Goal: Task Accomplishment & Management: Complete application form

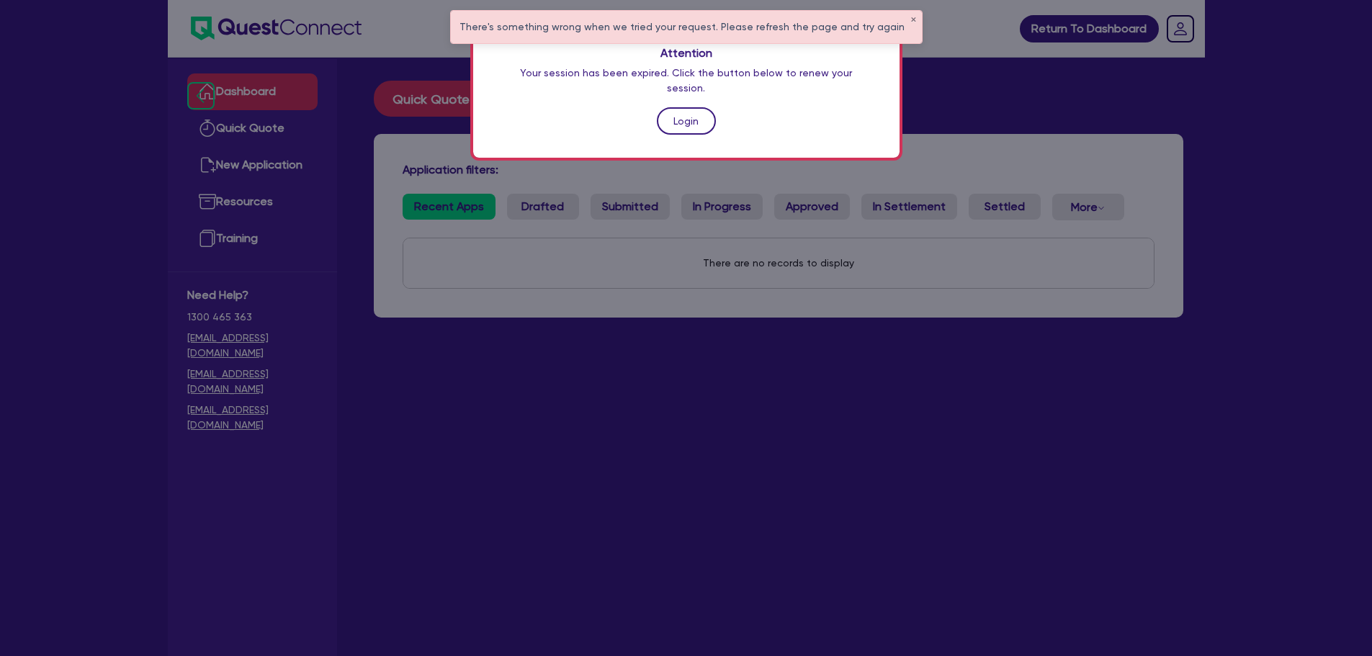
click at [675, 107] on link "Login" at bounding box center [686, 120] width 59 height 27
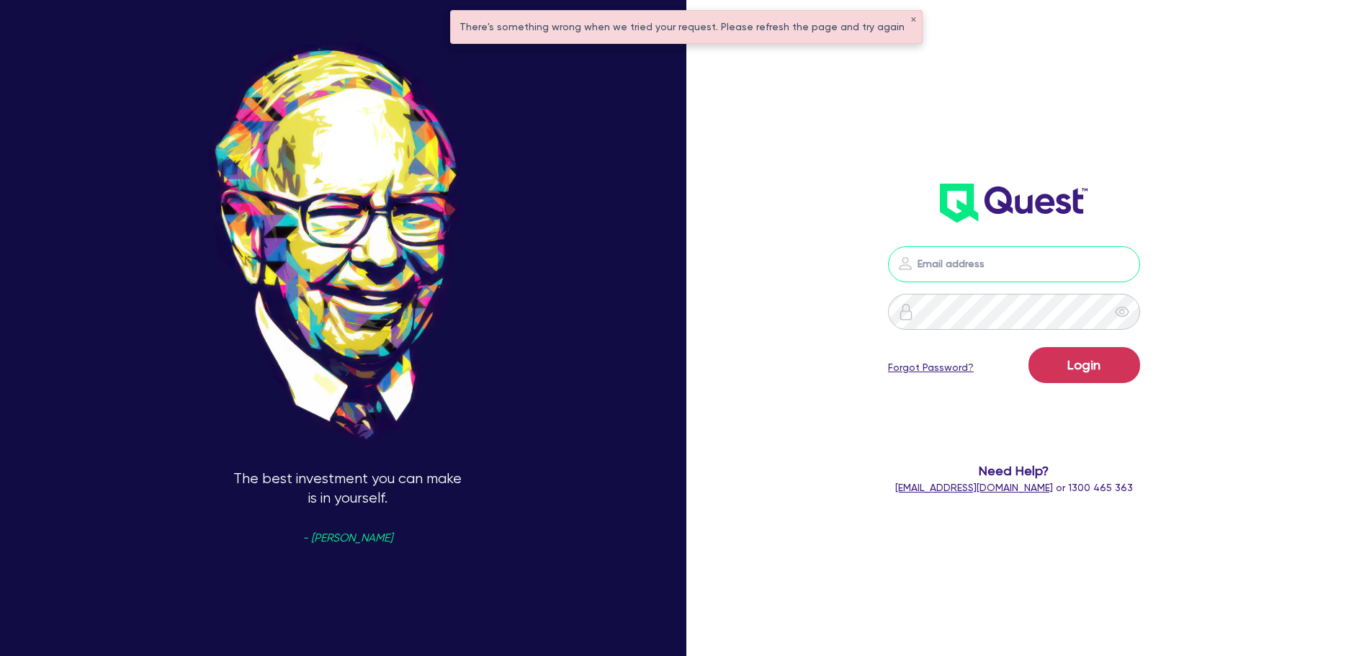
type input "sam.millard@quest.finance"
click at [1081, 367] on button "Login" at bounding box center [1085, 365] width 112 height 36
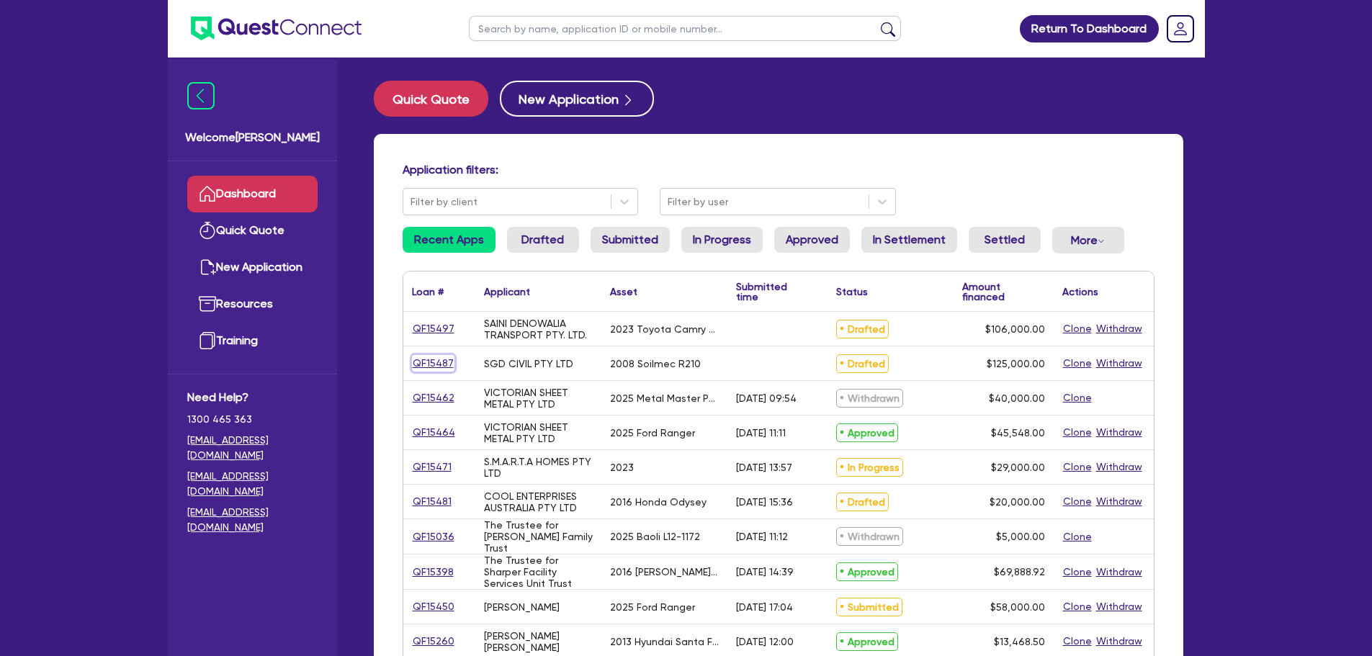
click at [443, 357] on link "QF15487" at bounding box center [433, 363] width 43 height 17
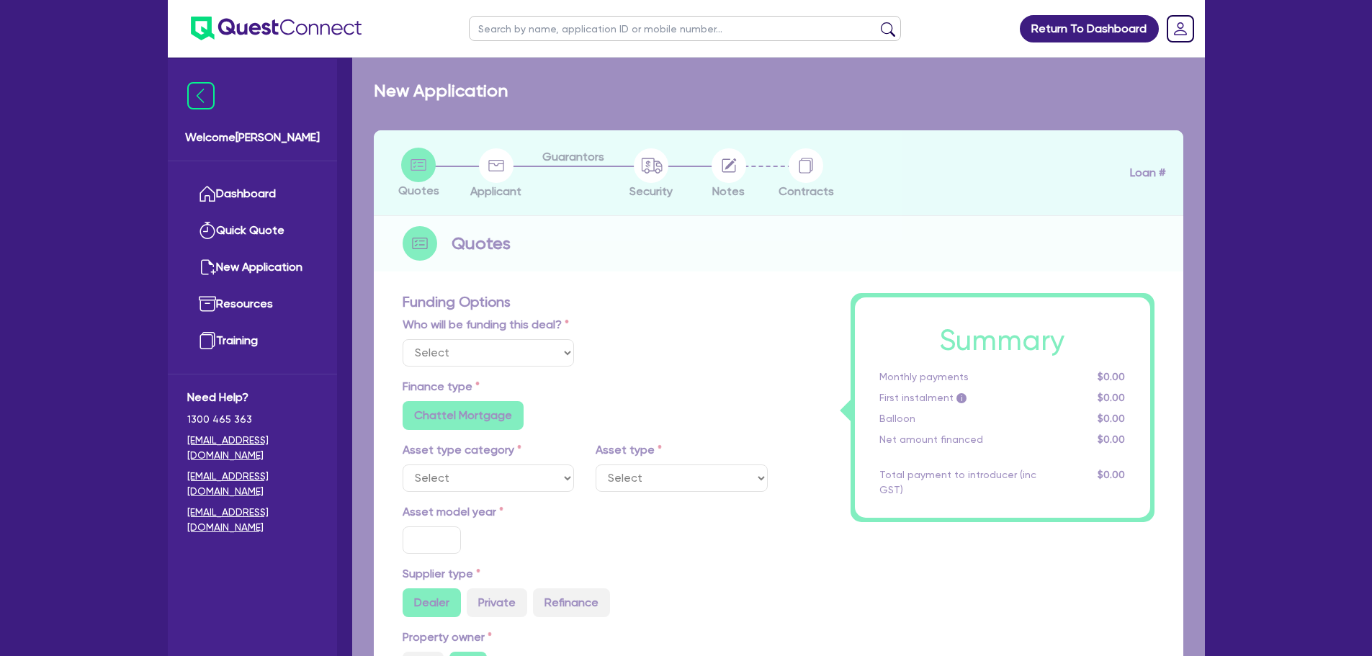
select select "Quest Finance - Own Book"
select select "PRIMARY_ASSETS"
type input "2008"
radio input "false"
radio input "true"
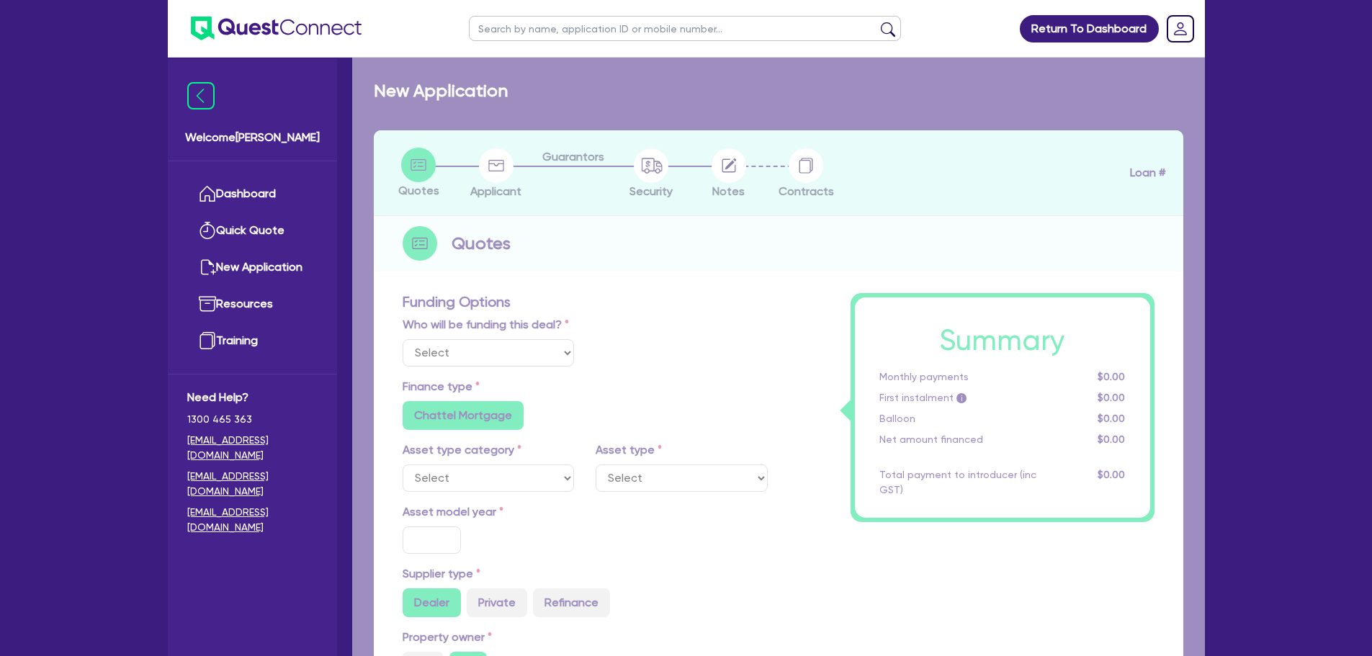
radio input "true"
type input "125,000"
type input "10"
type input "12,500"
type input "17.95"
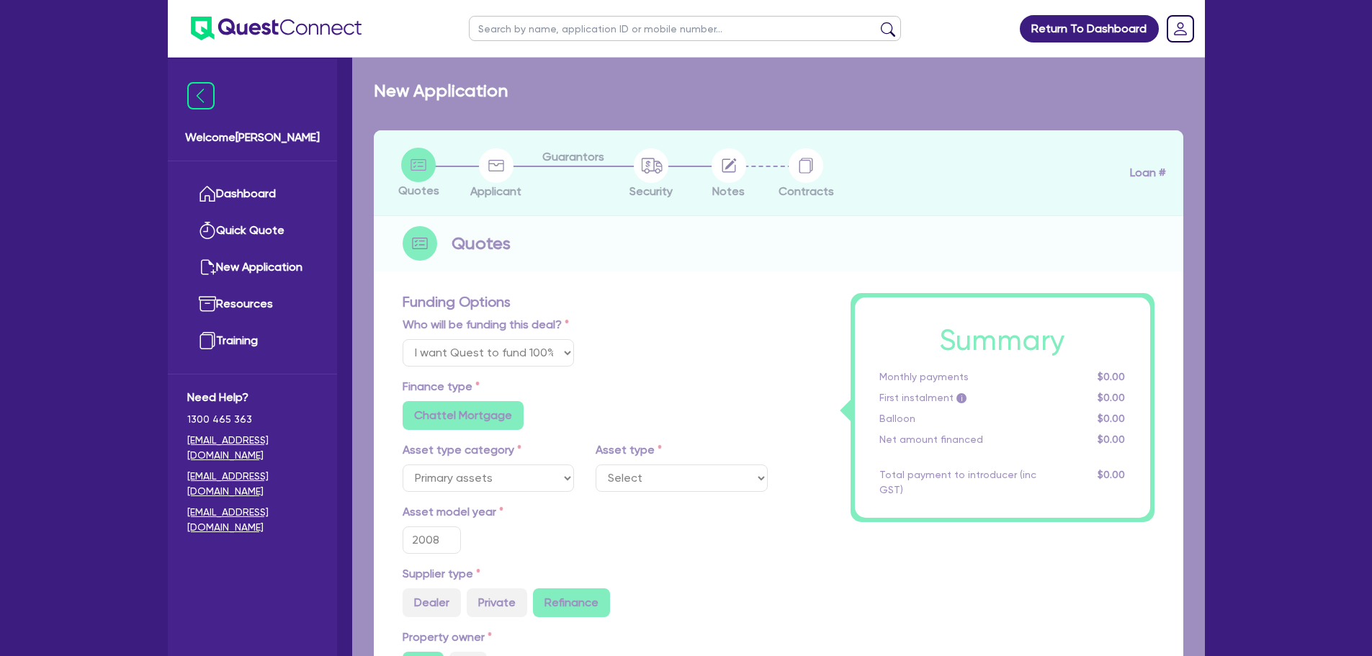
select select "CONSTRUCTION_AND_EARTHMOVING_EQUIPMENT"
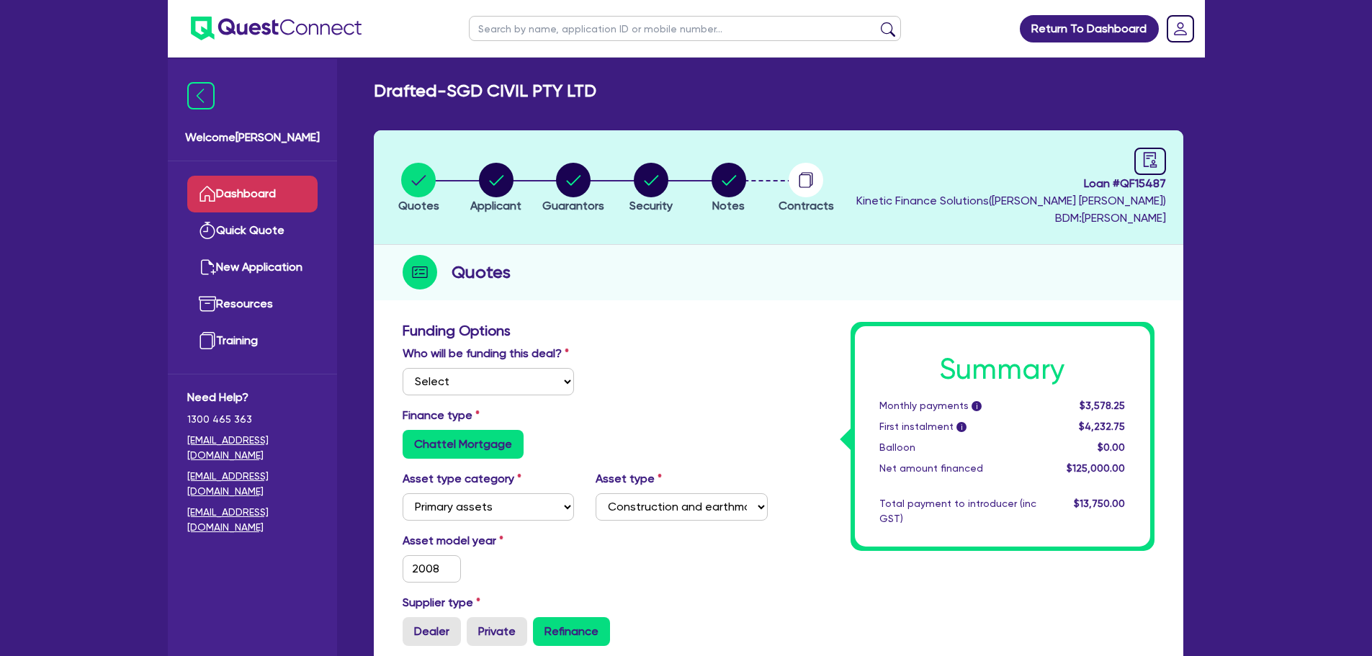
click at [282, 192] on link "Dashboard" at bounding box center [252, 194] width 130 height 37
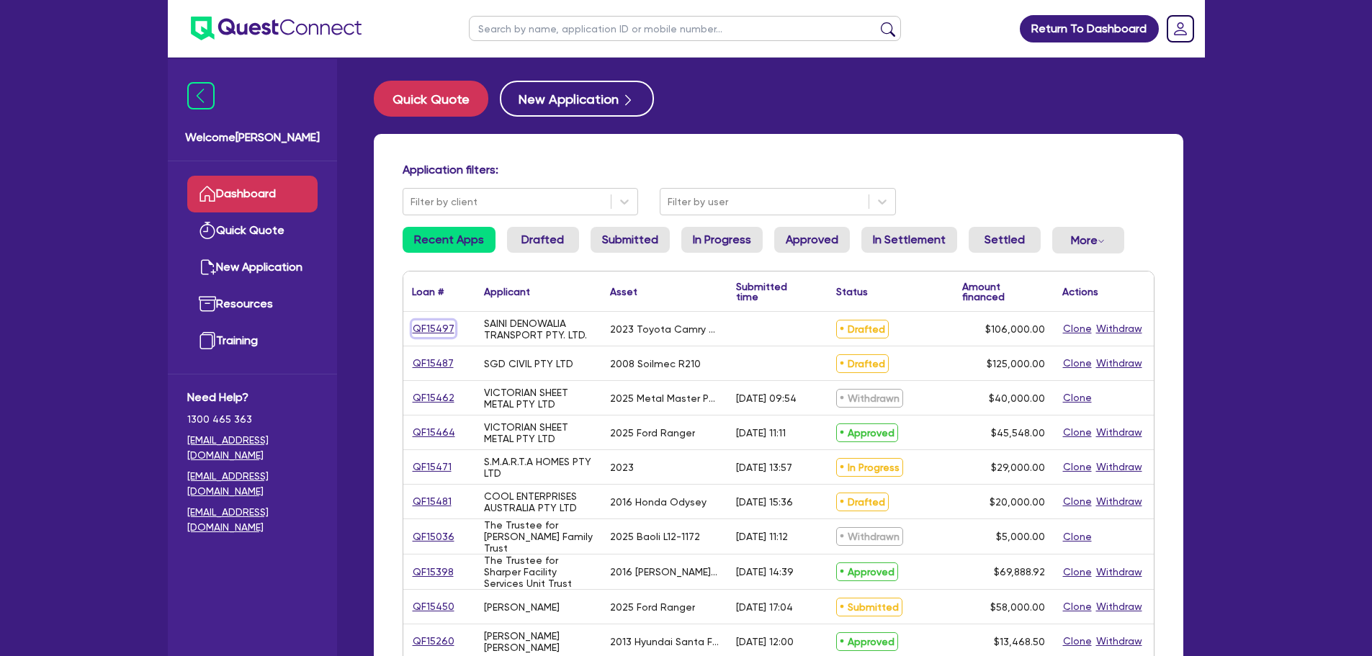
click at [442, 329] on link "QF15497" at bounding box center [433, 329] width 43 height 17
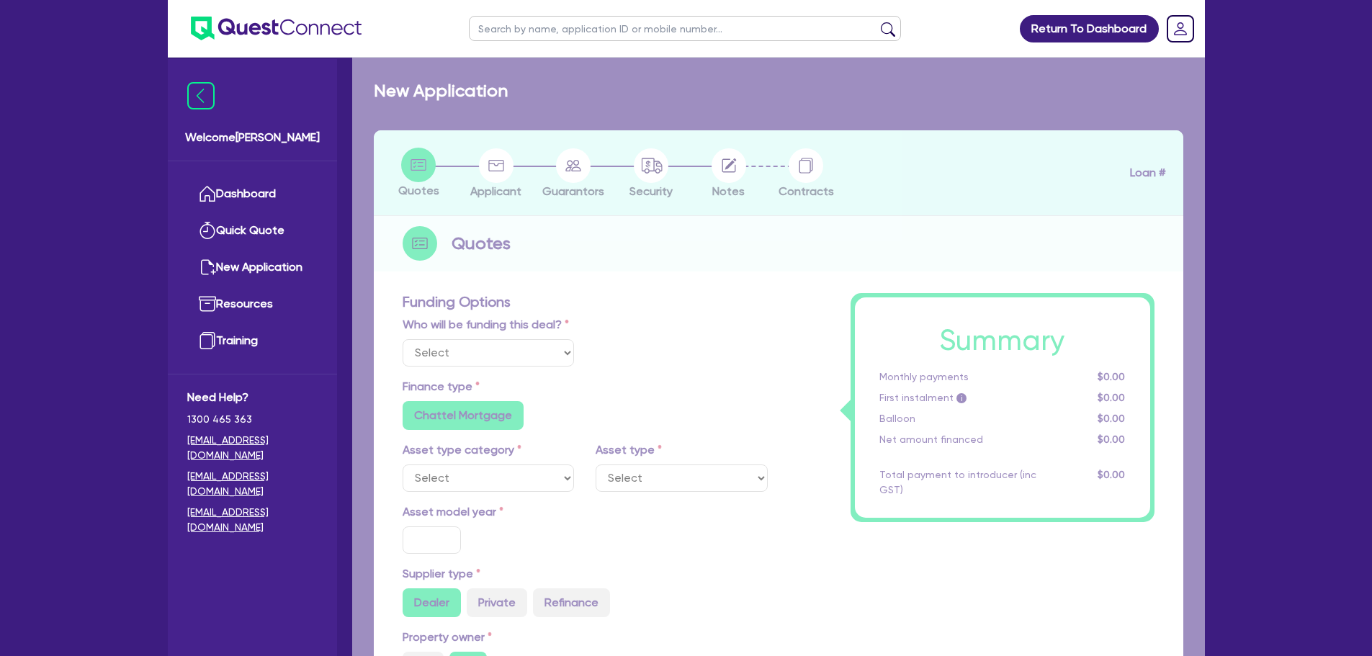
select select "Quest Finance - Own Book"
select select "CARS_AND_LIGHT_TRUCKS"
type input "2023"
radio input "true"
type input "106,000"
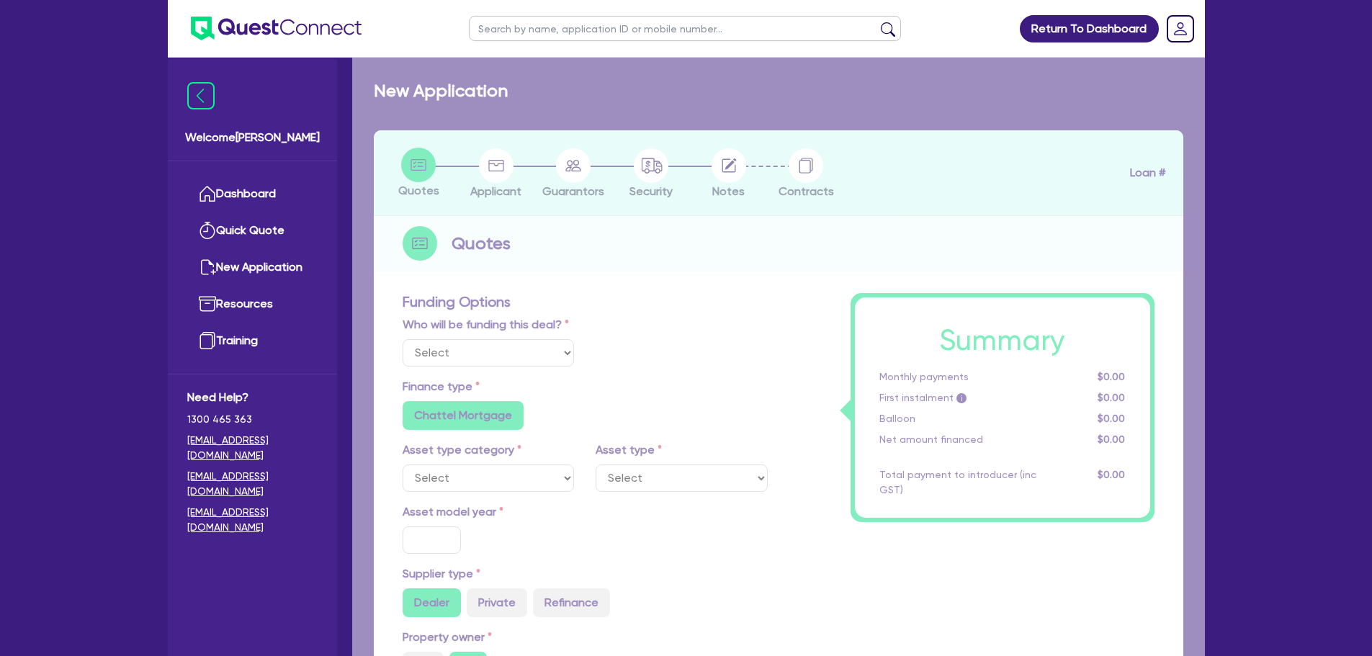
type input "30"
type input "31,800"
type input "2.5"
type input "2,650"
type input "17.95"
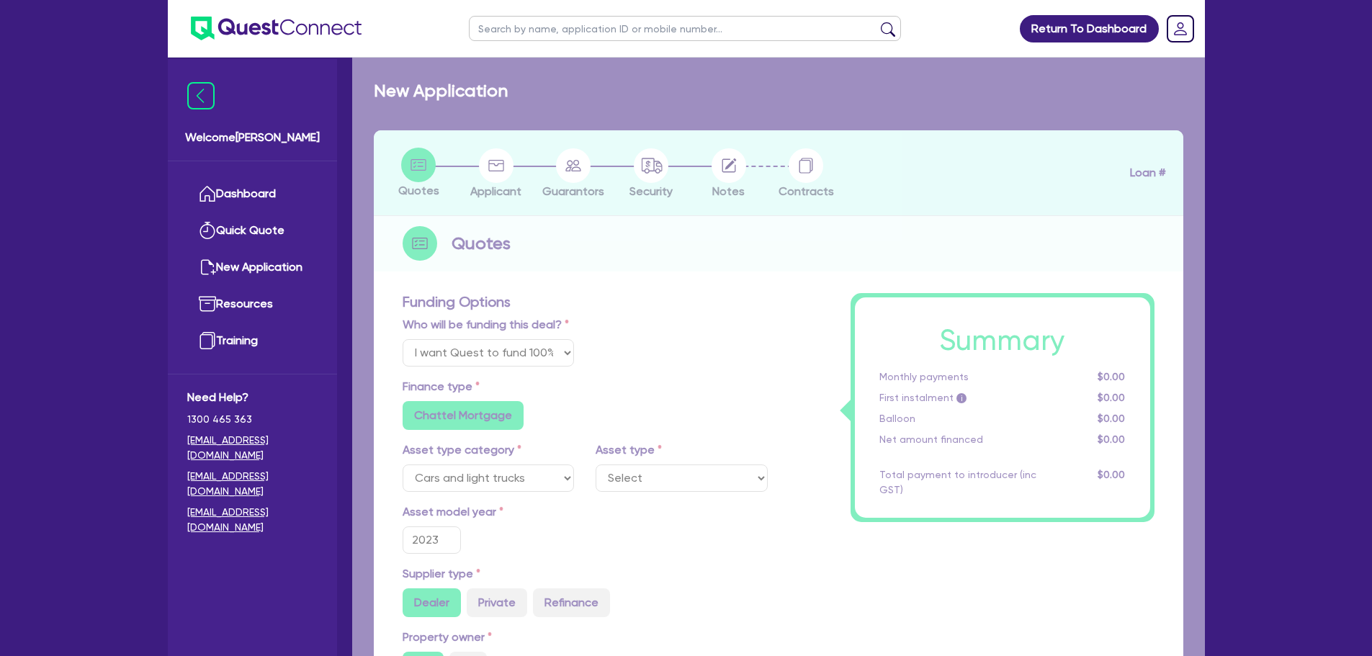
select select "PASSENGER_VEHICLES"
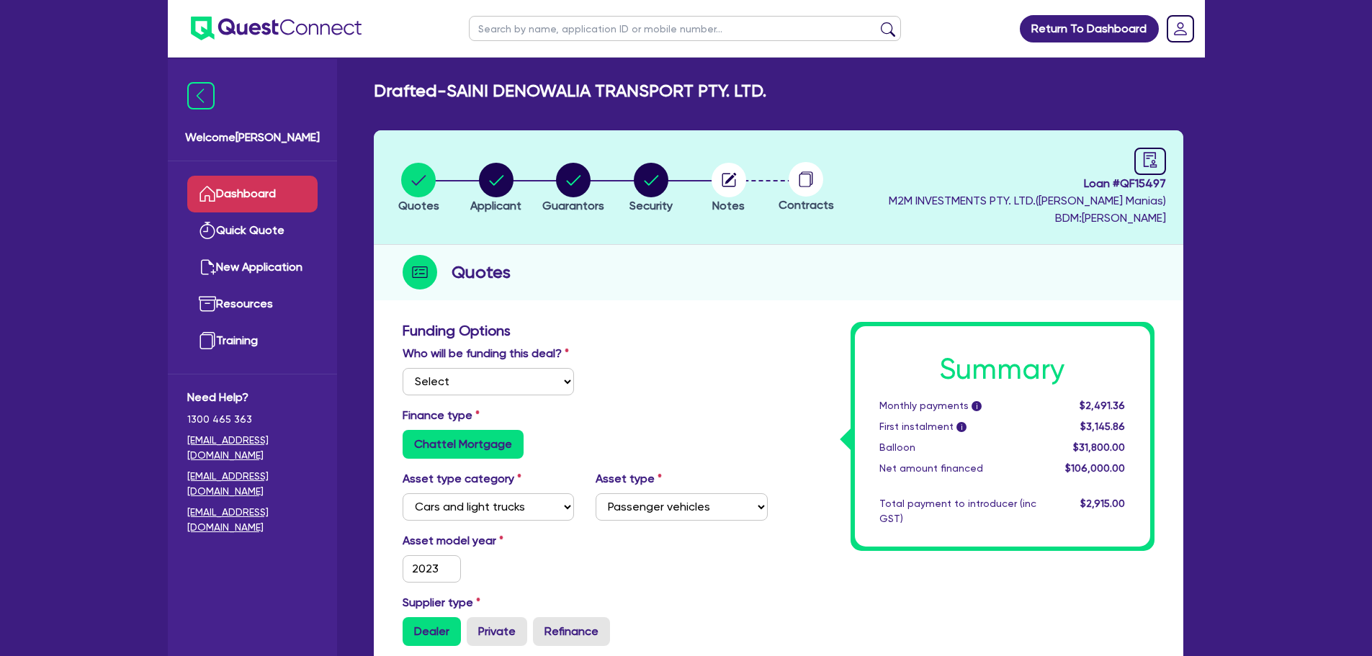
click at [256, 204] on link "Dashboard" at bounding box center [252, 194] width 130 height 37
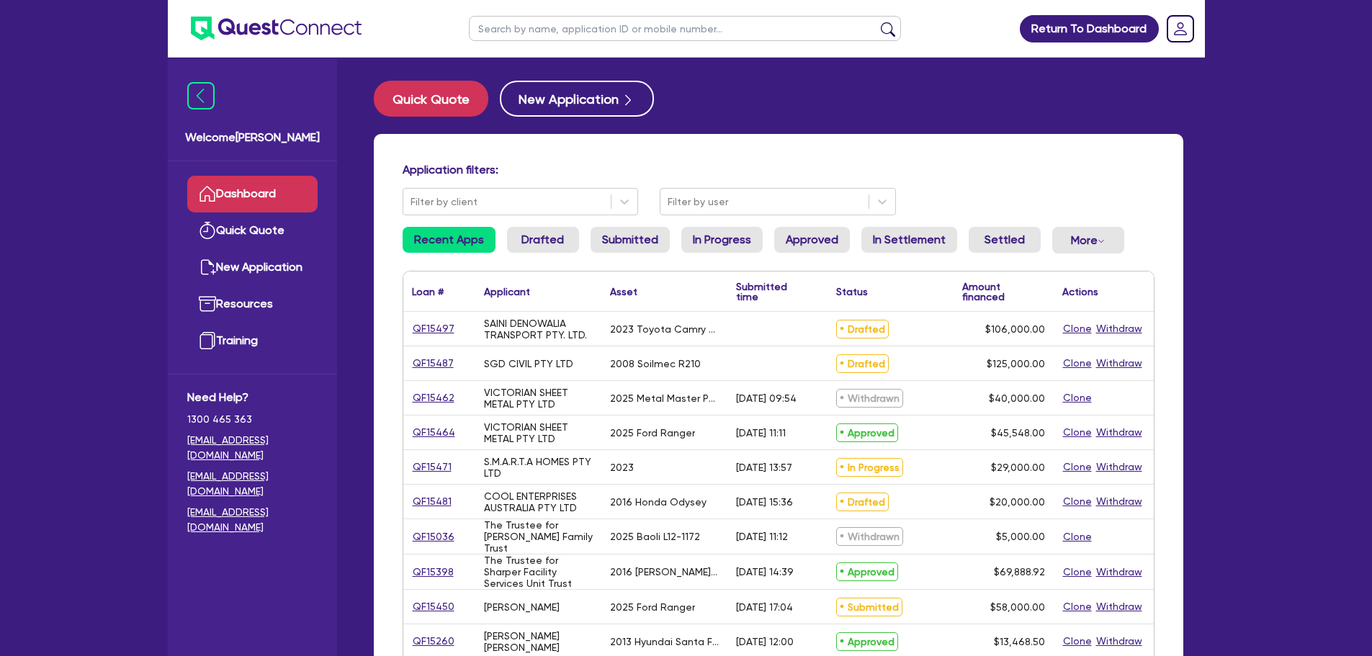
click at [608, 225] on div "Application filters: Filter by client Filter by user Recent Apps Drafted Submit…" at bounding box center [779, 605] width 810 height 942
click at [608, 229] on link "Submitted" at bounding box center [630, 240] width 79 height 26
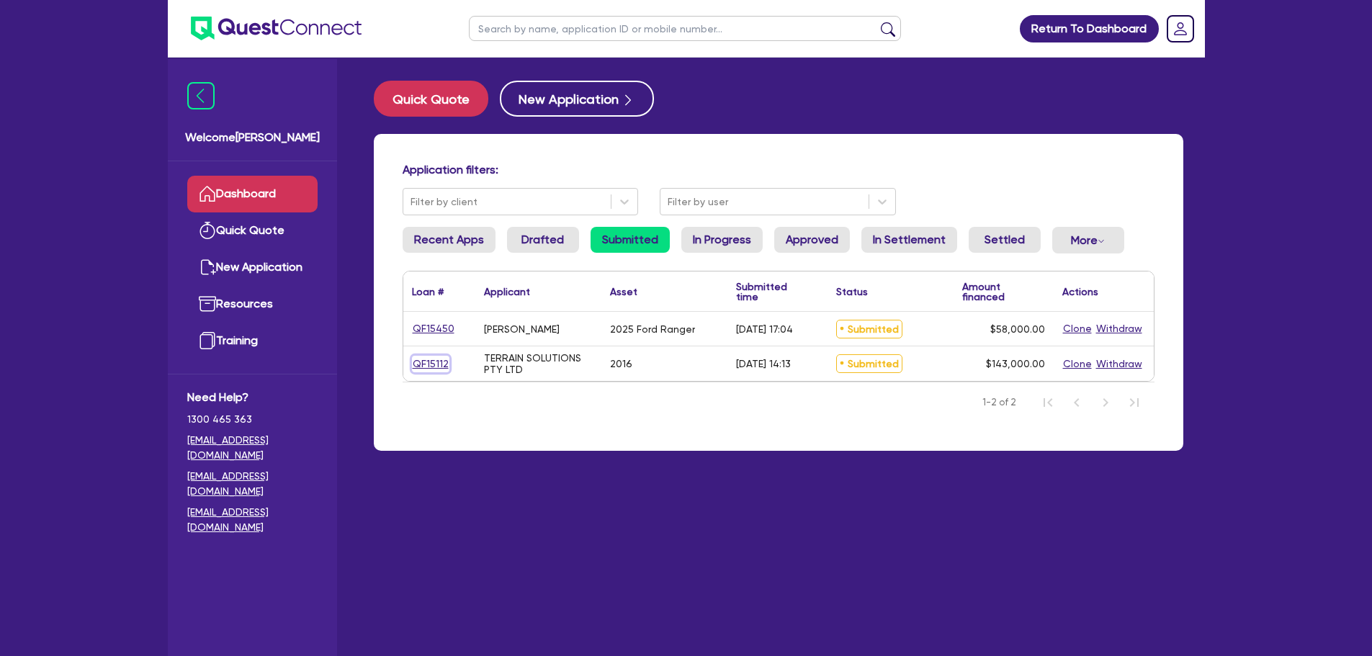
click at [416, 359] on link "QF15112" at bounding box center [430, 364] width 37 height 17
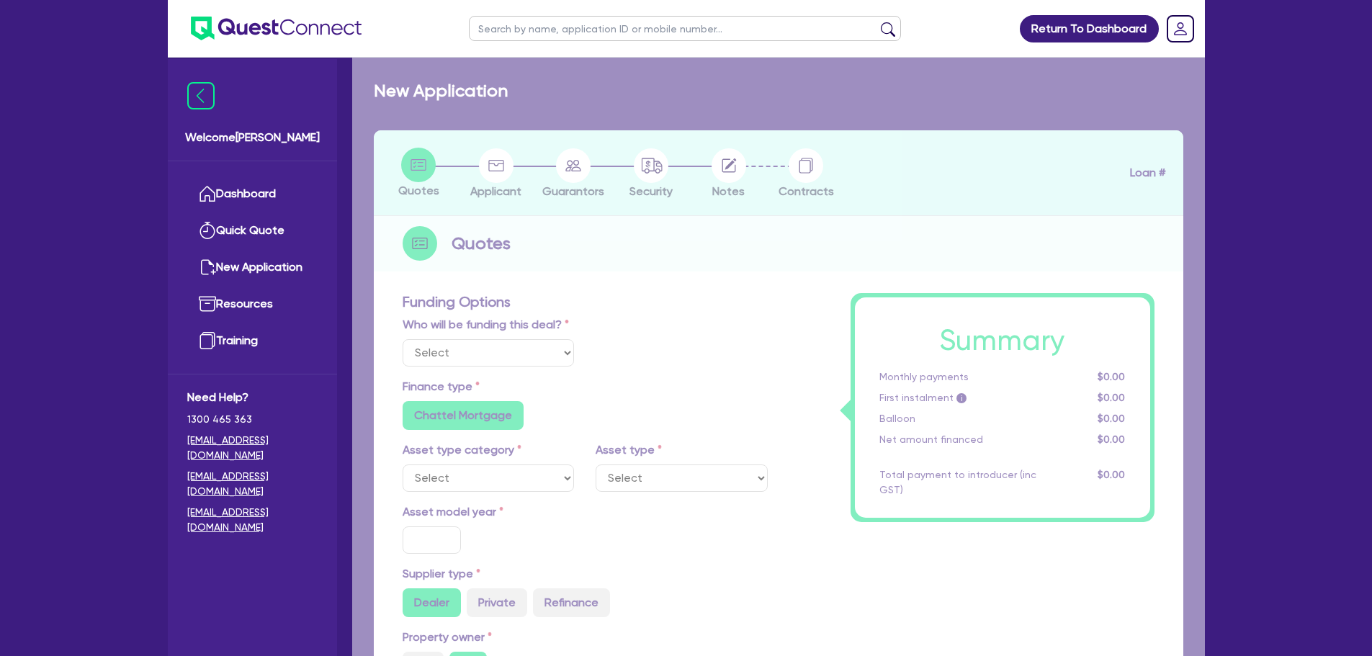
select select "Quest Finance - Own Book"
select select "PRIMARY_ASSETS"
type input "2016"
type input "143,000"
type input "30"
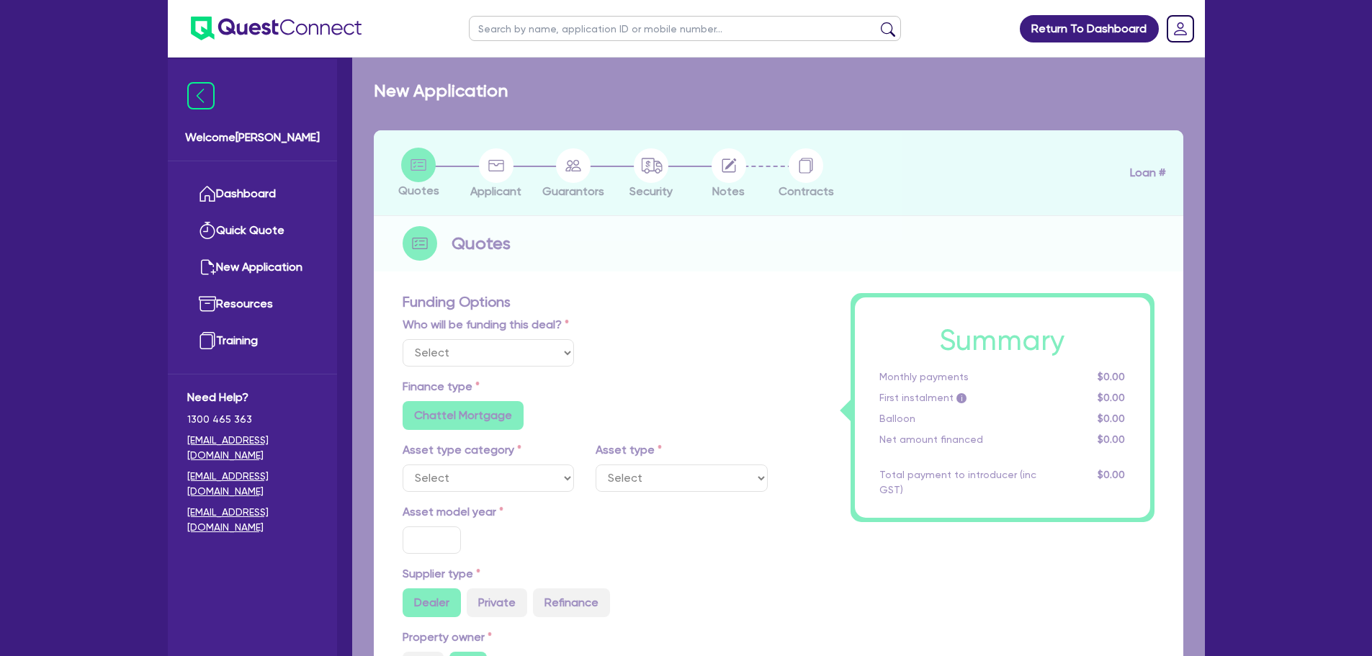
type input "42,900"
type input "10"
type input "14,300"
type input "17"
select select "HEAVY_TRUCKS"
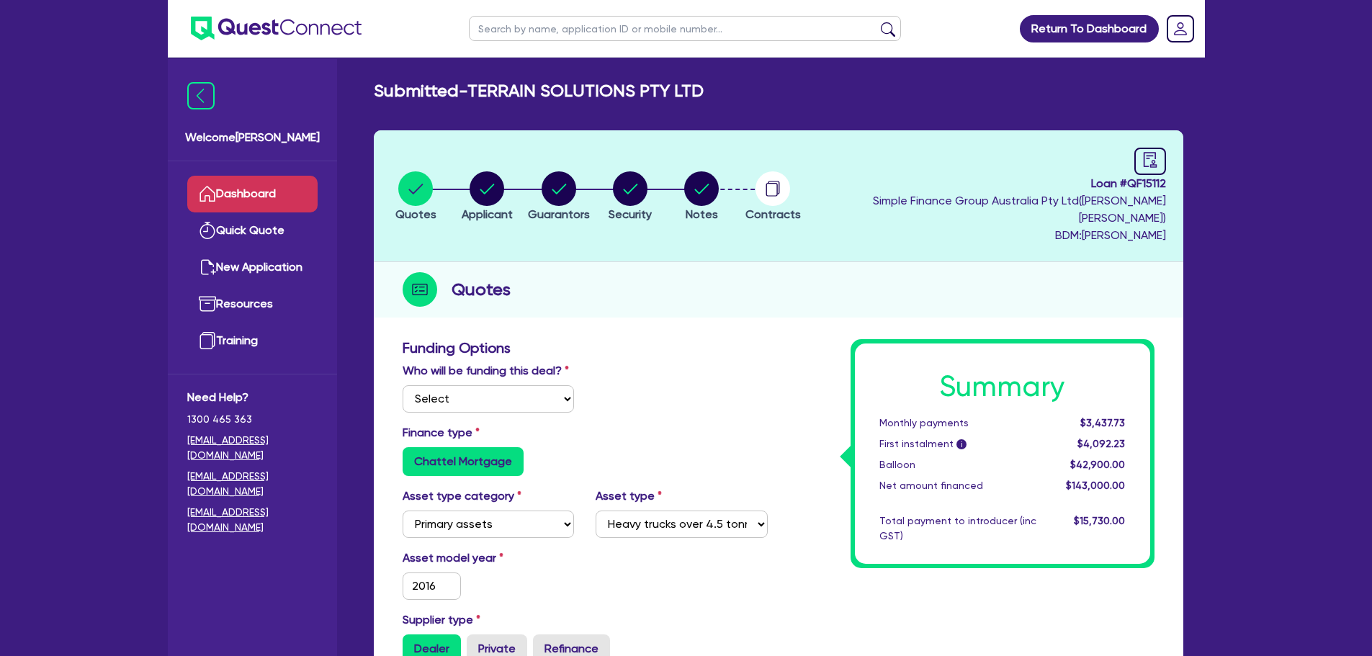
click at [272, 205] on link "Dashboard" at bounding box center [252, 194] width 130 height 37
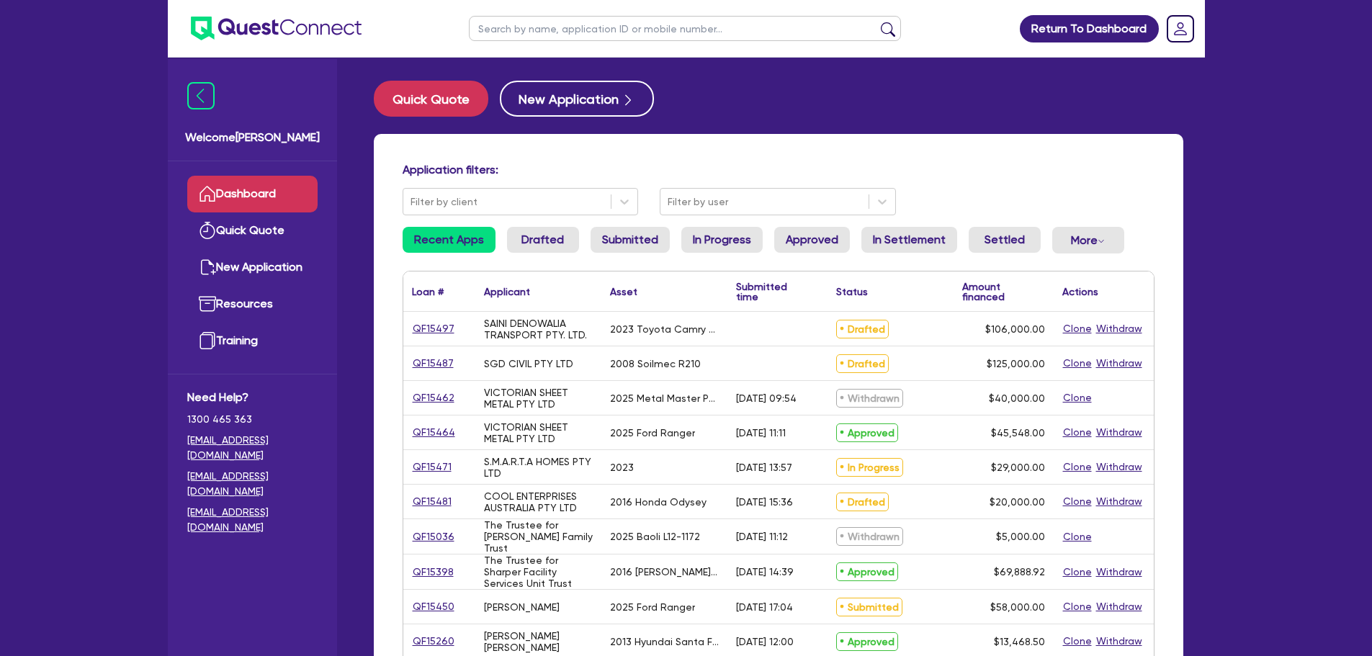
click at [578, 27] on input "text" at bounding box center [685, 28] width 432 height 25
paste input "QF15498"
type input "QF15498"
click at [877, 22] on button "submit" at bounding box center [888, 32] width 23 height 20
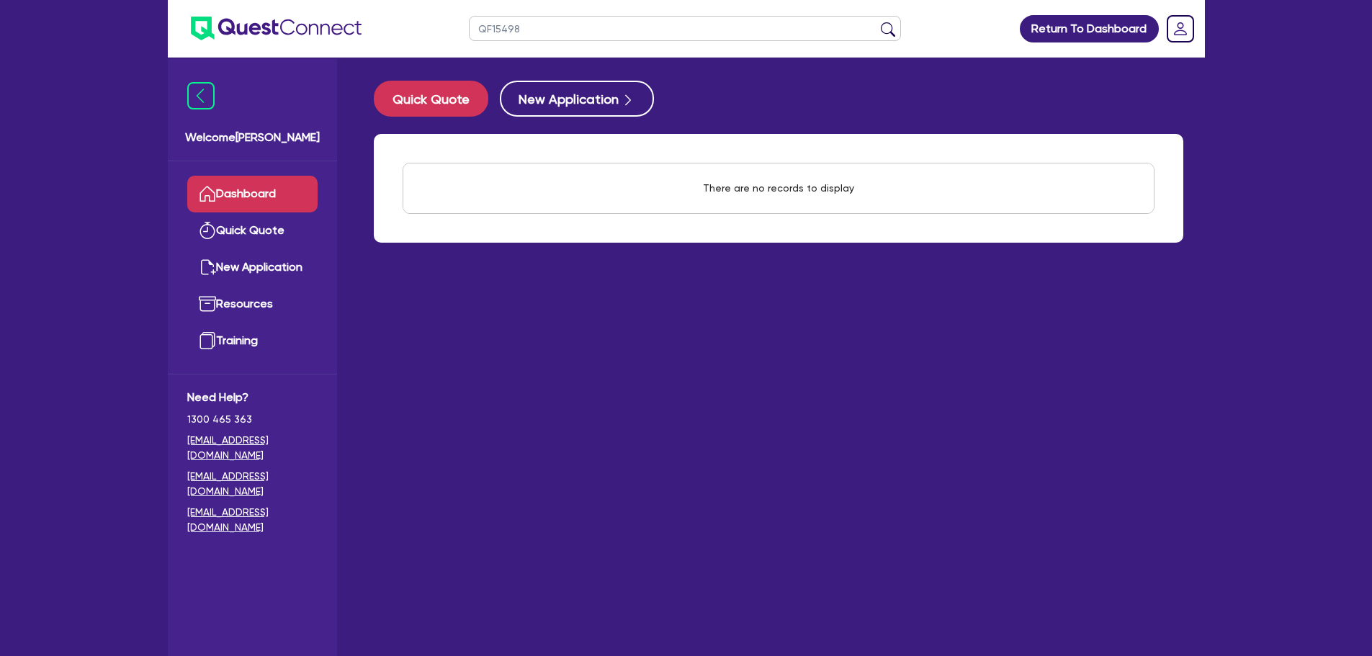
click at [257, 185] on link "Dashboard" at bounding box center [252, 194] width 130 height 37
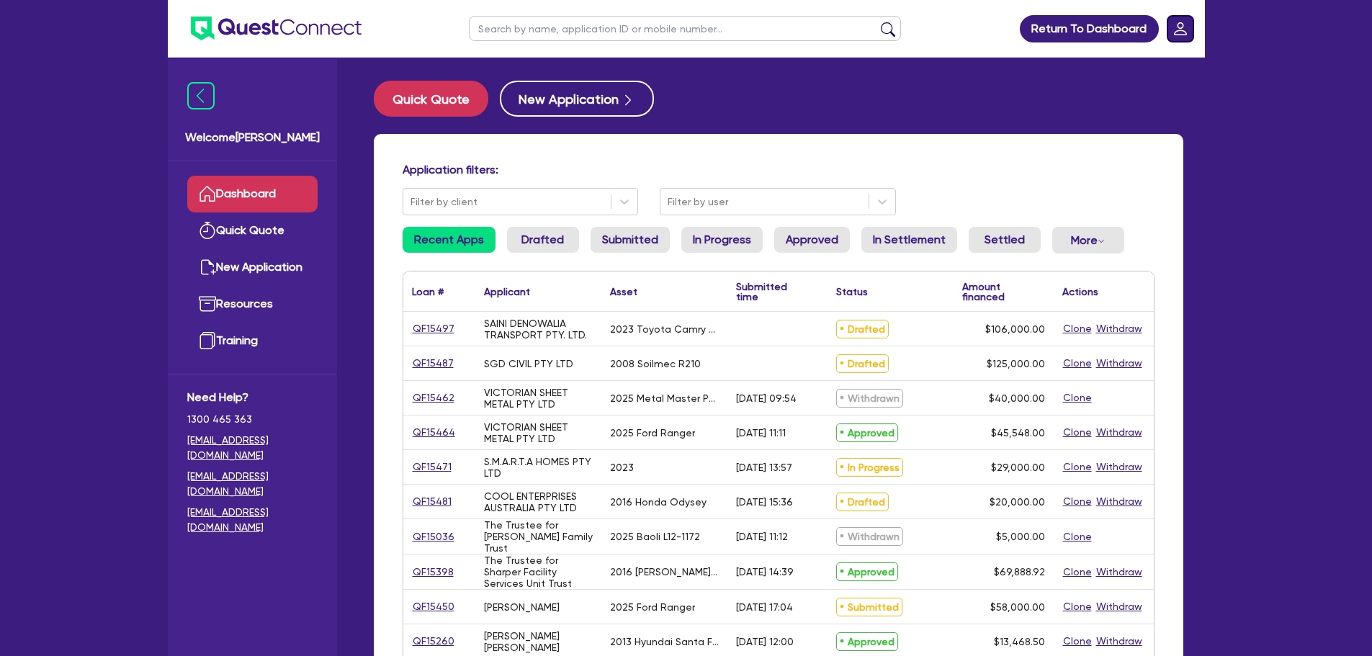
click at [1184, 30] on rect "Dropdown toggle" at bounding box center [1181, 29] width 26 height 26
click at [1163, 94] on link "Logout" at bounding box center [1140, 92] width 108 height 27
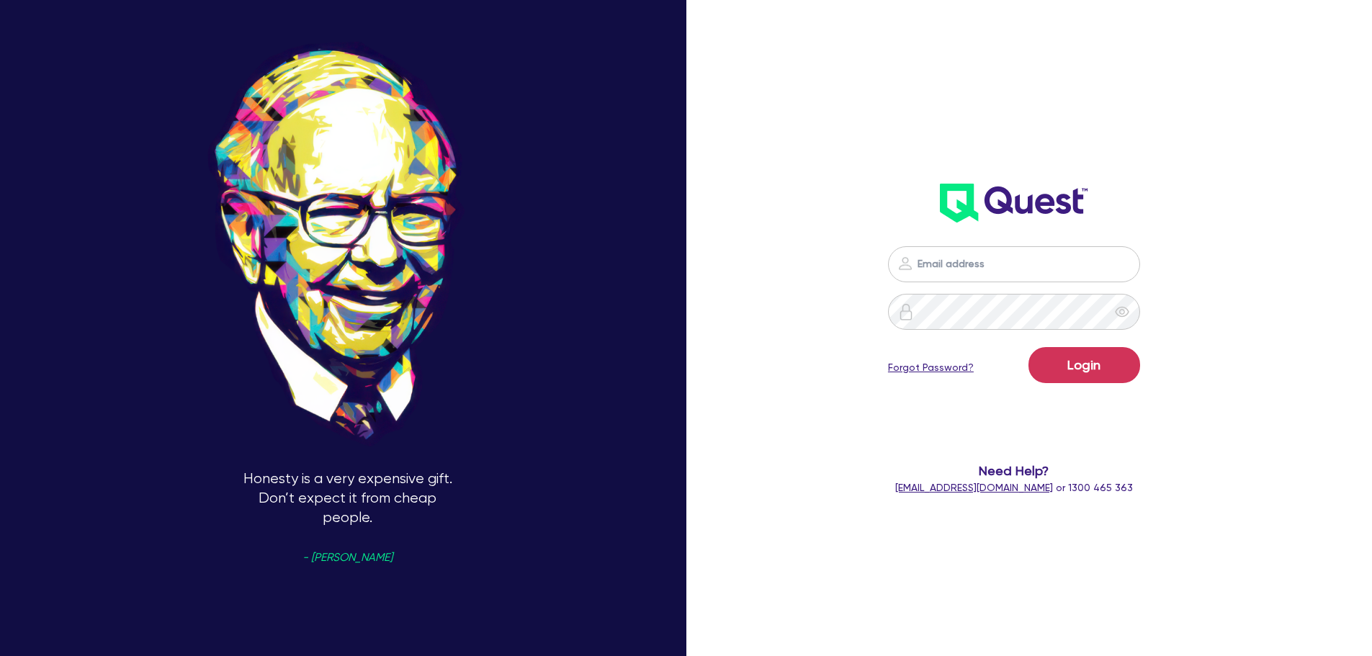
type input "sam.millard@quest.finance"
click at [1097, 369] on button "Login" at bounding box center [1085, 365] width 112 height 36
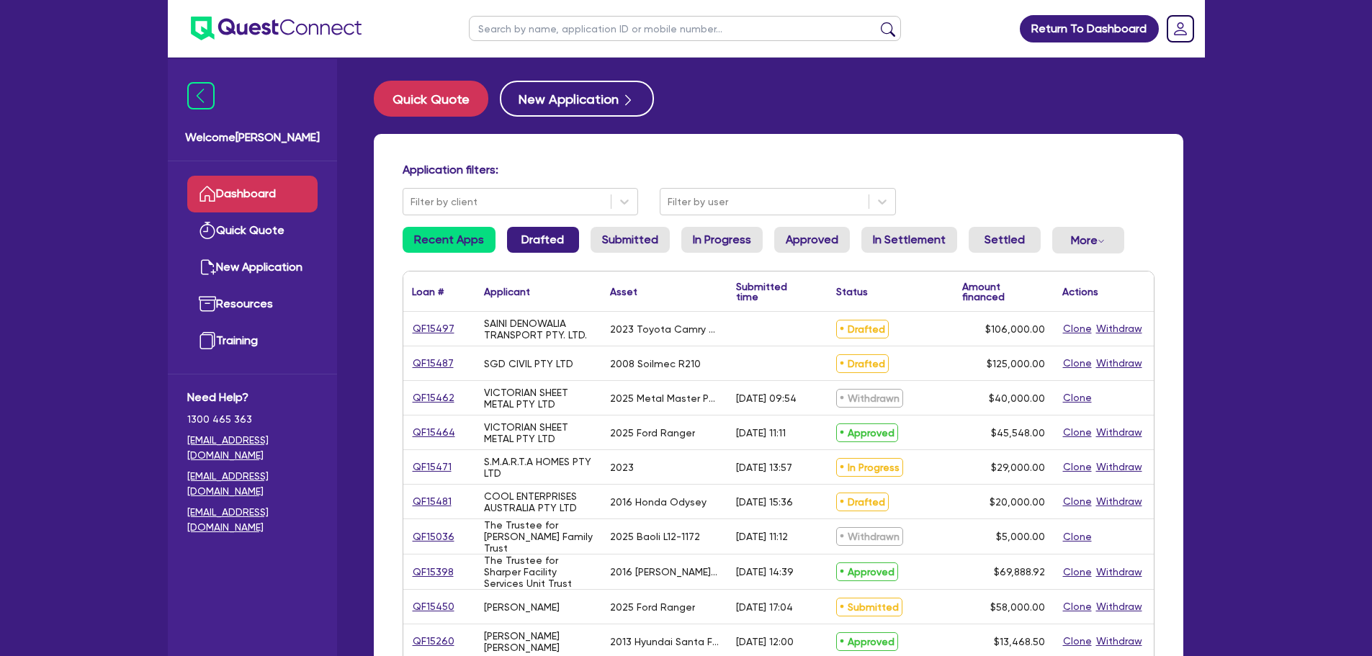
click at [540, 231] on link "Drafted" at bounding box center [543, 240] width 72 height 26
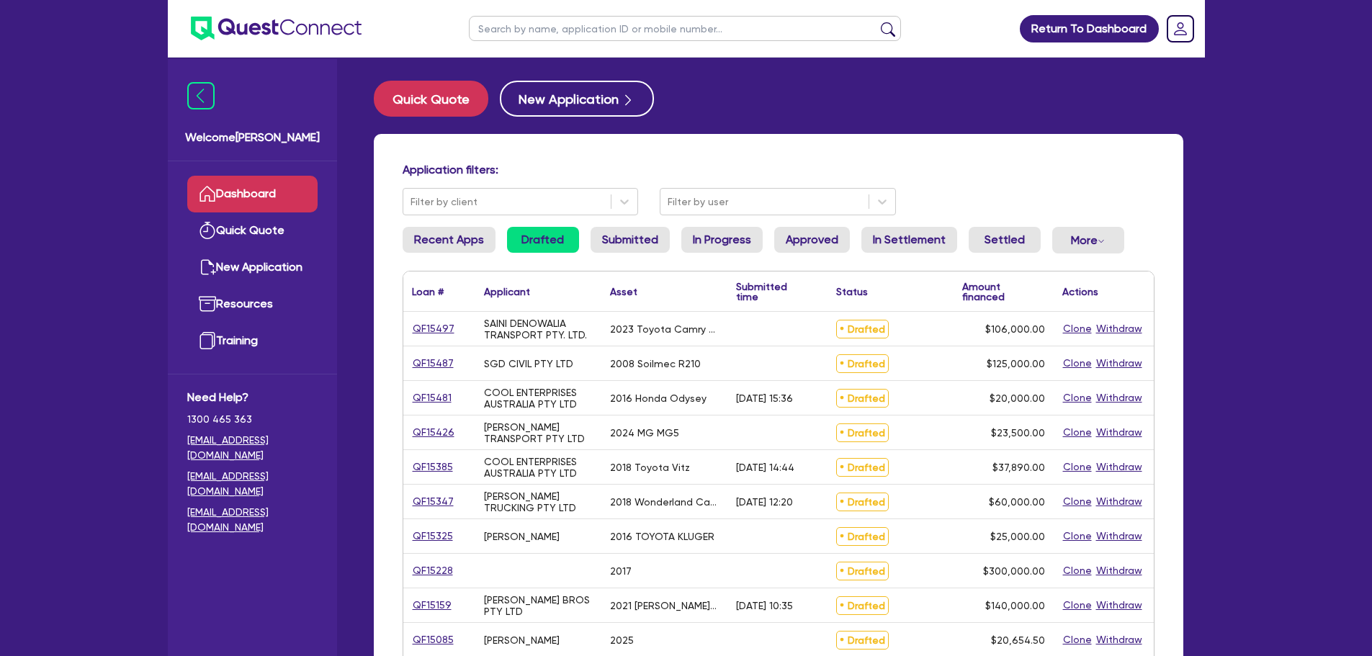
click at [436, 319] on div "QF15497" at bounding box center [439, 329] width 72 height 34
click at [425, 336] on link "QF15497" at bounding box center [433, 329] width 43 height 17
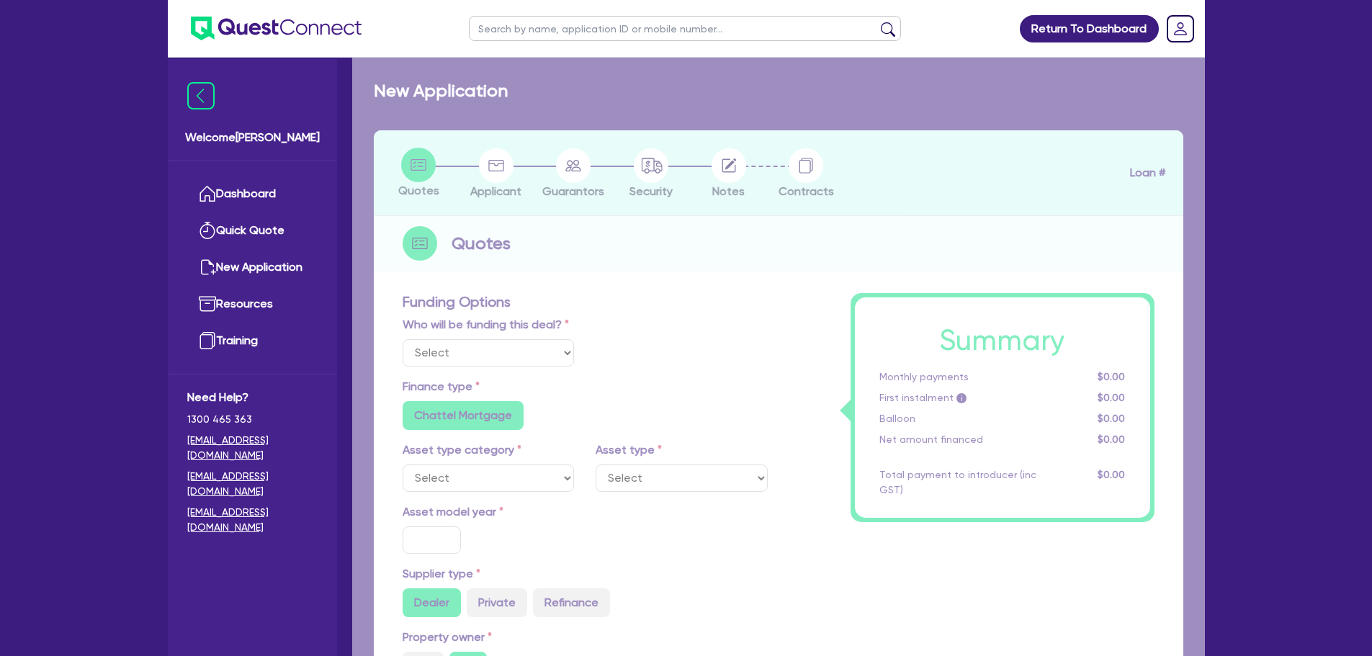
select select "Quest Finance - Own Book"
select select "CARS_AND_LIGHT_TRUCKS"
type input "2023"
radio input "true"
type input "106,000"
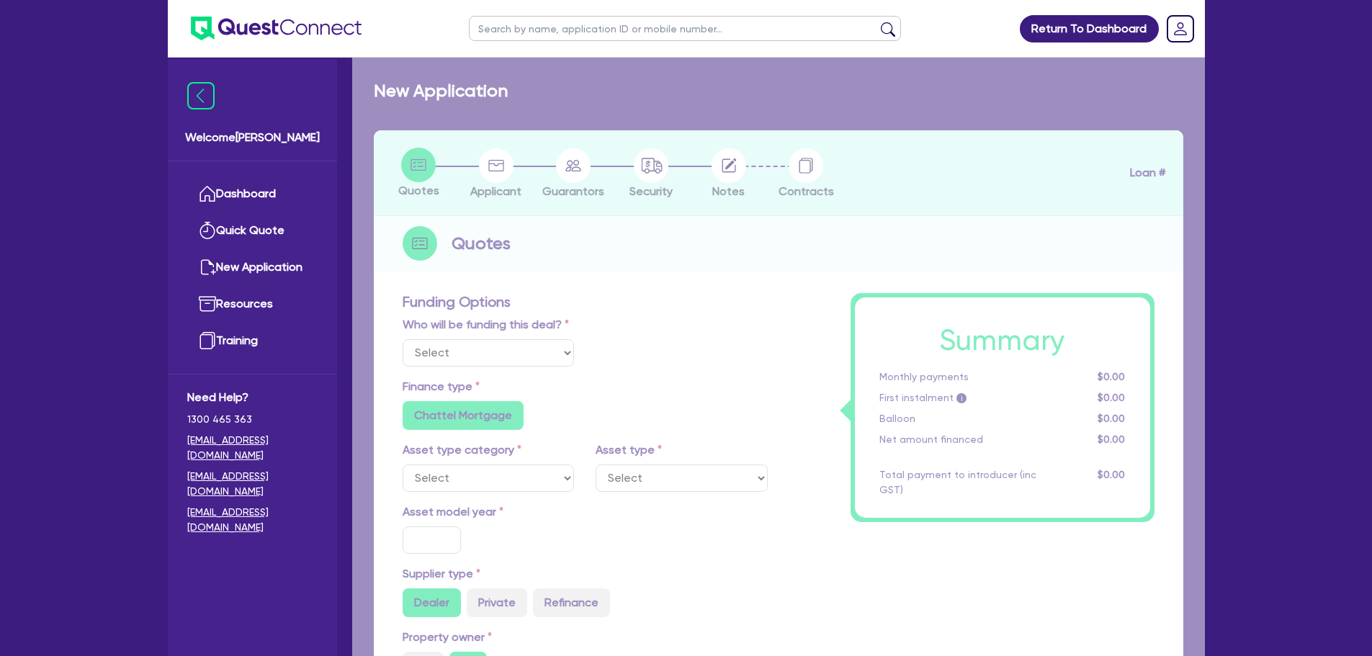
type input "30"
type input "31,800"
type input "2.5"
type input "2,650"
type input "17.95"
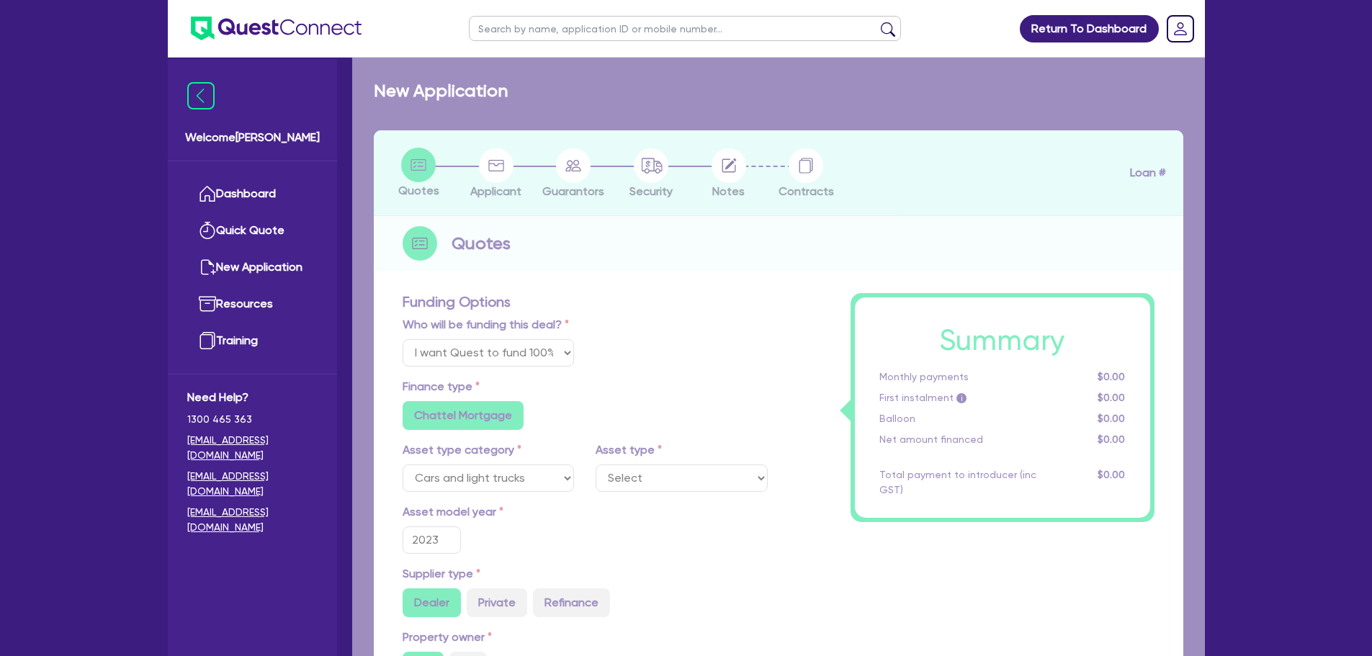
select select "PASSENGER_VEHICLES"
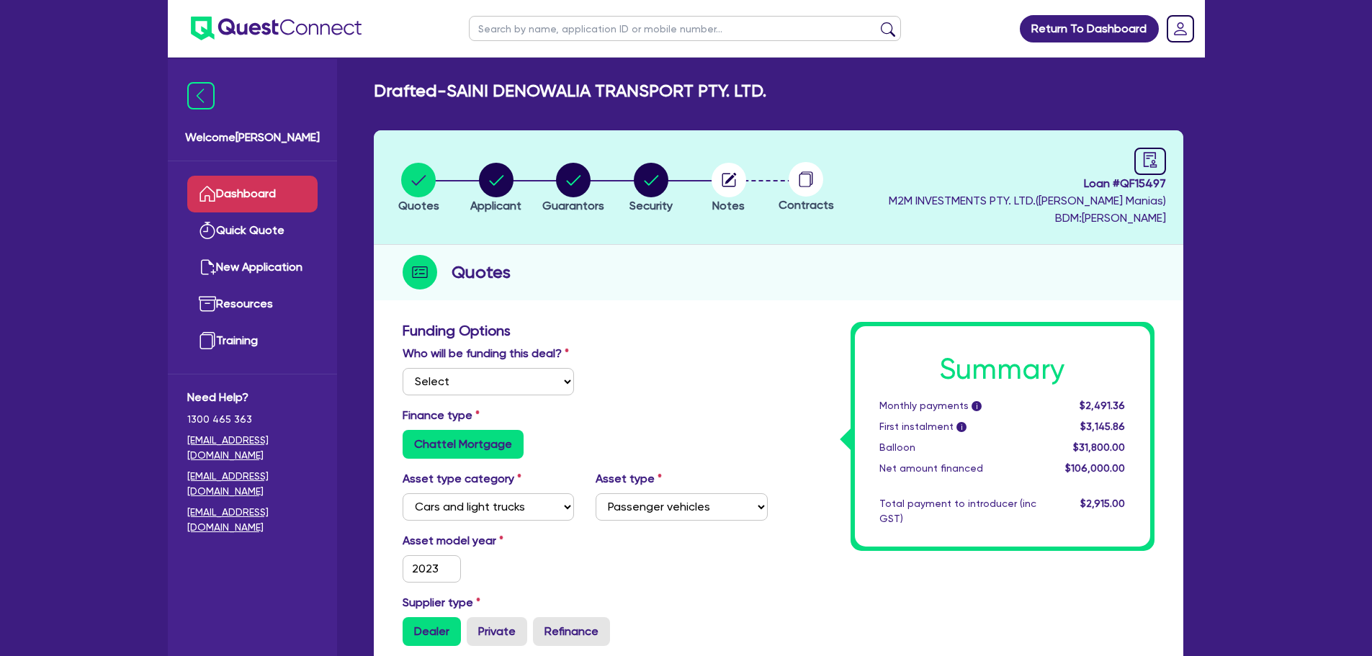
click at [280, 194] on link "Dashboard" at bounding box center [252, 194] width 130 height 37
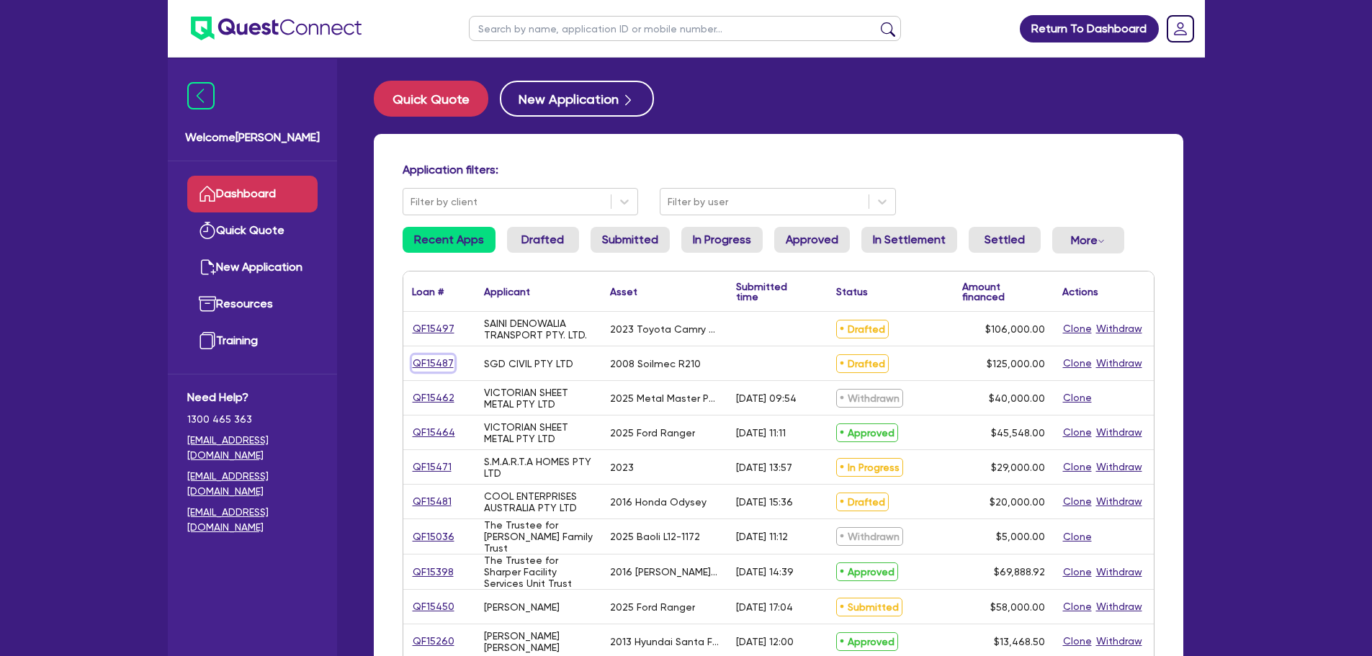
click at [424, 366] on link "QF15487" at bounding box center [433, 363] width 43 height 17
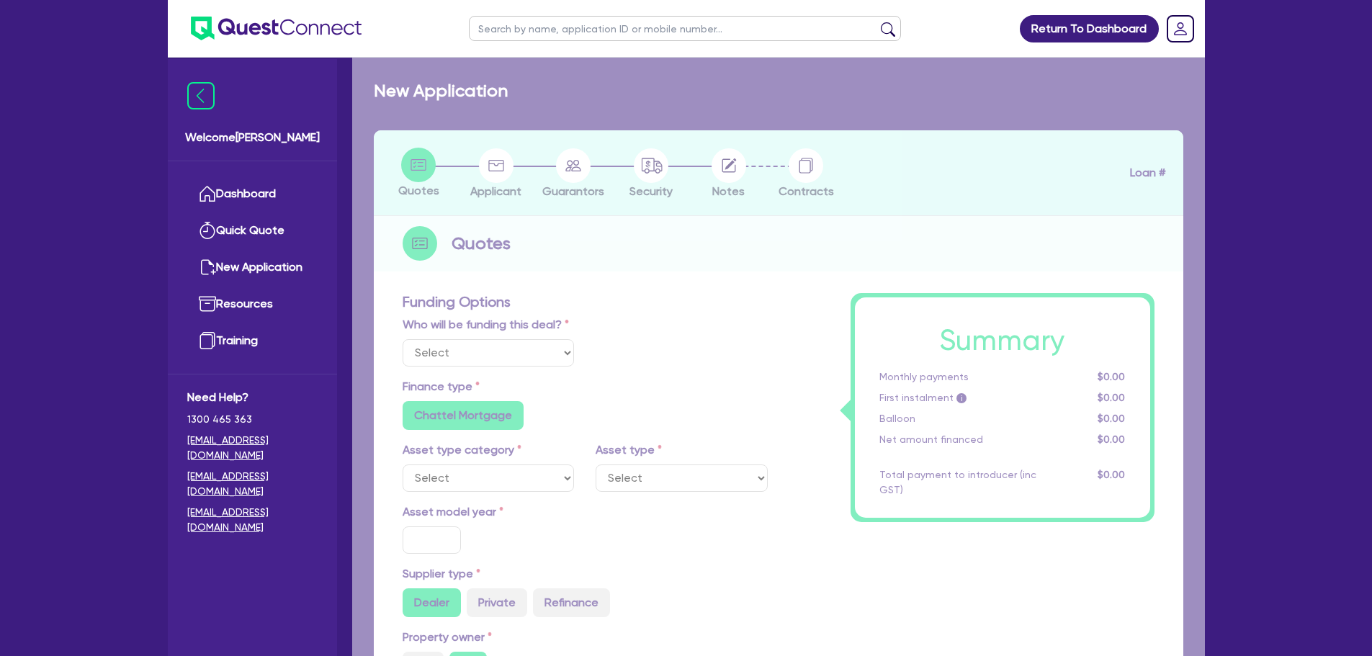
select select "Quest Finance - Own Book"
select select "PRIMARY_ASSETS"
type input "2008"
radio input "false"
radio input "true"
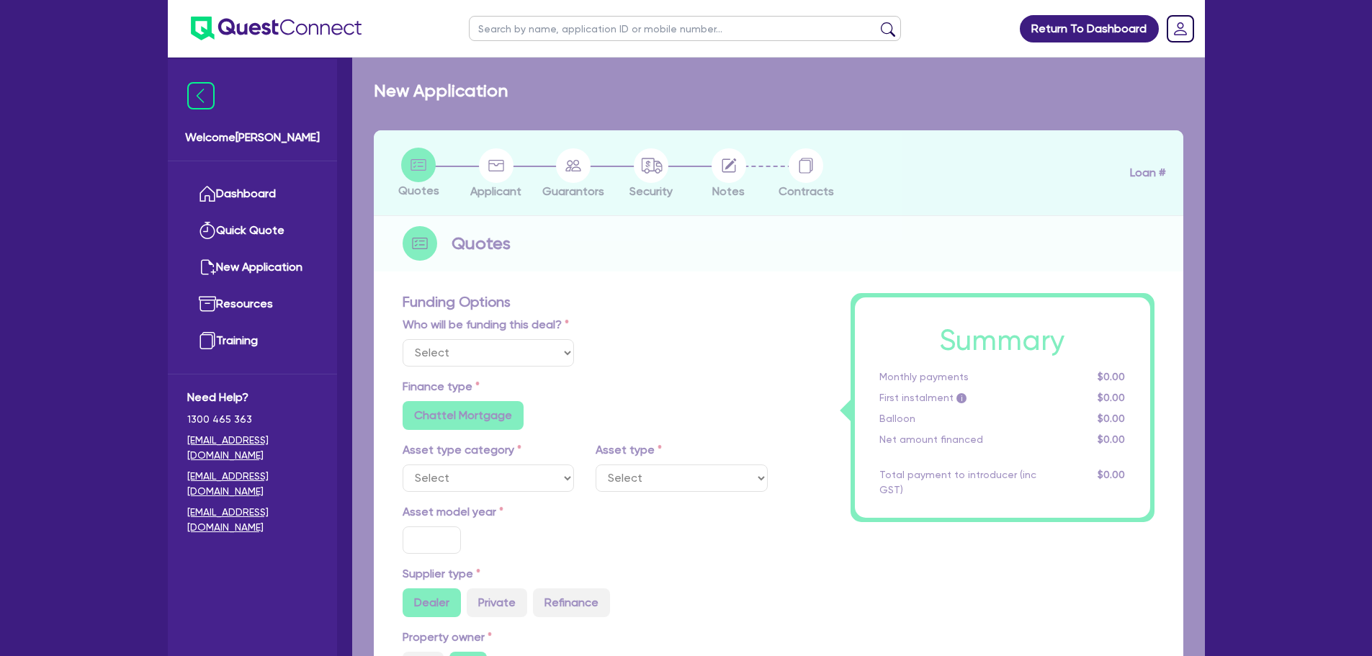
radio input "true"
type input "125,000"
type input "10"
type input "12,500"
type input "17.95"
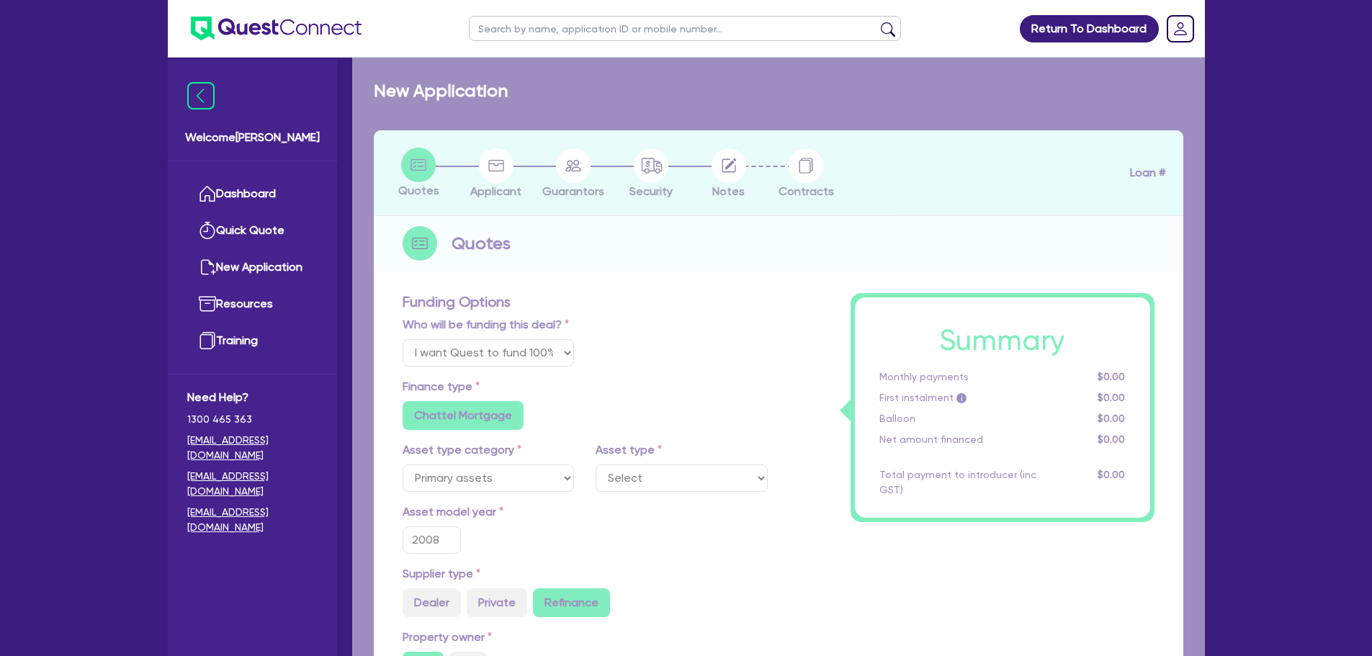
select select "CONSTRUCTION_AND_EARTHMOVING_EQUIPMENT"
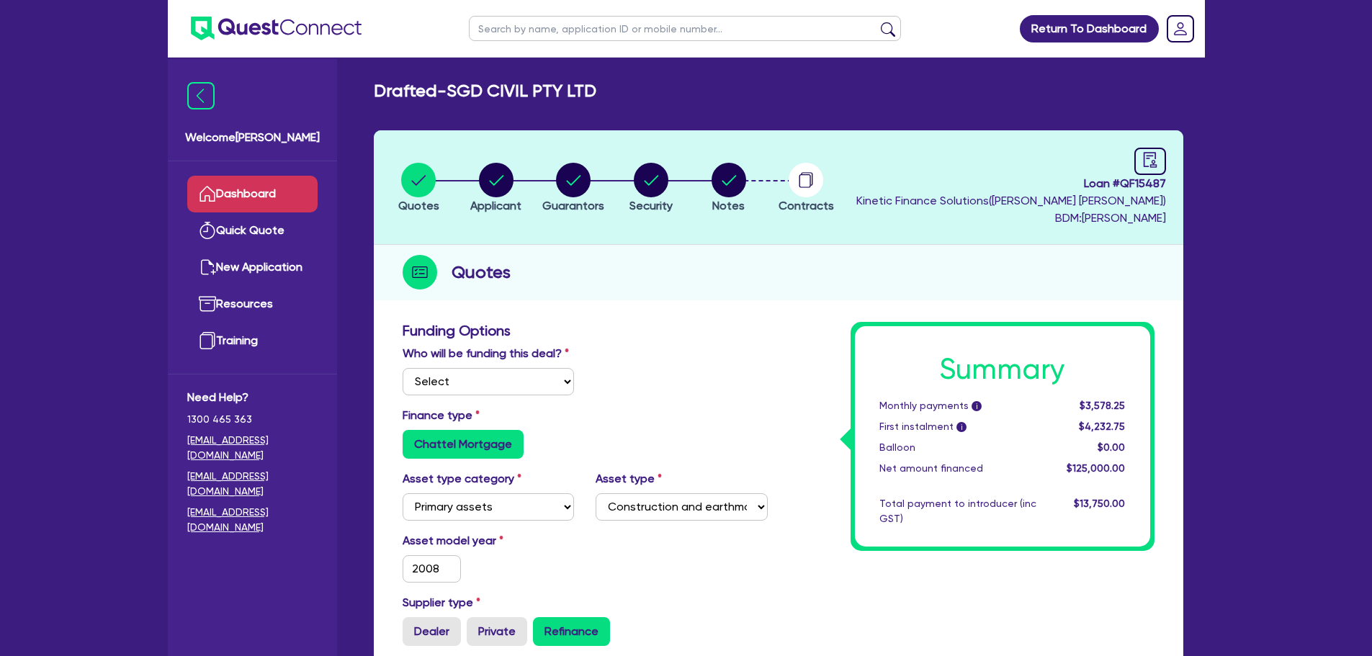
click at [284, 187] on link "Dashboard" at bounding box center [252, 194] width 130 height 37
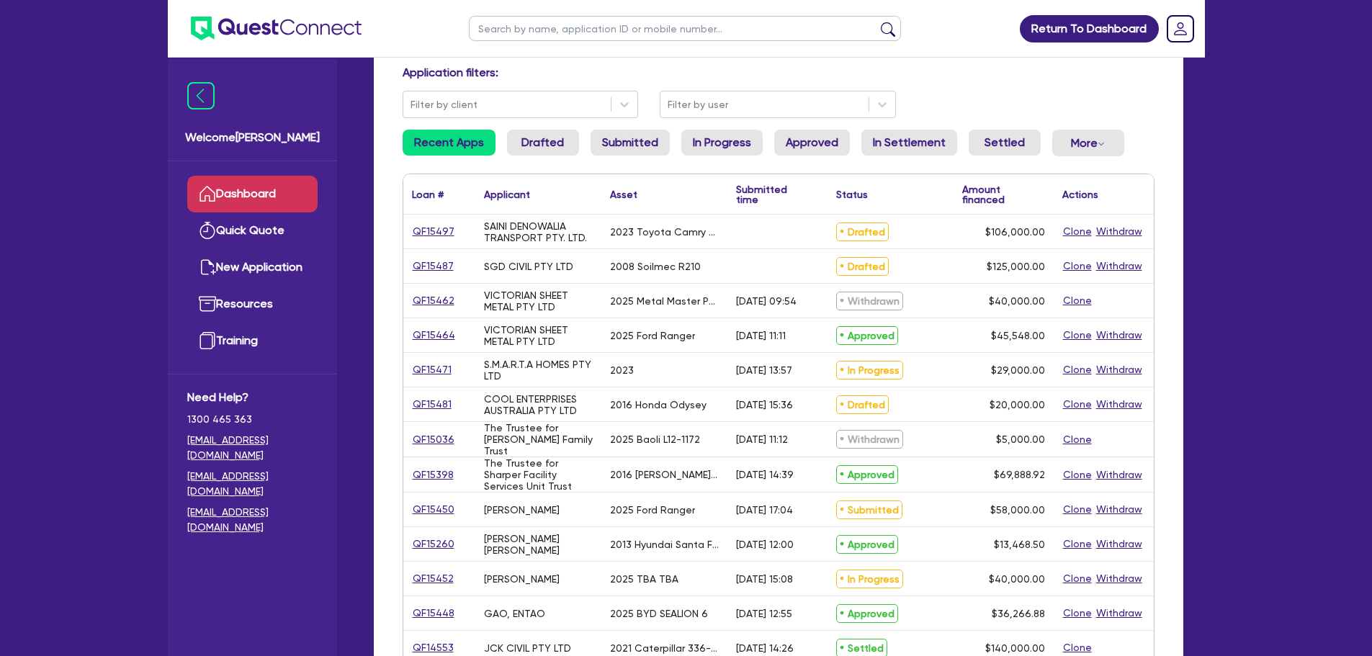
scroll to position [72, 0]
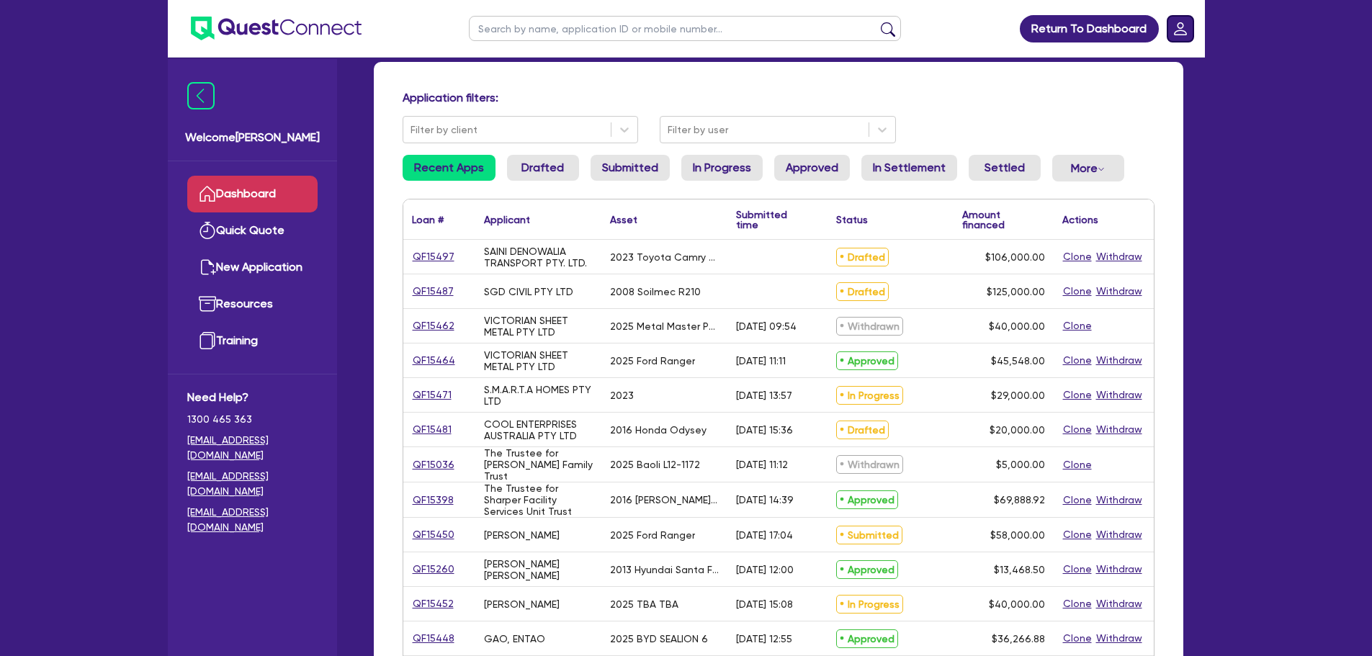
drag, startPoint x: 1158, startPoint y: 24, endPoint x: 1180, endPoint y: 25, distance: 21.6
click at [1158, 24] on li "Return To Dashboard" at bounding box center [1089, 28] width 139 height 27
click at [1188, 27] on rect "Dropdown toggle" at bounding box center [1181, 29] width 26 height 26
click at [1149, 91] on link "Logout" at bounding box center [1140, 92] width 108 height 27
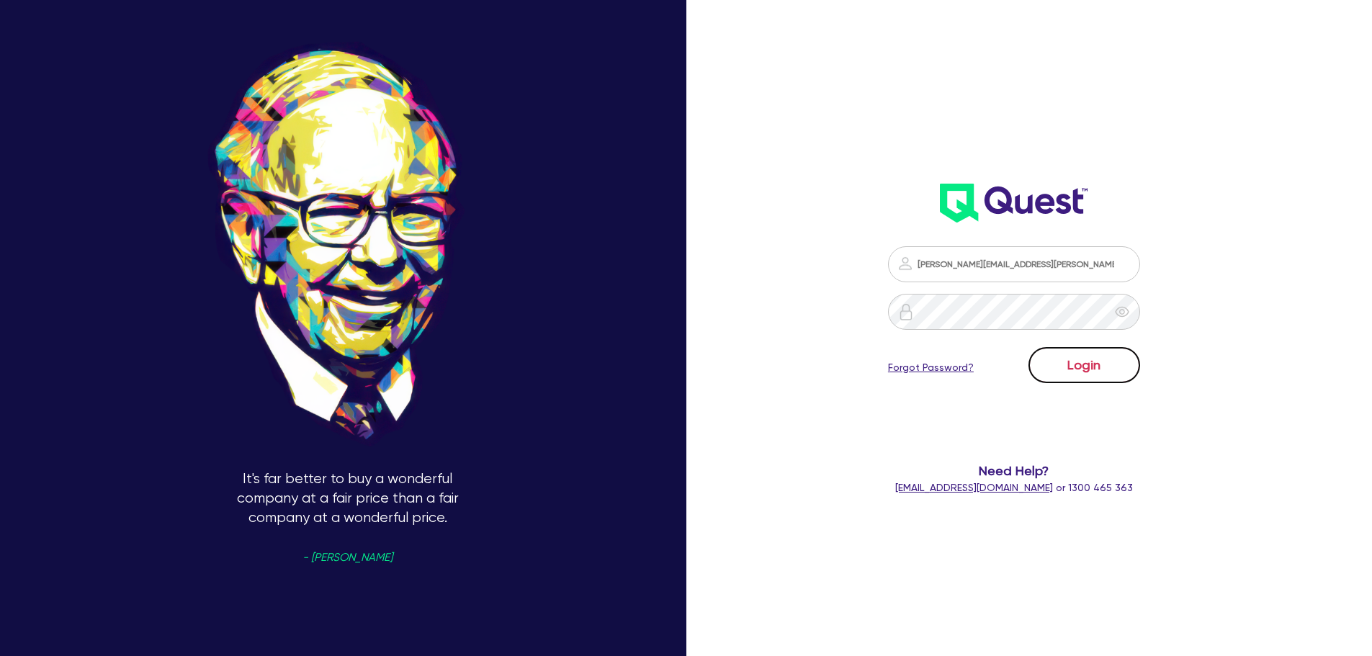
click at [1090, 353] on button "Login" at bounding box center [1085, 365] width 112 height 36
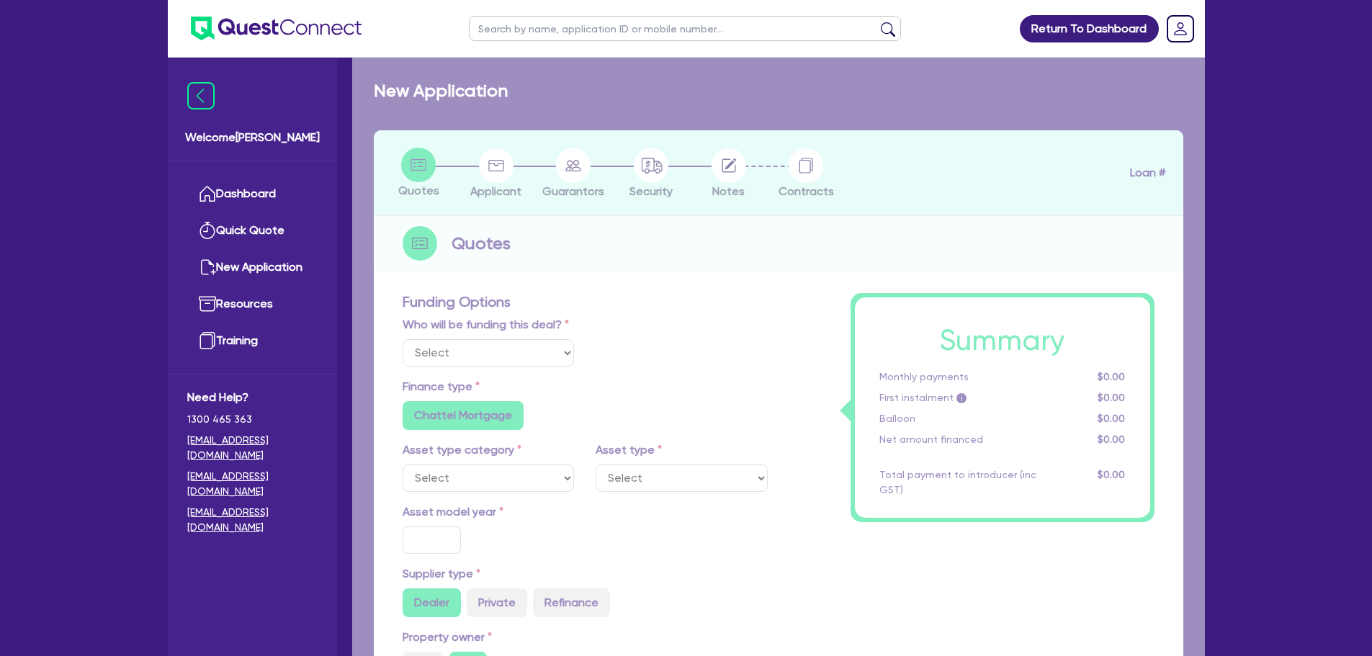
select select "Quest Finance - Own Book"
select select "TERTIARY_ASSETS"
type input "2025"
radio input "true"
type input "171,566.15"
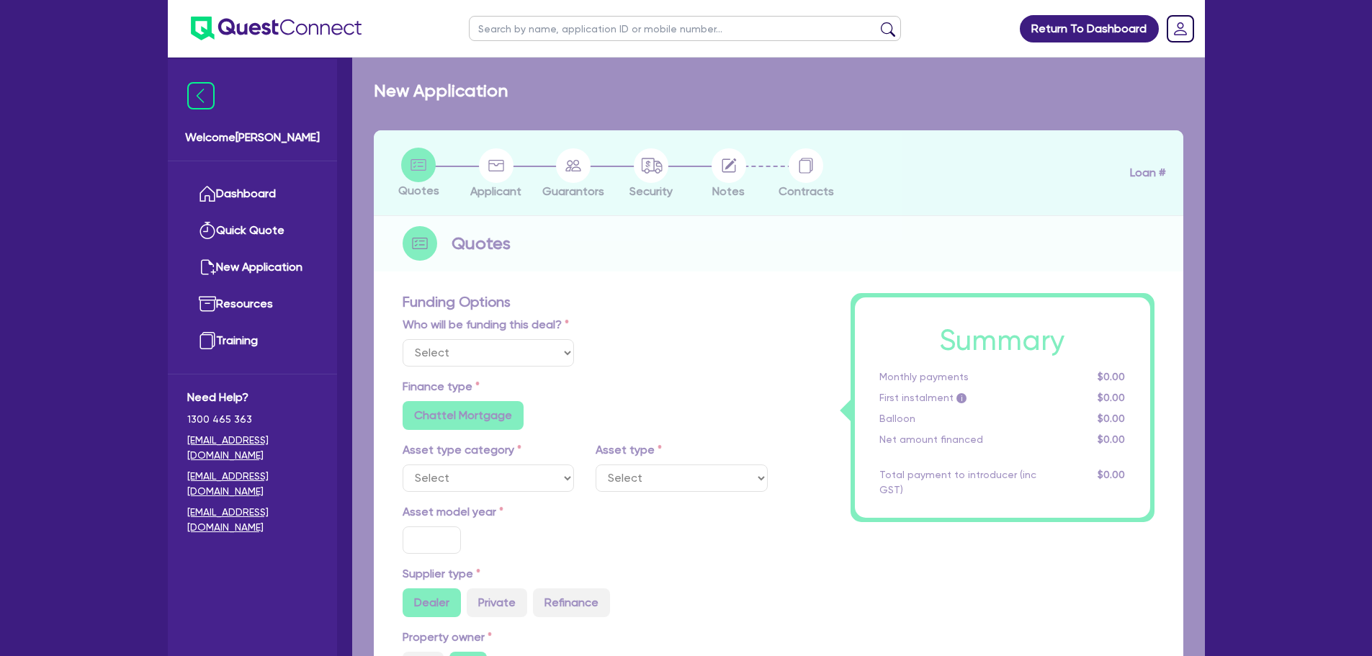
type input "21,566.12"
type input "4"
type input "6,000"
radio input "true"
type input "17.95"
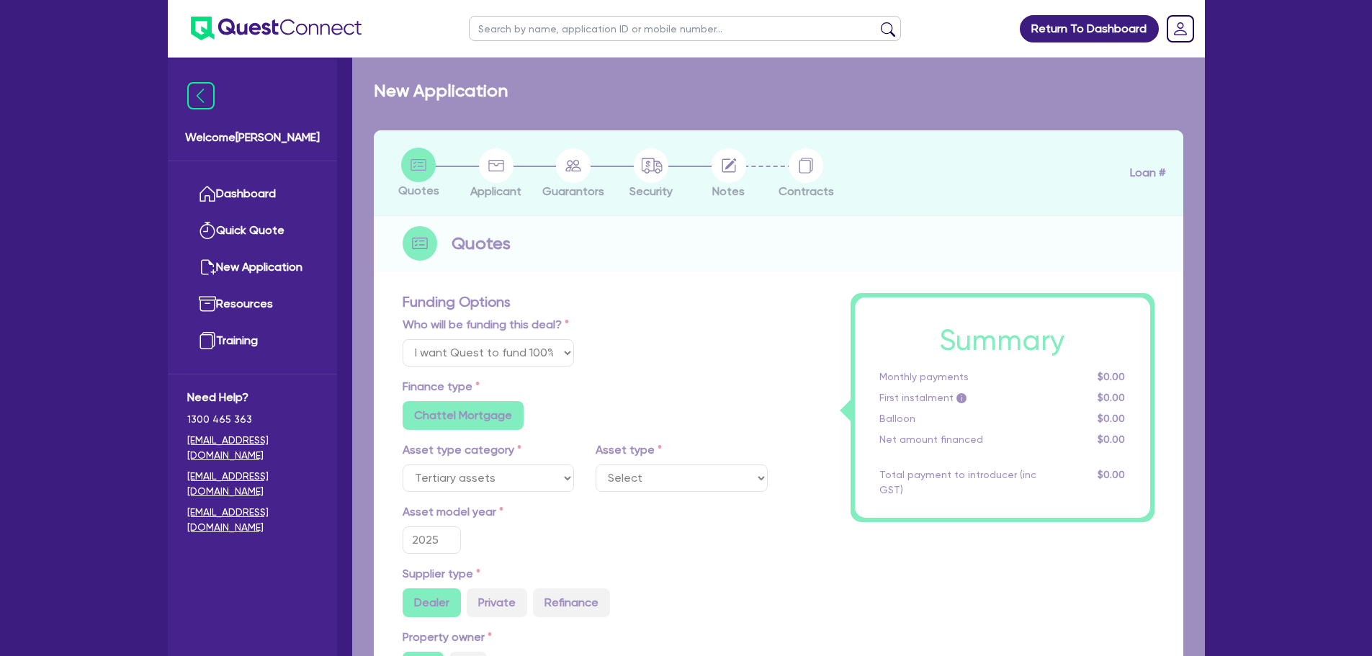
select select "IT_EQUIPMENT"
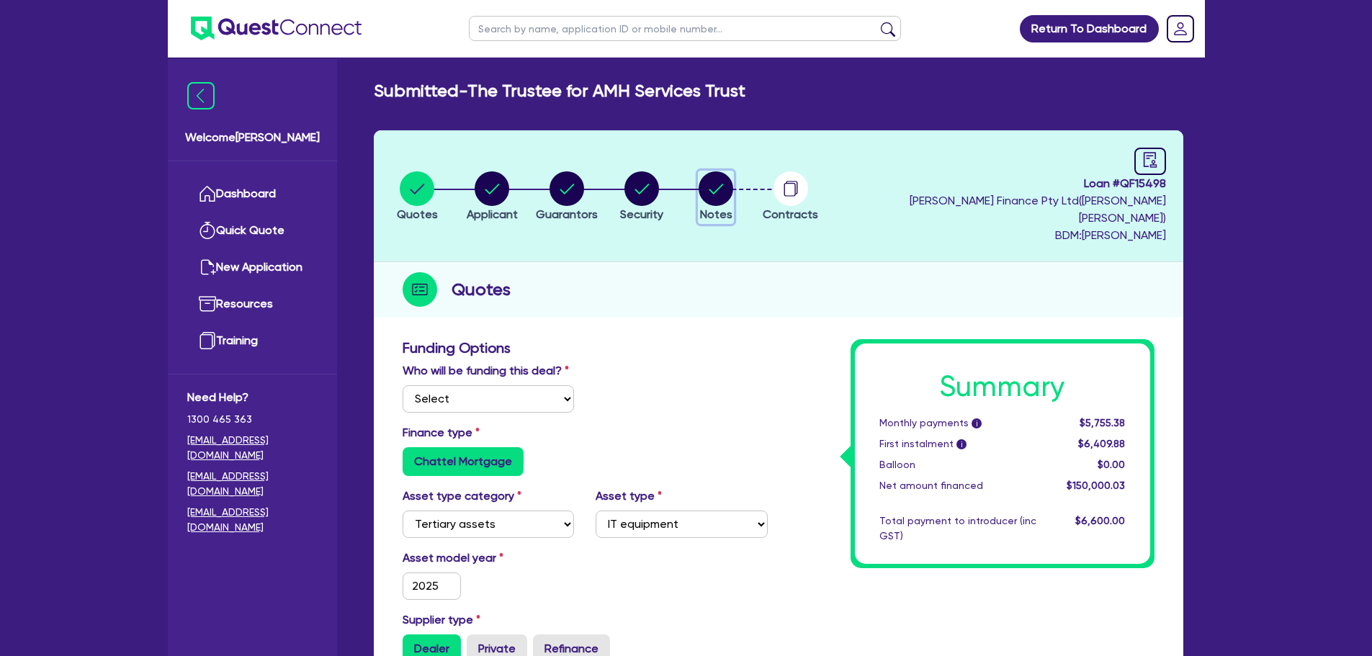
click at [733, 181] on circle "button" at bounding box center [716, 188] width 35 height 35
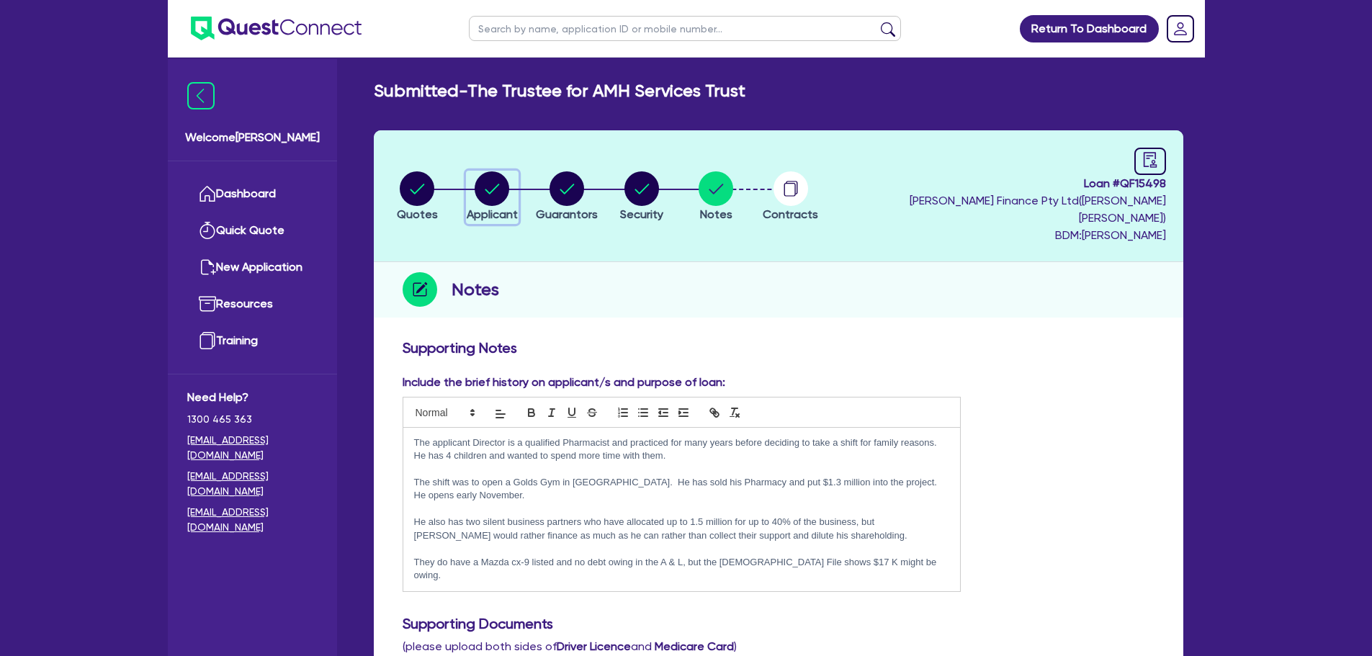
click at [499, 184] on icon "button" at bounding box center [493, 189] width 14 height 10
select select "TRUST"
select select "COMPANY"
select select "ARTS_RECREATION"
select select "GYMS"
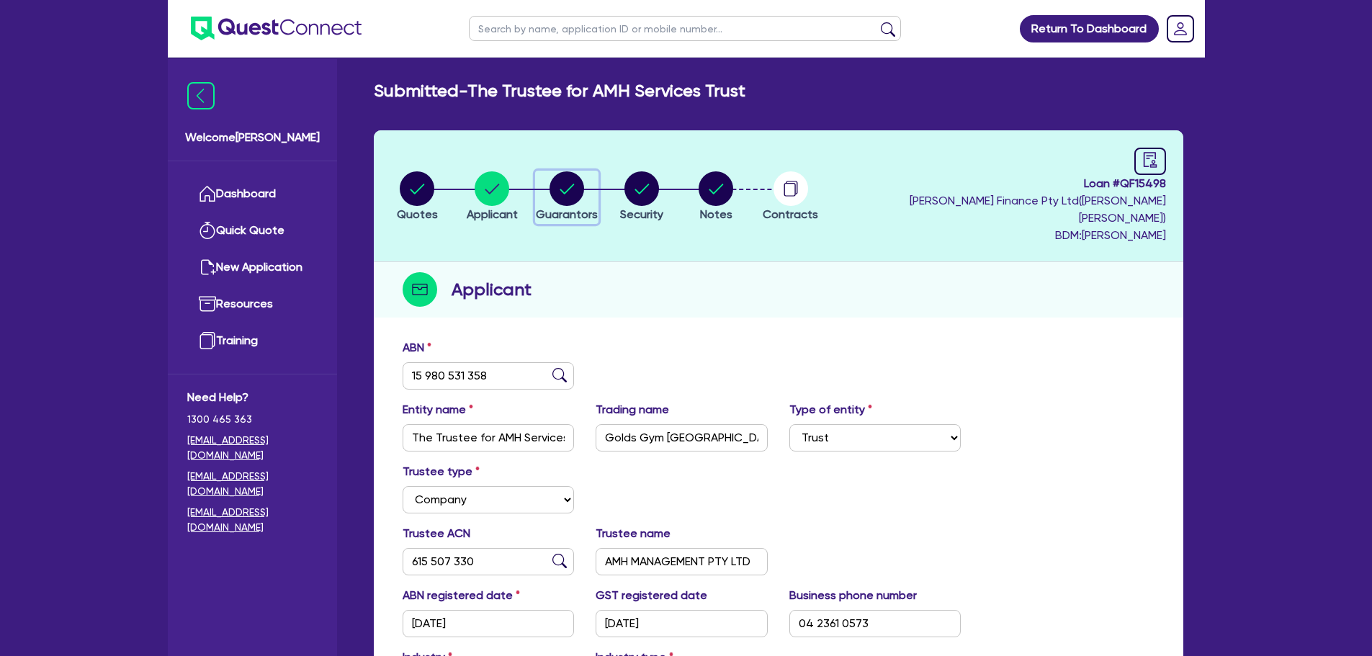
click at [579, 182] on circle "button" at bounding box center [567, 188] width 35 height 35
select select "MR"
select select "[GEOGRAPHIC_DATA]"
select select "MARRIED"
select select "PROPERTY"
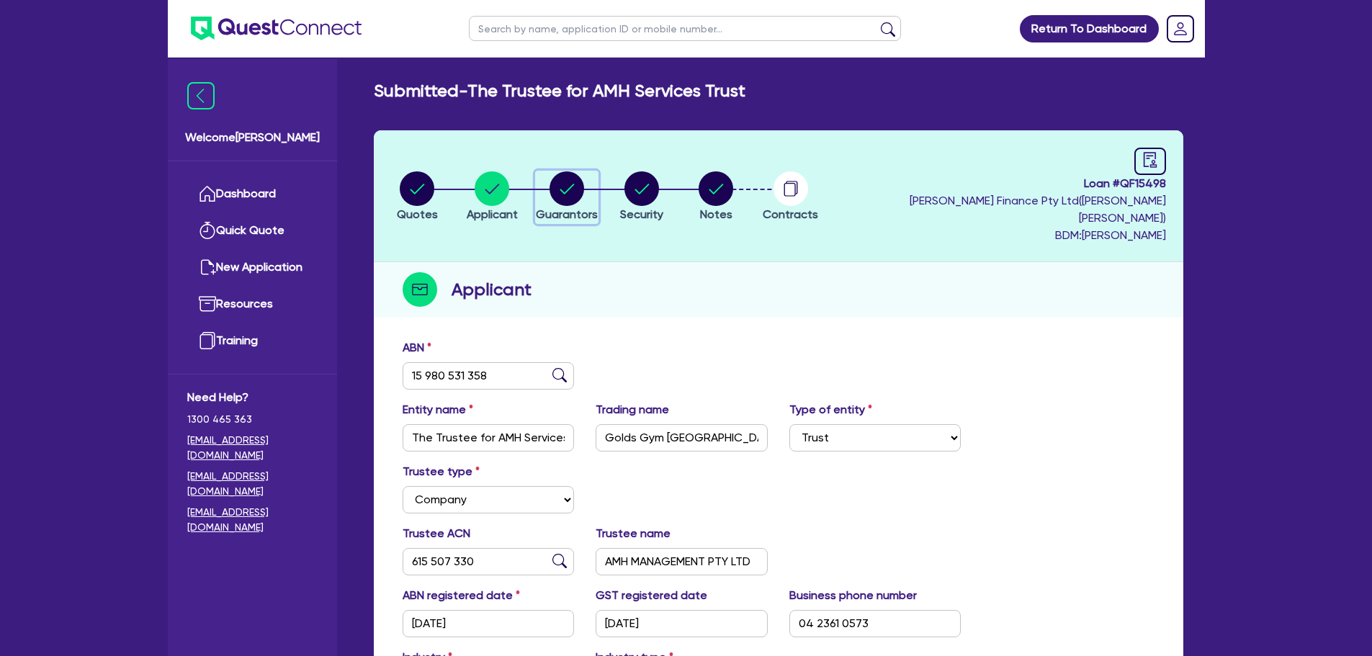
select select "CASH"
select select "VEHICLE"
select select "HOUSEHOLD_PERSONAL"
select select "CASH"
select select "OTHER"
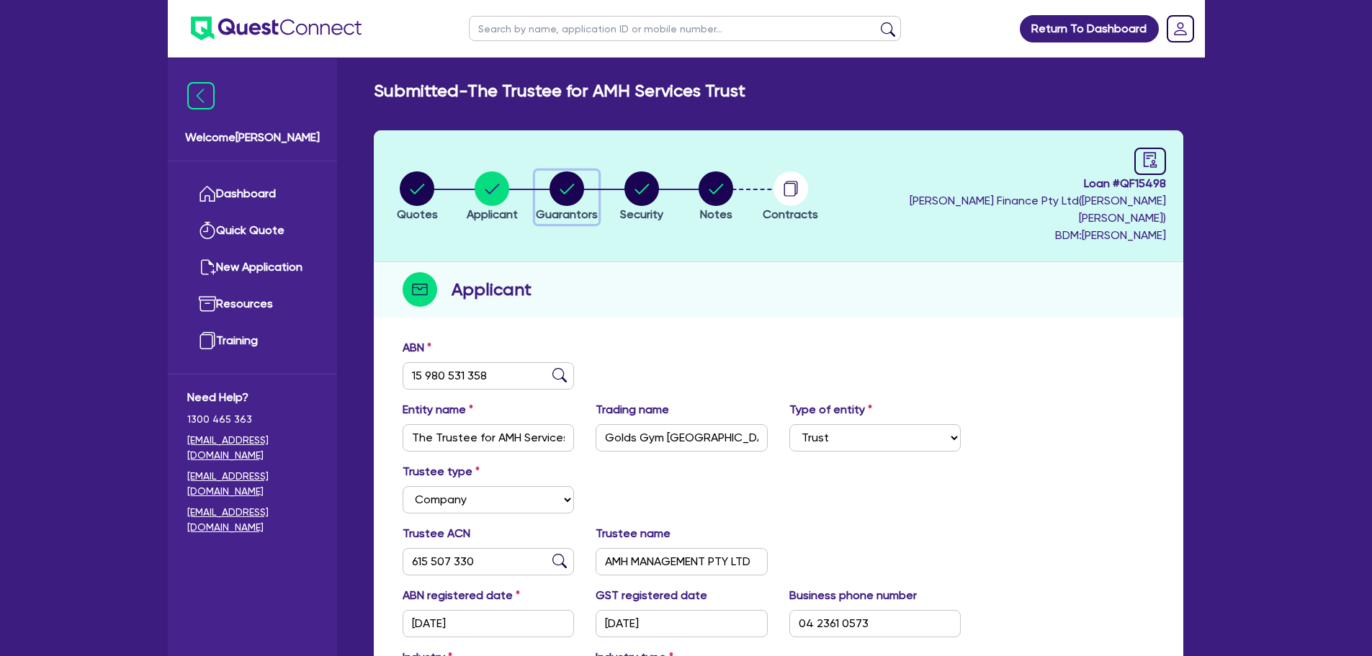
select select "MORTGAGE"
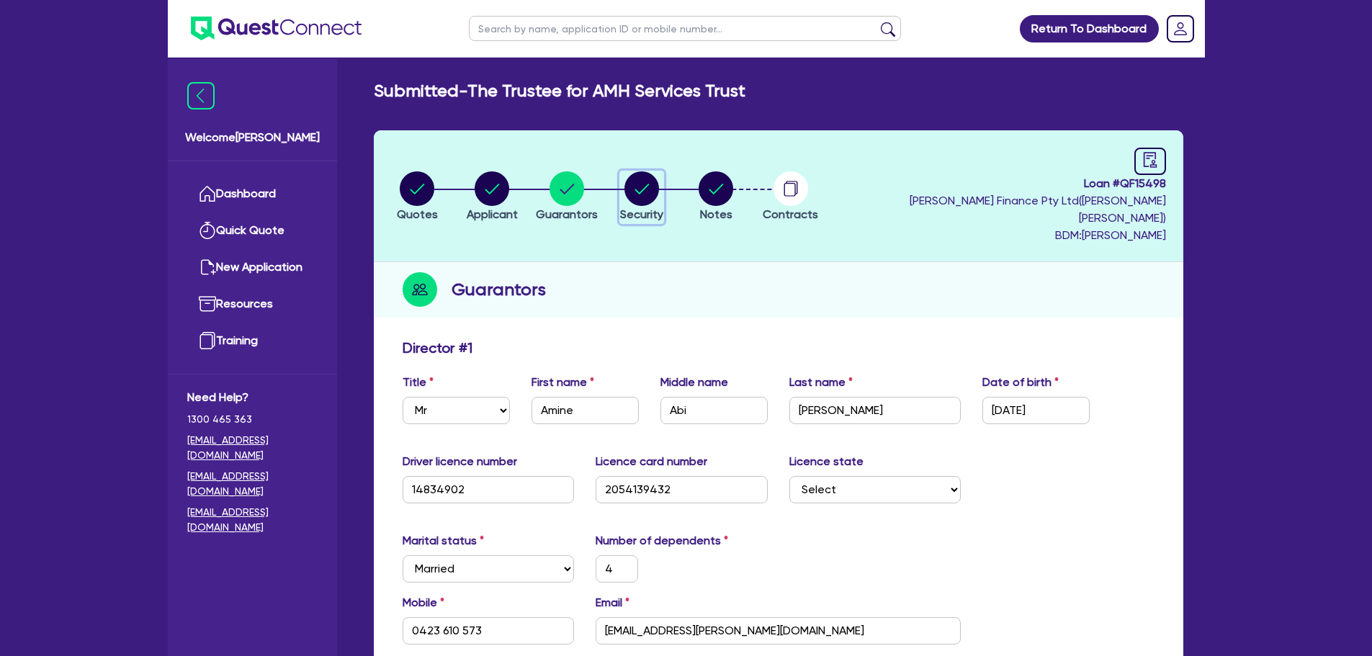
click at [649, 184] on icon "button" at bounding box center [642, 189] width 14 height 10
select select "TERTIARY_ASSETS"
select select "IT_EQUIPMENT"
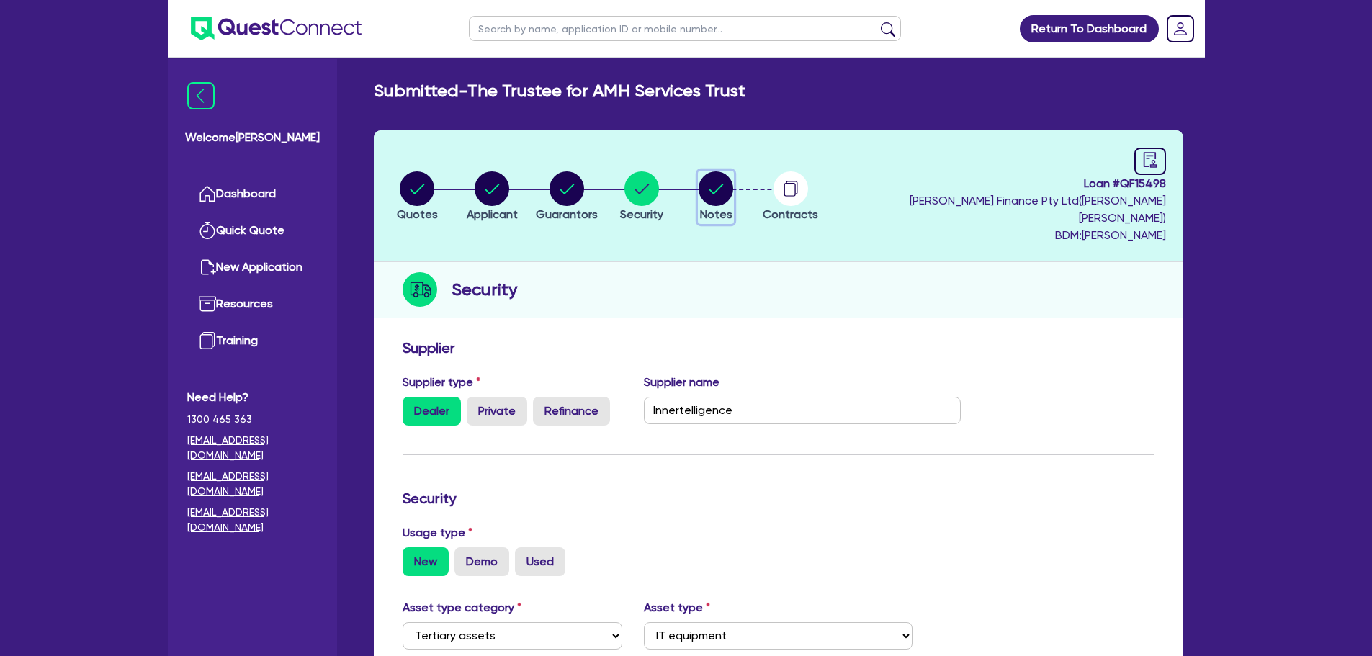
click at [733, 178] on circle "button" at bounding box center [716, 188] width 35 height 35
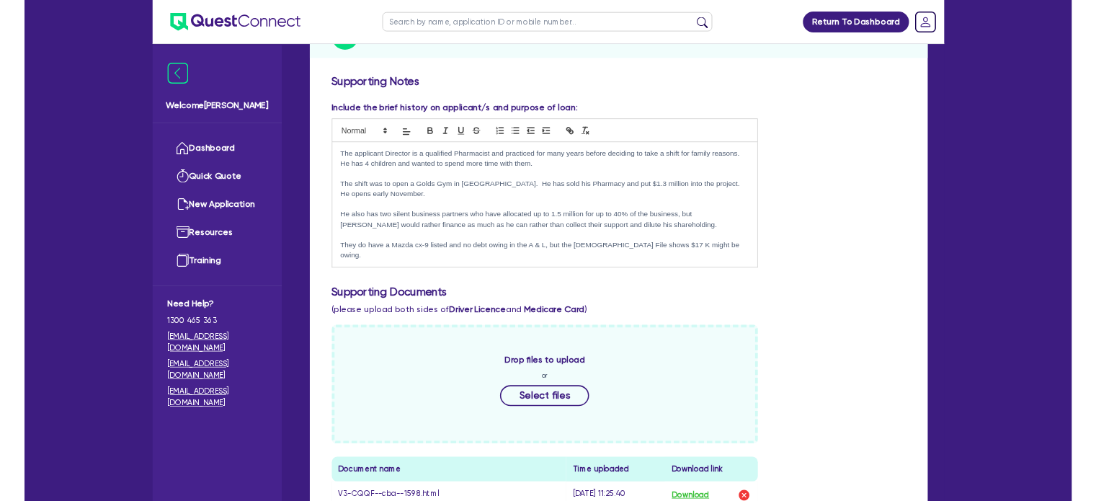
scroll to position [432, 0]
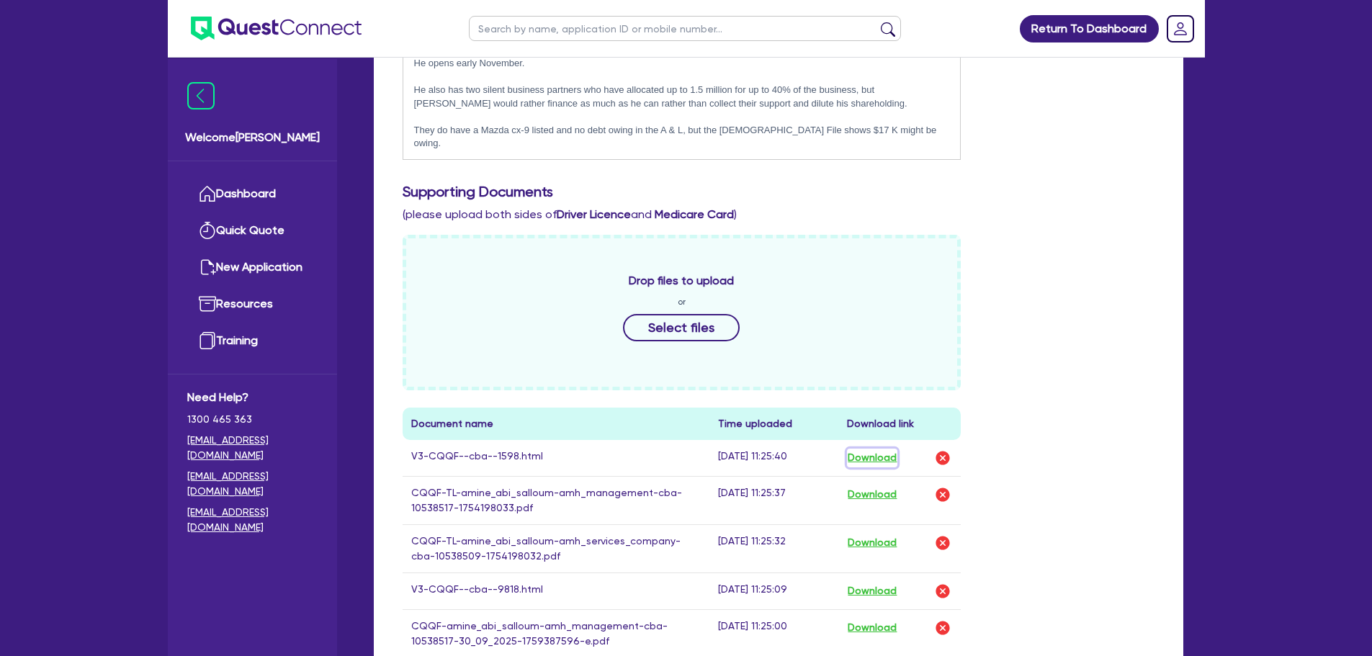
click at [893, 449] on button "Download" at bounding box center [872, 458] width 50 height 19
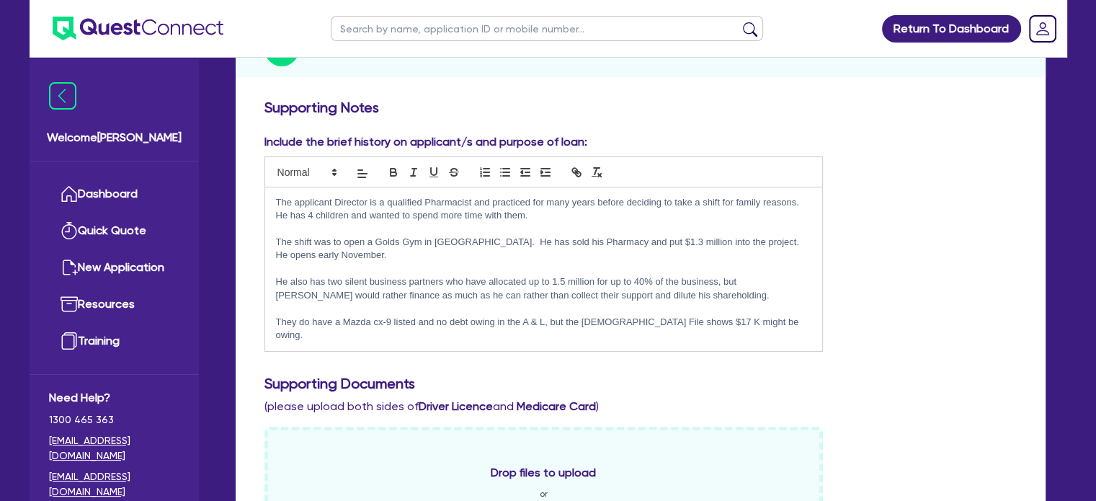
scroll to position [216, 0]
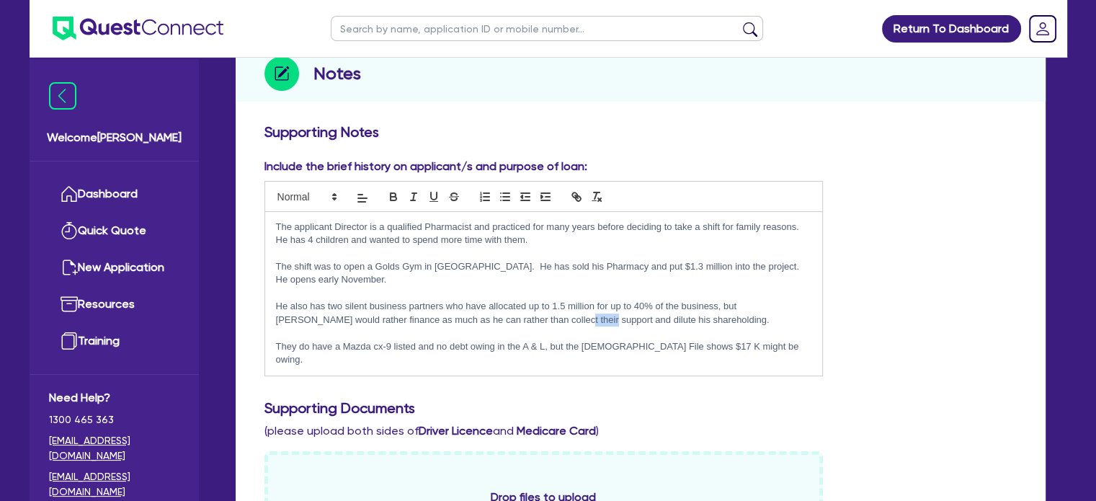
drag, startPoint x: 513, startPoint y: 296, endPoint x: 545, endPoint y: 303, distance: 32.5
click at [545, 303] on p "He also has two silent business partners who have allocated up to 1.5 million f…" at bounding box center [544, 313] width 536 height 27
click at [572, 326] on p at bounding box center [544, 332] width 536 height 13
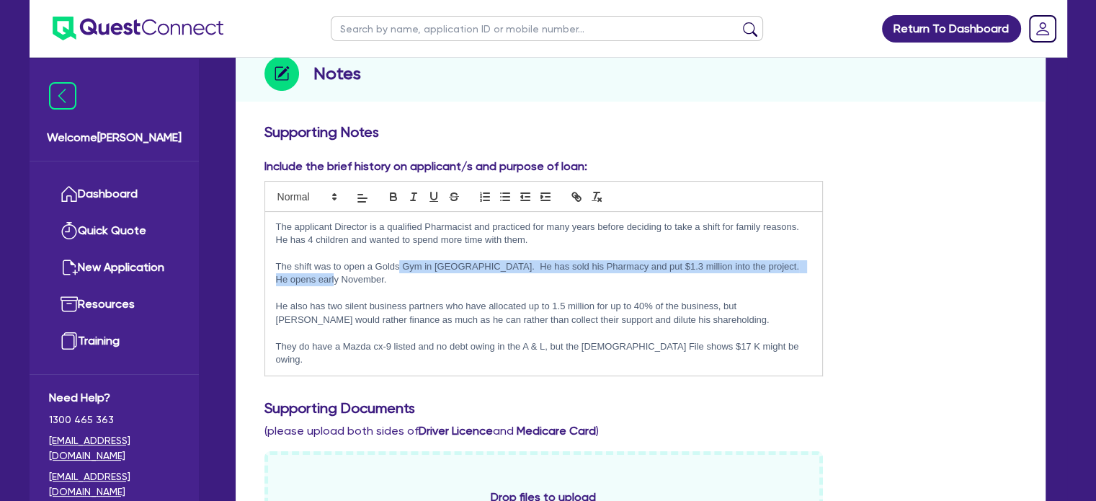
drag, startPoint x: 414, startPoint y: 254, endPoint x: 487, endPoint y: 267, distance: 74.0
click at [487, 267] on div "The applicant Director is a qualified Pharmacist and practiced for many years b…" at bounding box center [544, 294] width 558 height 164
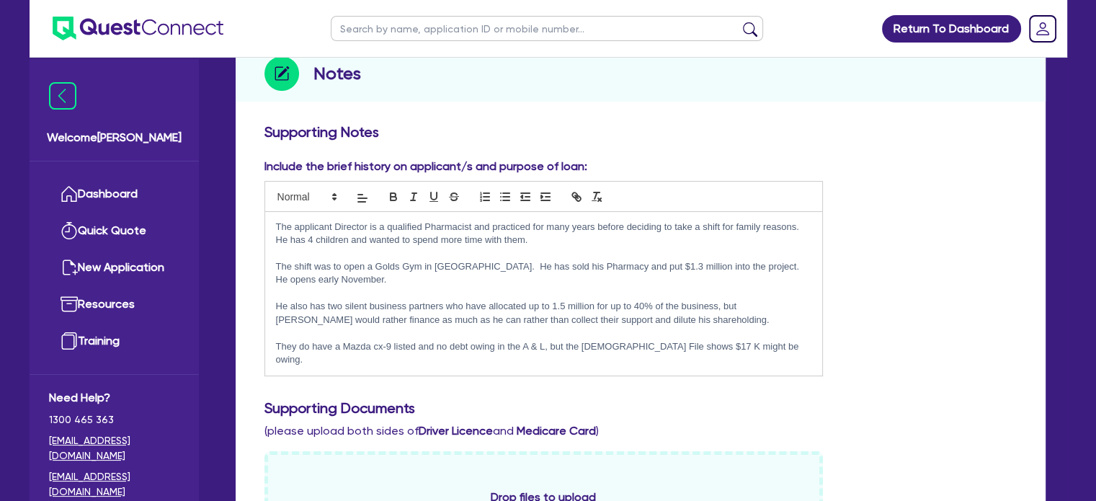
click at [465, 287] on p at bounding box center [544, 293] width 536 height 13
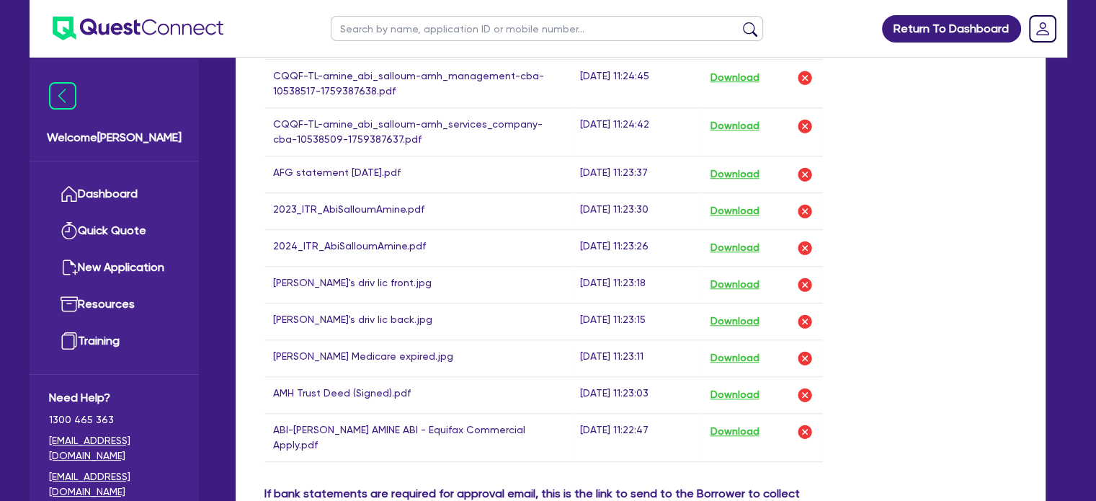
scroll to position [1225, 0]
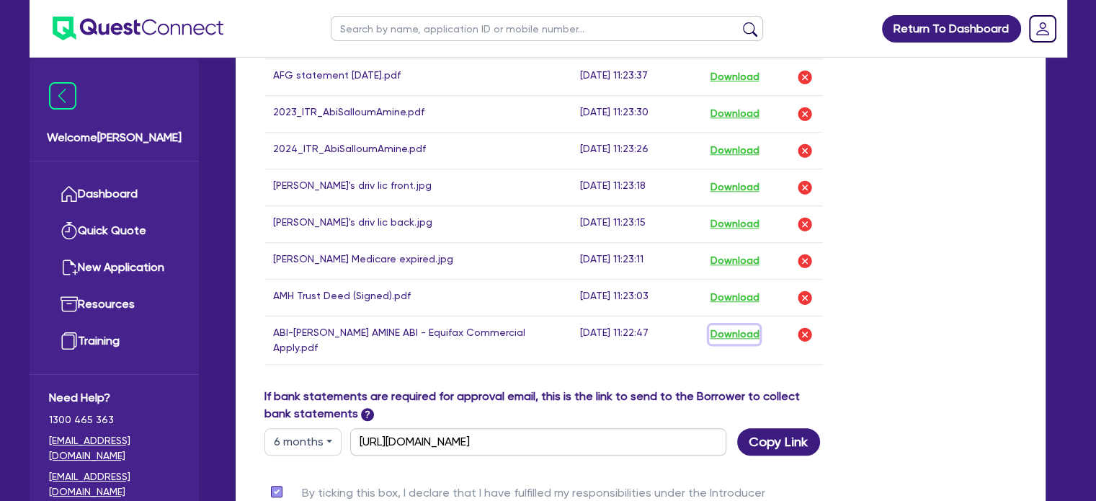
click at [737, 325] on button "Download" at bounding box center [734, 334] width 50 height 19
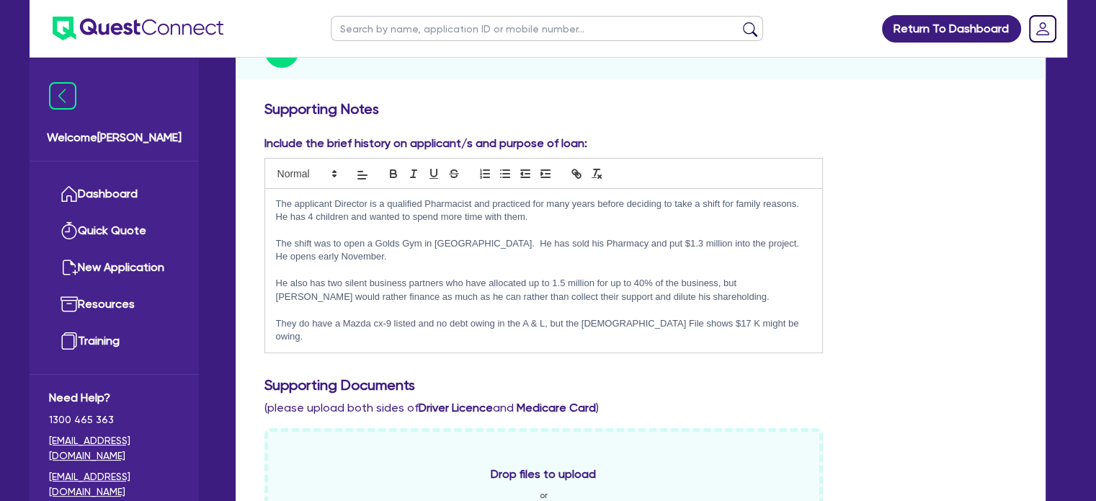
scroll to position [72, 0]
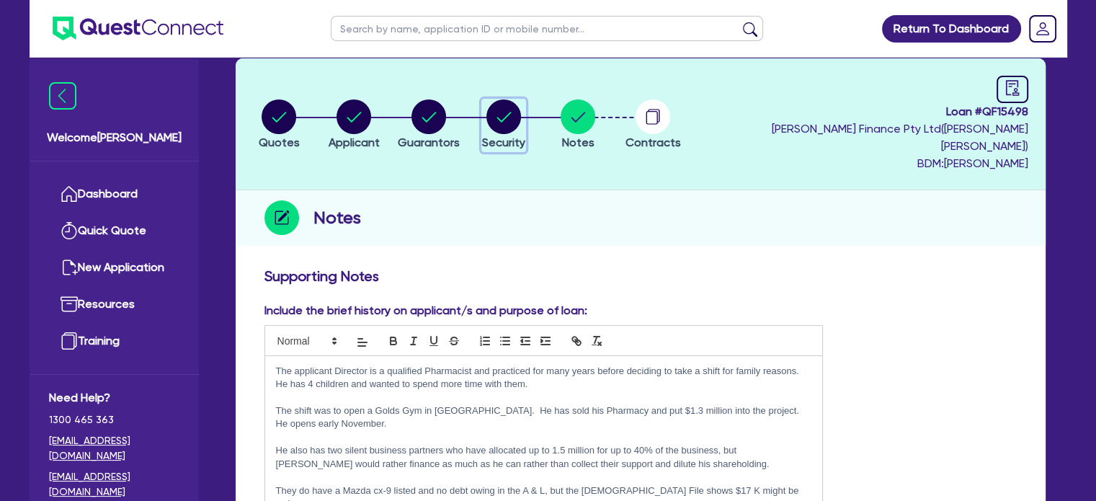
click at [517, 112] on circle "button" at bounding box center [503, 116] width 35 height 35
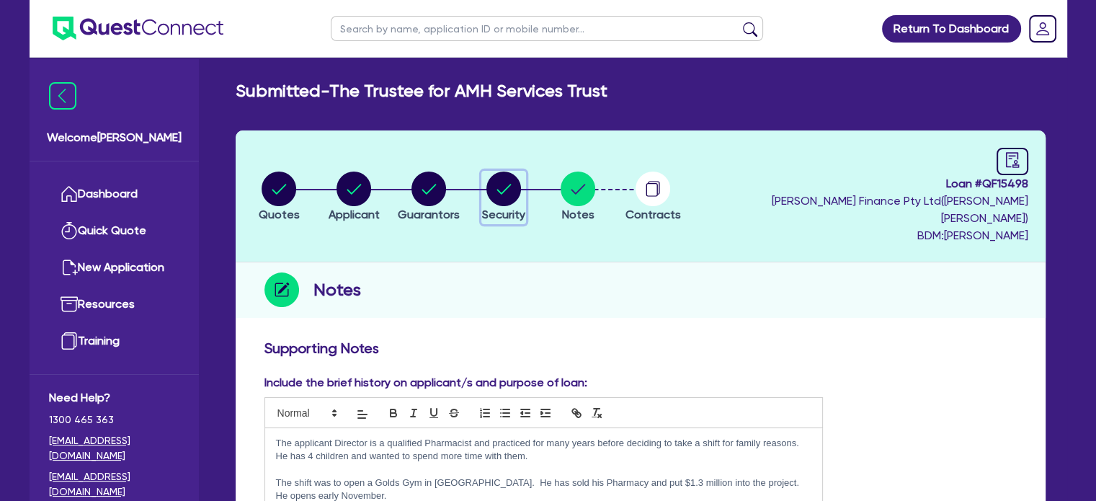
select select "TERTIARY_ASSETS"
select select "IT_EQUIPMENT"
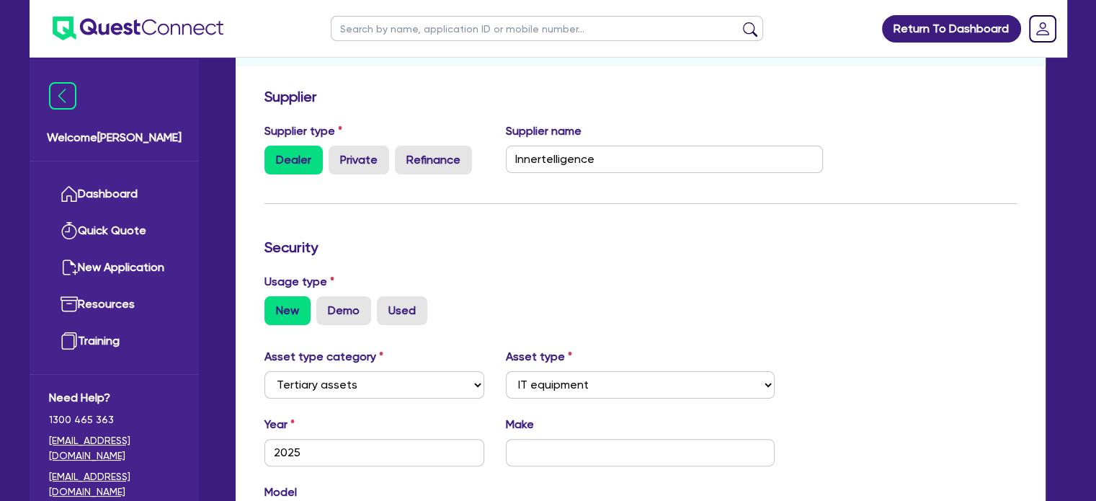
scroll to position [69, 0]
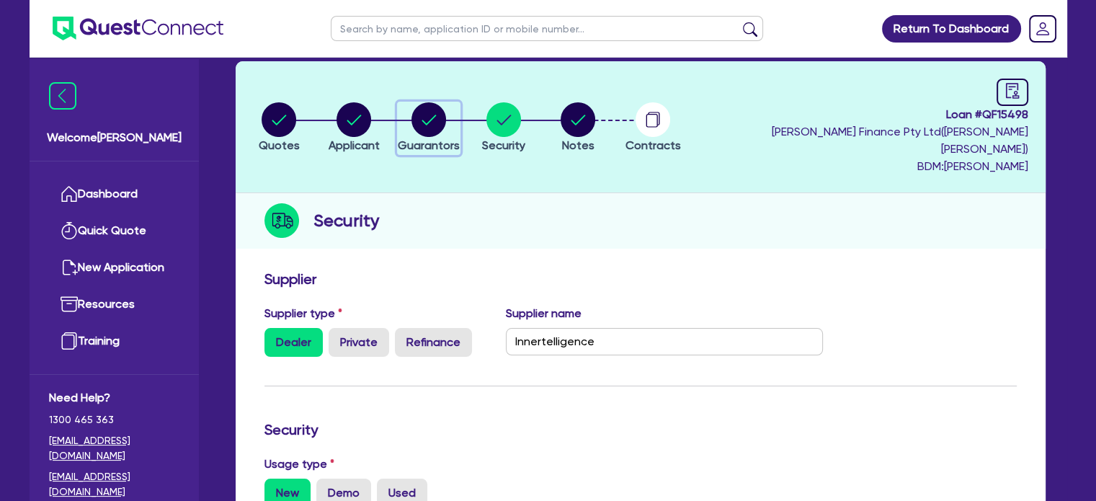
click at [436, 115] on icon "button" at bounding box center [428, 120] width 14 height 10
select select "MR"
select select "[GEOGRAPHIC_DATA]"
select select "MARRIED"
select select "PROPERTY"
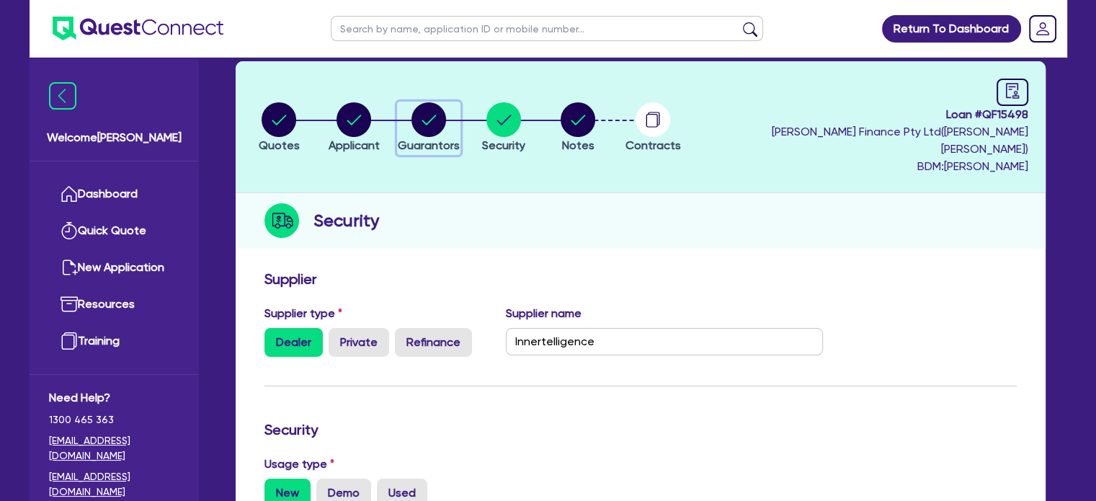
select select "CASH"
select select "VEHICLE"
select select "HOUSEHOLD_PERSONAL"
select select "CASH"
select select "OTHER"
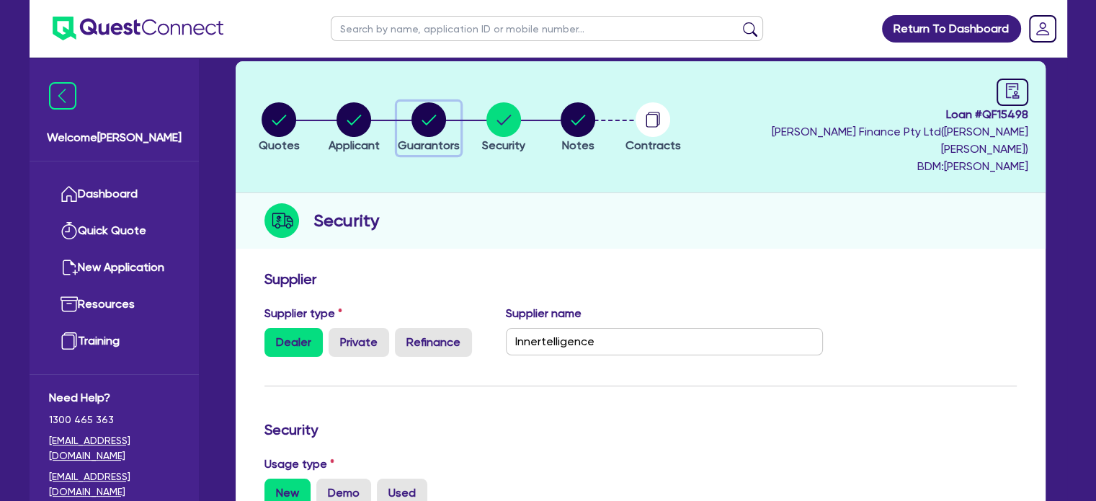
select select "MORTGAGE"
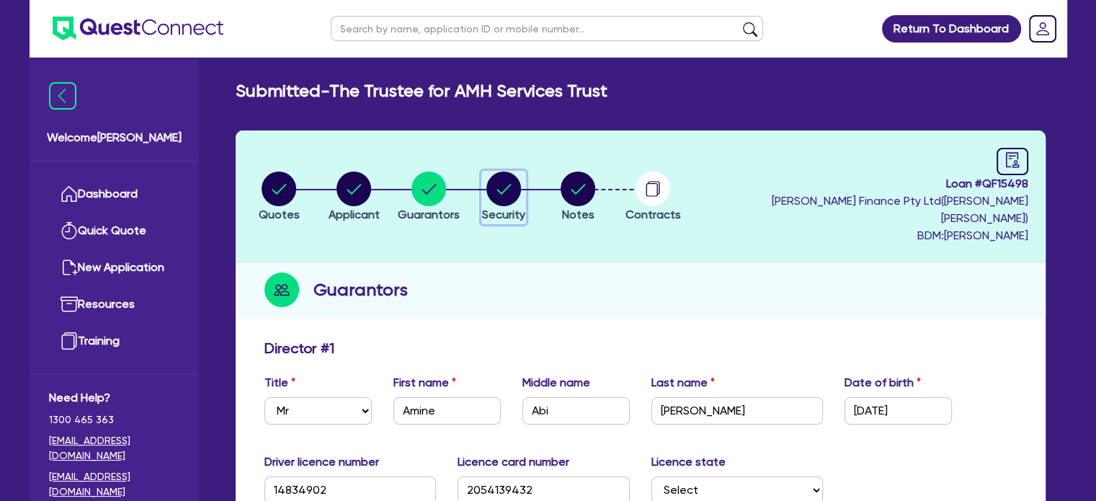
click at [514, 194] on circle "button" at bounding box center [503, 188] width 35 height 35
select select "TERTIARY_ASSETS"
select select "IT_EQUIPMENT"
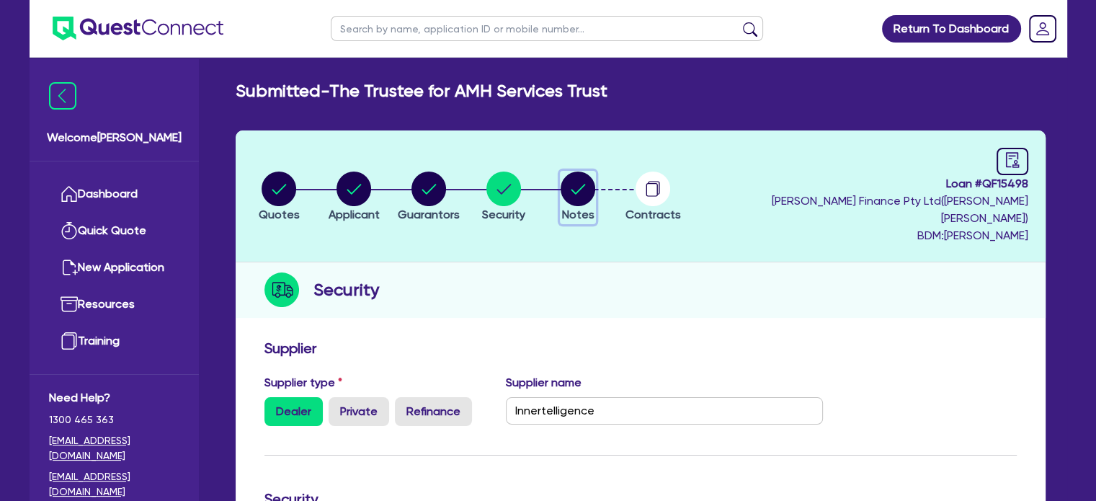
click at [595, 182] on circle "button" at bounding box center [577, 188] width 35 height 35
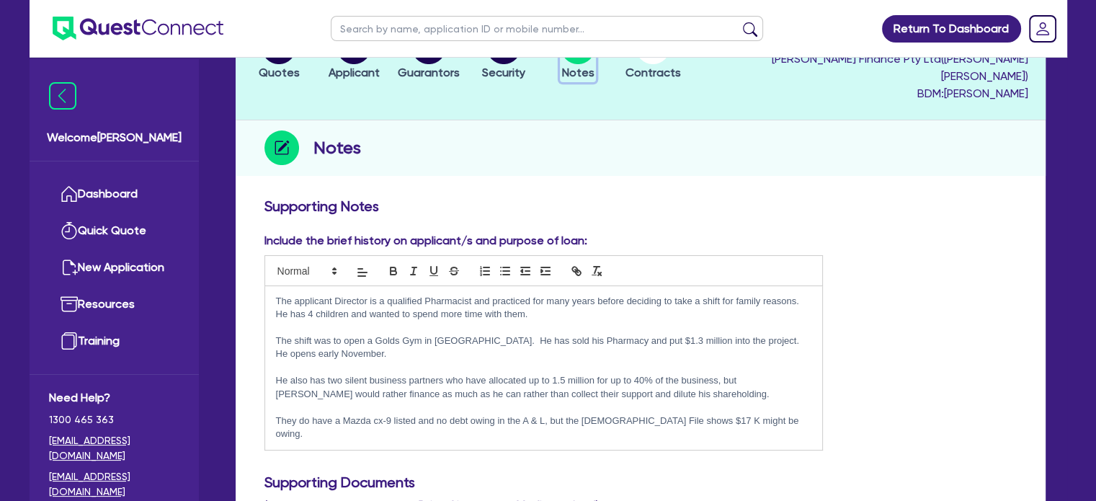
scroll to position [288, 0]
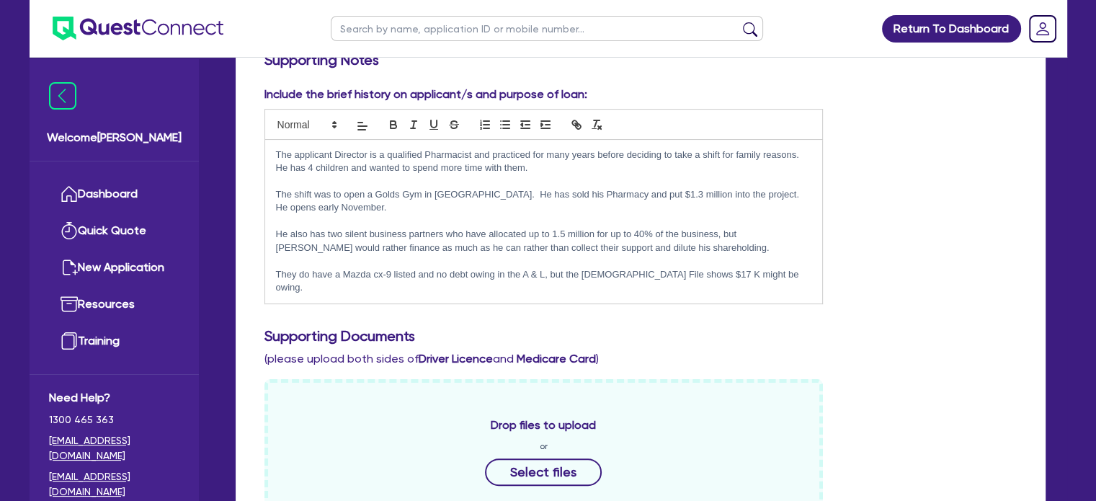
drag, startPoint x: 568, startPoint y: 138, endPoint x: 554, endPoint y: 152, distance: 19.9
click at [554, 152] on p "The applicant Director is a qualified Pharmacist and practiced for many years b…" at bounding box center [544, 161] width 536 height 27
click at [522, 155] on p "The applicant Director is a qualified Pharmacist and practiced for many years b…" at bounding box center [544, 161] width 536 height 27
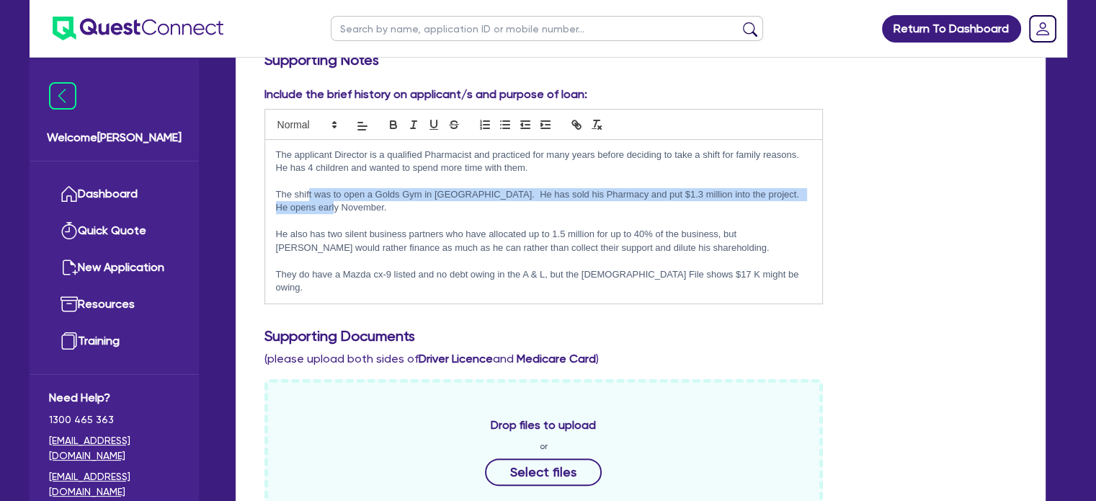
drag, startPoint x: 308, startPoint y: 173, endPoint x: 466, endPoint y: 187, distance: 158.4
click at [466, 188] on p "The shift was to open a Golds Gym in [GEOGRAPHIC_DATA]. He has sold his Pharmac…" at bounding box center [544, 201] width 536 height 27
click at [455, 194] on p "The shift was to open a Golds Gym in [GEOGRAPHIC_DATA]. He has sold his Pharmac…" at bounding box center [544, 201] width 536 height 27
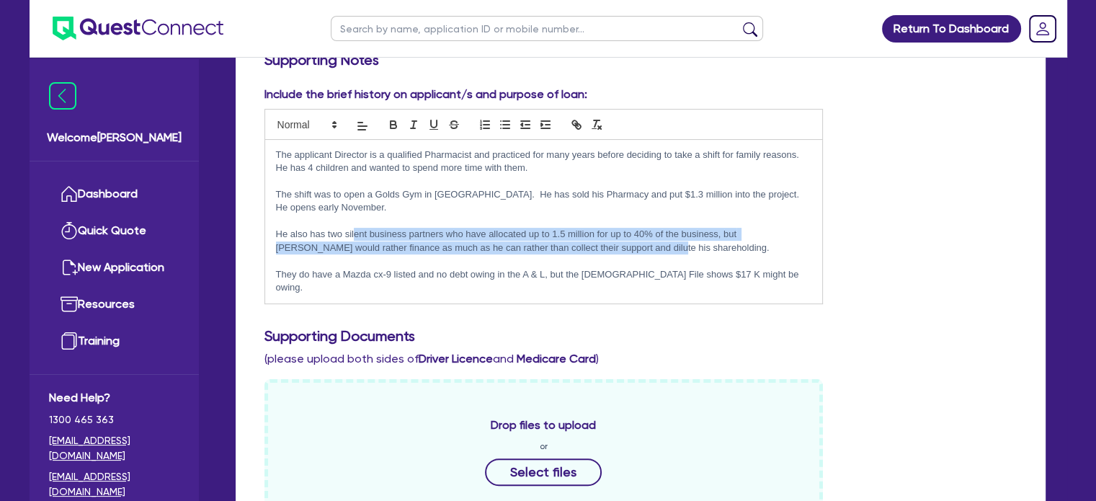
drag, startPoint x: 353, startPoint y: 218, endPoint x: 609, endPoint y: 230, distance: 256.0
click at [609, 230] on p "He also has two silent business partners who have allocated up to 1.5 million f…" at bounding box center [544, 241] width 536 height 27
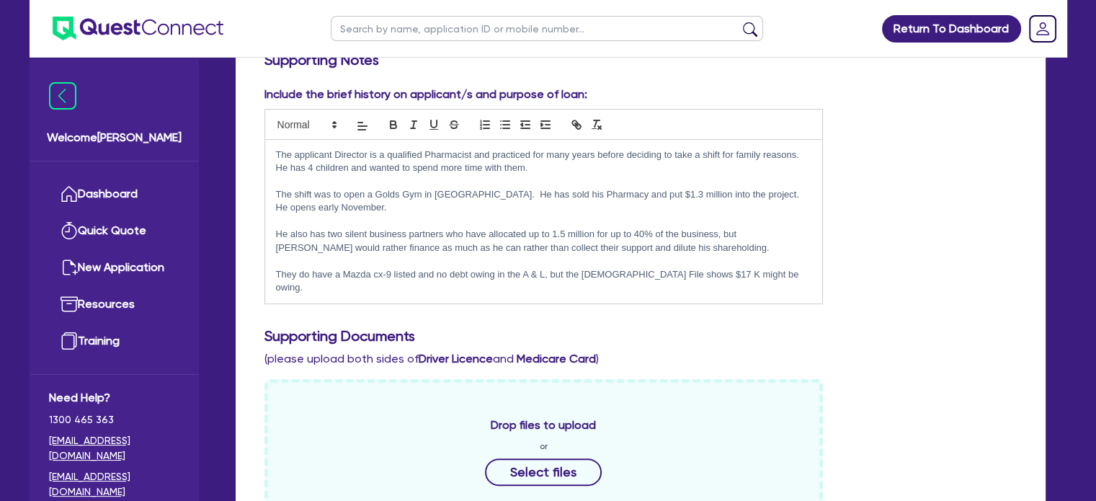
click at [591, 254] on p at bounding box center [544, 260] width 536 height 13
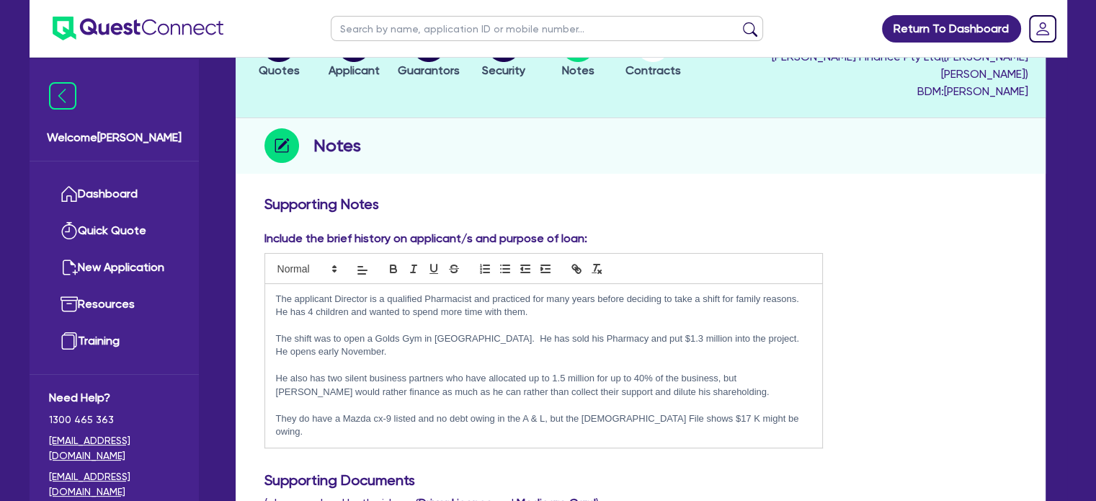
scroll to position [0, 0]
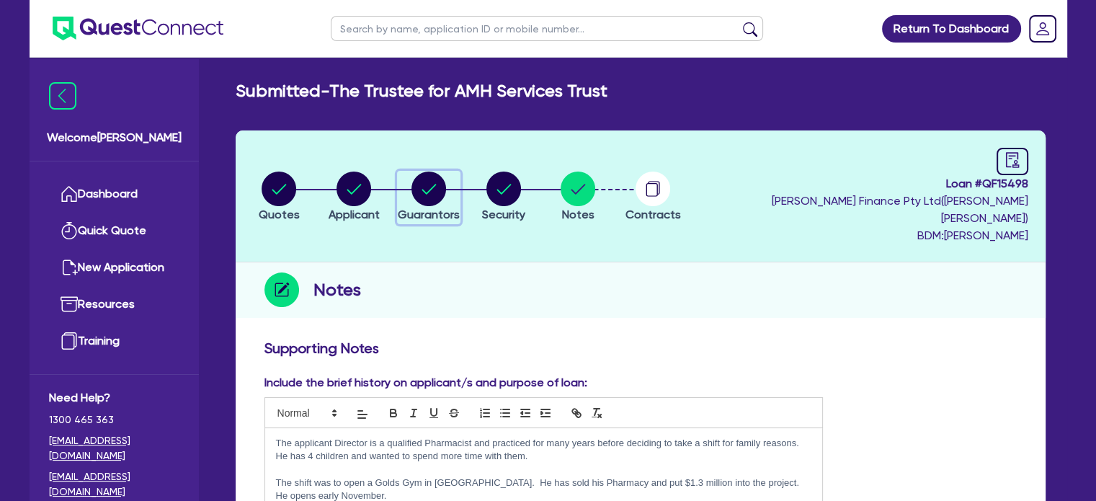
click at [426, 171] on circle "button" at bounding box center [428, 188] width 35 height 35
select select "MR"
select select "[GEOGRAPHIC_DATA]"
select select "MARRIED"
select select "PROPERTY"
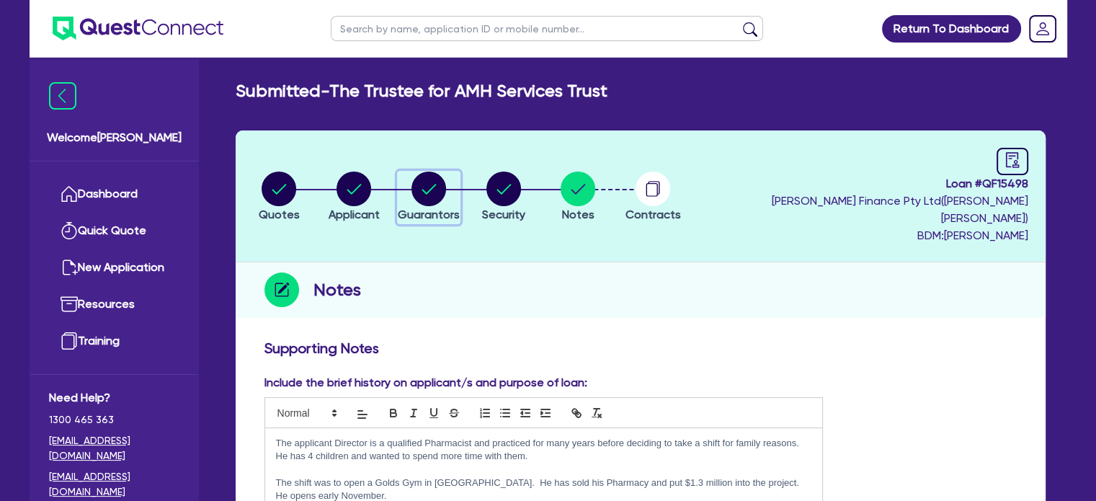
select select "CASH"
select select "VEHICLE"
select select "HOUSEHOLD_PERSONAL"
select select "CASH"
select select "OTHER"
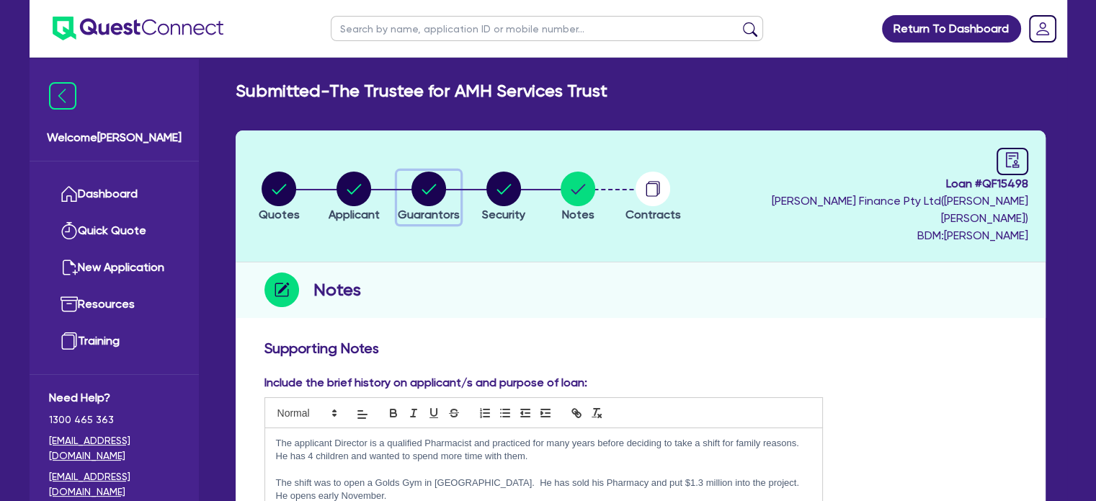
select select "MORTGAGE"
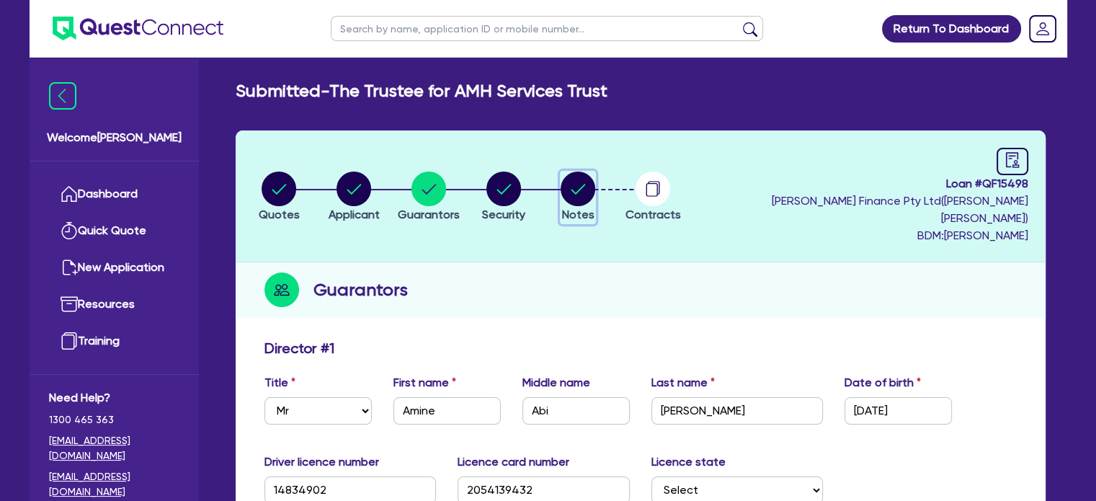
click at [580, 187] on circle "button" at bounding box center [577, 188] width 35 height 35
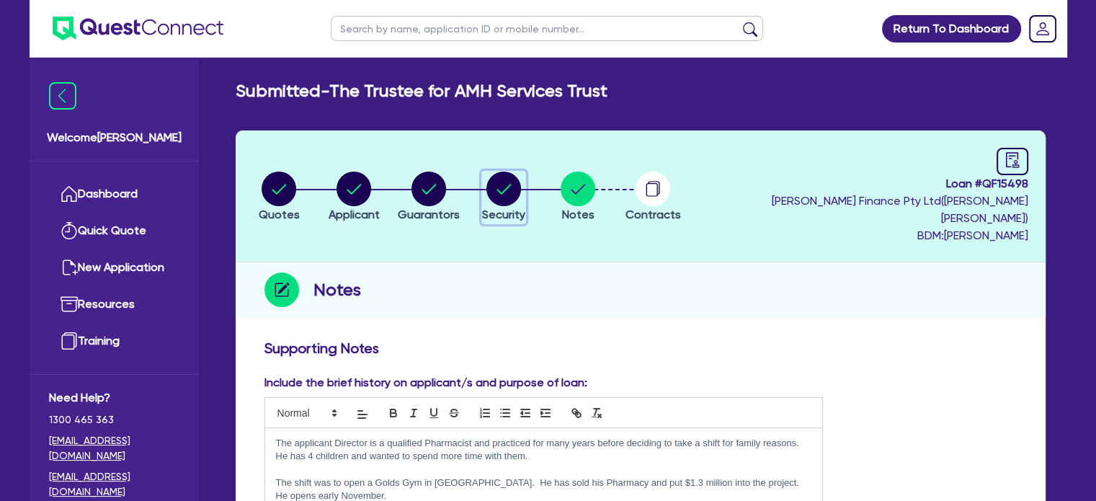
click at [521, 192] on circle "button" at bounding box center [503, 188] width 35 height 35
select select "TERTIARY_ASSETS"
select select "IT_EQUIPMENT"
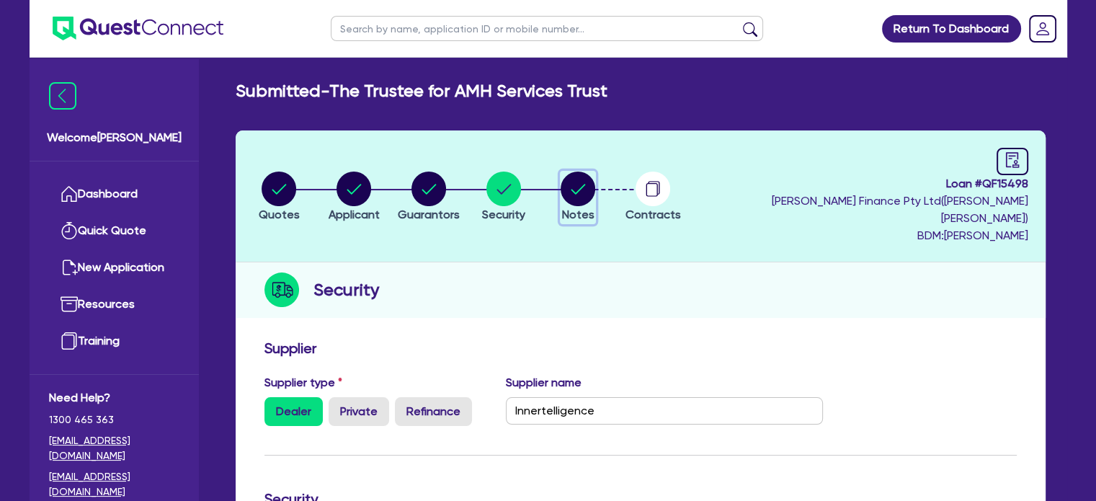
click at [587, 176] on circle "button" at bounding box center [577, 188] width 35 height 35
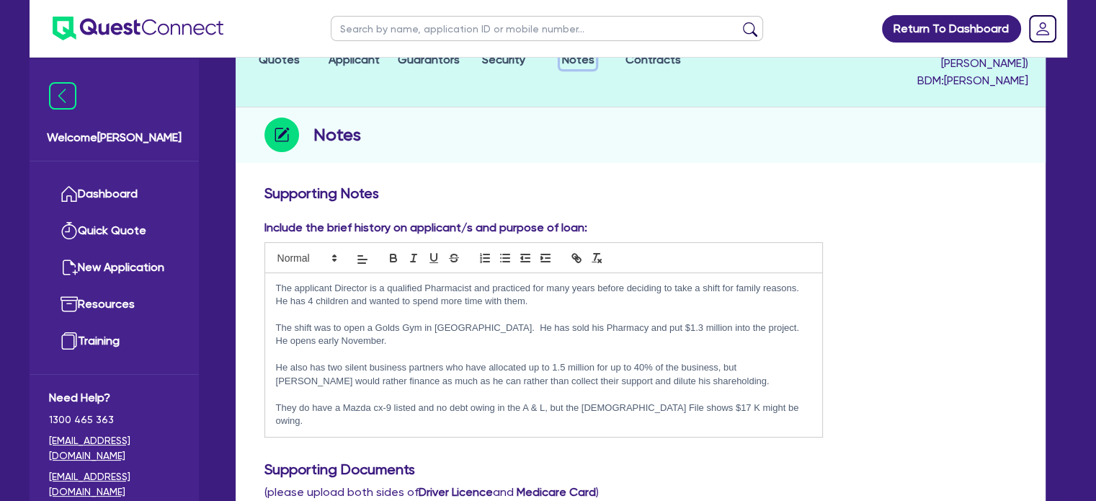
scroll to position [288, 0]
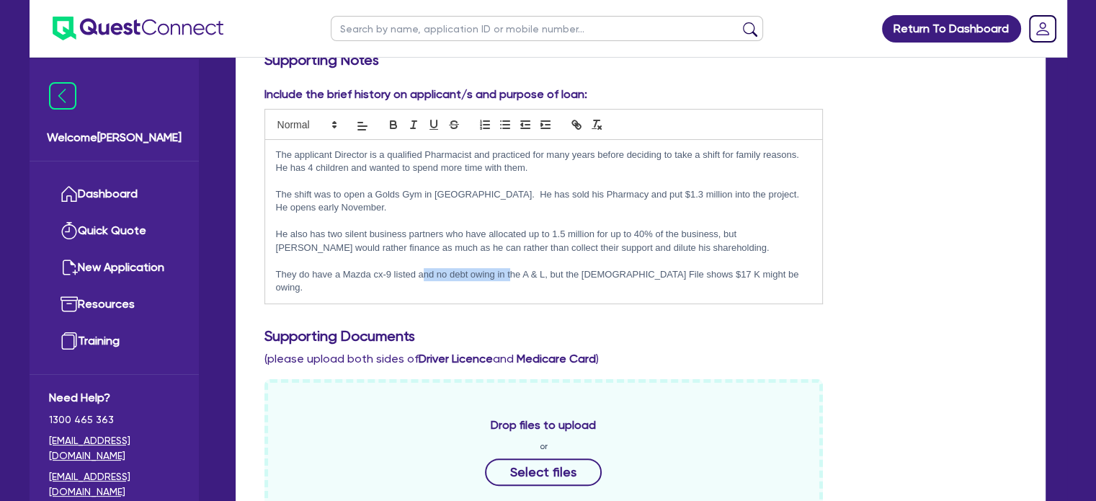
drag, startPoint x: 422, startPoint y: 253, endPoint x: 533, endPoint y: 264, distance: 111.5
click at [512, 265] on div "The applicant Director is a qualified Pharmacist and practiced for many years b…" at bounding box center [544, 222] width 558 height 164
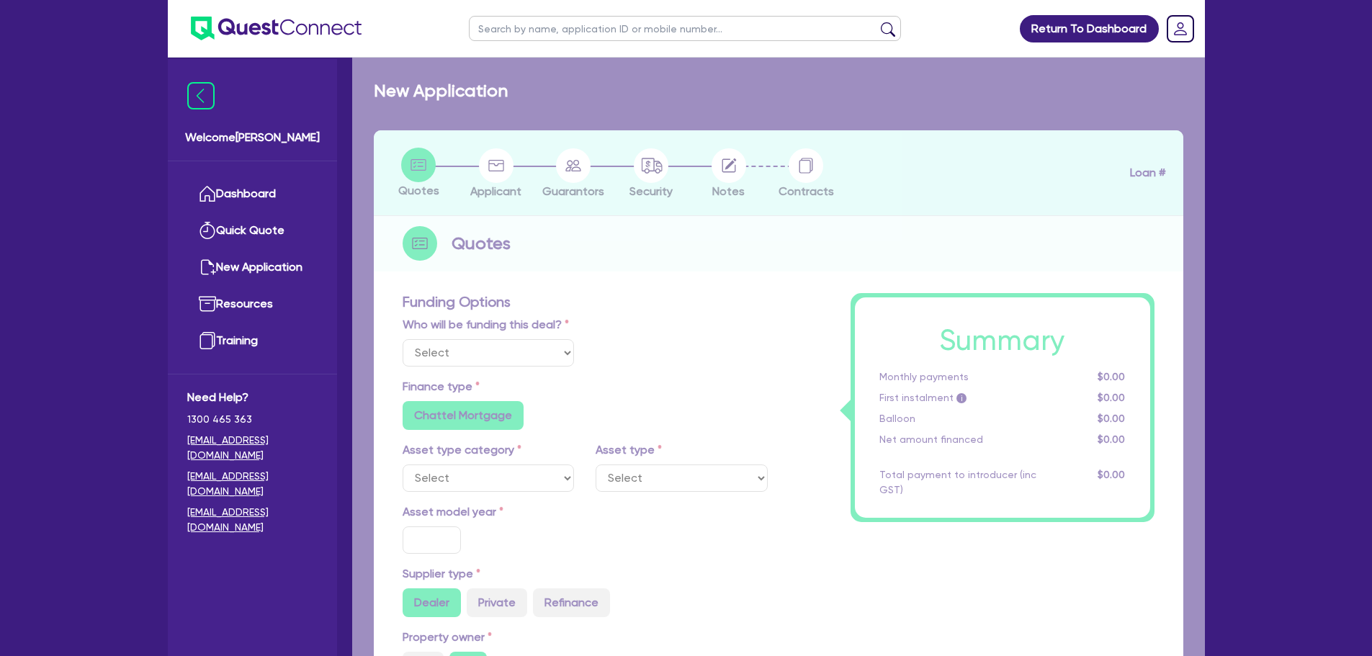
select select "Quest Finance - Own Book"
select select "TERTIARY_ASSETS"
type input "2025"
radio input "true"
type input "171,566.15"
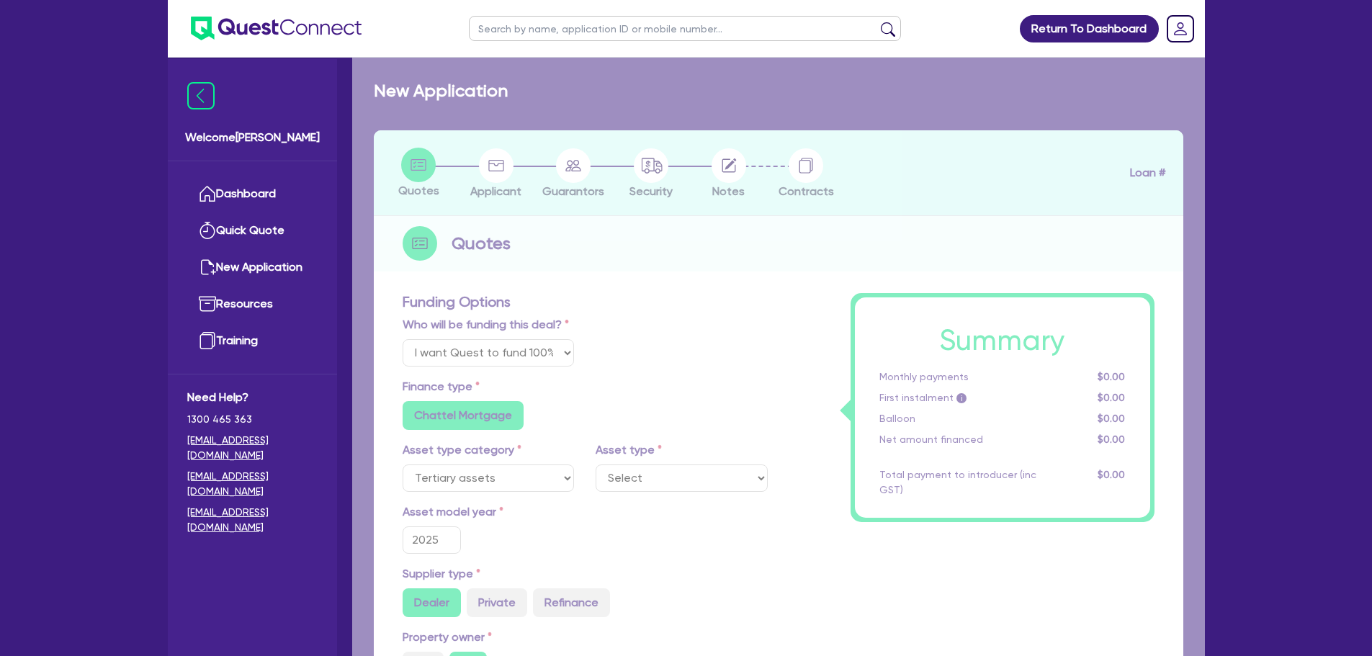
type input "21,566.12"
type input "4"
type input "6,000"
radio input "true"
type input "17.95"
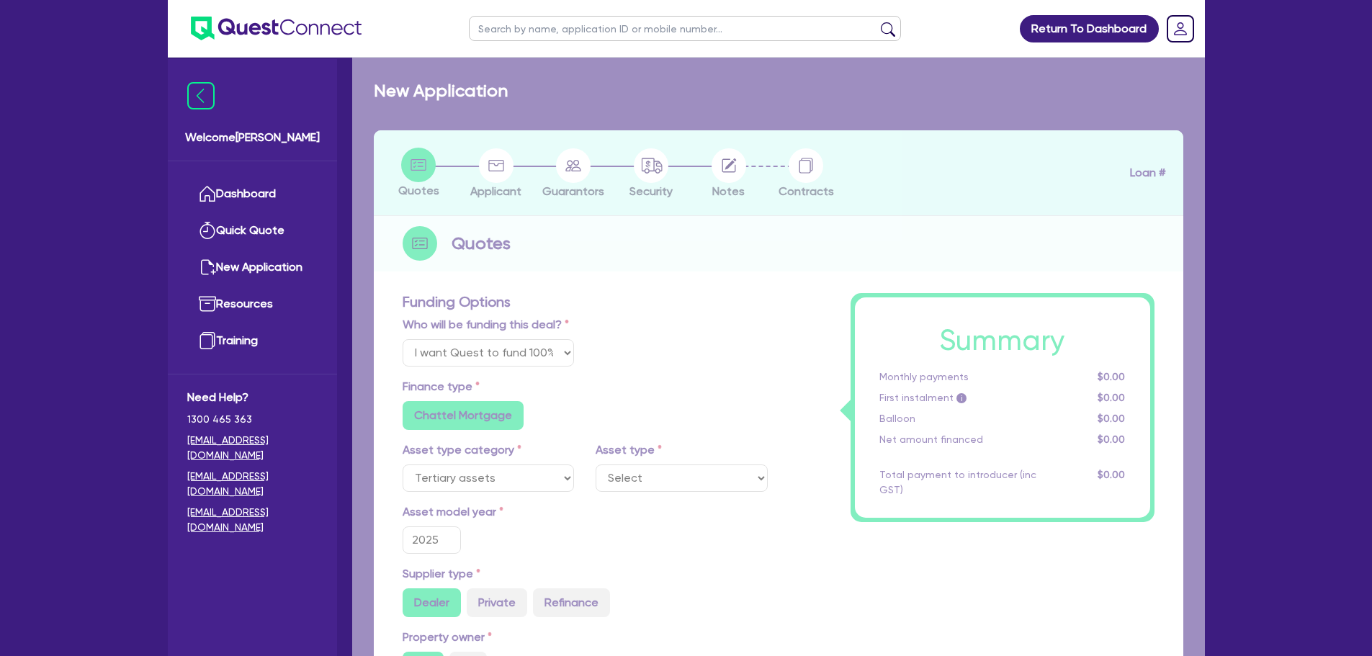
select select "IT_EQUIPMENT"
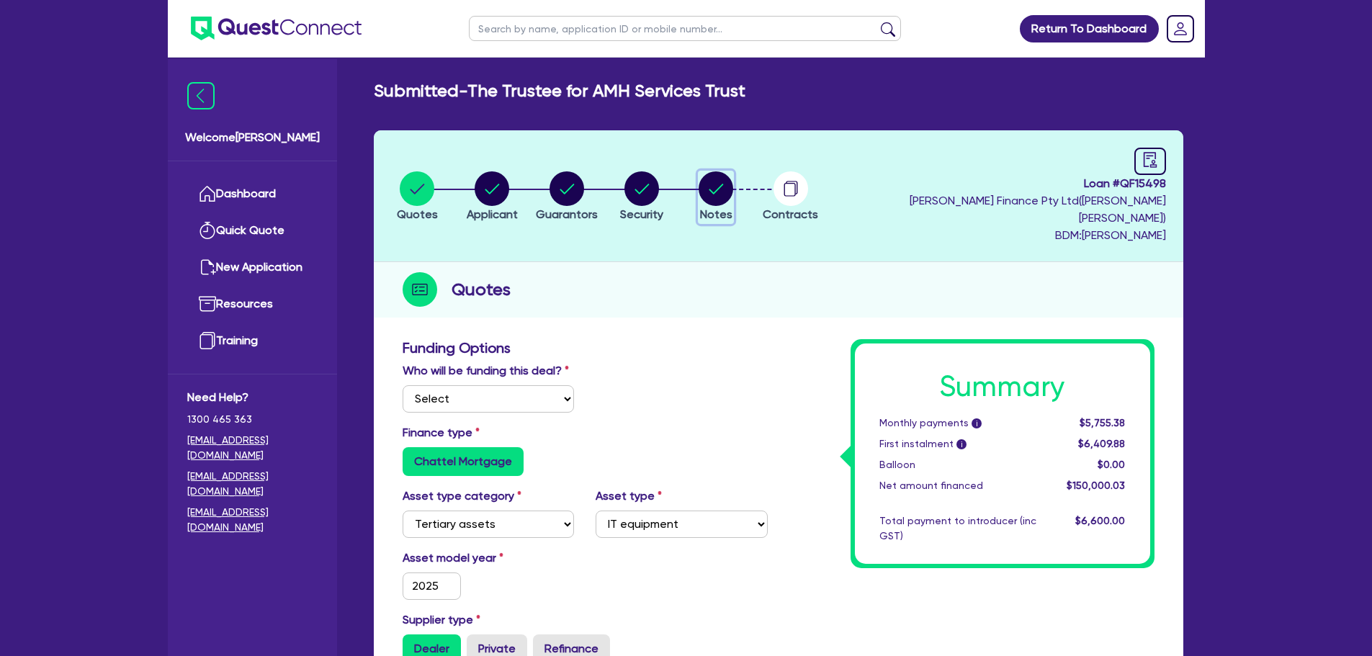
click at [727, 187] on circle "button" at bounding box center [716, 188] width 35 height 35
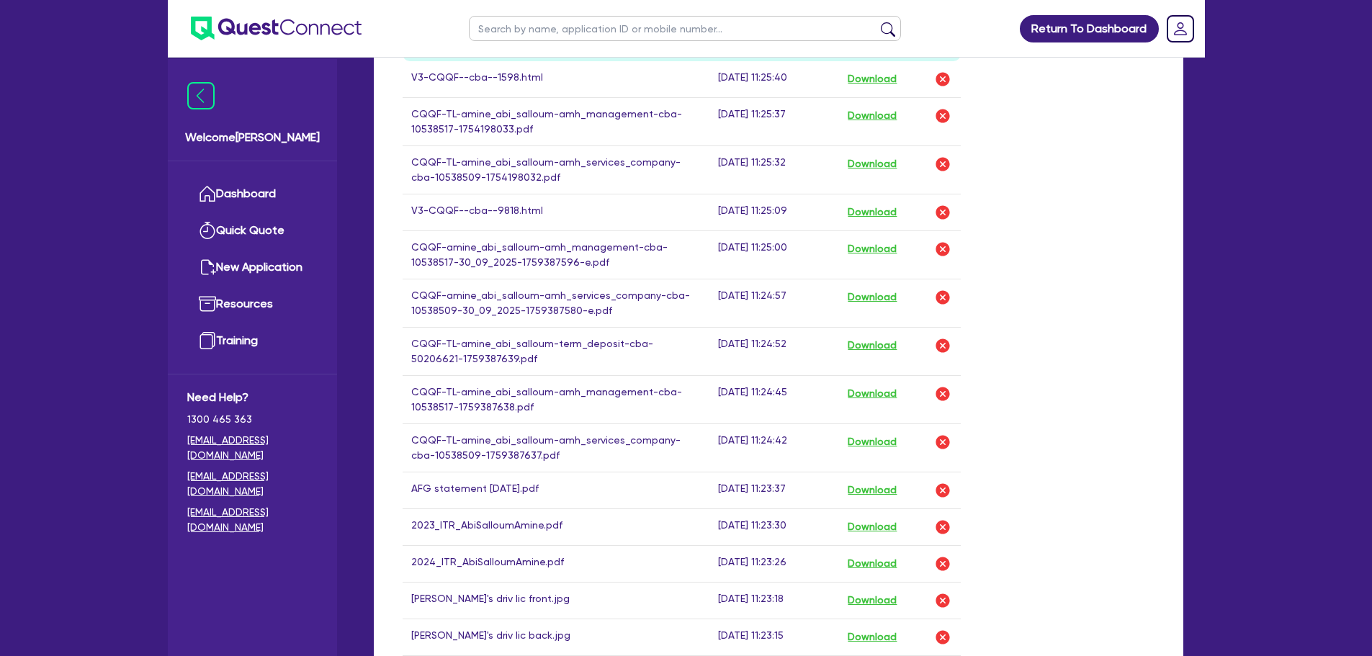
scroll to position [936, 0]
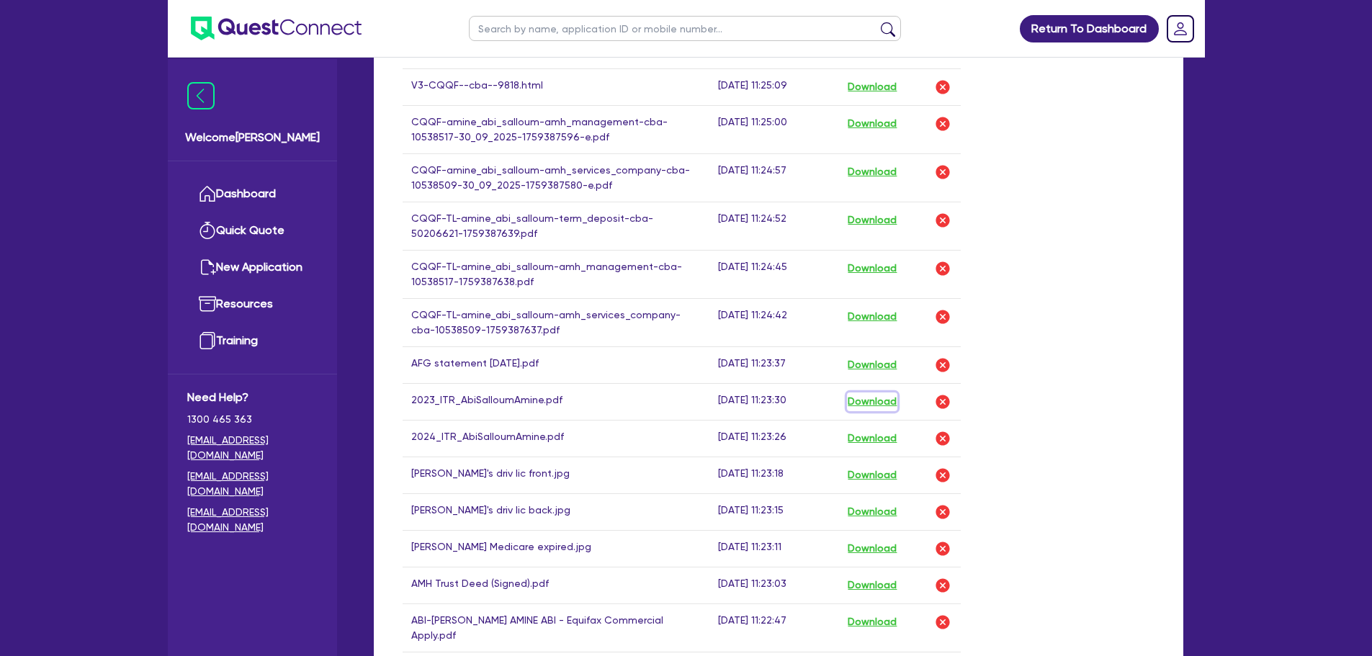
click at [880, 393] on button "Download" at bounding box center [872, 402] width 50 height 19
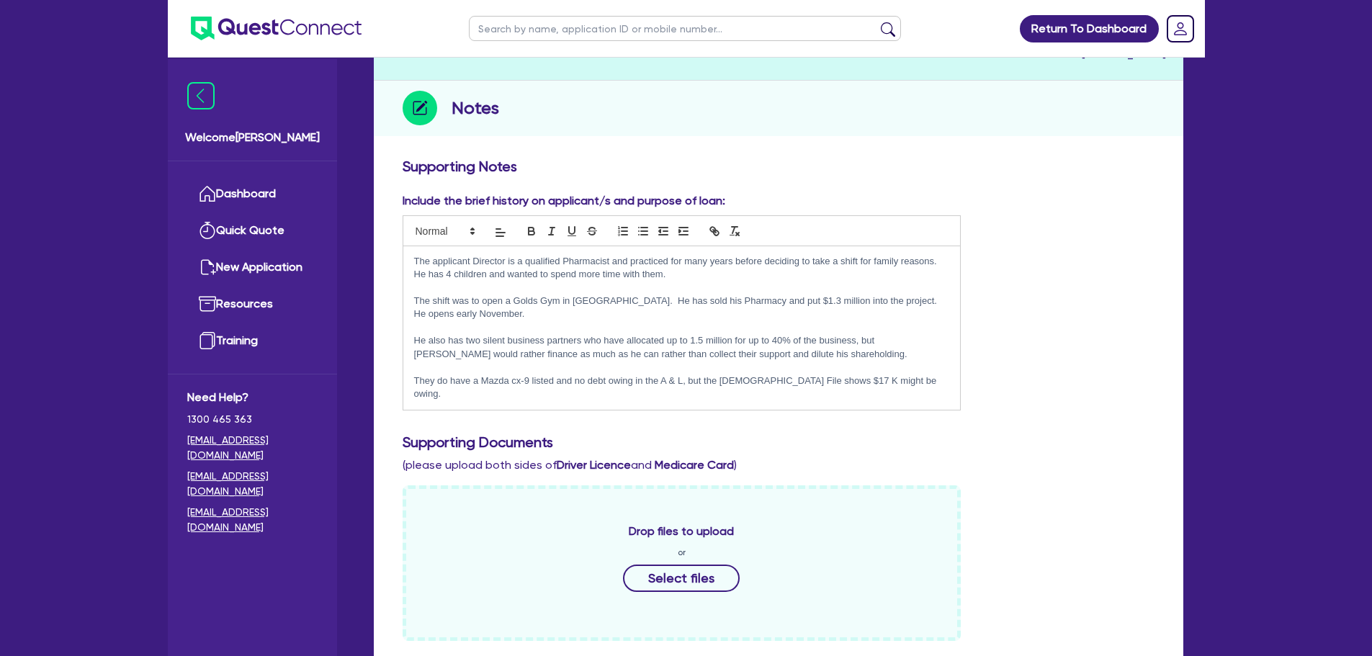
scroll to position [0, 0]
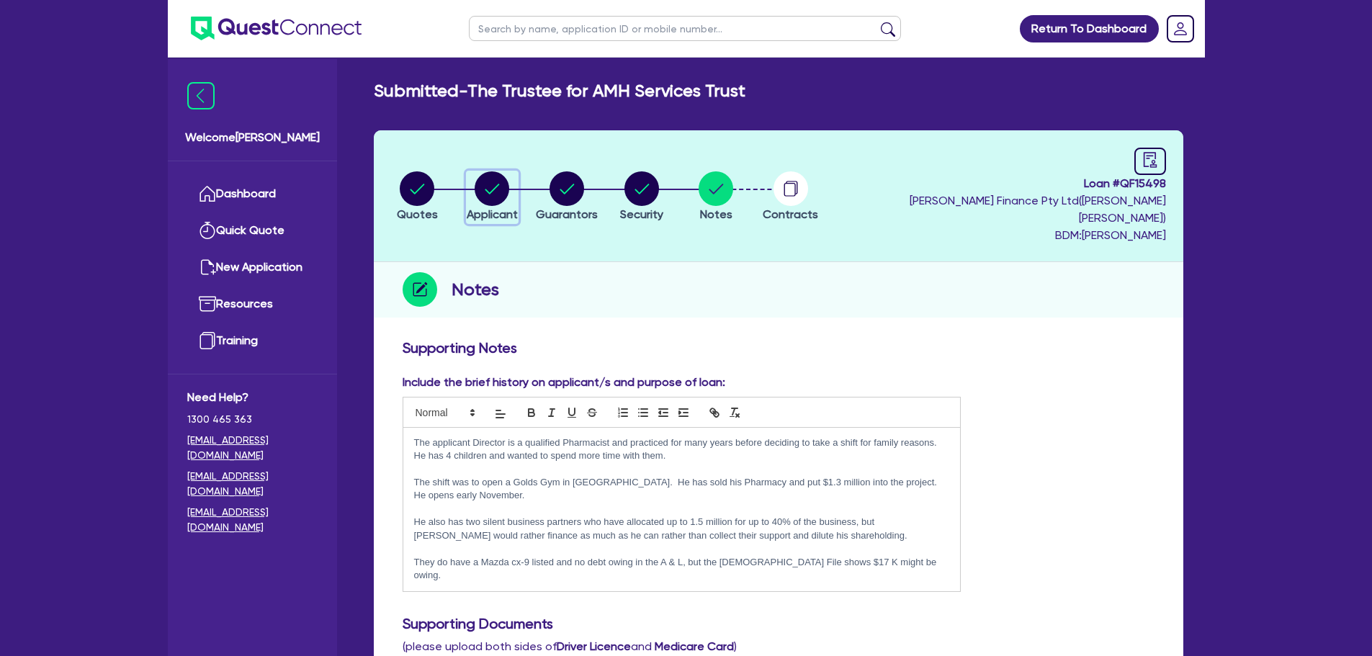
click at [473, 174] on div "button" at bounding box center [492, 188] width 51 height 35
select select "TRUST"
select select "COMPANY"
select select "ARTS_RECREATION"
select select "GYMS"
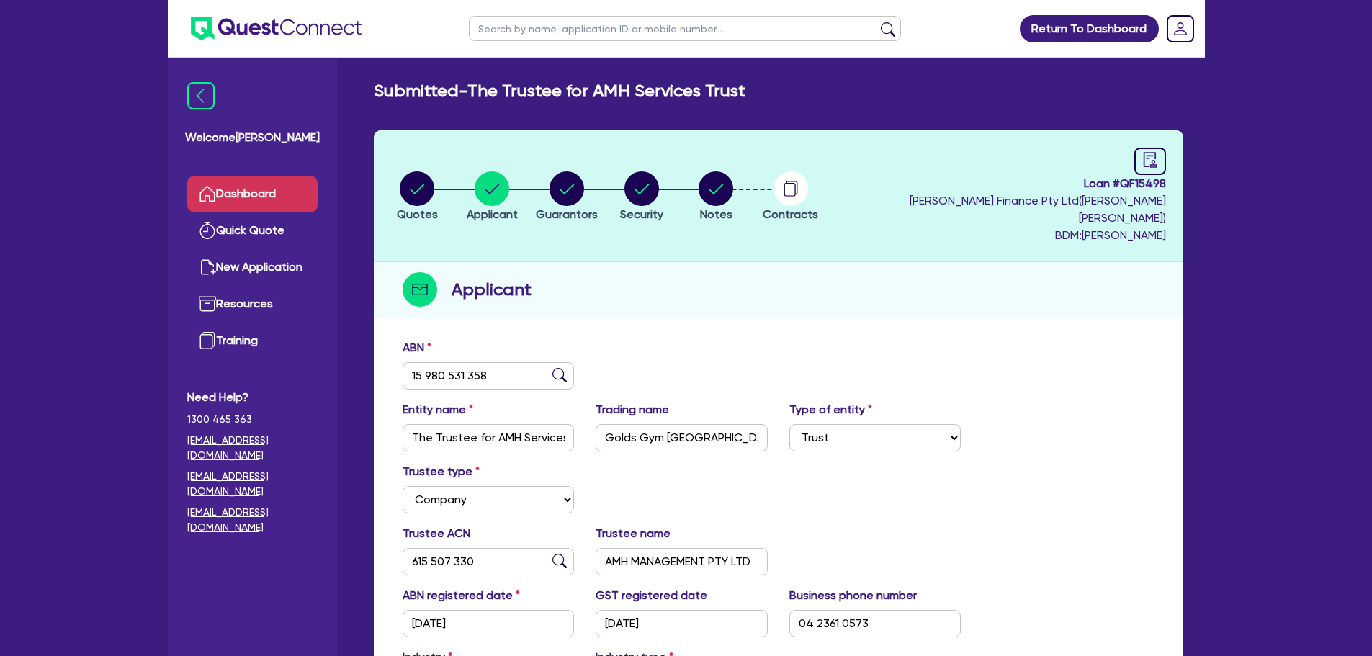
click at [249, 189] on link "Dashboard" at bounding box center [252, 194] width 130 height 37
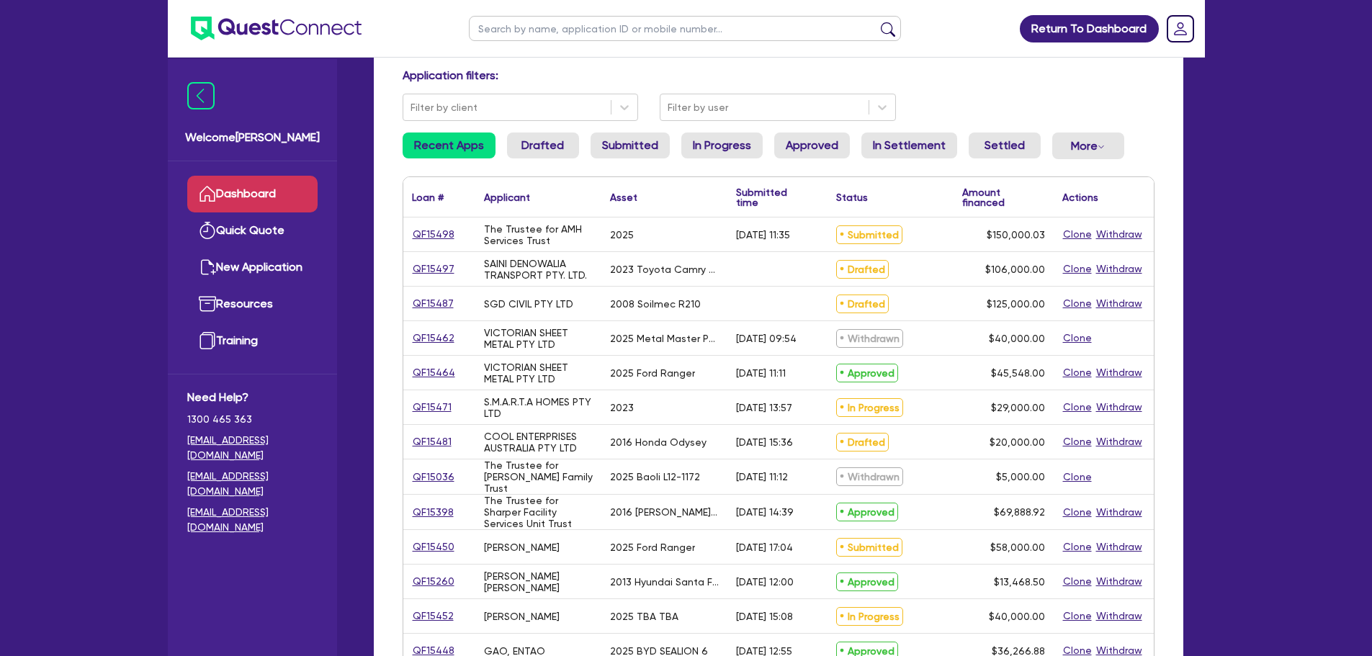
scroll to position [72, 0]
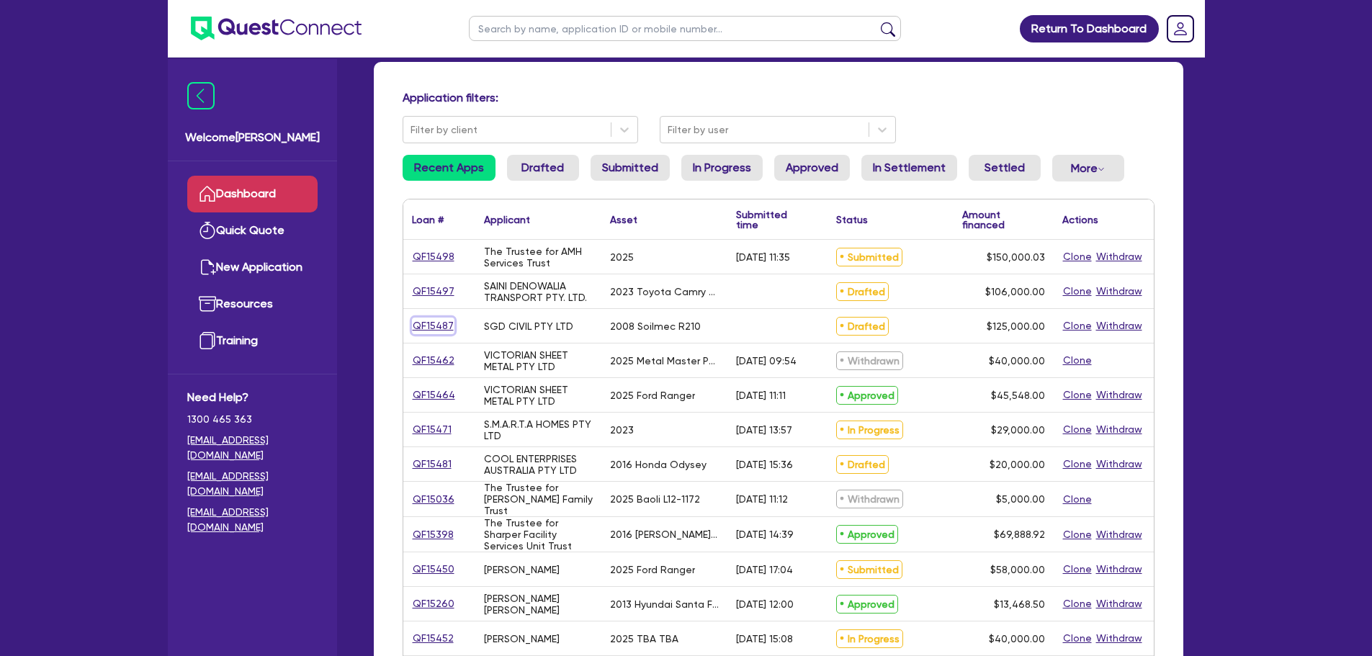
click at [418, 322] on link "QF15487" at bounding box center [433, 326] width 43 height 17
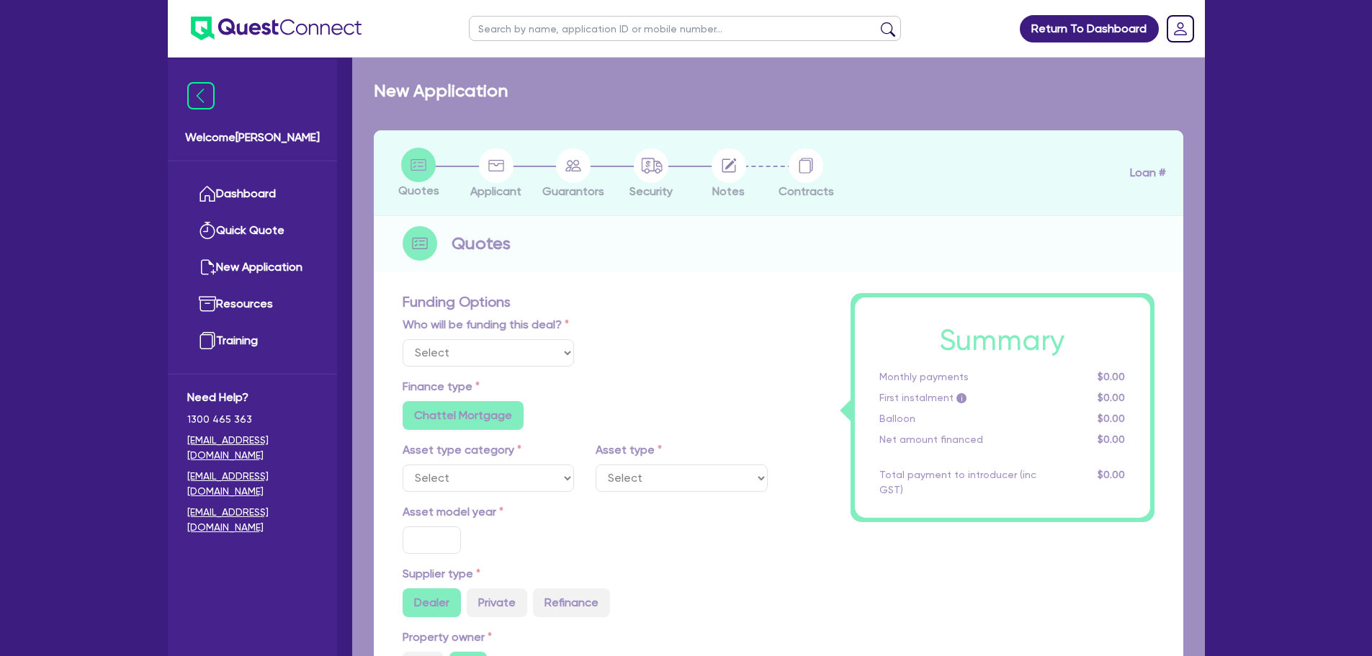
select select "Quest Finance - Own Book"
select select "PRIMARY_ASSETS"
type input "2008"
radio input "false"
radio input "true"
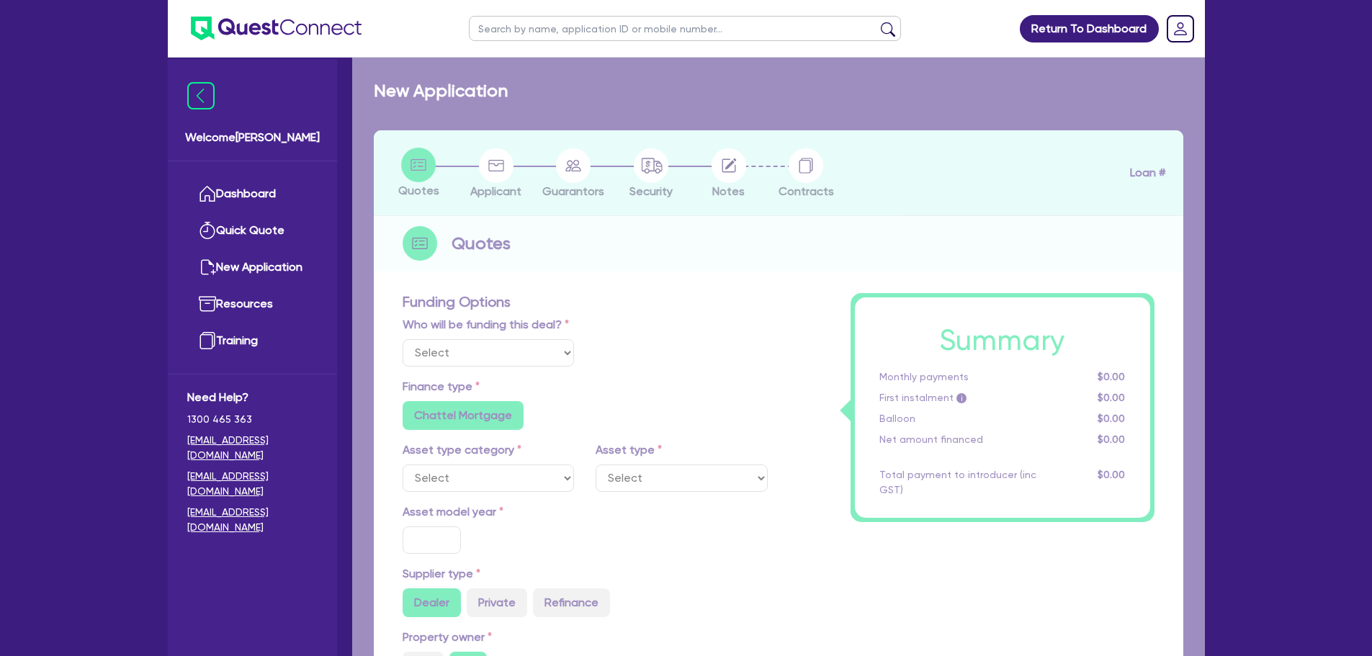
radio input "true"
type input "125,000"
type input "10"
type input "12,500"
type input "17.95"
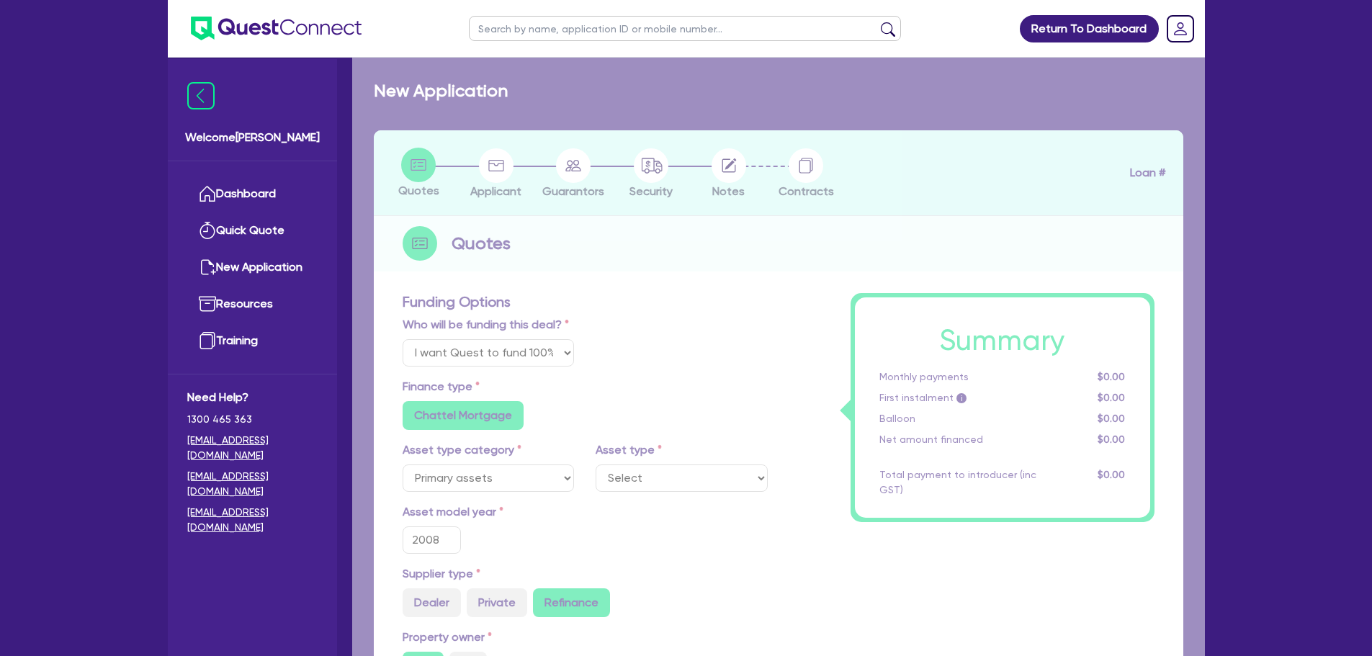
select select "CONSTRUCTION_AND_EARTHMOVING_EQUIPMENT"
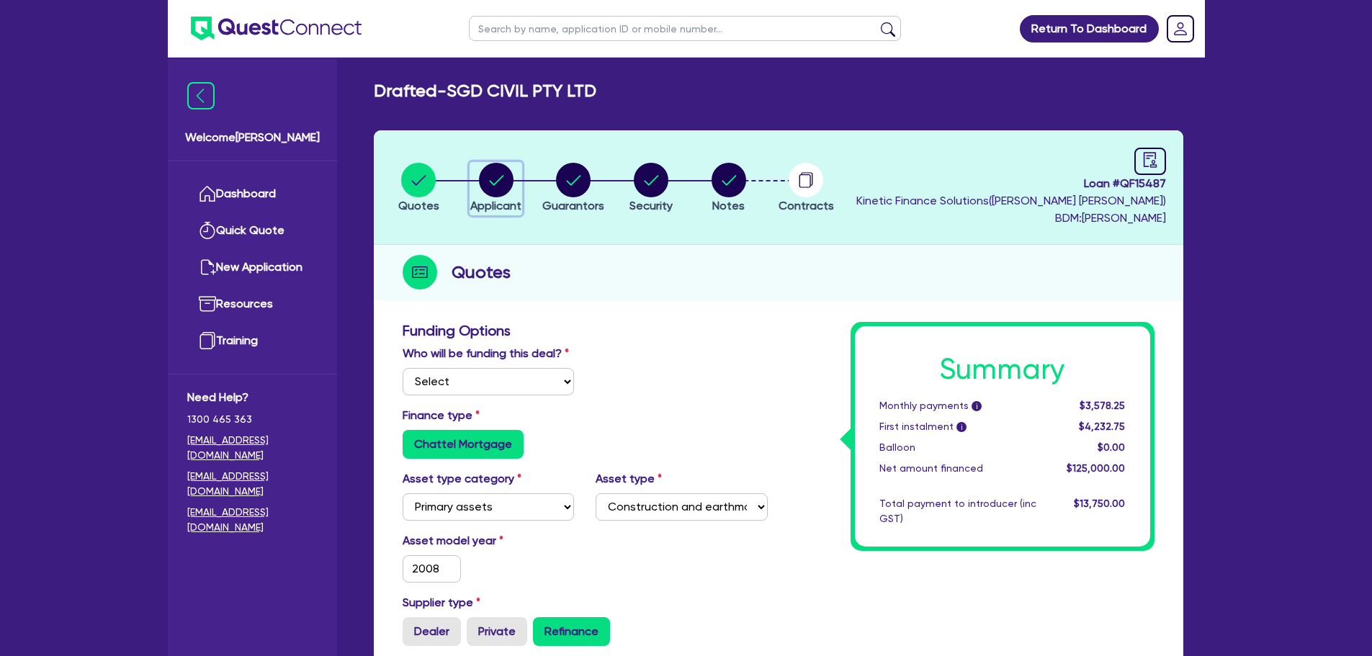
click at [512, 193] on icon "button" at bounding box center [496, 180] width 35 height 35
select select "COMPANY"
select select "BUILDING_CONSTRUCTION"
select select "BUSINESSES_INFRASTRUCTURE_PROJECT"
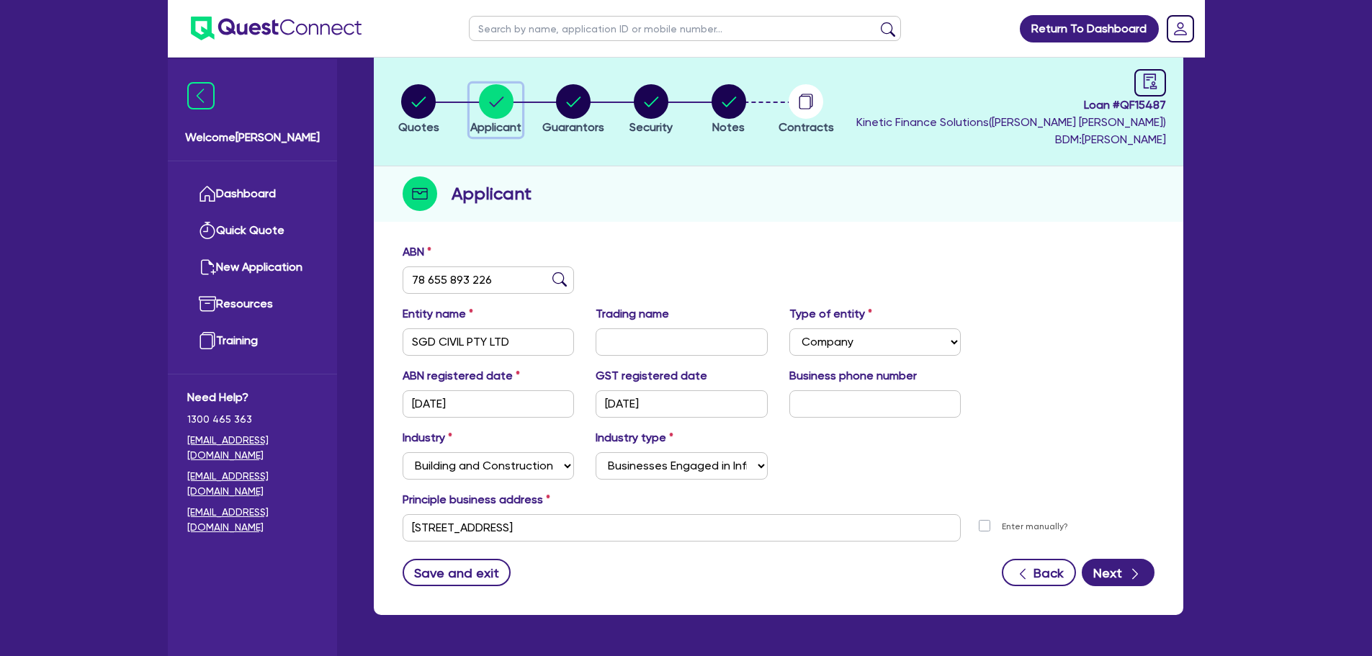
scroll to position [53, 0]
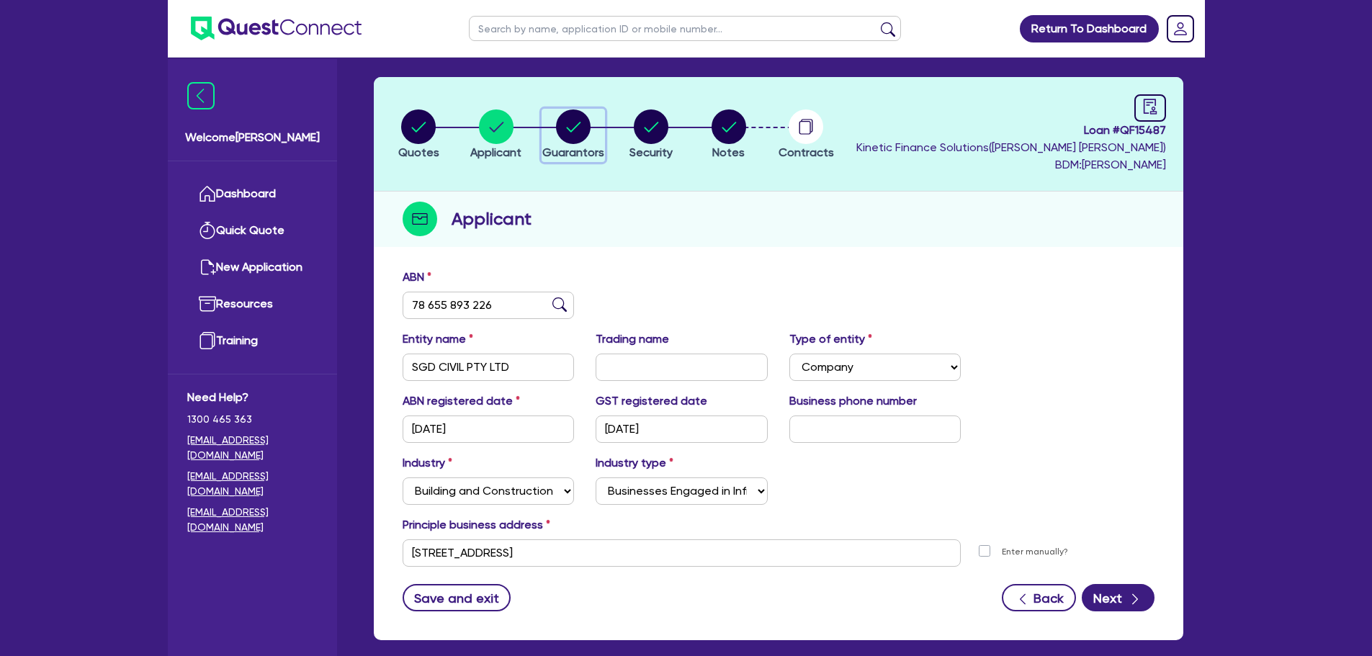
click at [581, 139] on circle "button" at bounding box center [573, 126] width 35 height 35
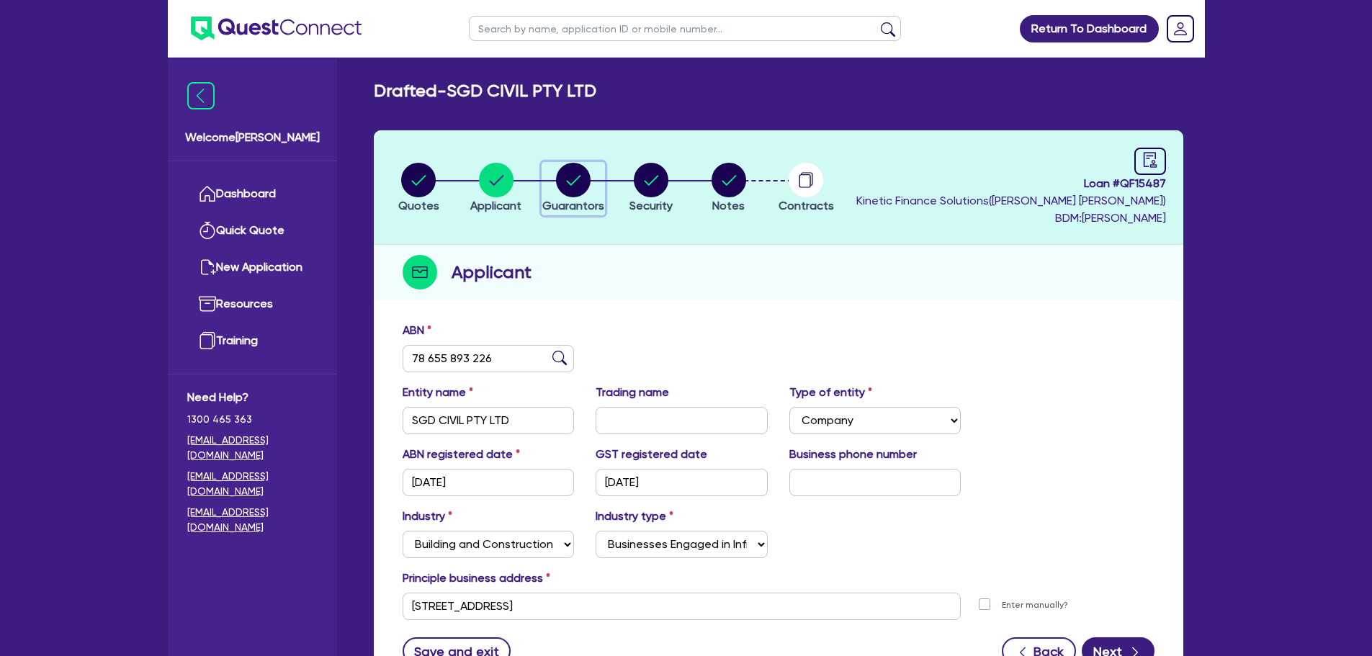
select select "MR"
select select "[GEOGRAPHIC_DATA]"
select select "SINGLE"
select select "INVESTMENT_PROPERTY"
select select "EQUIPMENT"
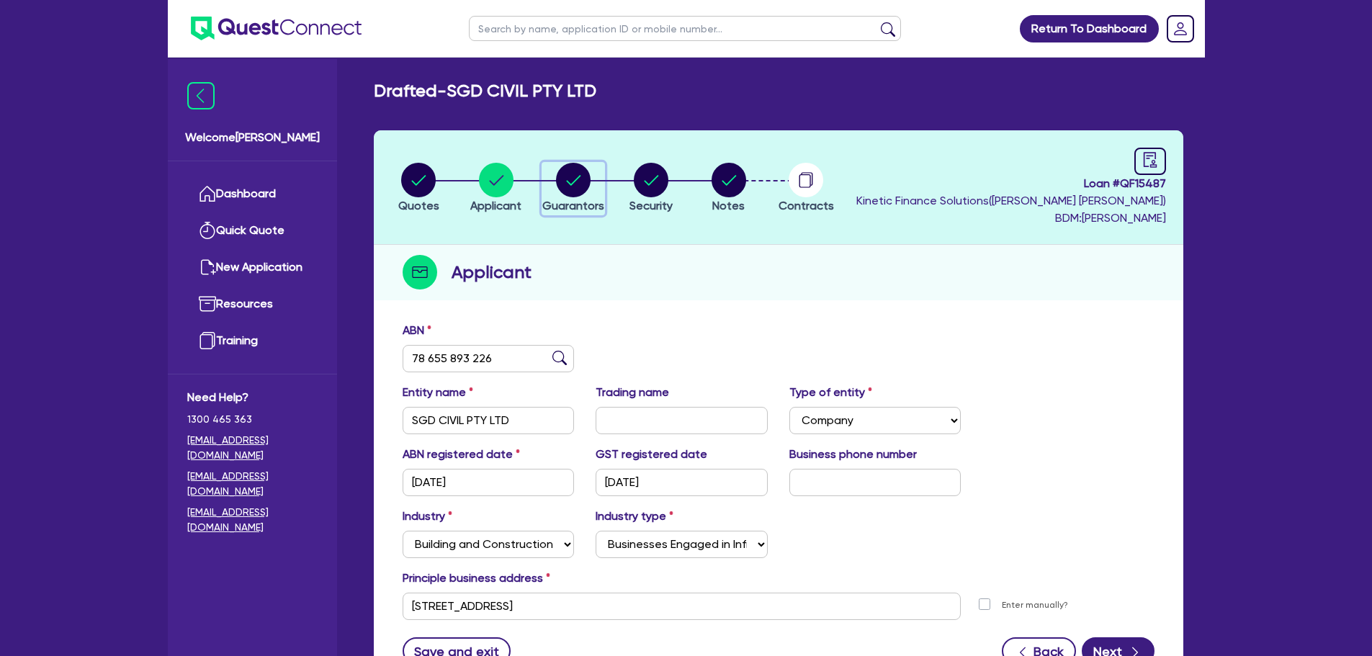
select select "CASH"
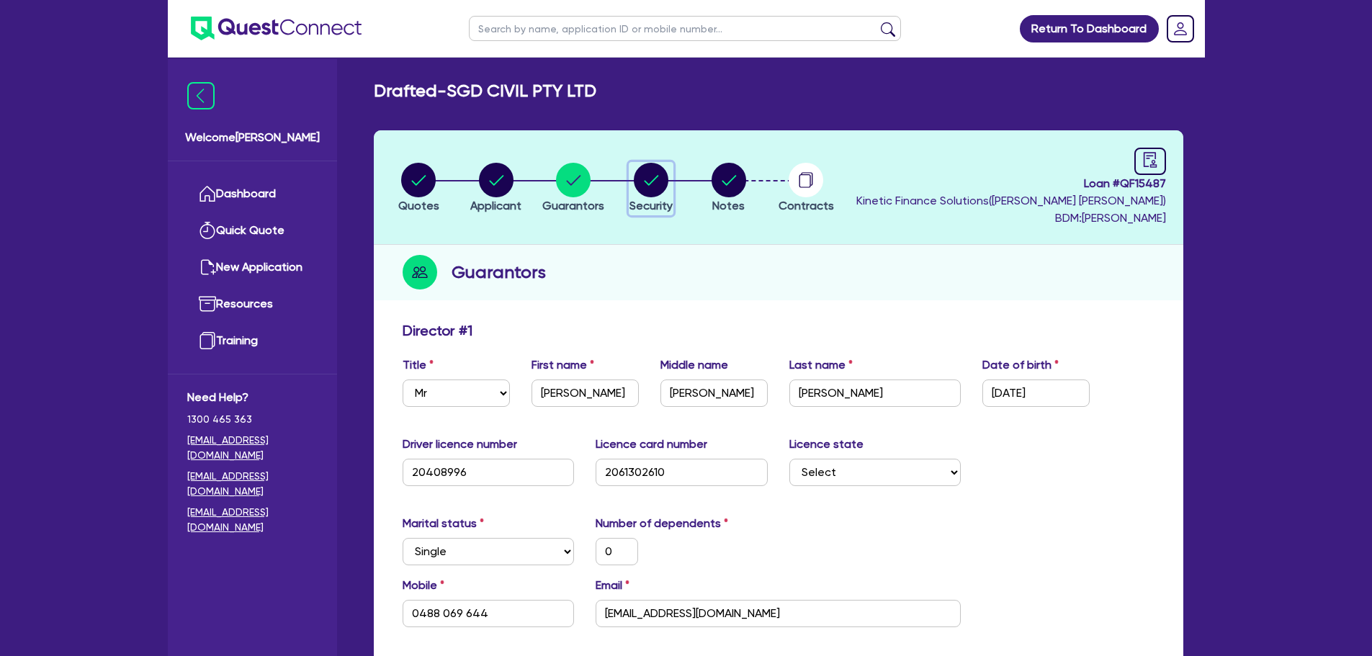
click at [650, 194] on circle "button" at bounding box center [651, 180] width 35 height 35
select select "PRIMARY_ASSETS"
select select "CONSTRUCTION_AND_EARTHMOVING_EQUIPMENT"
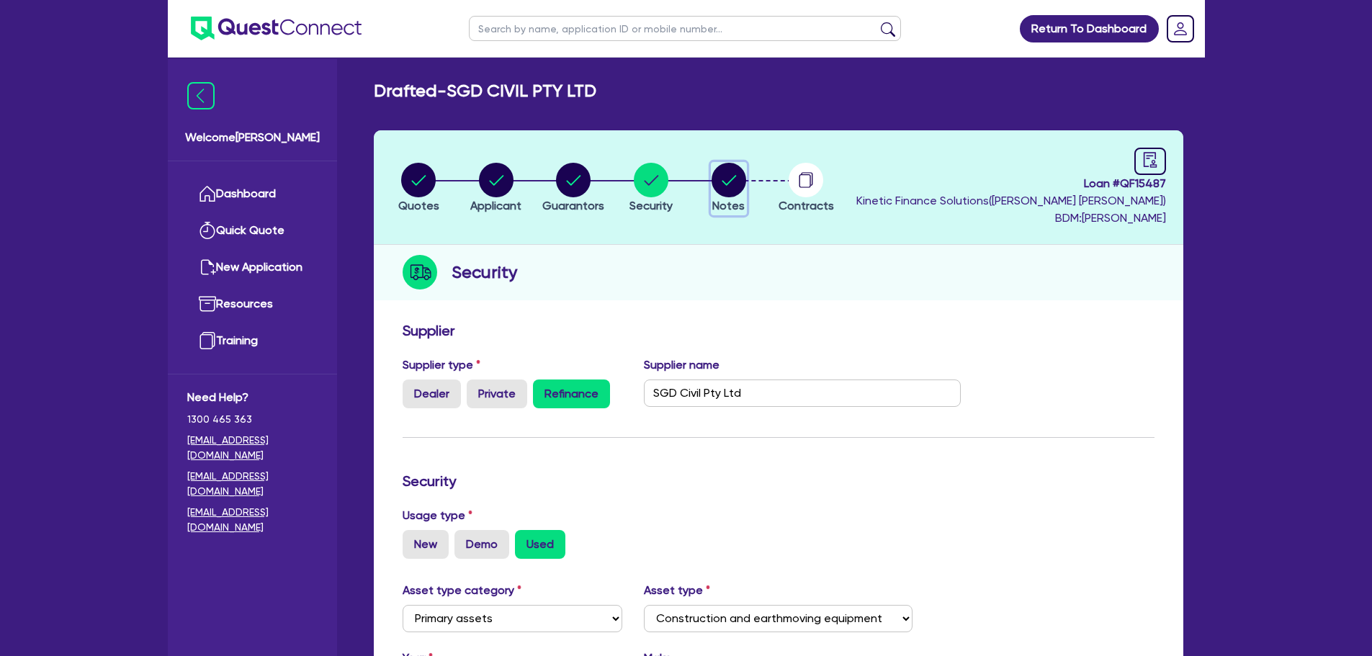
click at [731, 173] on circle "button" at bounding box center [729, 180] width 35 height 35
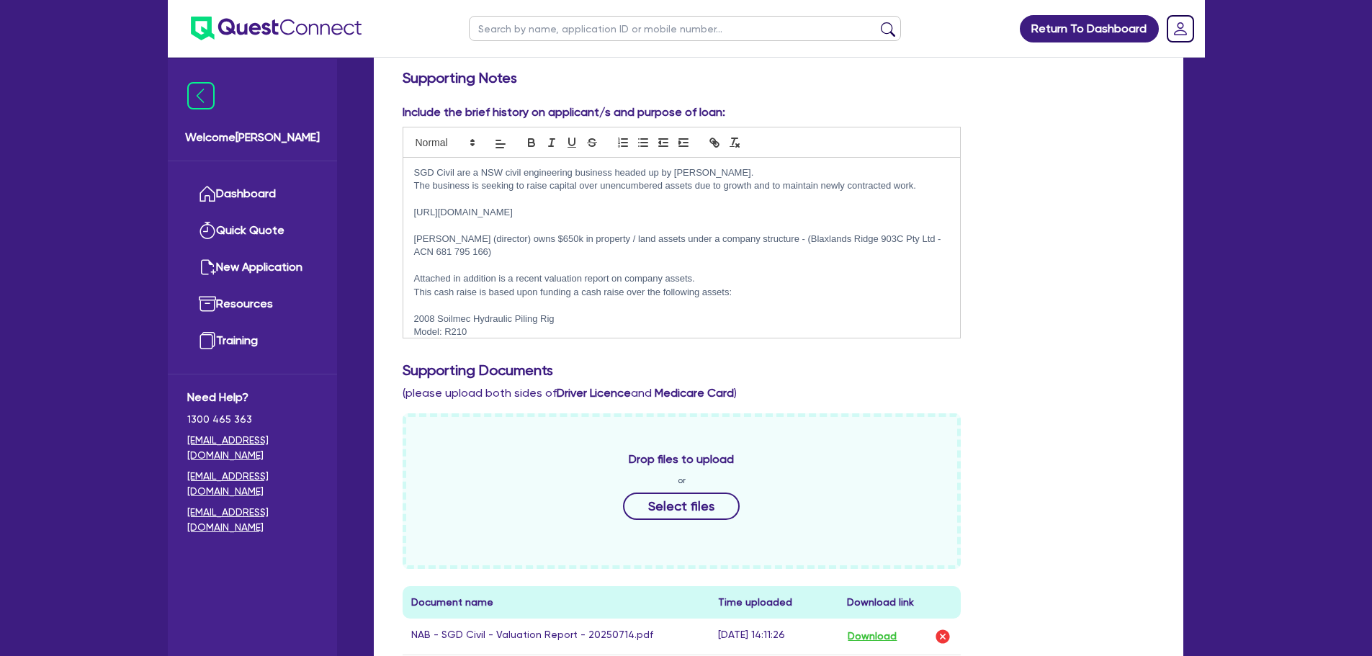
scroll to position [216, 0]
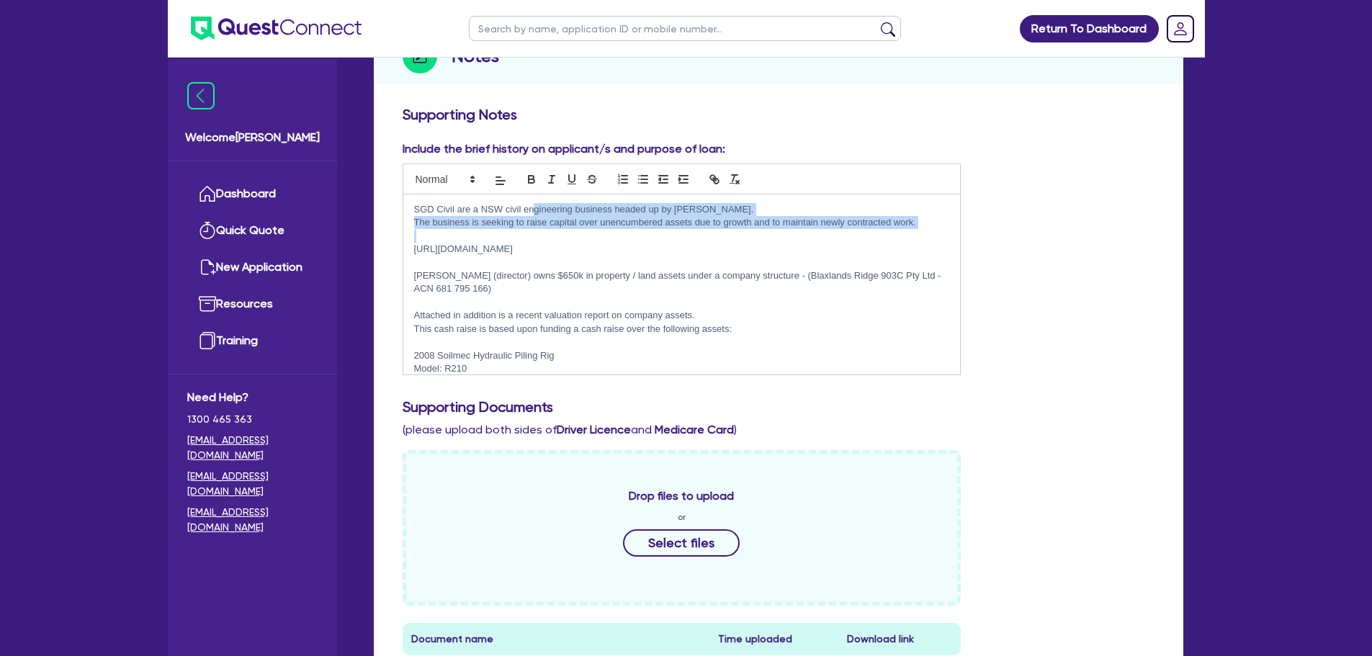
drag, startPoint x: 535, startPoint y: 212, endPoint x: 579, endPoint y: 231, distance: 48.7
click at [573, 231] on div "SGD Civil are a NSW civil engineering business headed up by [PERSON_NAME]. The …" at bounding box center [682, 284] width 558 height 180
click at [586, 232] on p at bounding box center [682, 236] width 536 height 13
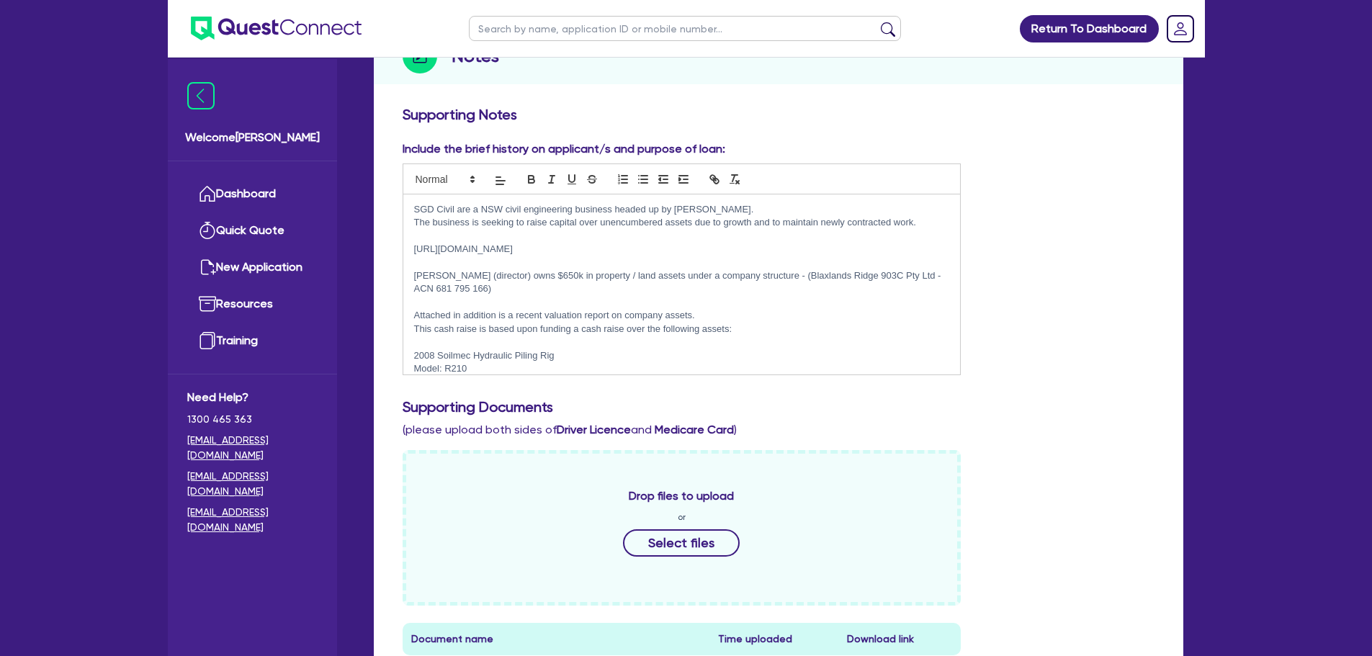
click at [498, 274] on p "[PERSON_NAME] (director) owns $650k in property / land assets under a company s…" at bounding box center [682, 282] width 536 height 27
drag, startPoint x: 598, startPoint y: 223, endPoint x: 757, endPoint y: 238, distance: 159.9
click at [756, 237] on div "SGD Civil are a NSW civil engineering business headed up by [PERSON_NAME]. The …" at bounding box center [682, 284] width 558 height 180
click at [744, 244] on p "[URL][DOMAIN_NAME]" at bounding box center [682, 249] width 536 height 13
drag, startPoint x: 590, startPoint y: 281, endPoint x: 649, endPoint y: 282, distance: 59.1
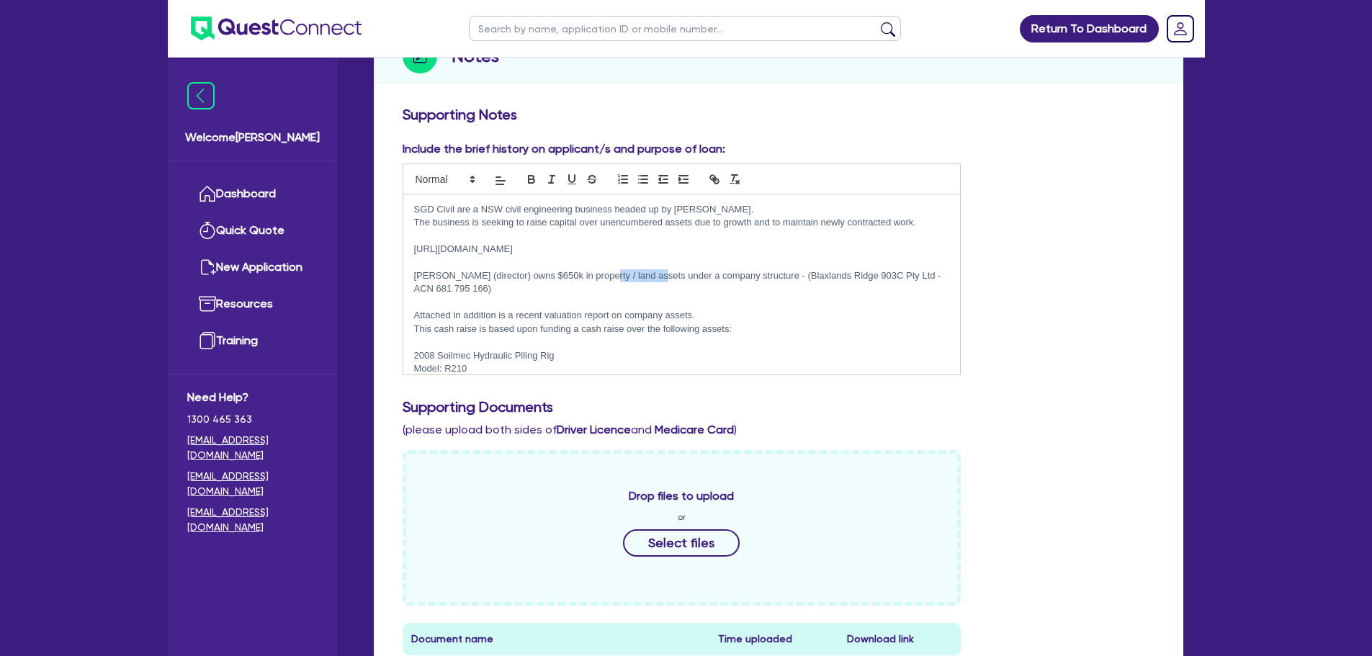
click at [649, 282] on p "[PERSON_NAME] (director) owns $650k in property / land assets under a company s…" at bounding box center [682, 282] width 536 height 27
click at [606, 297] on p at bounding box center [682, 302] width 536 height 13
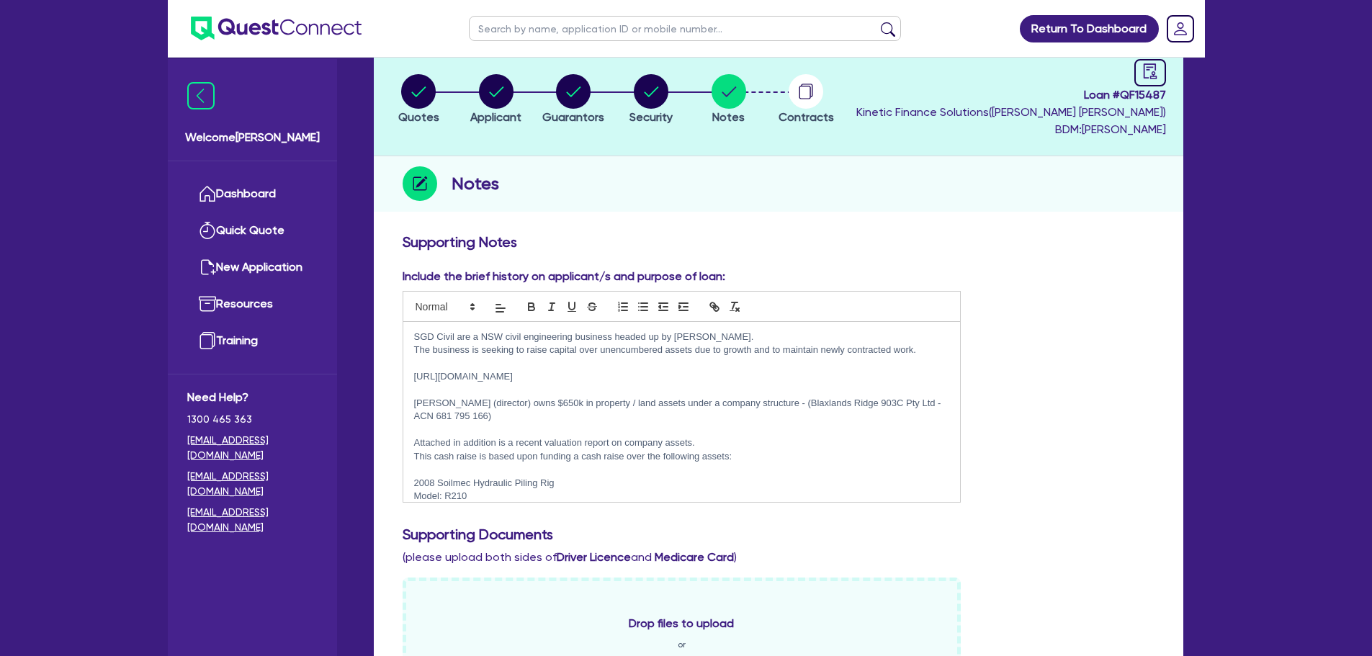
scroll to position [0, 0]
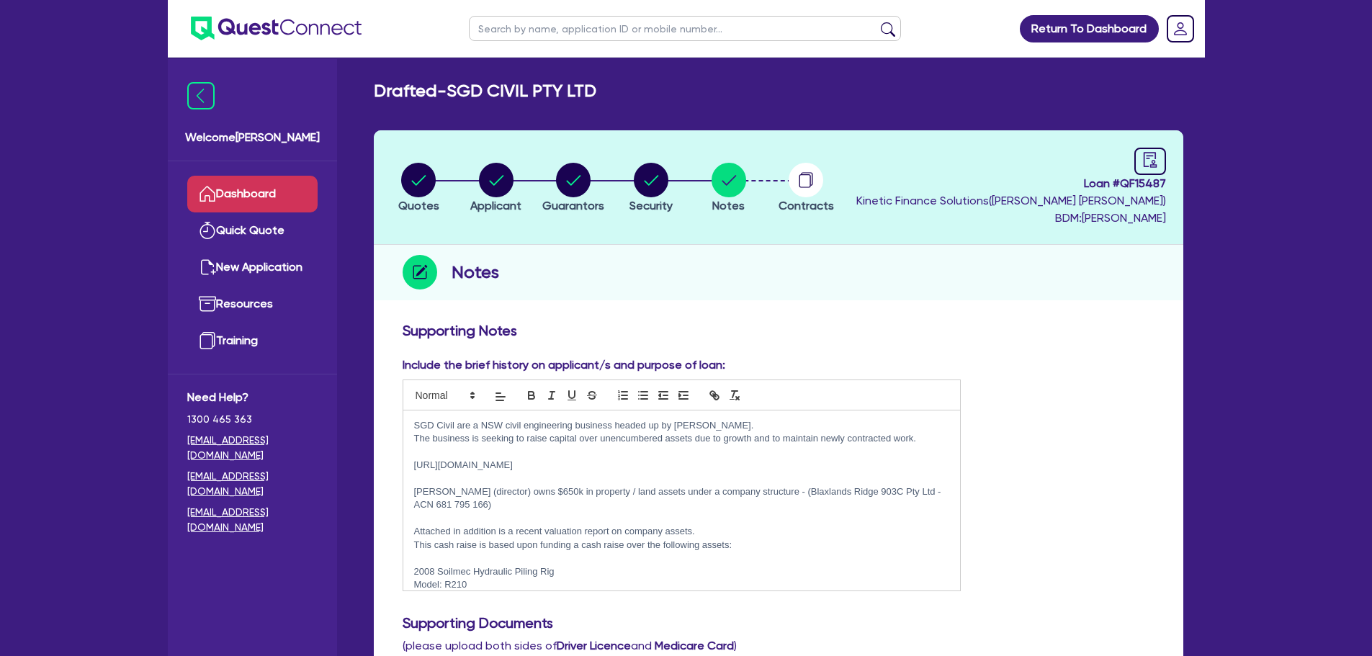
click at [278, 202] on link "Dashboard" at bounding box center [252, 194] width 130 height 37
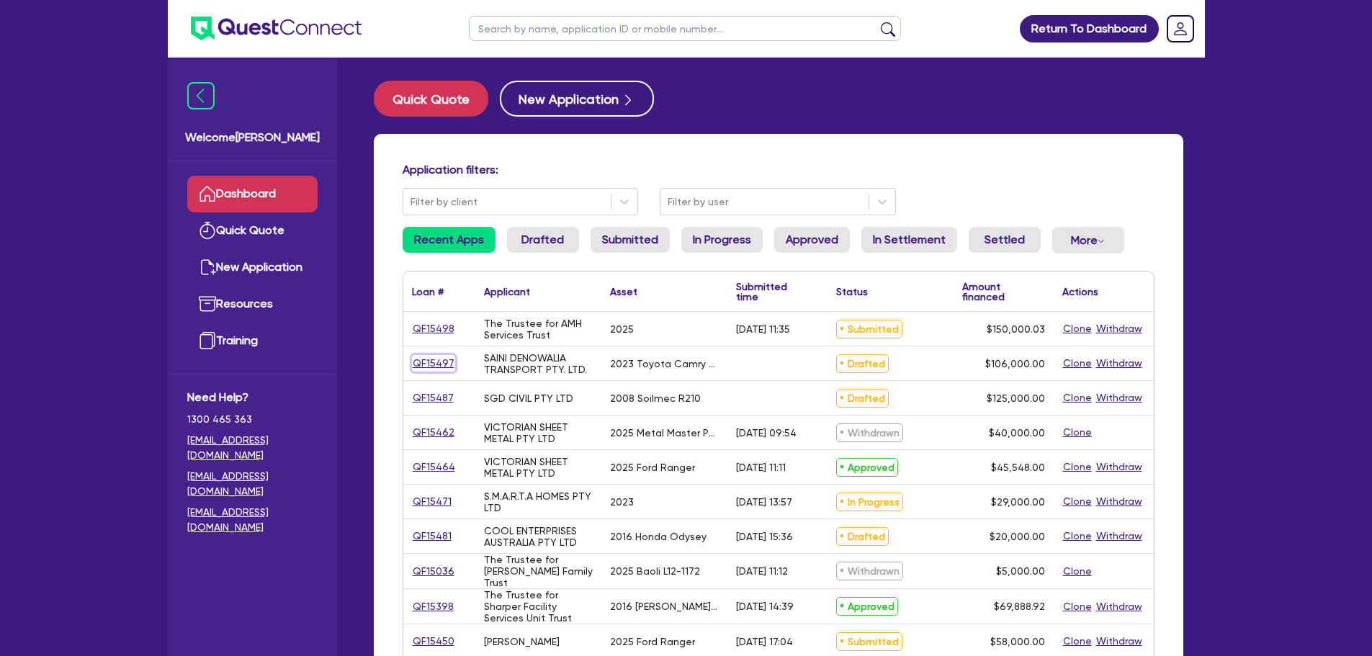
click at [436, 362] on link "QF15497" at bounding box center [433, 363] width 43 height 17
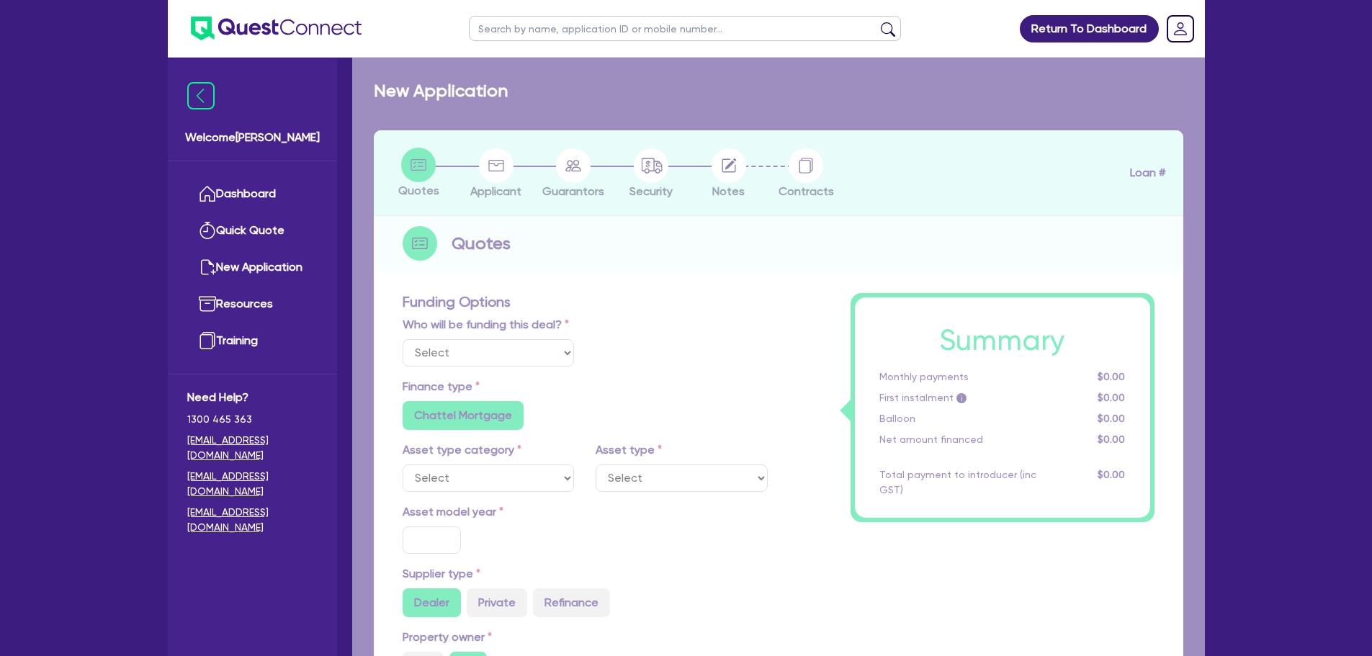
select select "Quest Finance - Own Book"
select select "CARS_AND_LIGHT_TRUCKS"
type input "2023"
radio input "true"
type input "106,000"
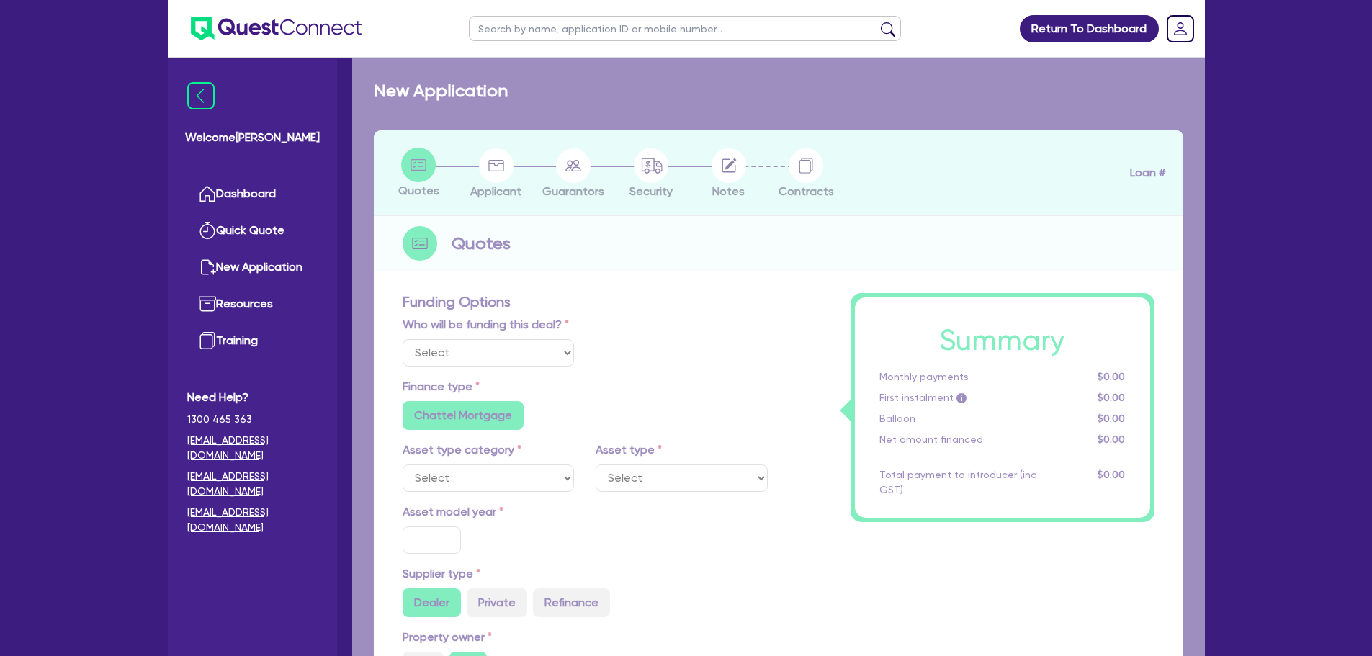
type input "30"
type input "31,800"
type input "2.5"
type input "2,650"
type input "17.95"
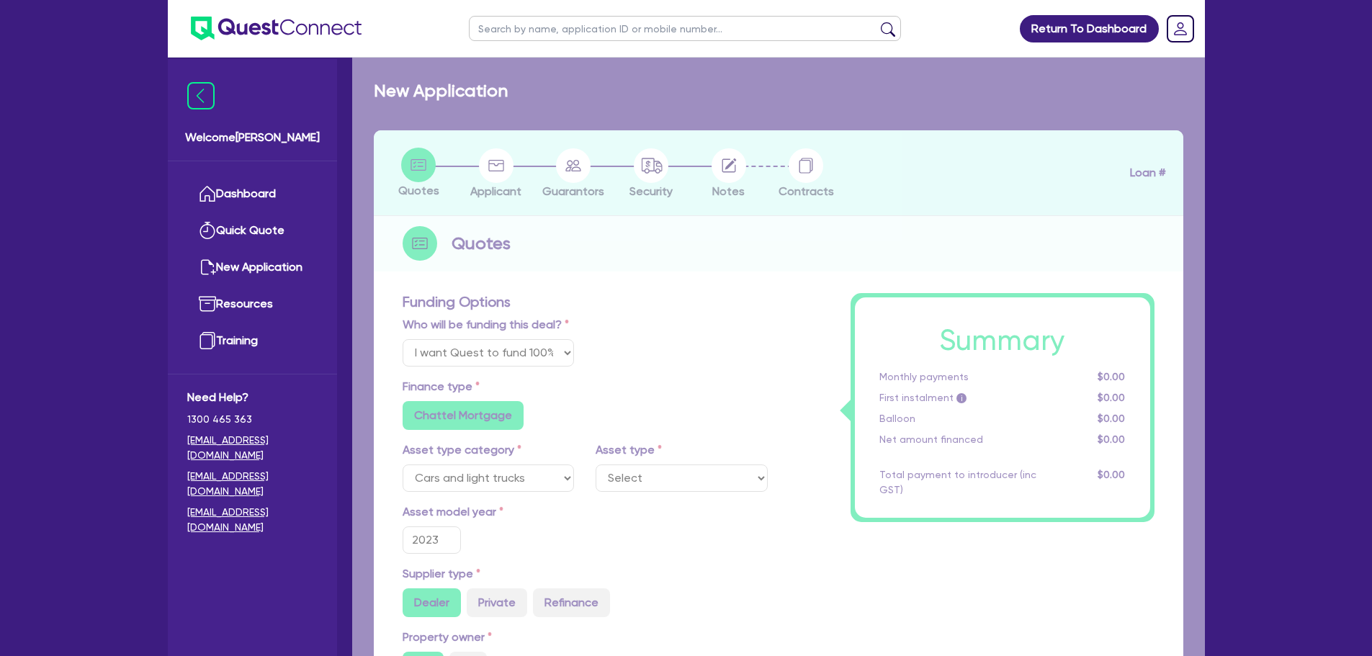
select select "PASSENGER_VEHICLES"
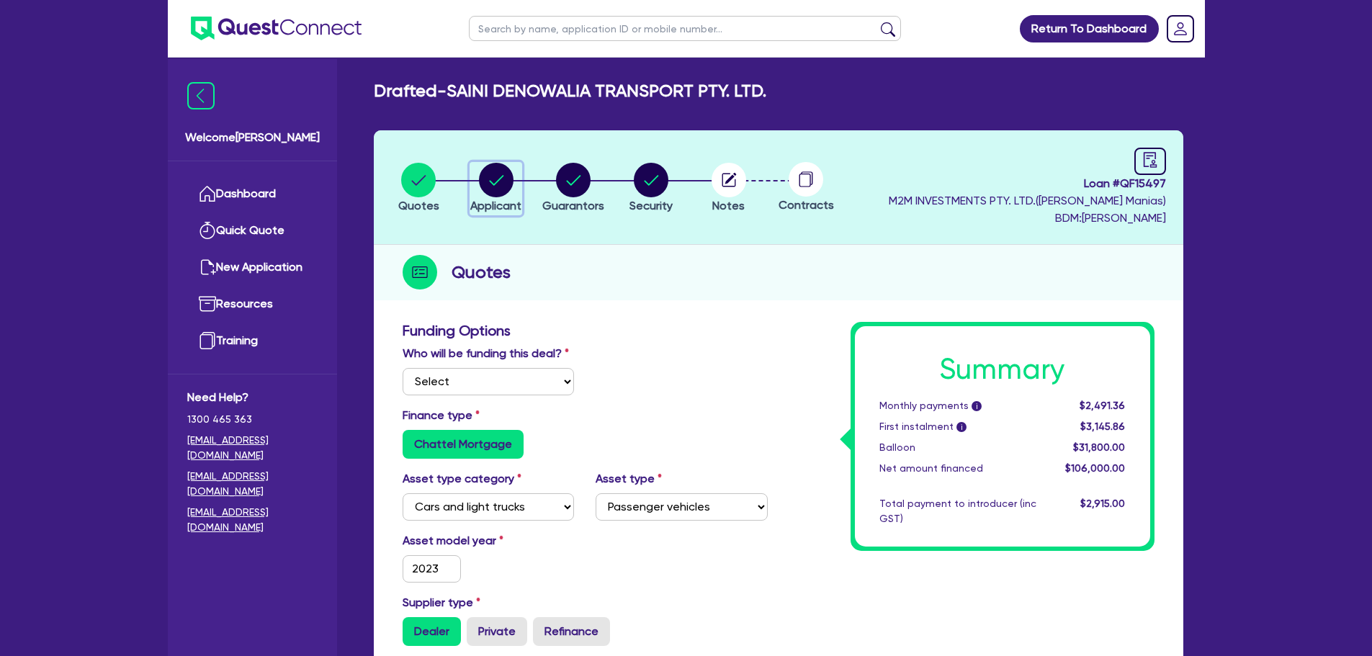
click at [476, 190] on div "button" at bounding box center [495, 180] width 51 height 35
select select "COMPANY"
select select "TRANSPORT_WAREHOUSING"
select select "PASSENGERS_FREIGHT_TRANSPORT"
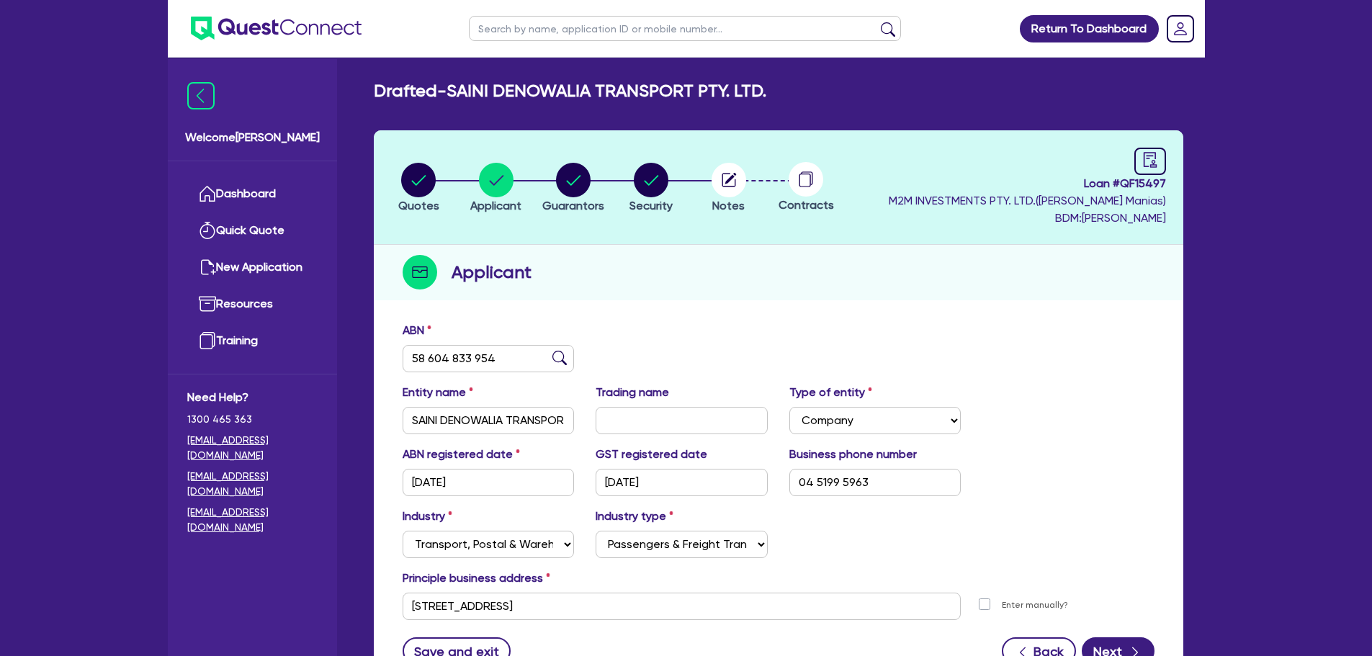
click at [394, 192] on li "Quotes" at bounding box center [419, 187] width 78 height 50
drag, startPoint x: 480, startPoint y: 195, endPoint x: 517, endPoint y: 194, distance: 36.7
click at [480, 195] on icon "button" at bounding box center [496, 180] width 35 height 35
click at [419, 191] on circle "button" at bounding box center [418, 180] width 35 height 35
select select "Quest Finance - Own Book"
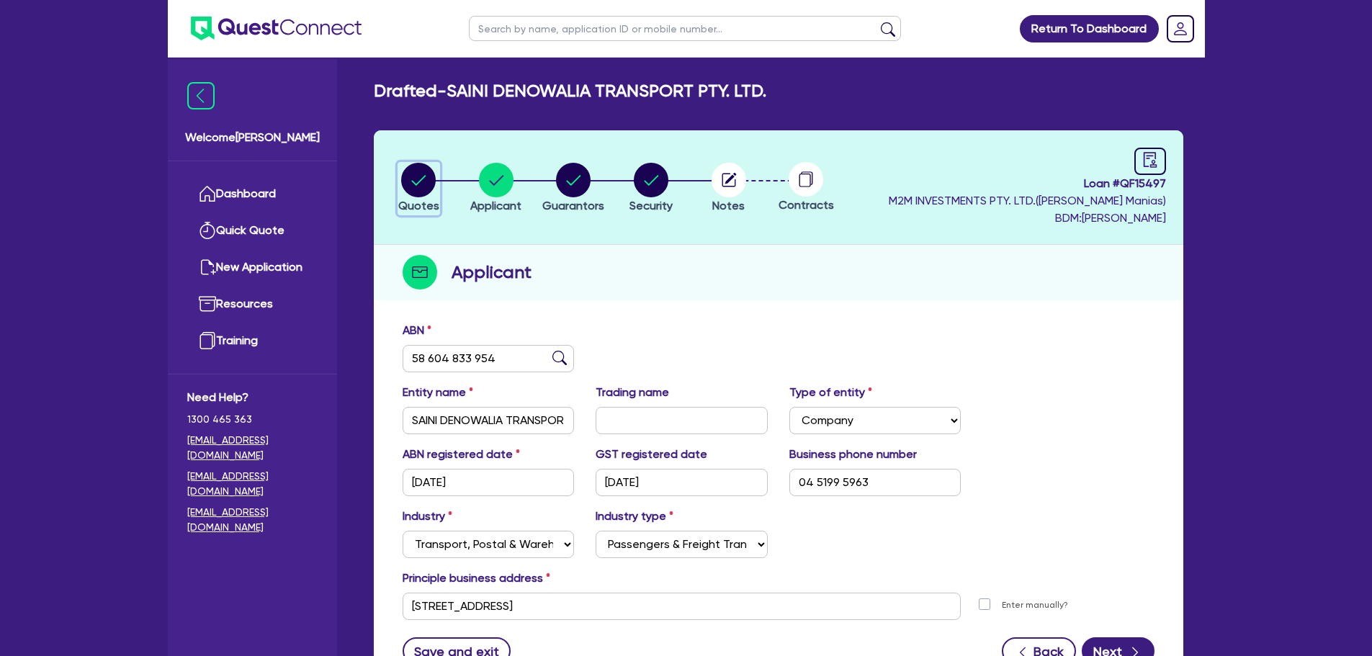
select select "CARS_AND_LIGHT_TRUCKS"
select select "PASSENGER_VEHICLES"
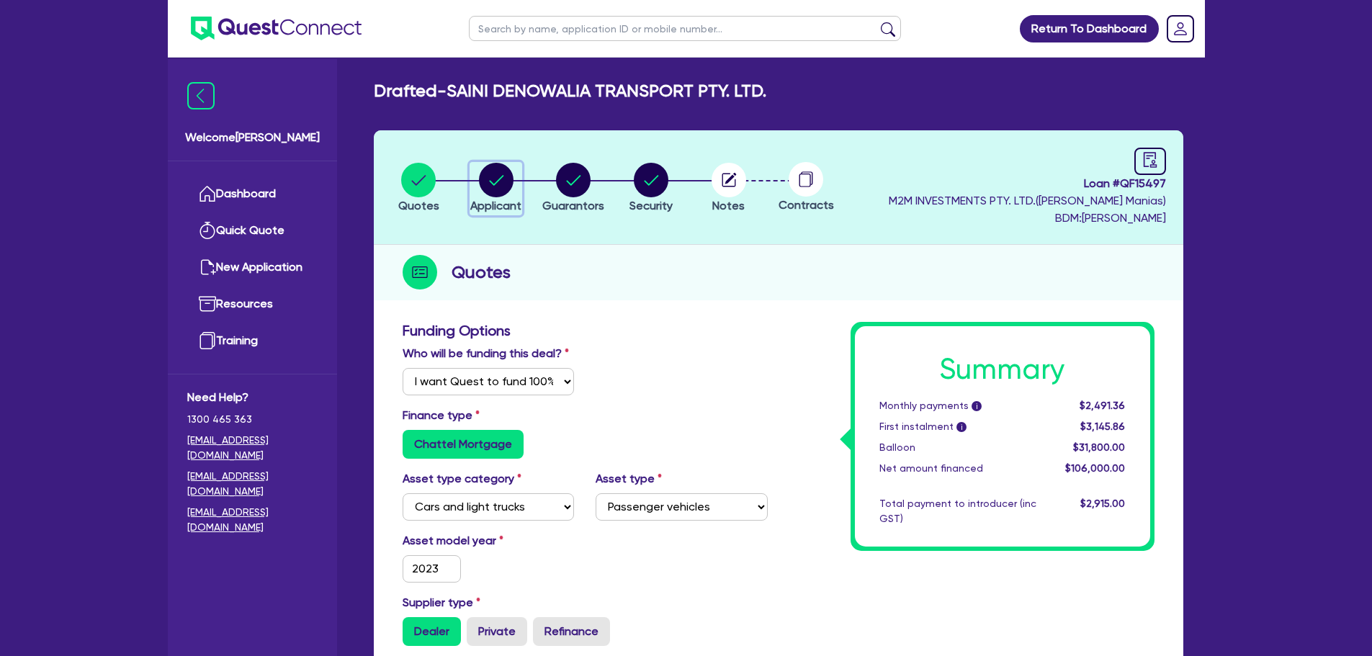
click at [519, 195] on div "button" at bounding box center [495, 180] width 51 height 35
select select "COMPANY"
select select "TRANSPORT_WAREHOUSING"
select select "PASSENGERS_FREIGHT_TRANSPORT"
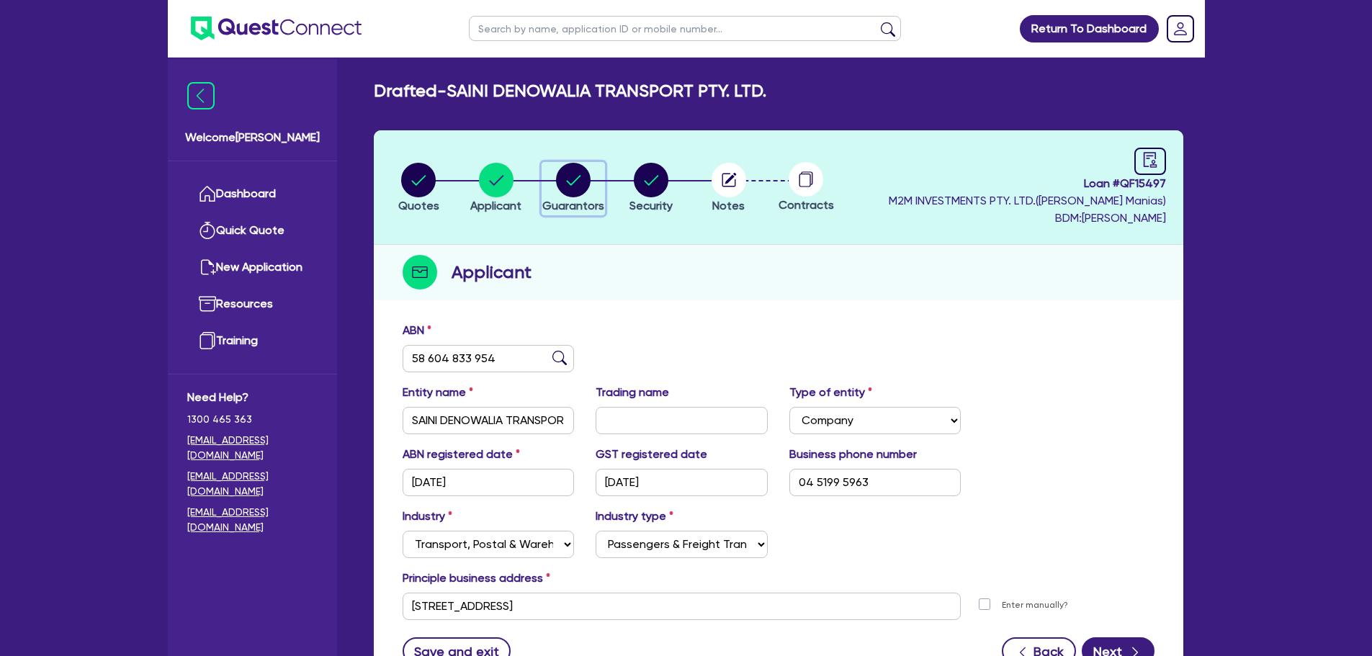
click at [579, 194] on circle "button" at bounding box center [573, 180] width 35 height 35
select select "MR"
select select "VIC"
select select "SINGLE"
select select "CASH"
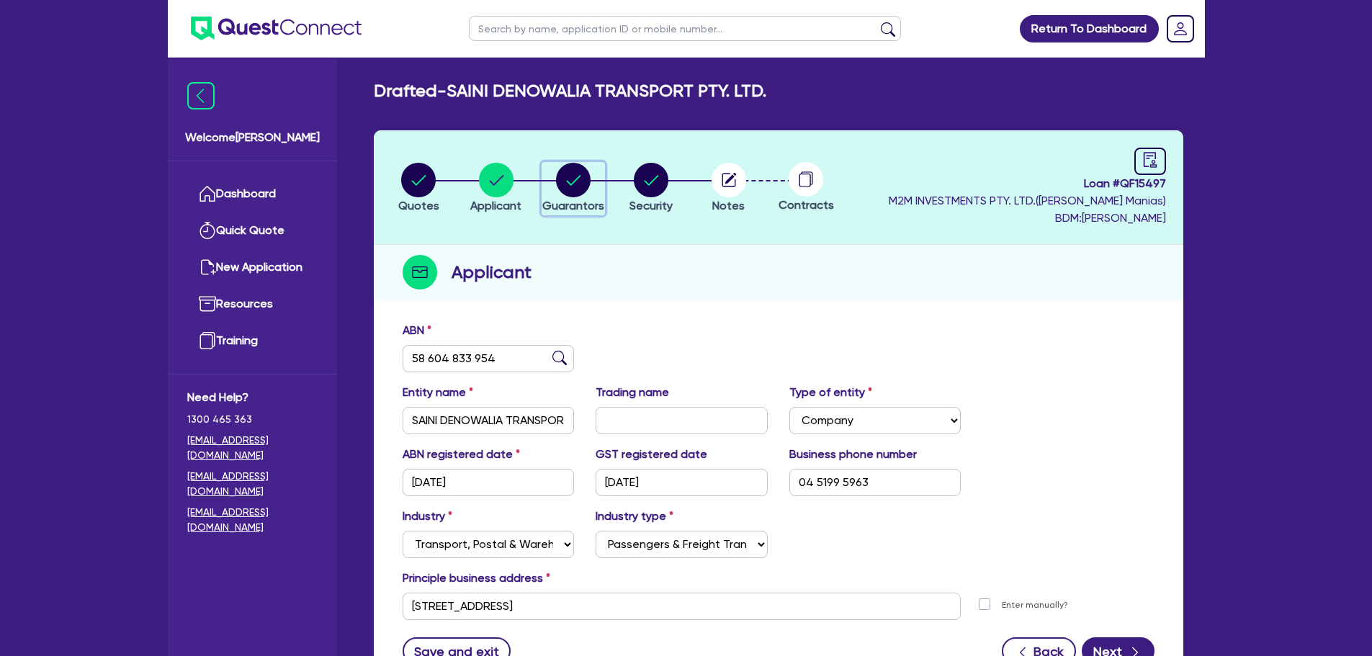
select select "PROPERTY"
select select "VEHICLE"
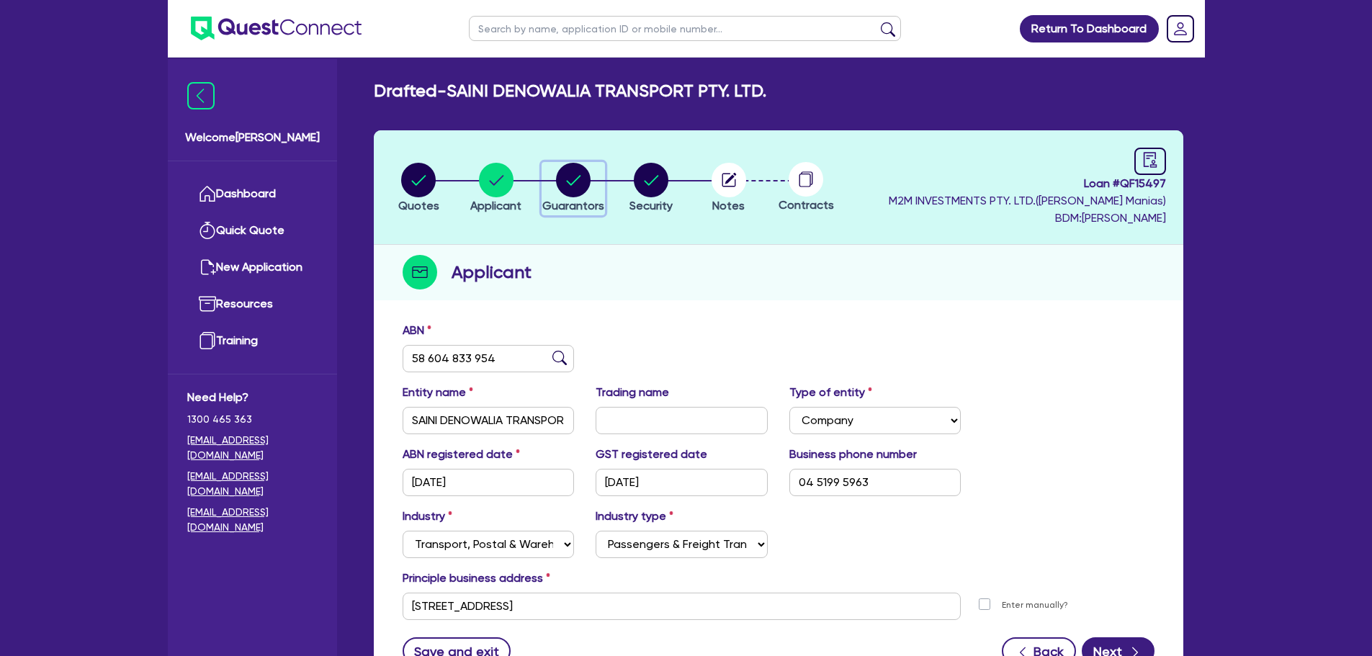
select select "TRUCK"
select select "MORTGAGE"
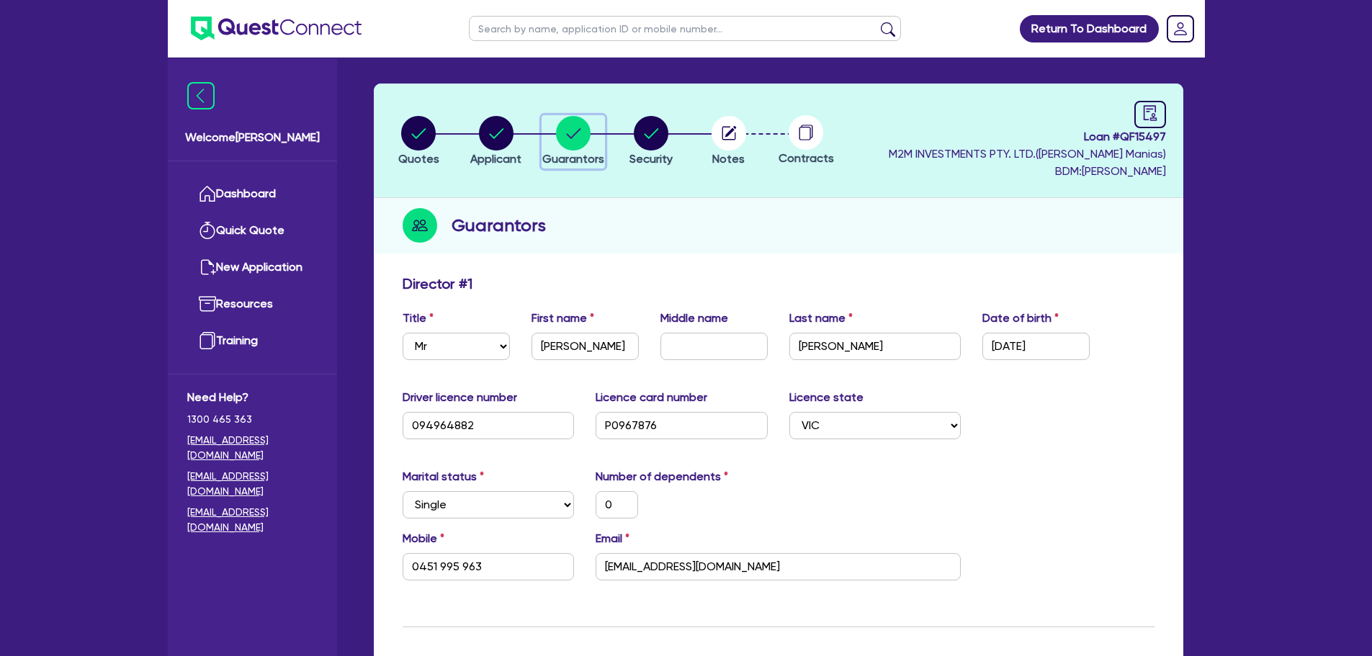
scroll to position [72, 0]
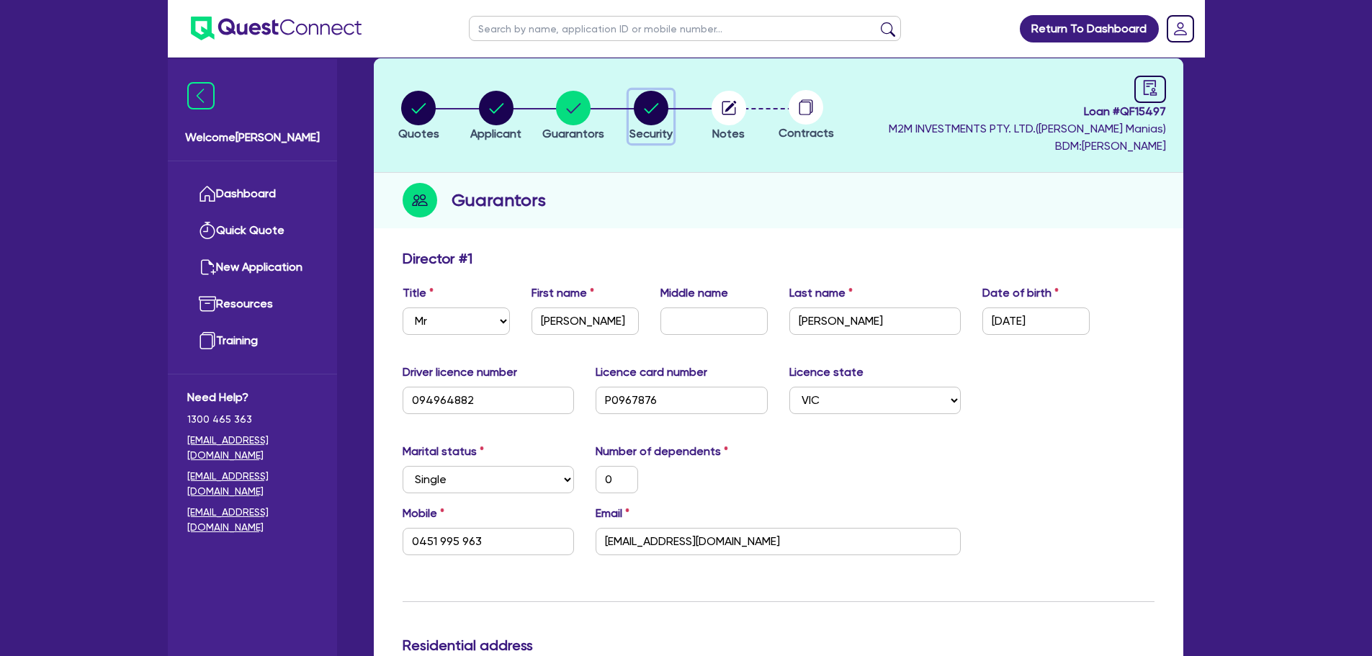
click at [646, 109] on icon "button" at bounding box center [651, 108] width 35 height 35
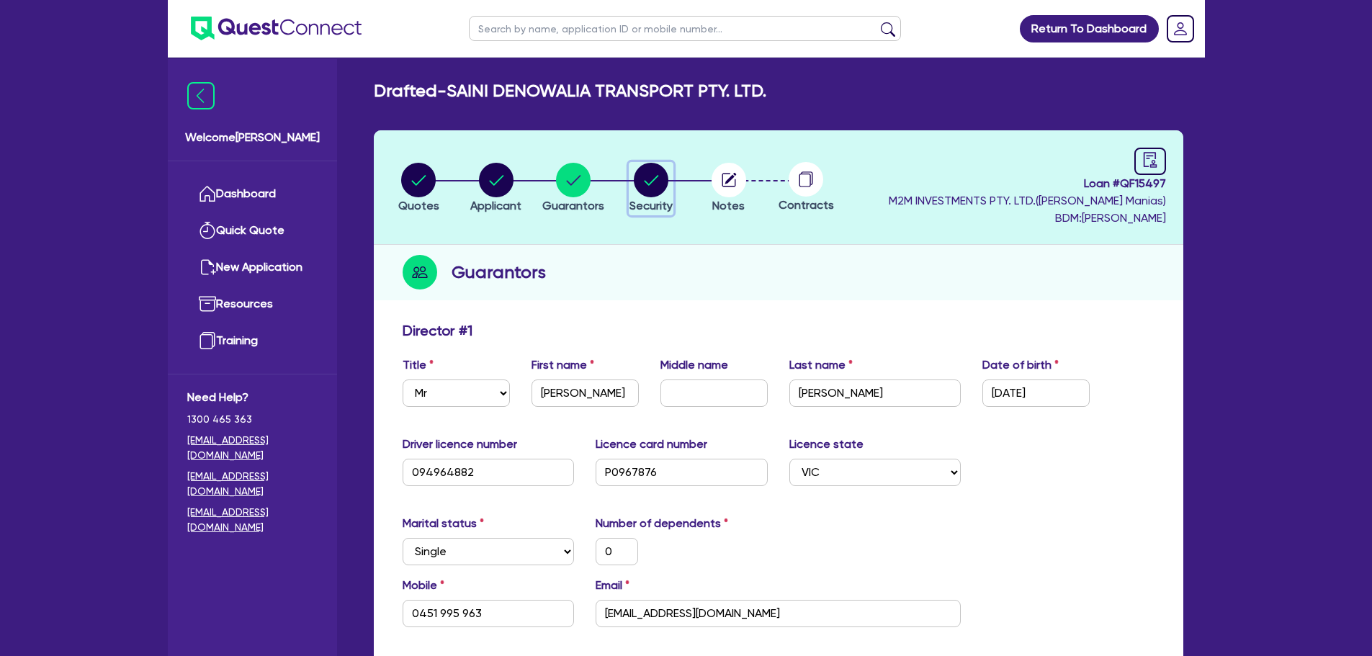
select select "CARS_AND_LIGHT_TRUCKS"
select select "PASSENGER_VEHICLES"
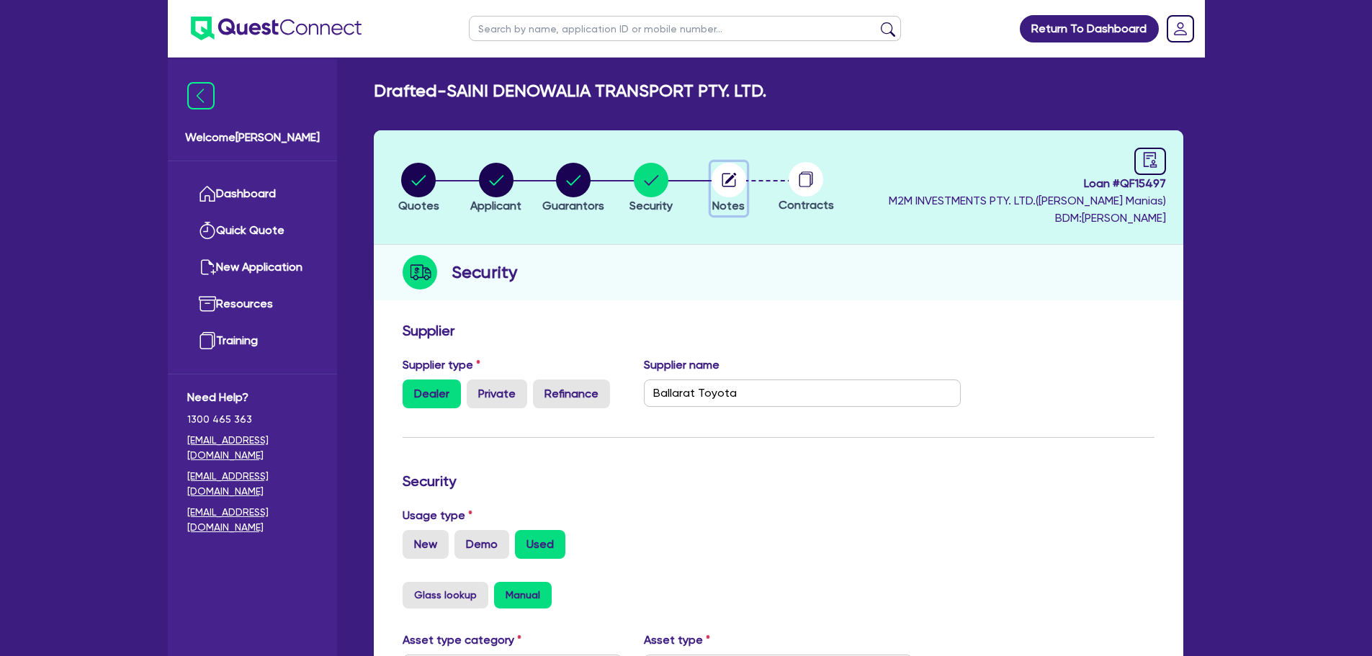
click at [718, 177] on circle "button" at bounding box center [729, 180] width 35 height 35
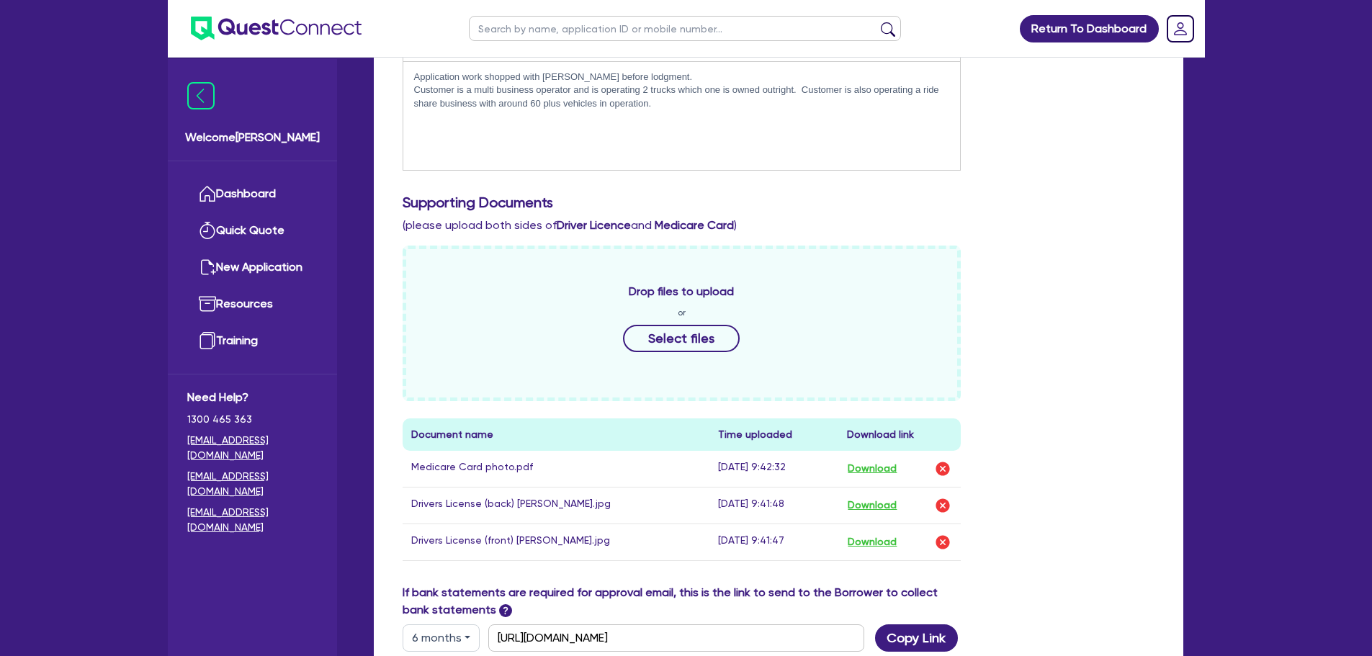
scroll to position [216, 0]
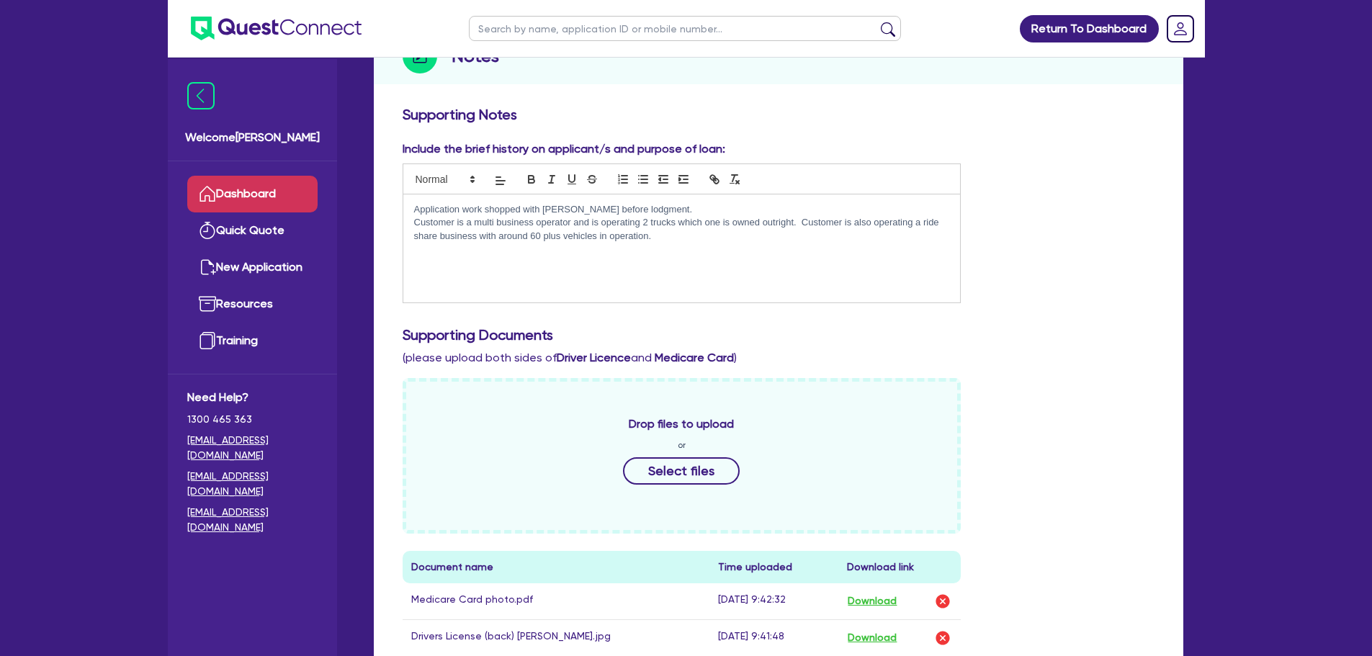
click at [230, 187] on link "Dashboard" at bounding box center [252, 194] width 130 height 37
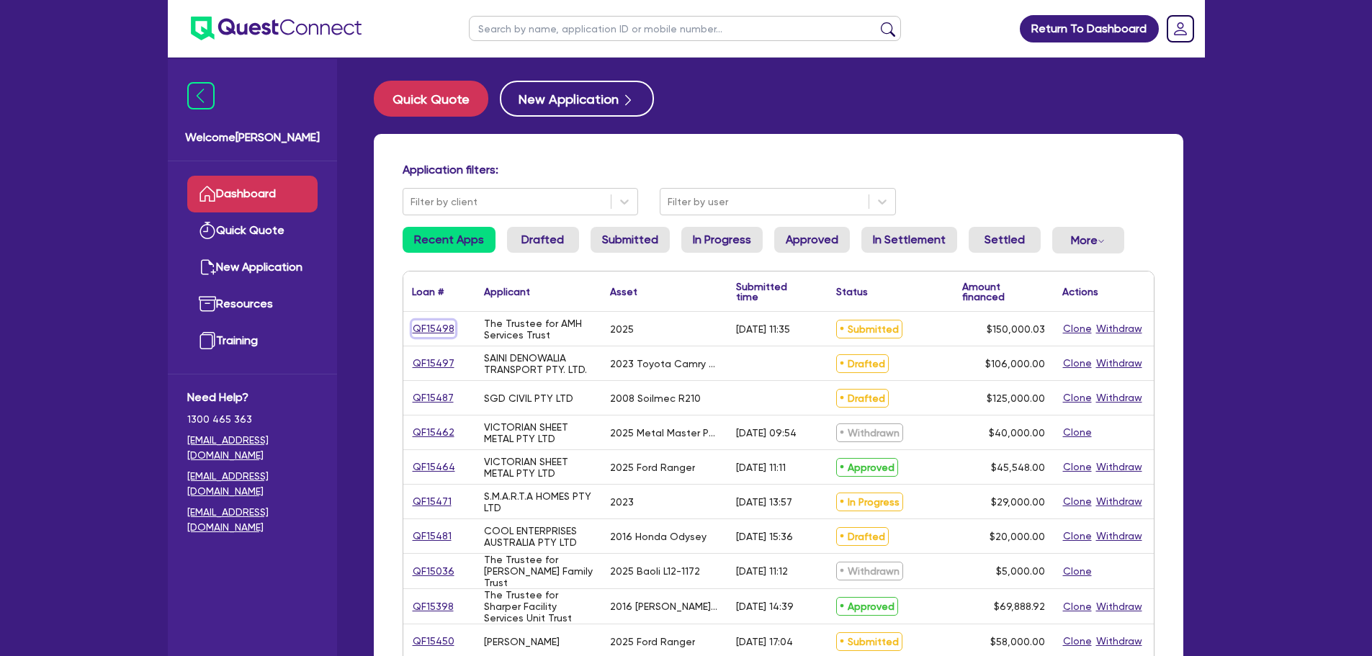
click at [442, 323] on link "QF15498" at bounding box center [433, 329] width 43 height 17
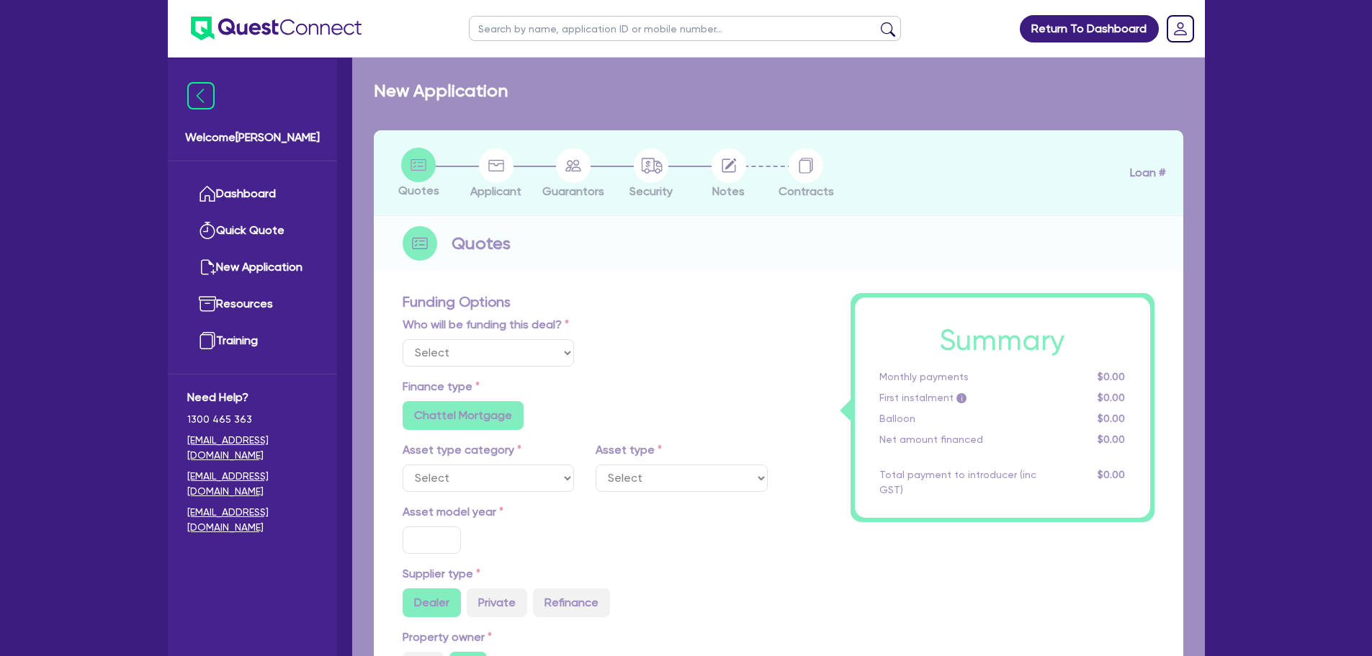
select select "Quest Finance - Own Book"
select select "TERTIARY_ASSETS"
type input "2025"
radio input "true"
type input "171,566.15"
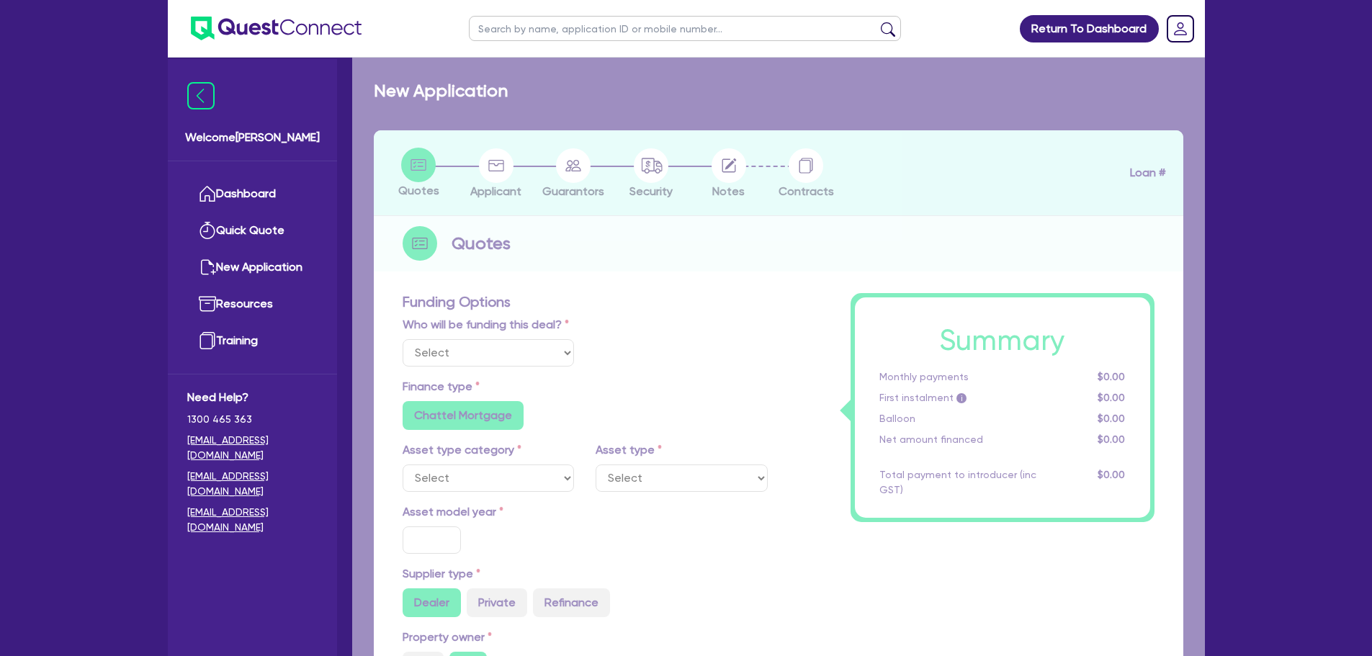
type input "21,566.12"
type input "4"
type input "6,000"
radio input "true"
type input "17.95"
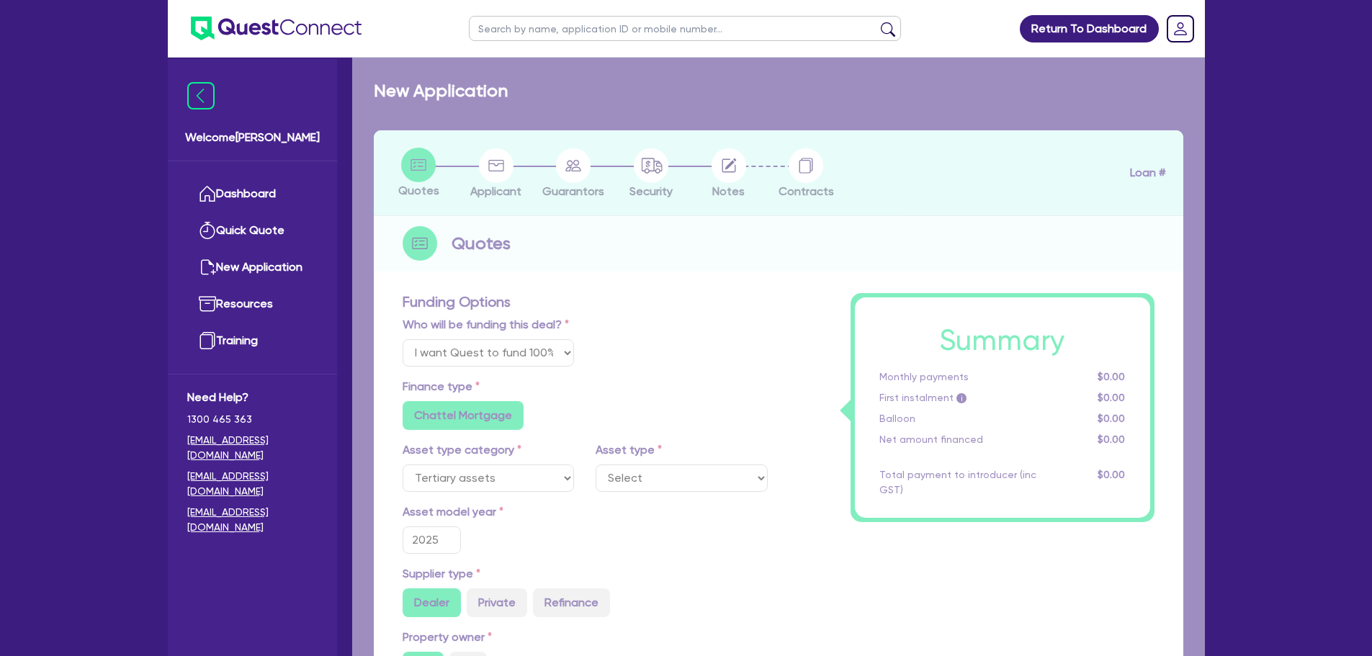
select select "IT_EQUIPMENT"
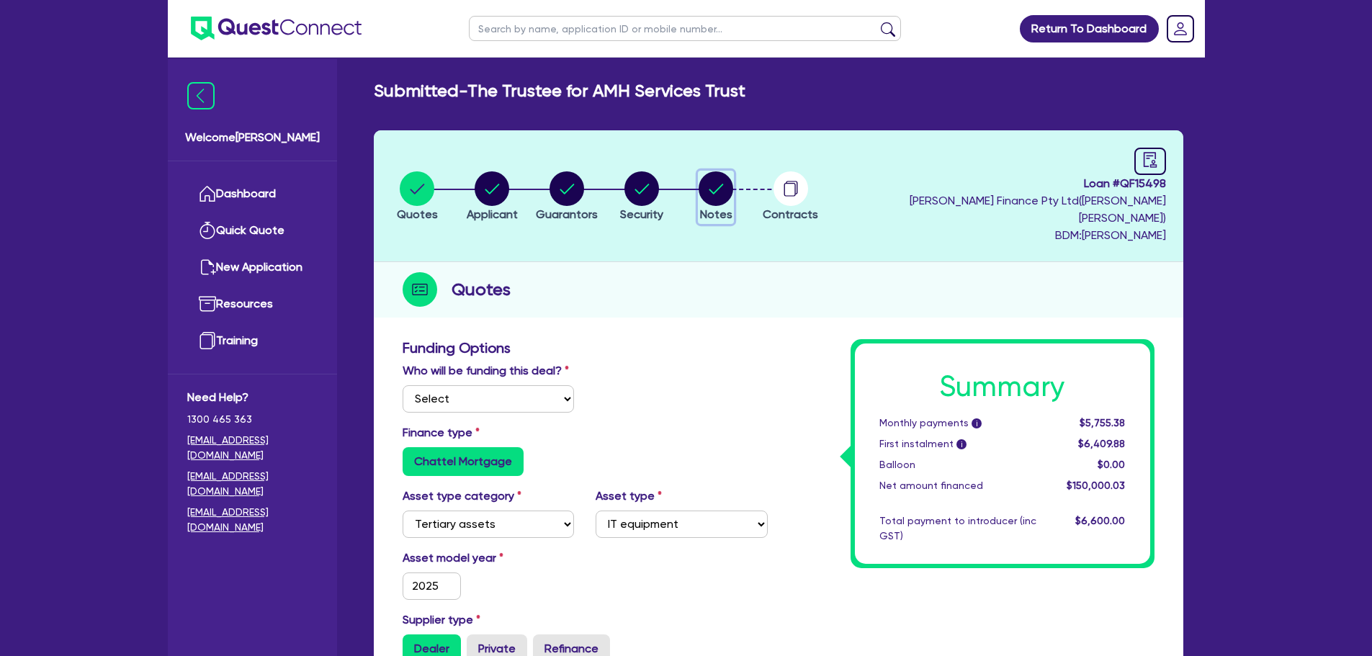
click at [717, 180] on circle "button" at bounding box center [716, 188] width 35 height 35
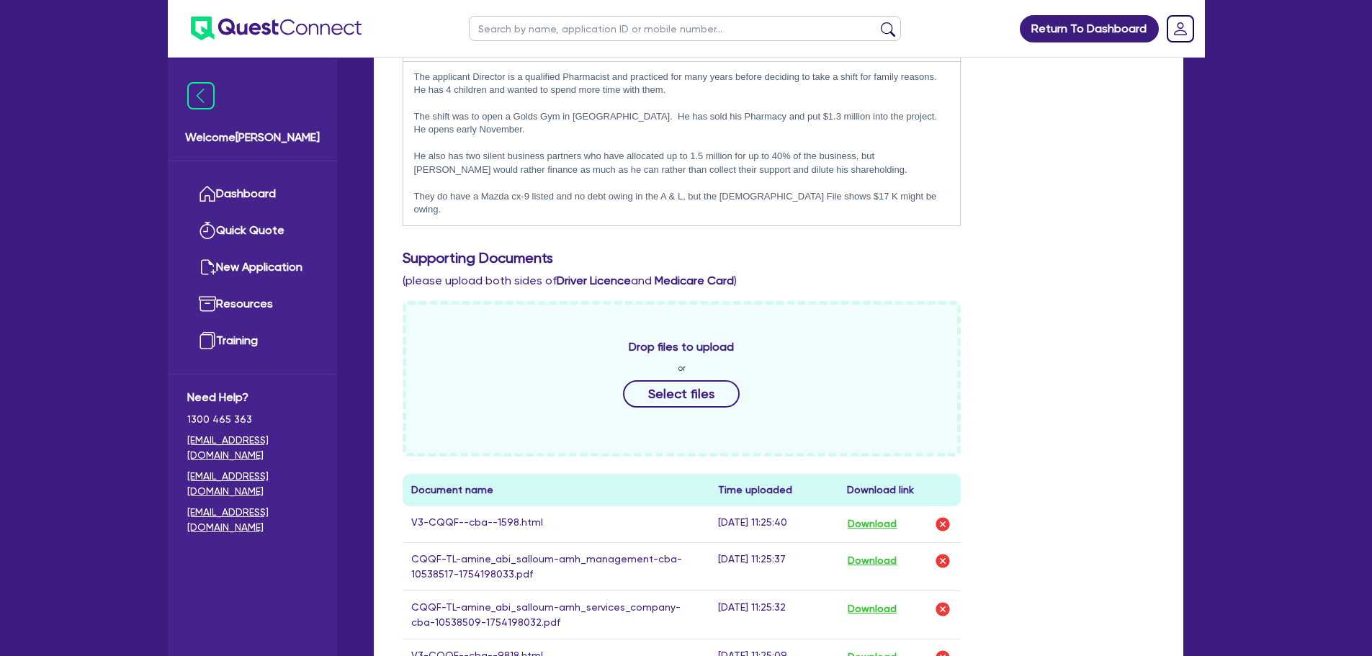
scroll to position [360, 0]
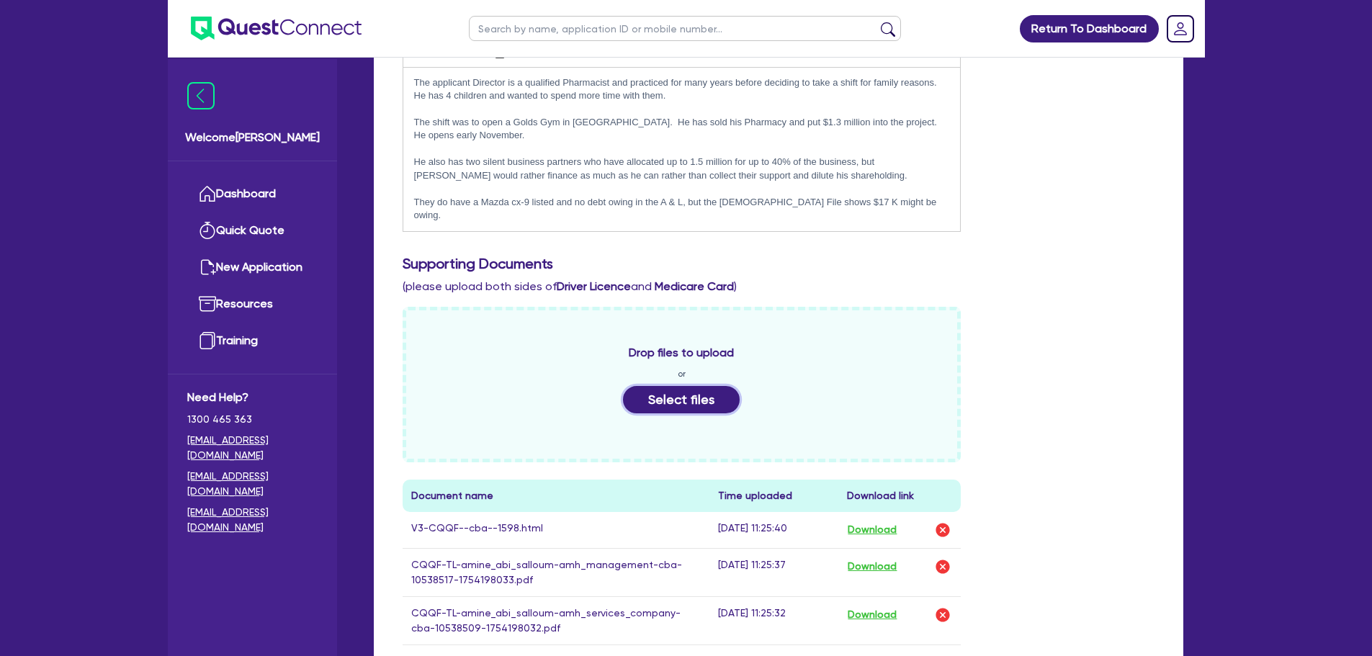
click at [682, 386] on button "Select files" at bounding box center [681, 399] width 117 height 27
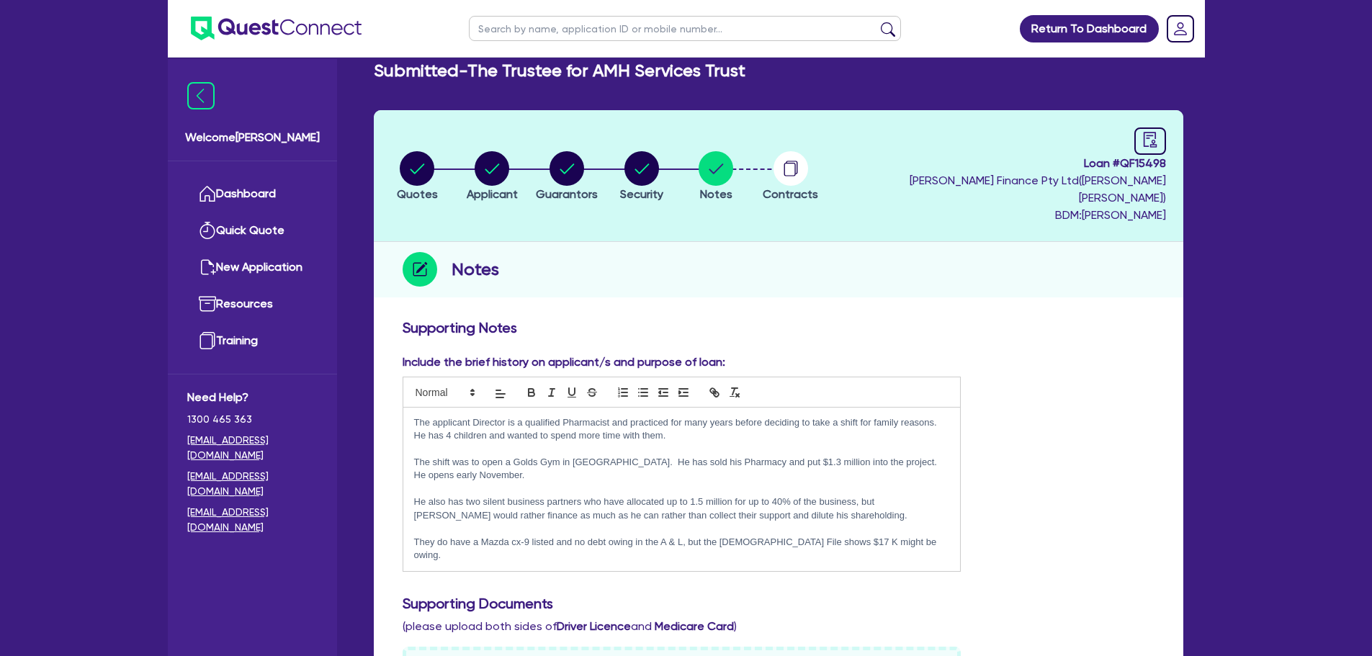
scroll to position [0, 0]
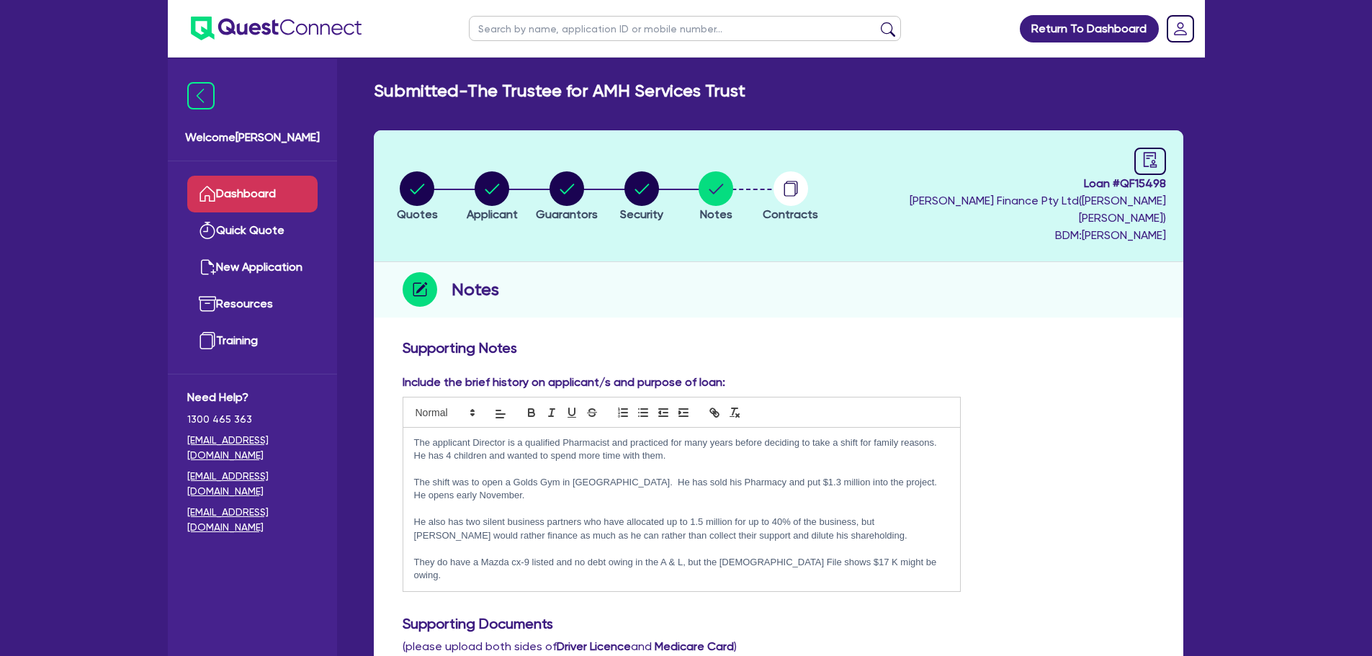
click at [245, 184] on link "Dashboard" at bounding box center [252, 194] width 130 height 37
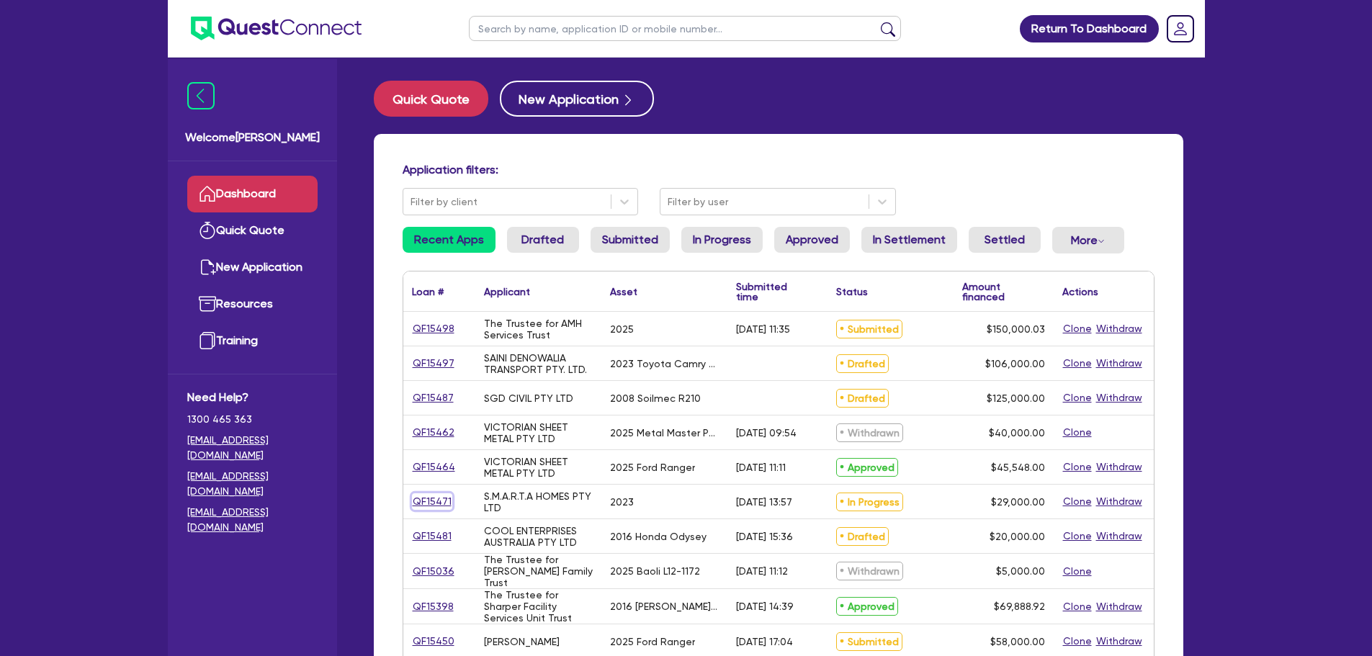
click at [426, 495] on link "QF15471" at bounding box center [432, 501] width 40 height 17
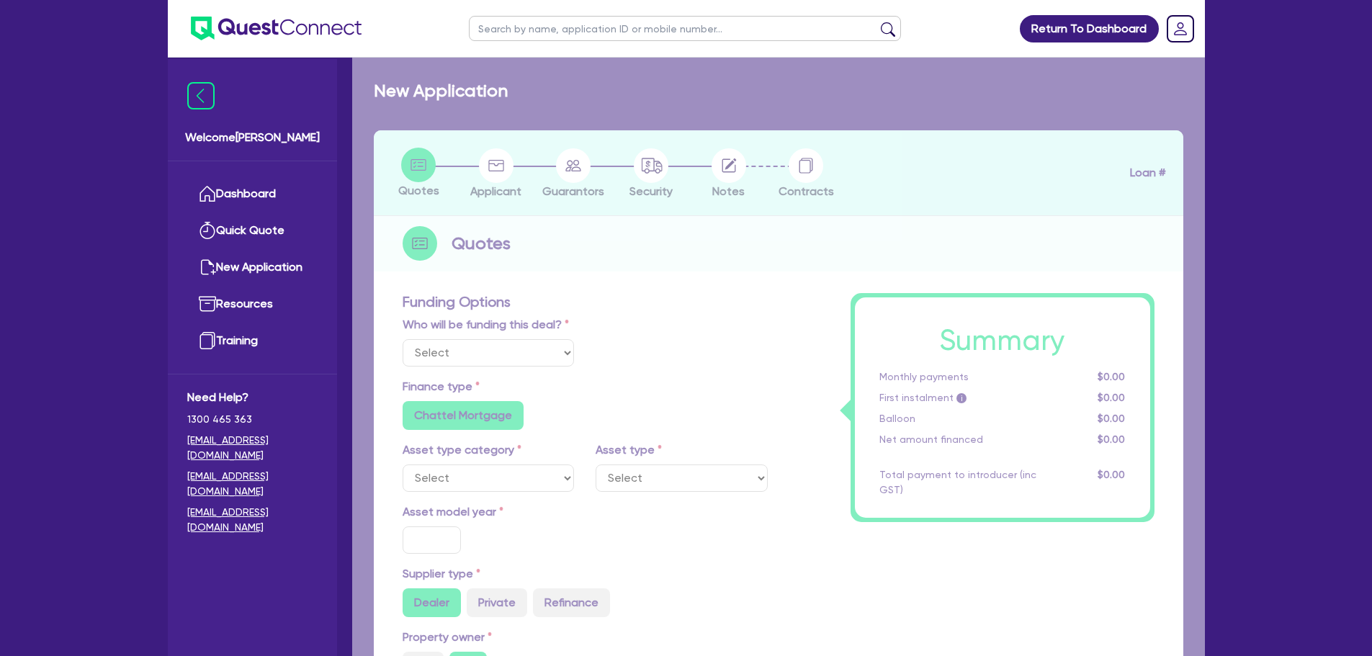
select select "Quest Finance - Own Book"
select select "CARS_AND_LIGHT_TRUCKS"
type input "2023"
radio input "true"
type input "29,000"
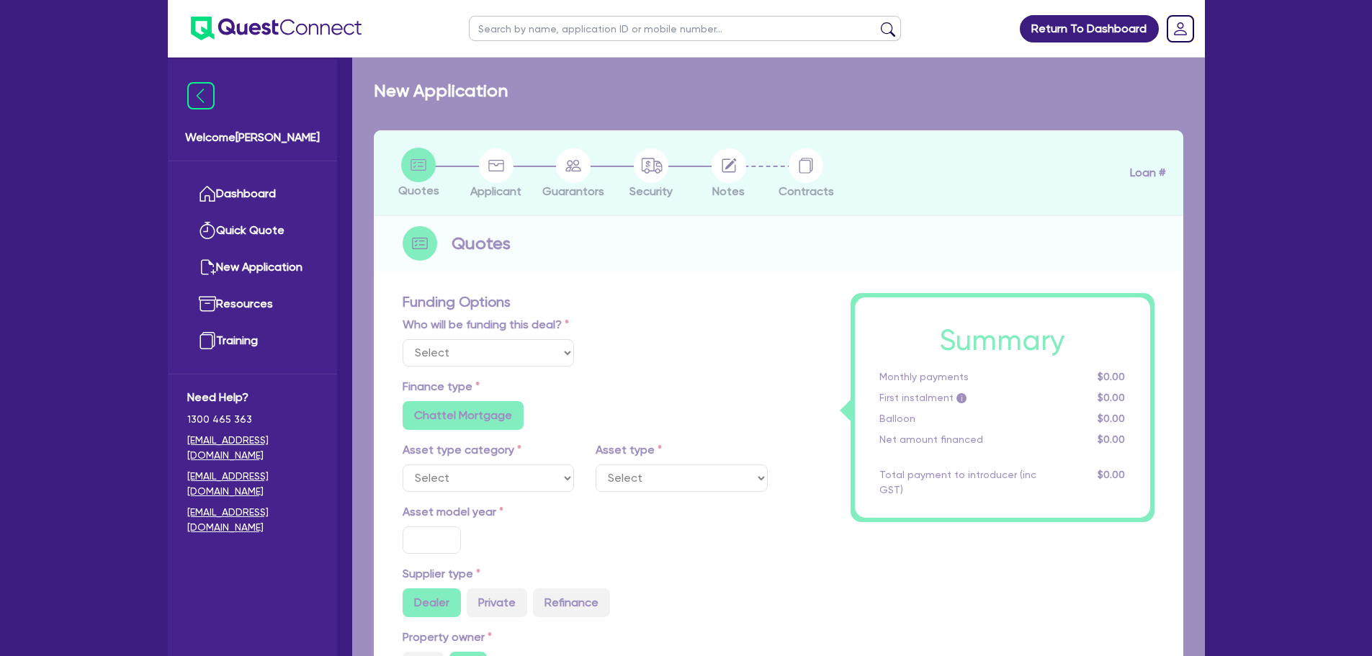
type input "10"
type input "2,900"
type input "17.95"
type input "1,200"
select select "PASSENGER_VEHICLES"
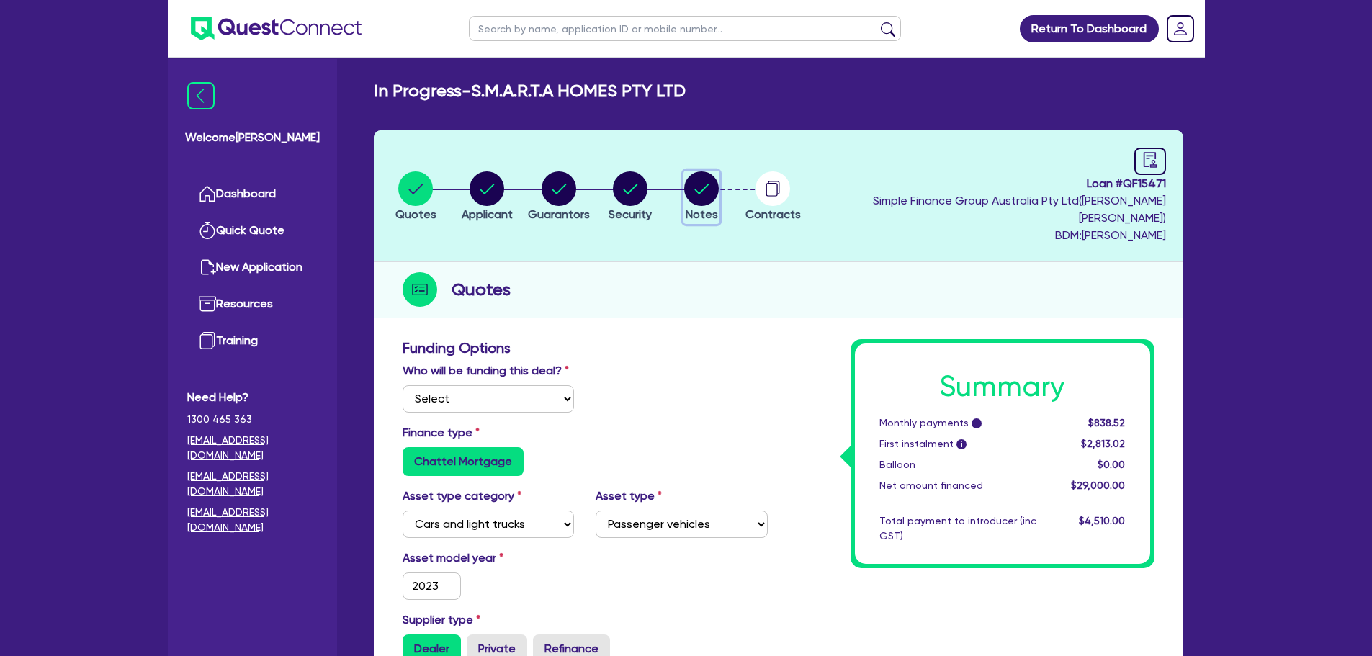
click at [719, 178] on circle "button" at bounding box center [701, 188] width 35 height 35
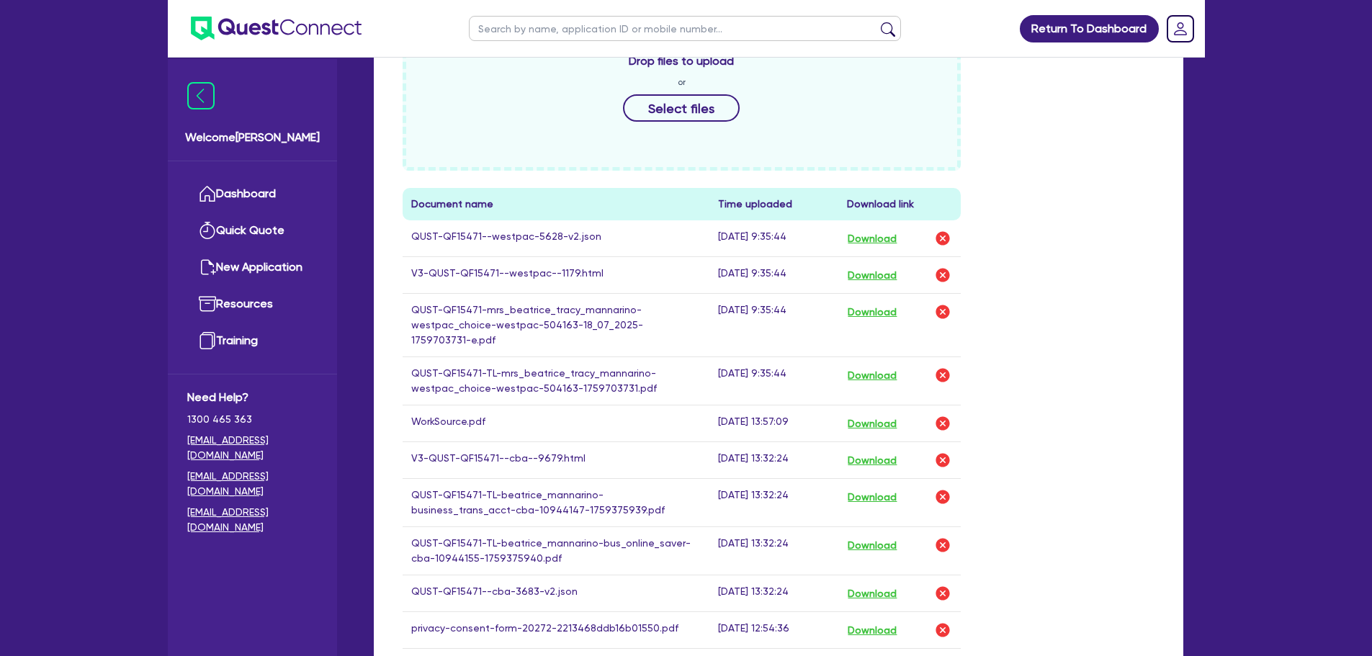
scroll to position [720, 0]
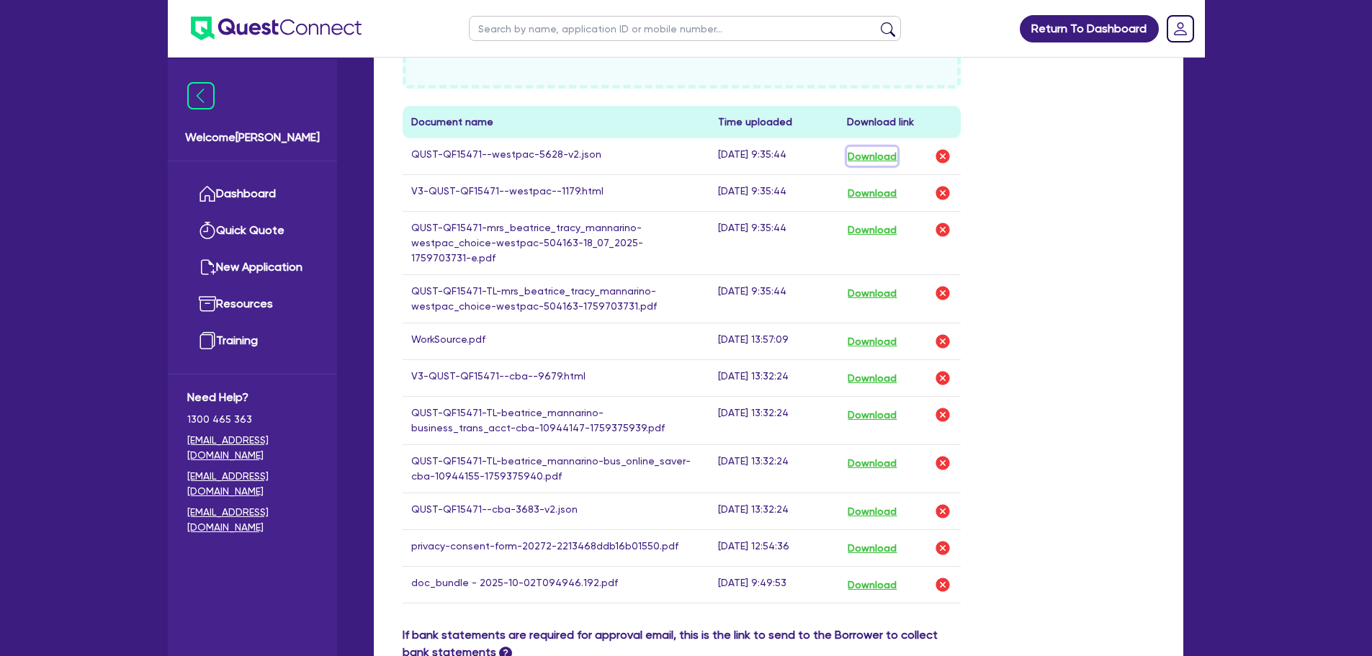
click at [898, 147] on button "Download" at bounding box center [872, 156] width 50 height 19
click at [1097, 212] on div "Drop files to upload or Select files Document name Time uploaded Download link …" at bounding box center [779, 280] width 774 height 694
click at [872, 184] on button "Download" at bounding box center [872, 193] width 50 height 19
click at [886, 369] on button "Download" at bounding box center [872, 378] width 50 height 19
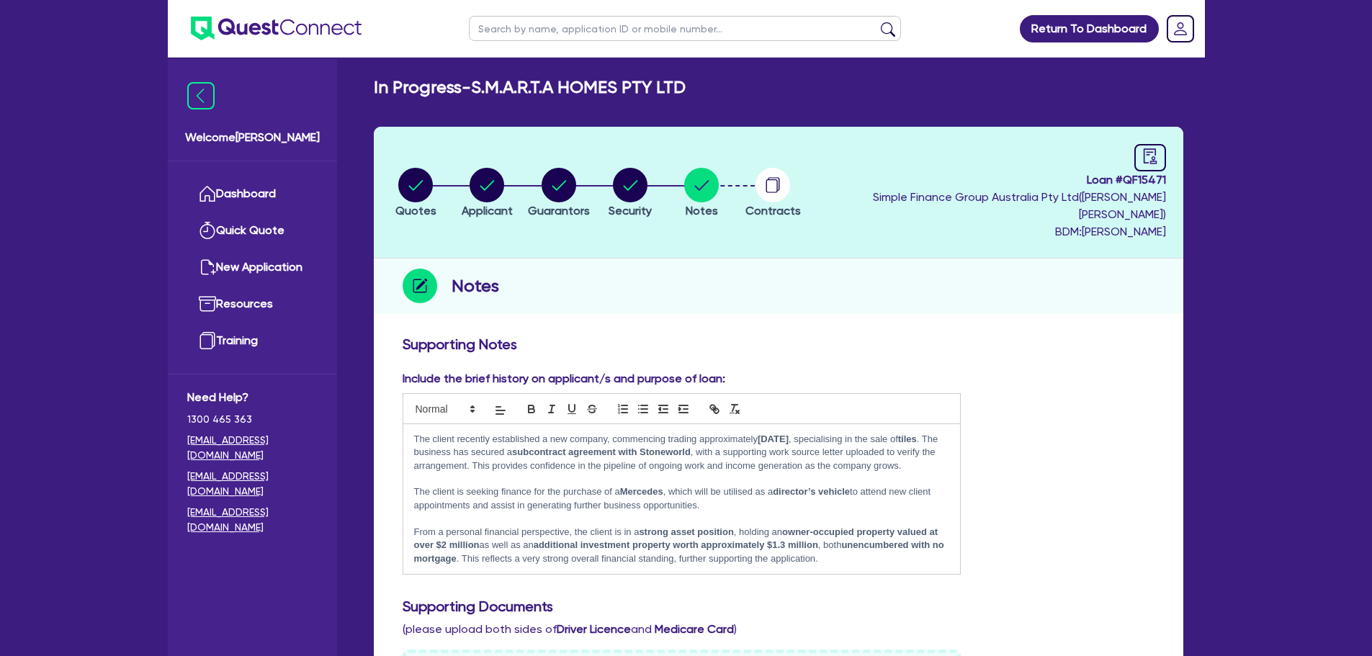
scroll to position [0, 0]
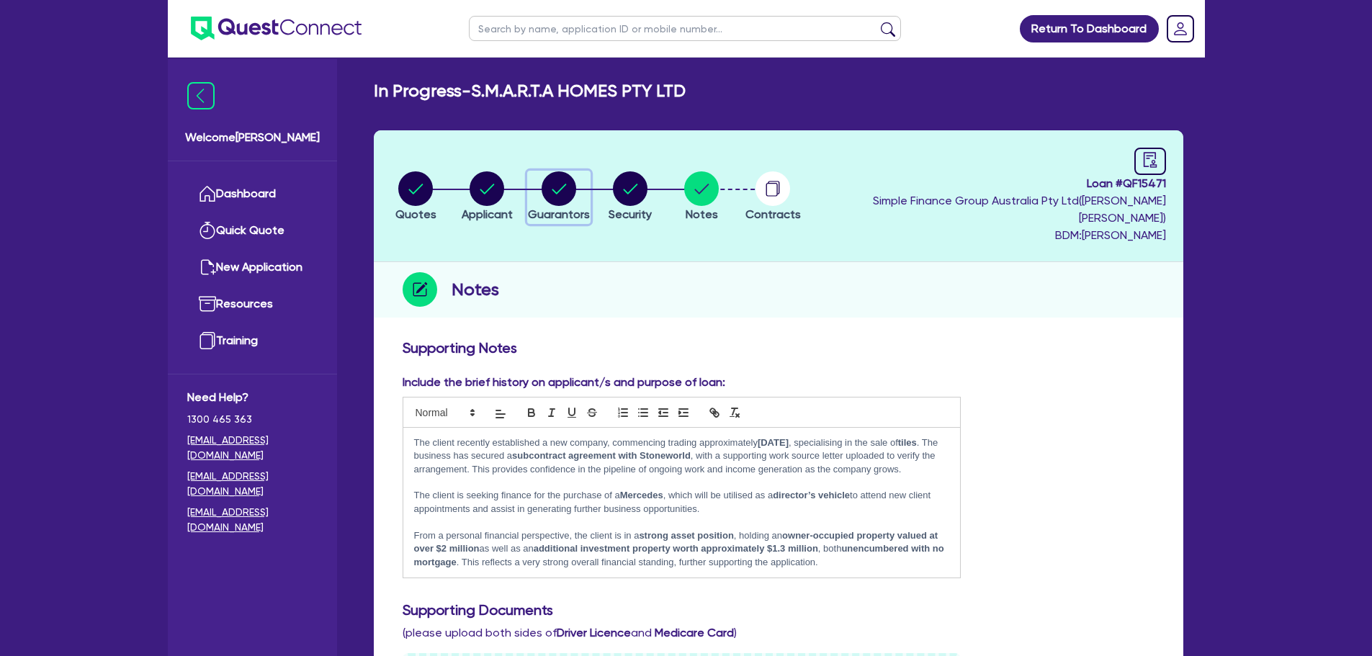
click at [572, 189] on circle "button" at bounding box center [559, 188] width 35 height 35
select select "MRS"
select select "[GEOGRAPHIC_DATA]"
select select "MARRIED"
select select "PROPERTY"
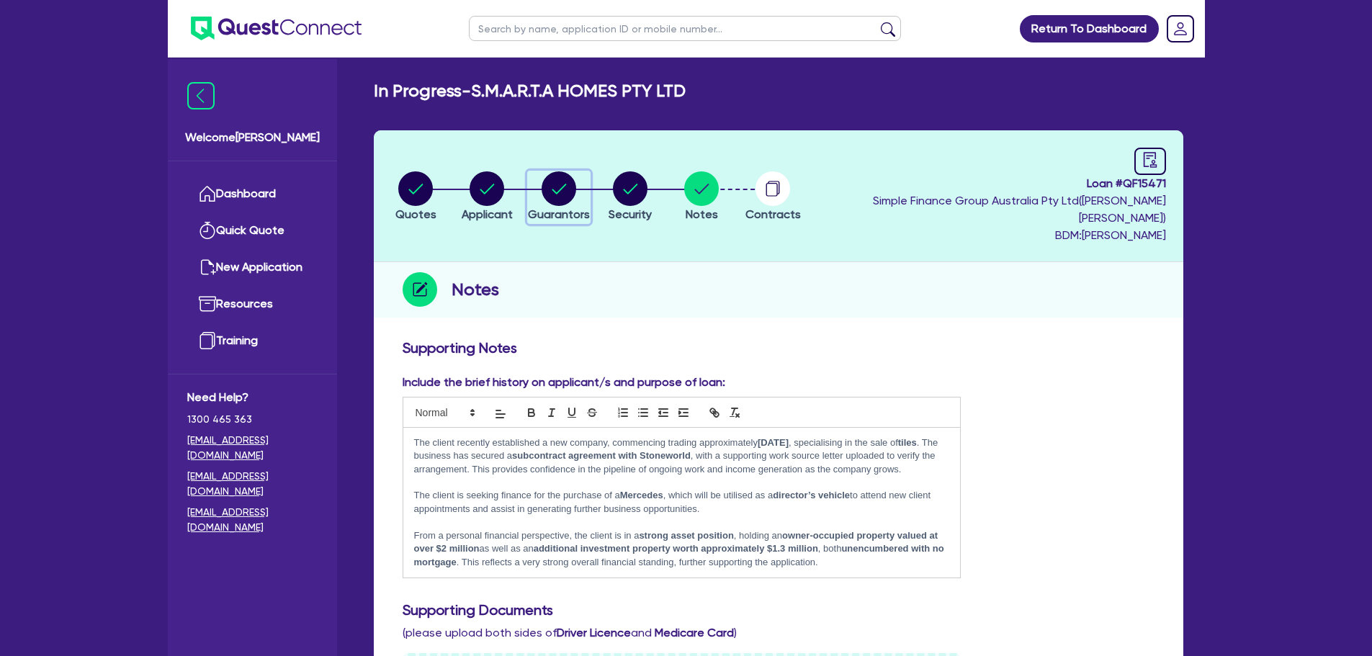
select select "PROPERTY"
select select "CASH"
select select "HOUSEHOLD_PERSONAL"
select select "VEHICLE"
select select "OTHER"
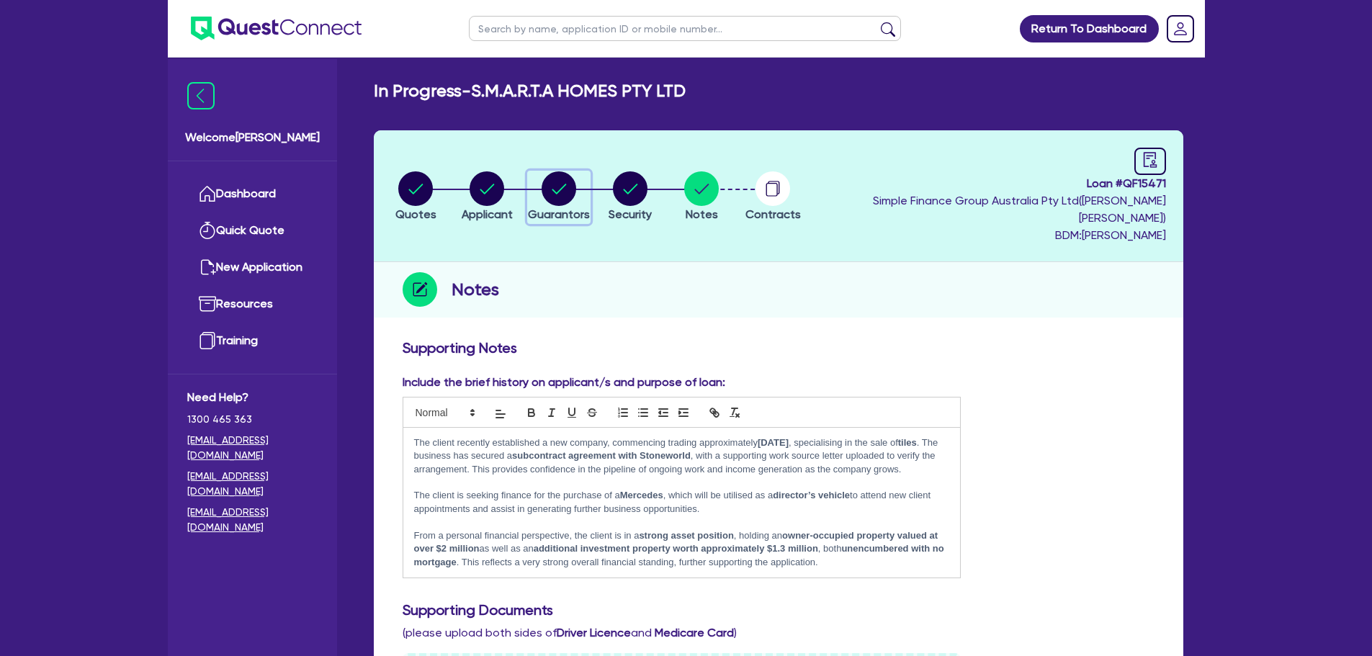
select select "MORTGAGE"
select select "CREDIT_CARD"
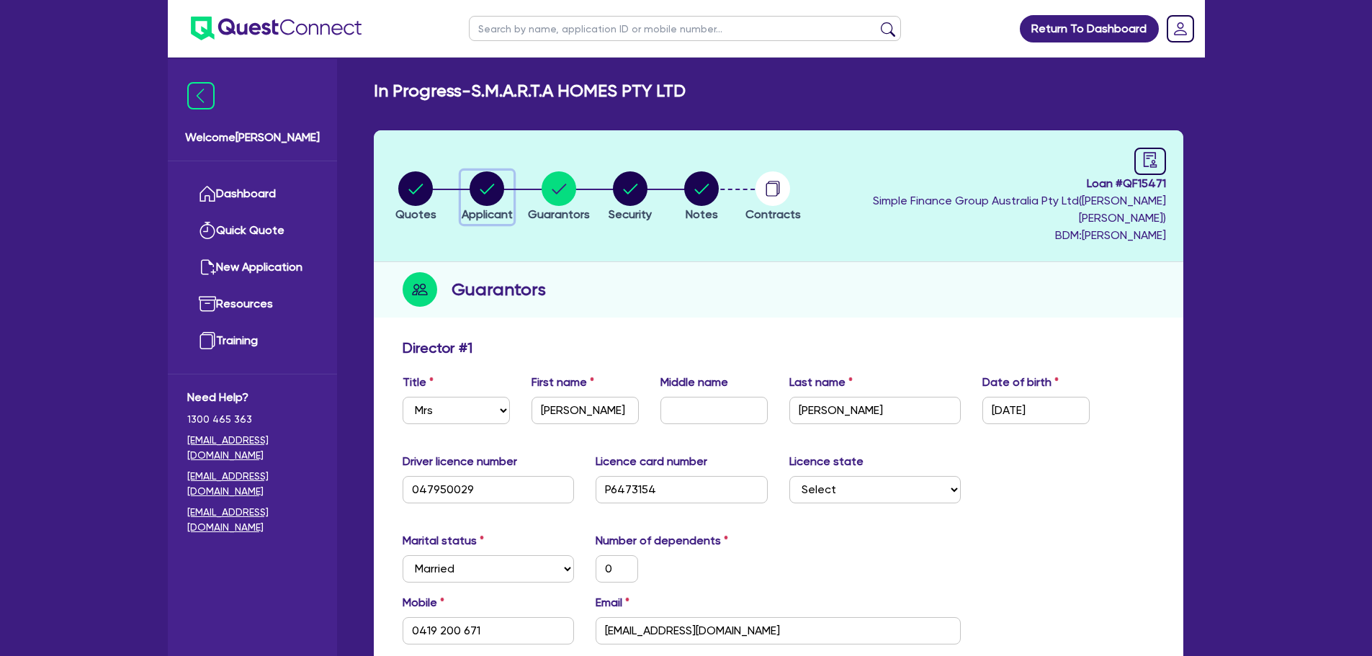
click at [496, 194] on circle "button" at bounding box center [487, 188] width 35 height 35
select select "COMPANY"
select select "RETAIL_WHOLESALE_TRADE"
select select "FURNITURE_HOUSEWARES"
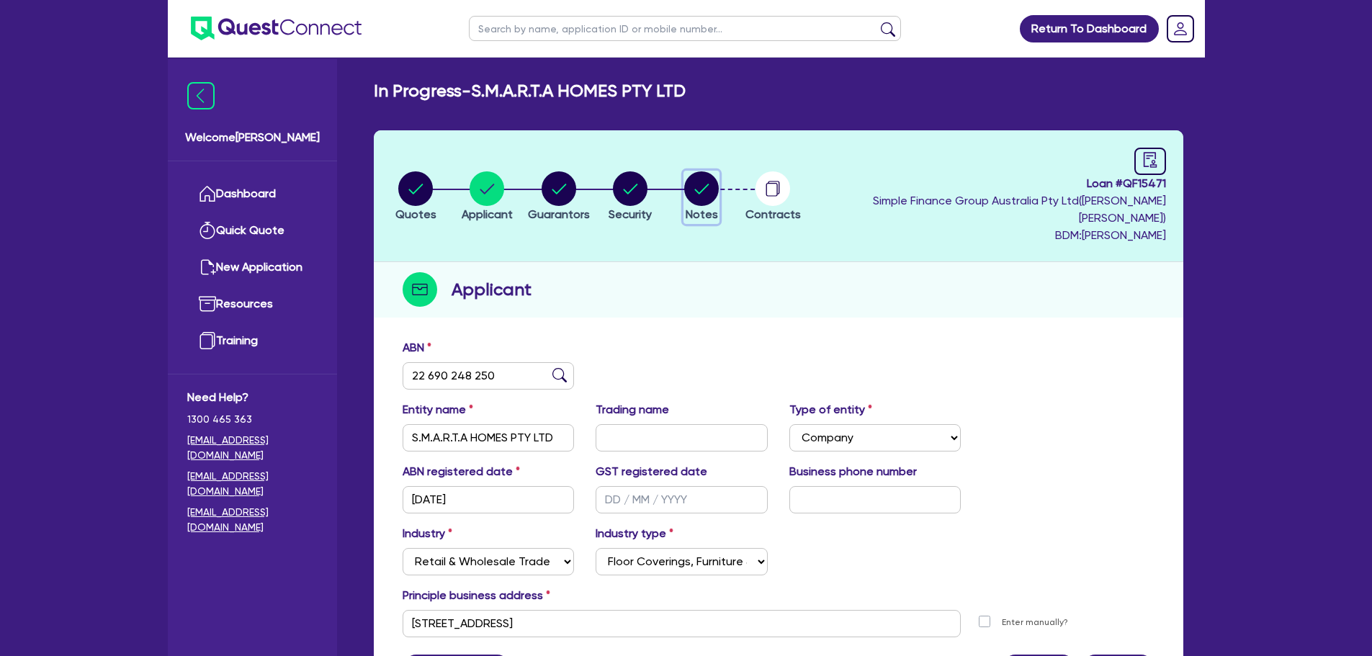
click at [719, 184] on circle "button" at bounding box center [701, 188] width 35 height 35
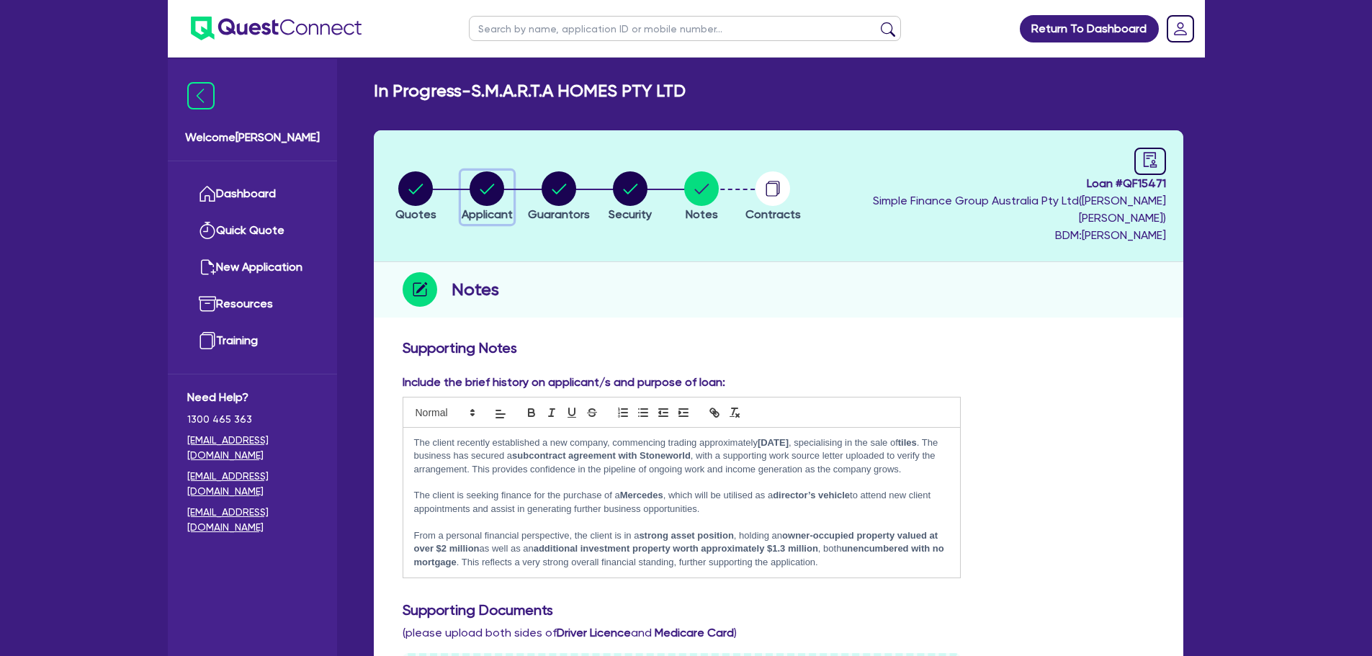
click at [493, 180] on circle "button" at bounding box center [487, 188] width 35 height 35
select select "COMPANY"
select select "RETAIL_WHOLESALE_TRADE"
select select "FURNITURE_HOUSEWARES"
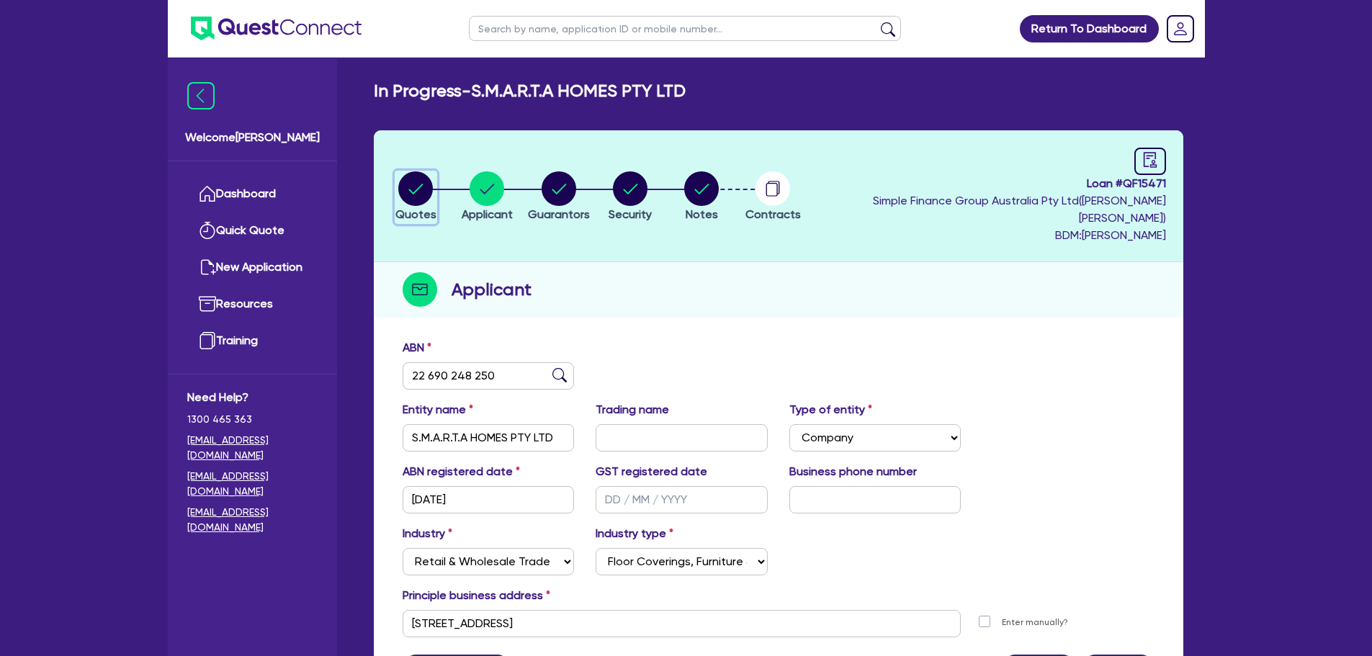
click at [423, 180] on circle "button" at bounding box center [415, 188] width 35 height 35
select select "Quest Finance - Own Book"
select select "CARS_AND_LIGHT_TRUCKS"
select select "PASSENGER_VEHICLES"
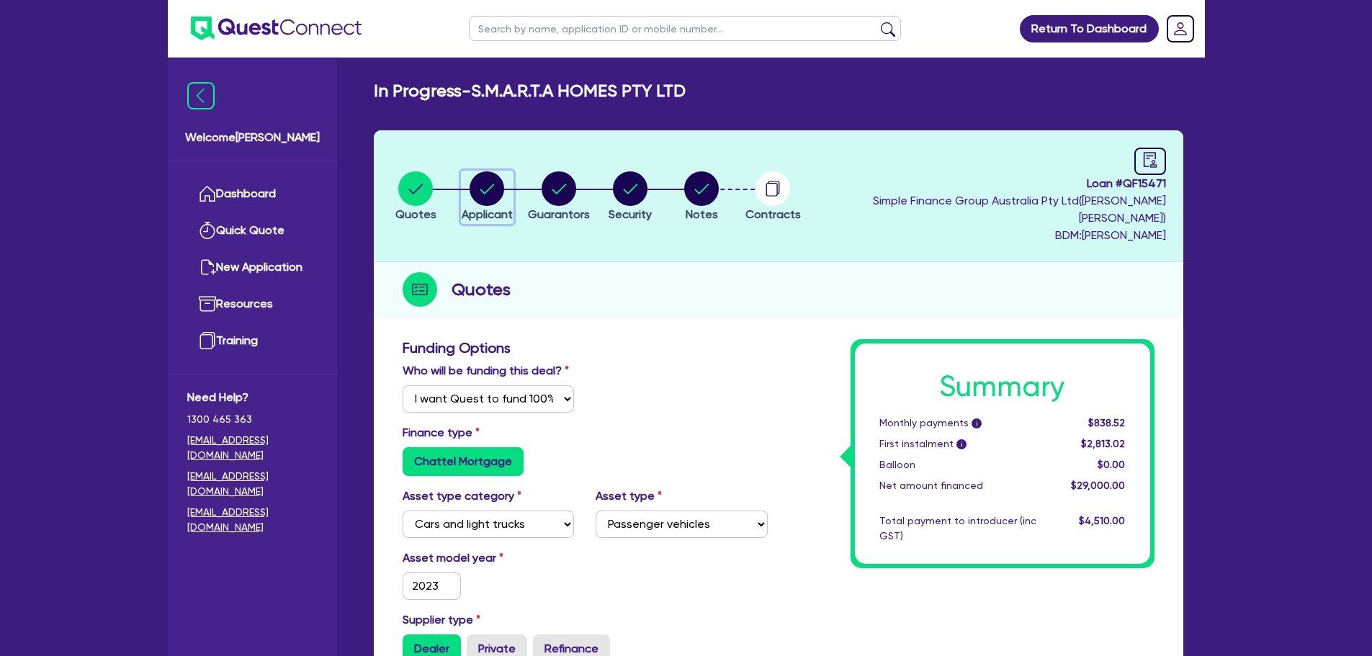
click at [496, 184] on circle "button" at bounding box center [487, 188] width 35 height 35
select select "COMPANY"
select select "RETAIL_WHOLESALE_TRADE"
select select "FURNITURE_HOUSEWARES"
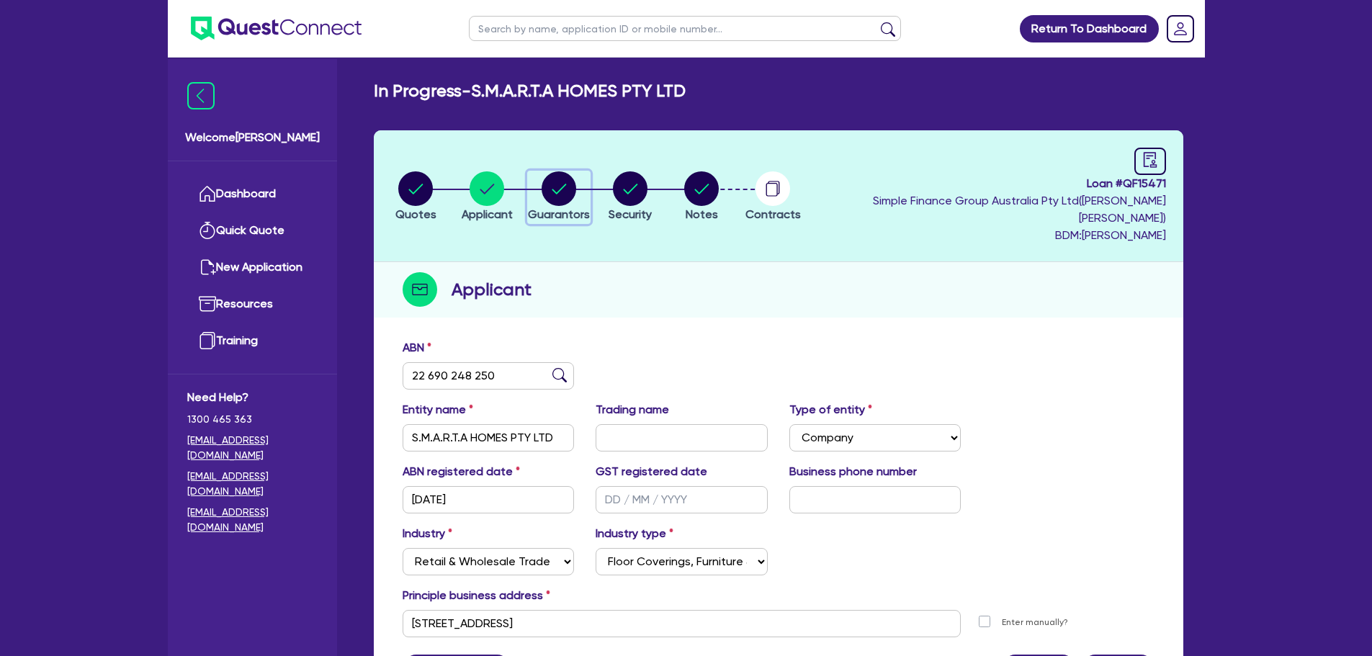
click at [576, 179] on circle "button" at bounding box center [559, 188] width 35 height 35
select select "MRS"
select select "[GEOGRAPHIC_DATA]"
select select "MARRIED"
select select "PROPERTY"
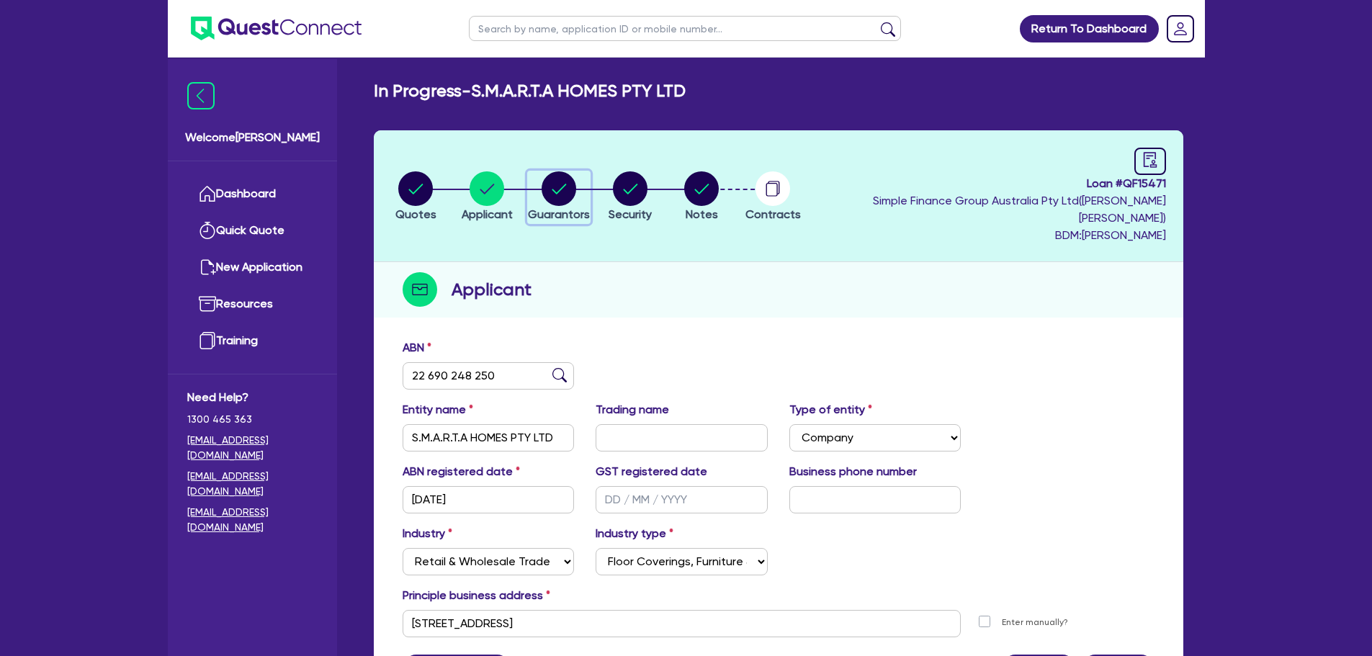
select select "PROPERTY"
select select "CASH"
select select "HOUSEHOLD_PERSONAL"
select select "VEHICLE"
select select "OTHER"
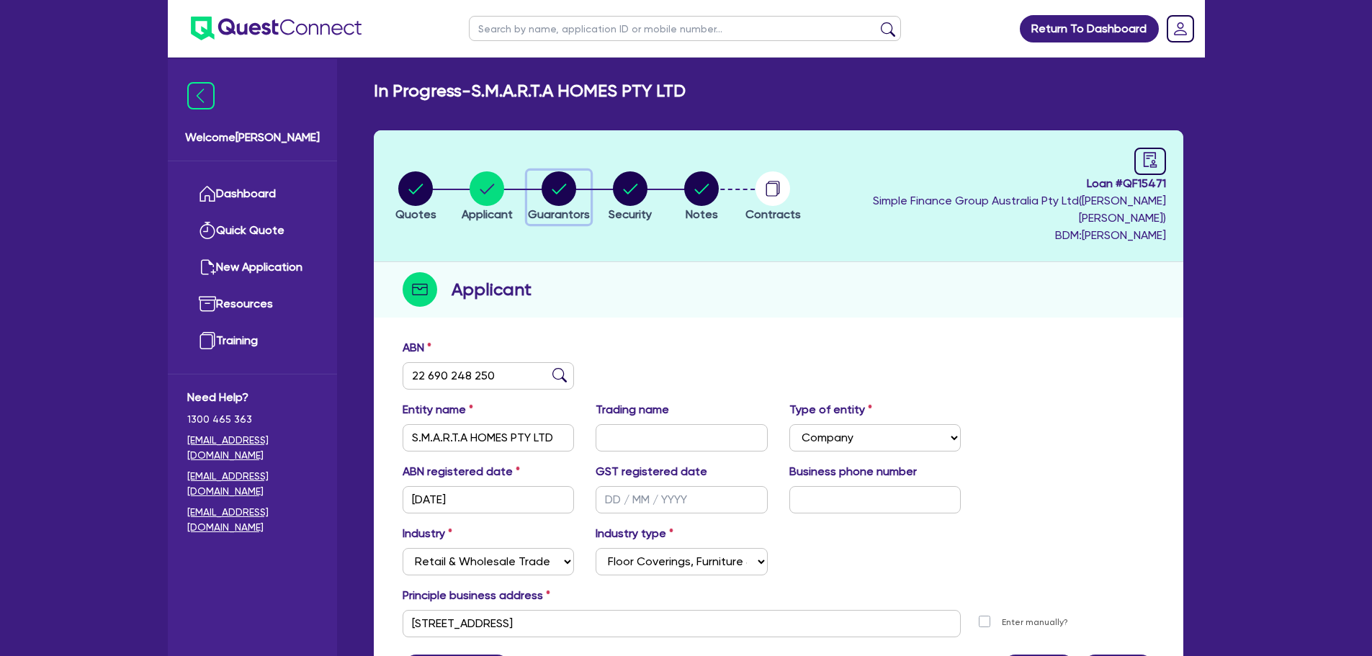
select select "MORTGAGE"
select select "CREDIT_CARD"
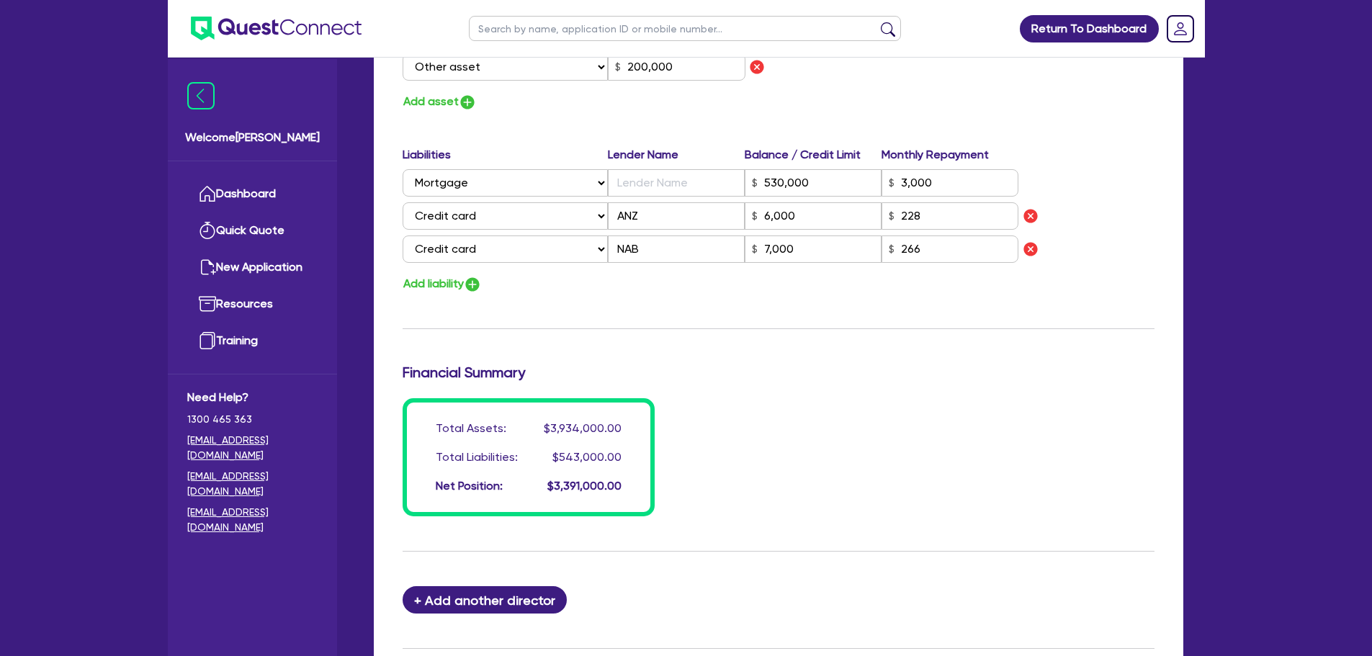
scroll to position [1153, 0]
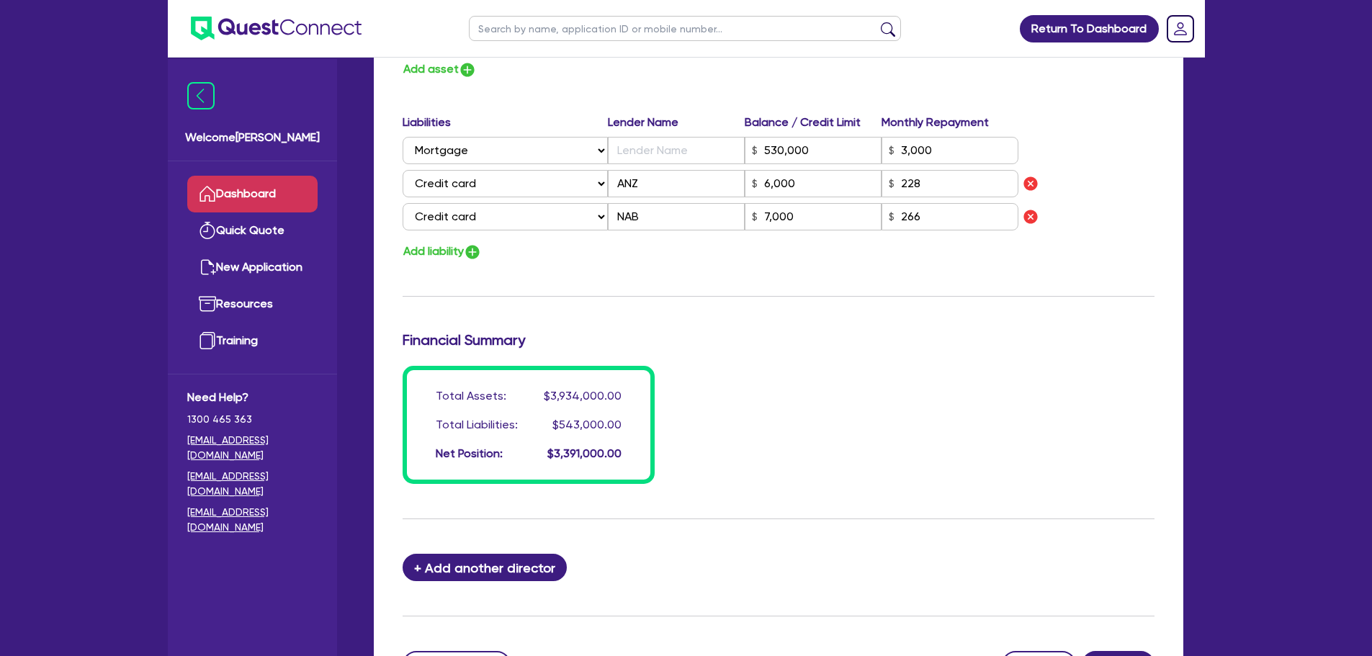
click at [261, 187] on link "Dashboard" at bounding box center [252, 194] width 130 height 37
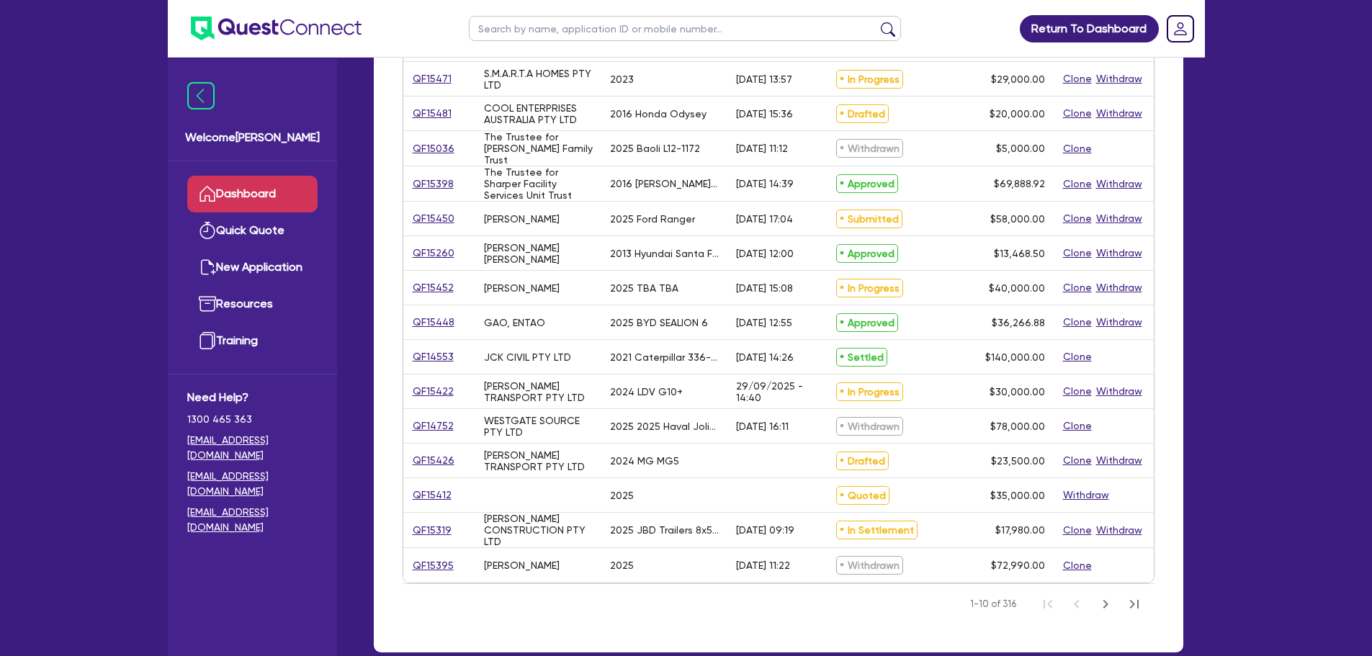
scroll to position [432, 0]
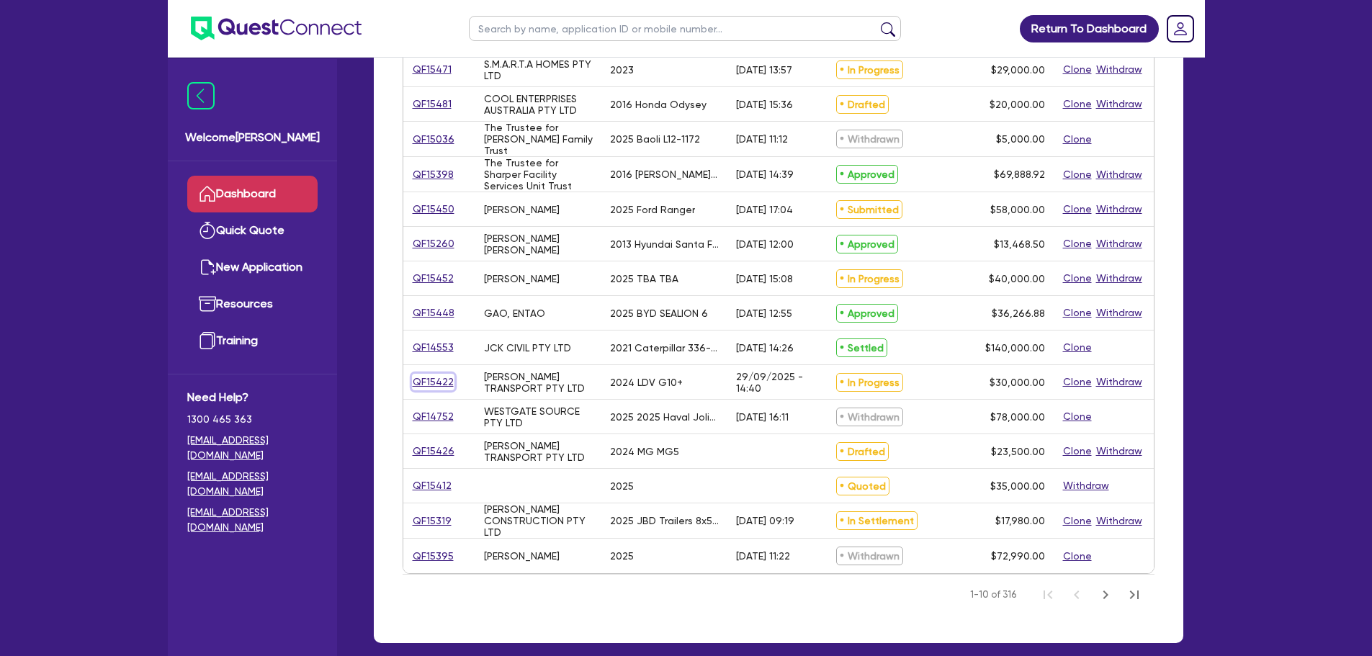
click at [434, 376] on link "QF15422" at bounding box center [433, 382] width 43 height 17
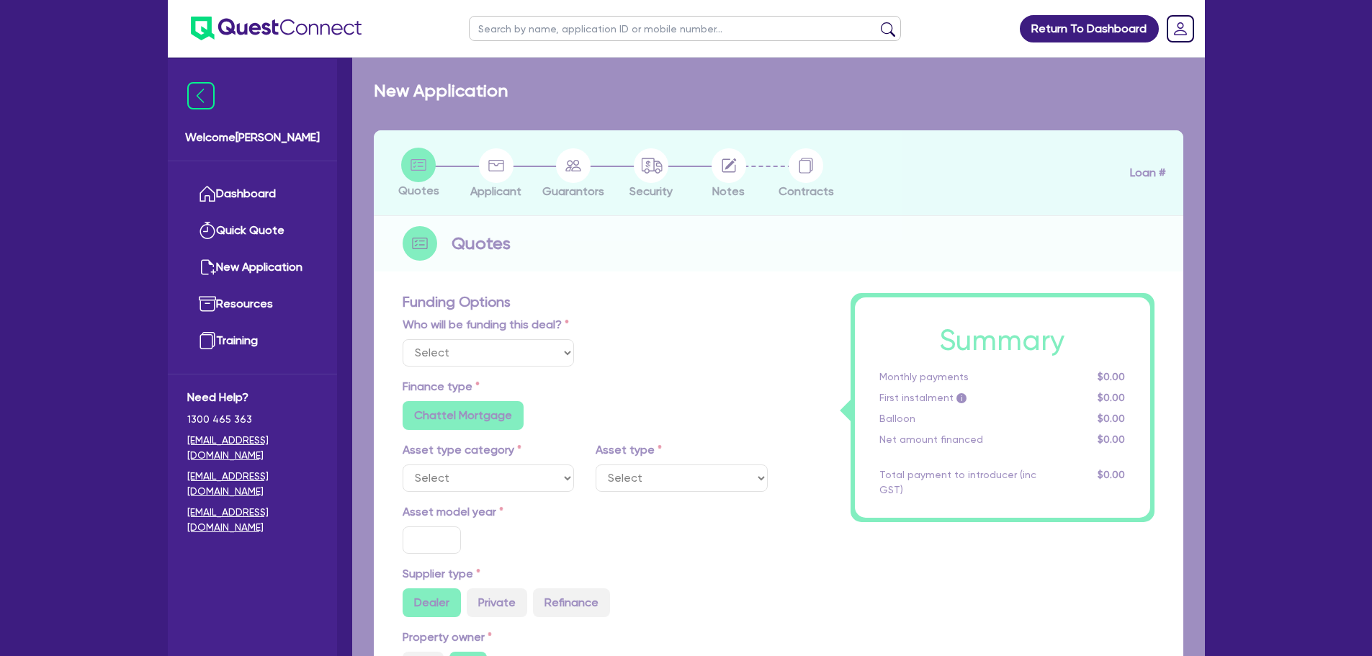
select select "Quest Finance - Own Book"
select select "CARS_AND_LIGHT_TRUCKS"
type input "2024"
radio input "false"
radio input "true"
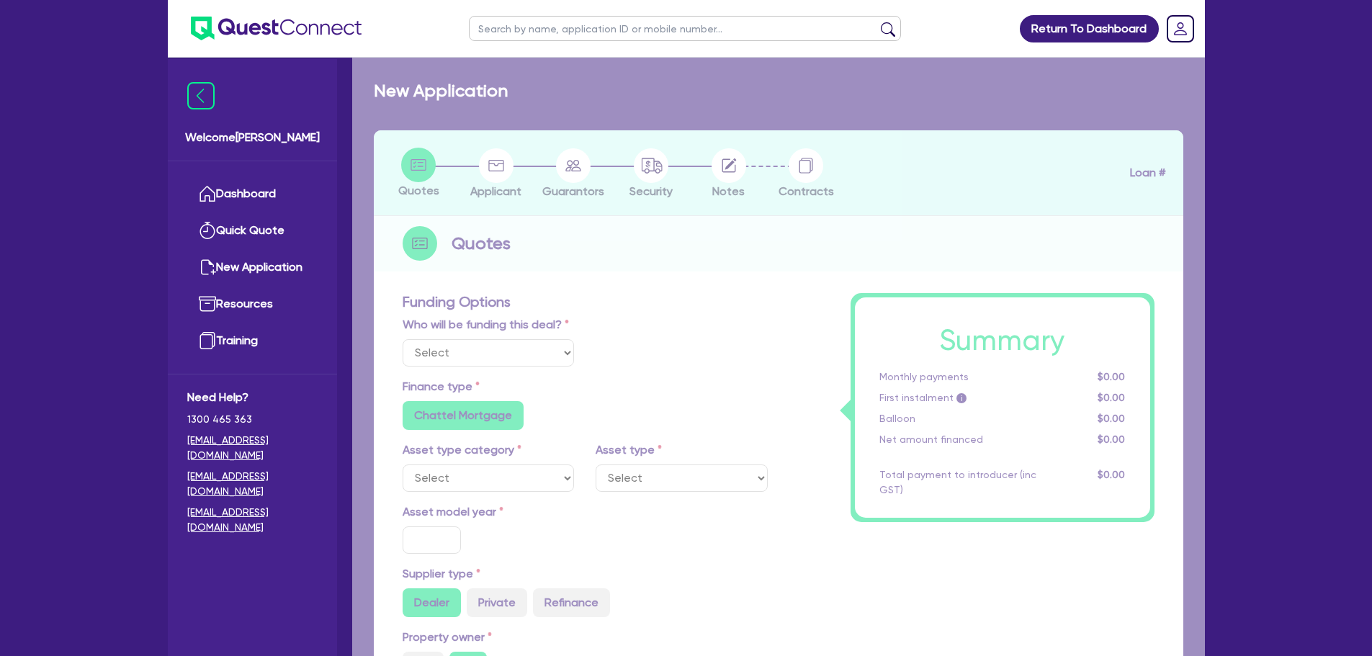
radio input "true"
type input "30,000"
type input "30"
type input "9,000"
type input "10"
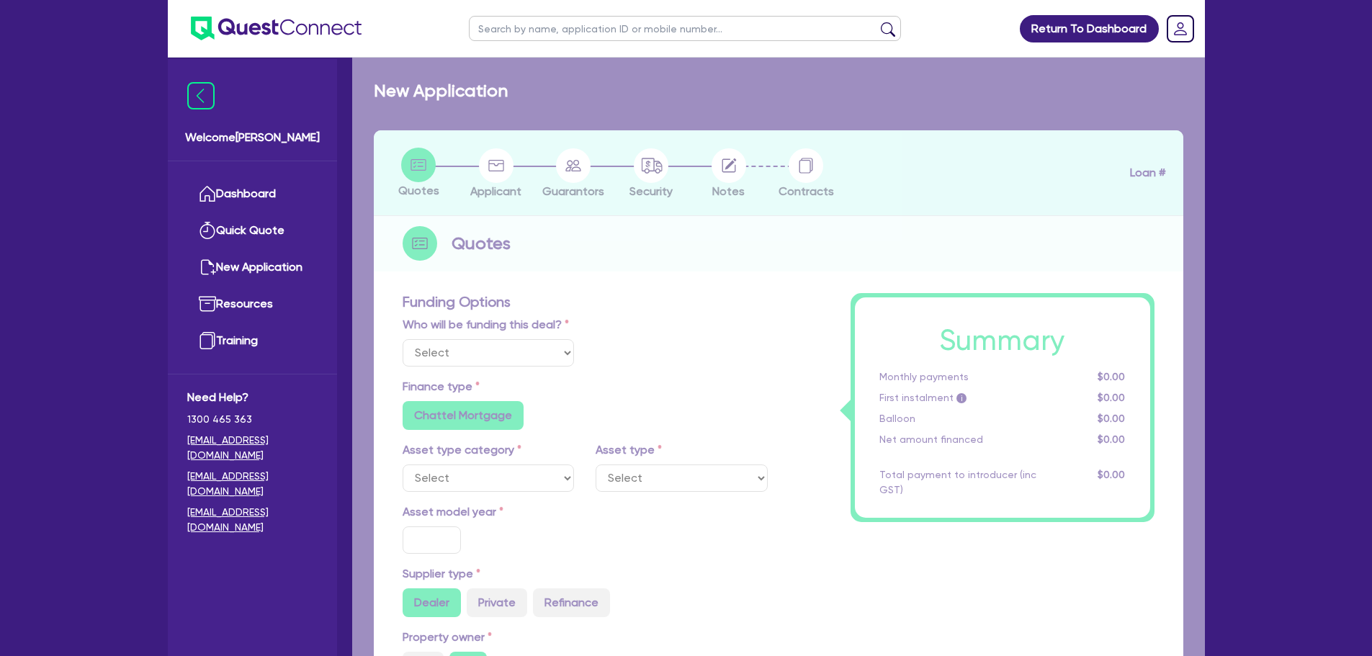
type input "3,000"
type input "17.95"
select select "VANS_AND_UTES"
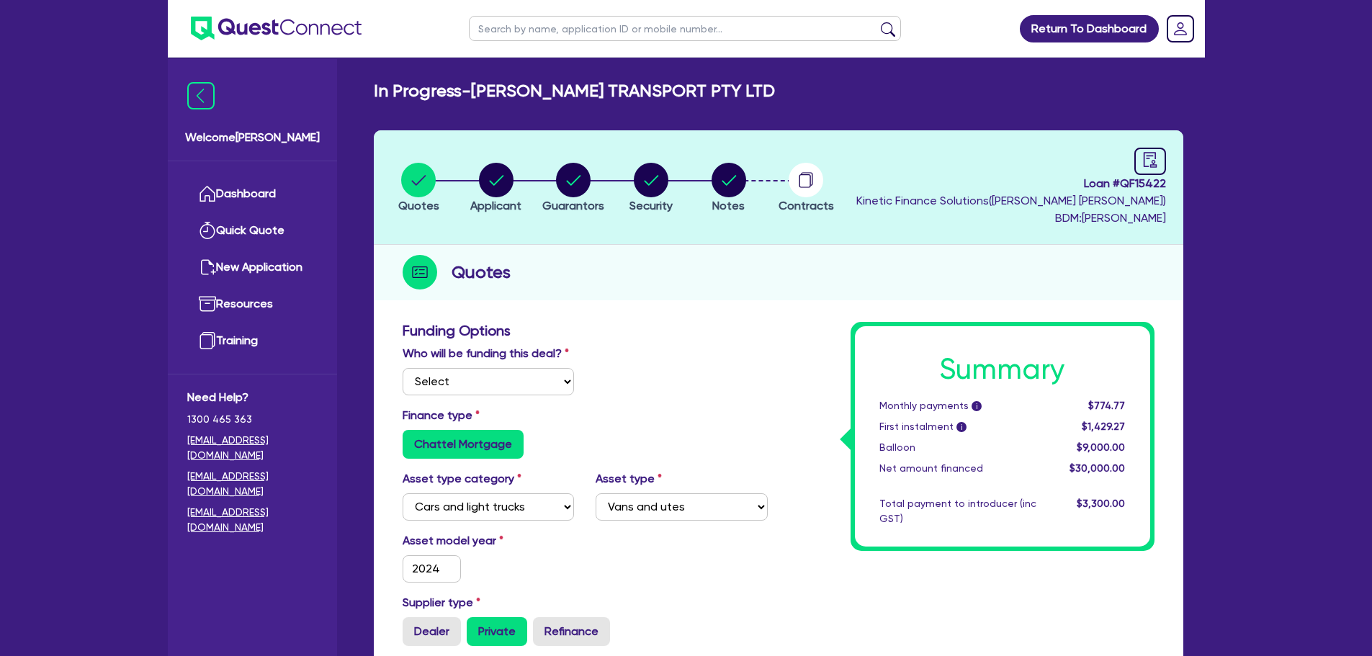
click at [708, 182] on li "Notes" at bounding box center [729, 187] width 78 height 50
click at [715, 188] on circle "button" at bounding box center [729, 180] width 35 height 35
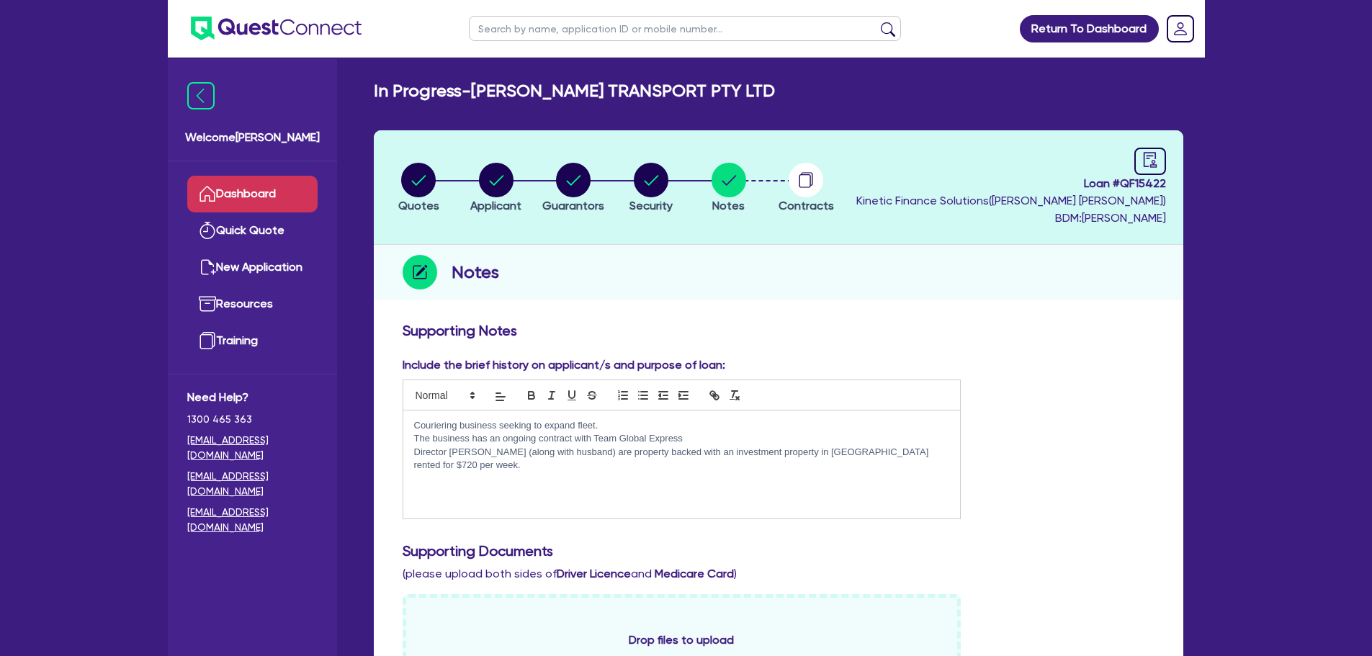
click at [281, 187] on link "Dashboard" at bounding box center [252, 194] width 130 height 37
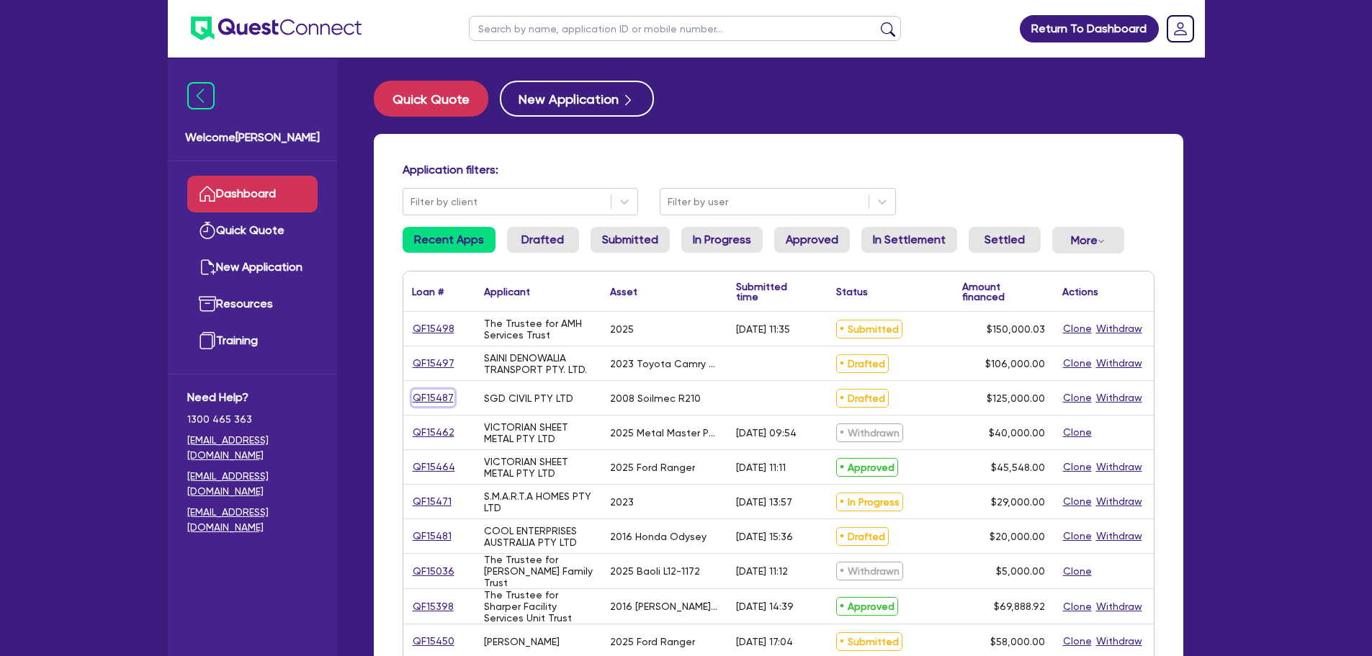
click at [437, 397] on link "QF15487" at bounding box center [433, 398] width 43 height 17
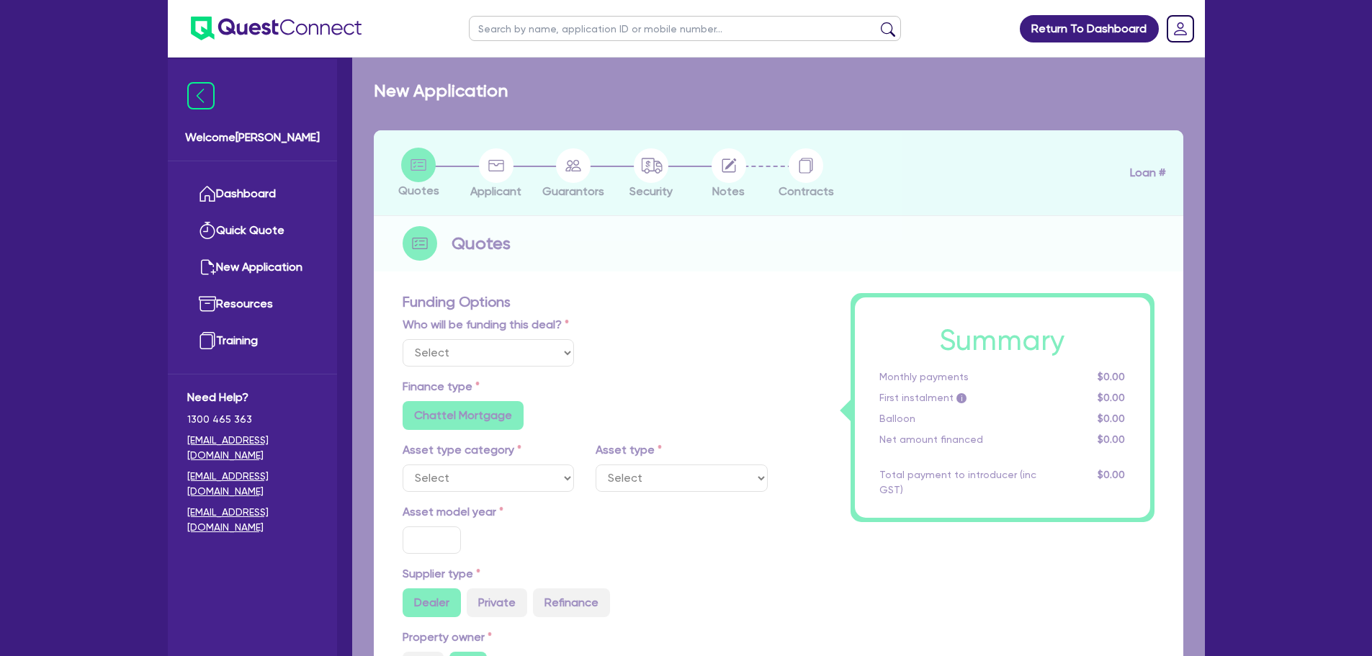
select select "Quest Finance - Own Book"
select select "PRIMARY_ASSETS"
type input "2008"
radio input "false"
radio input "true"
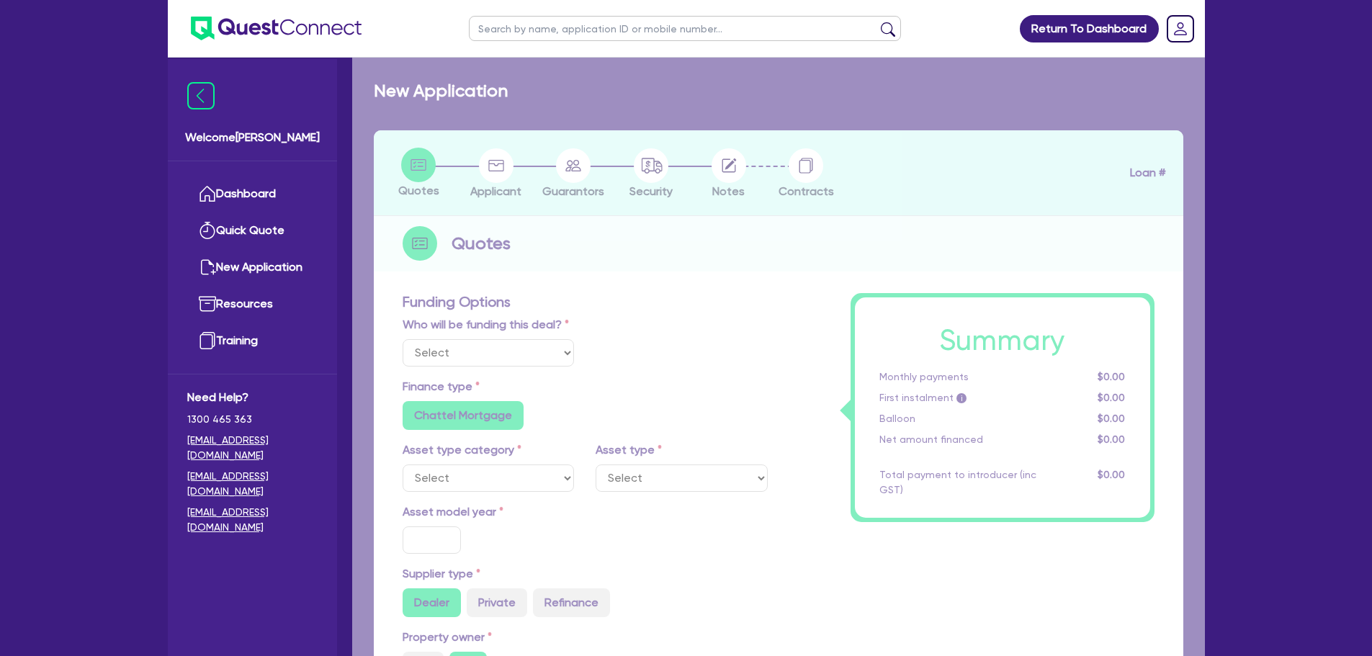
radio input "true"
type input "125,000"
type input "10"
type input "12,500"
type input "17.95"
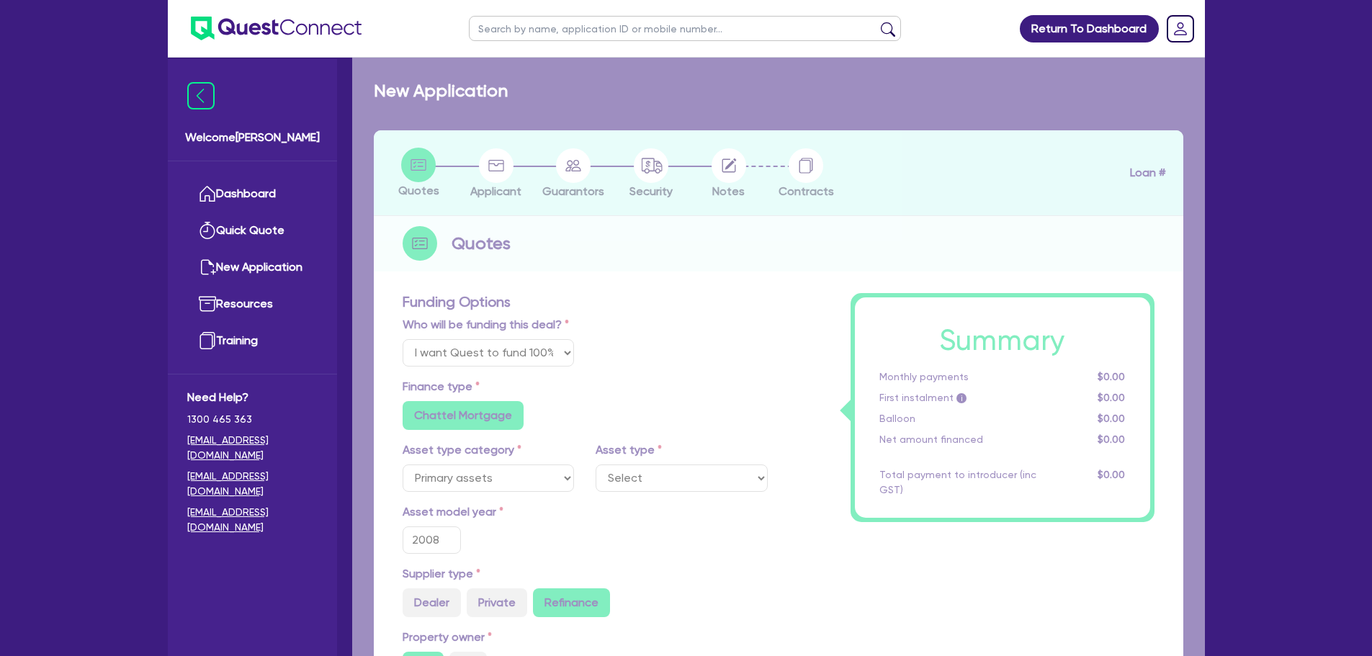
select select "CONSTRUCTION_AND_EARTHMOVING_EQUIPMENT"
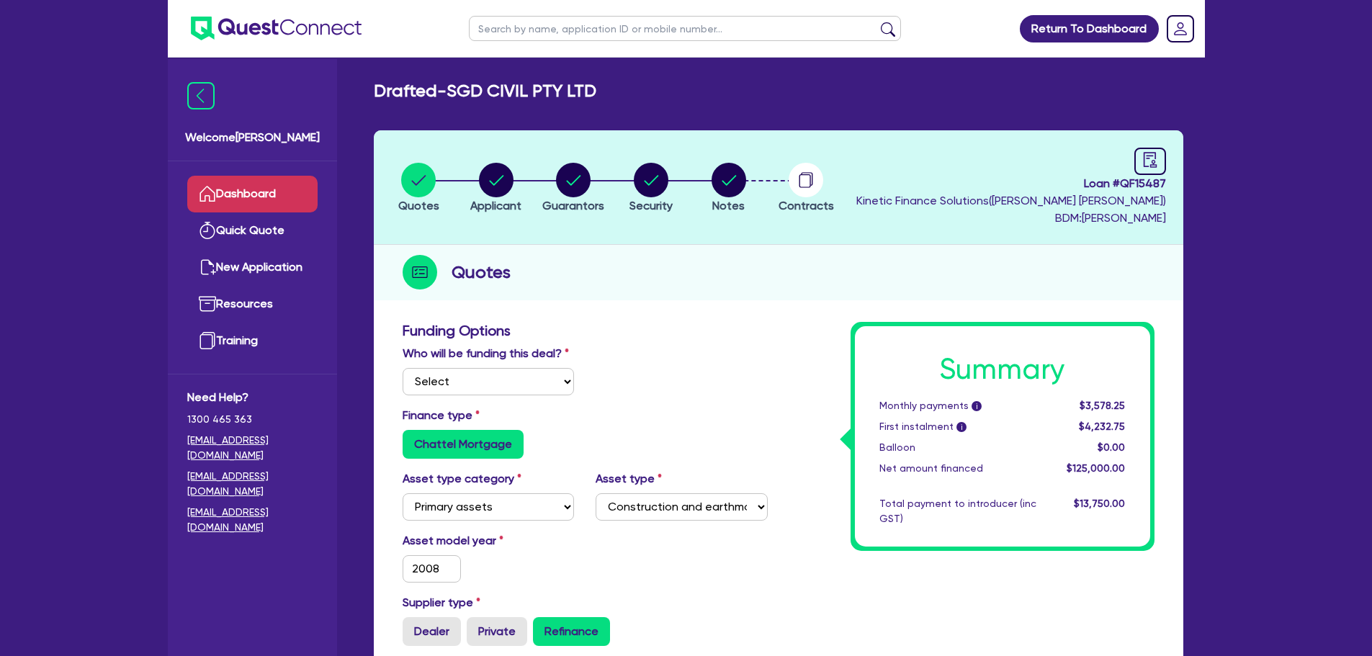
click at [293, 193] on link "Dashboard" at bounding box center [252, 194] width 130 height 37
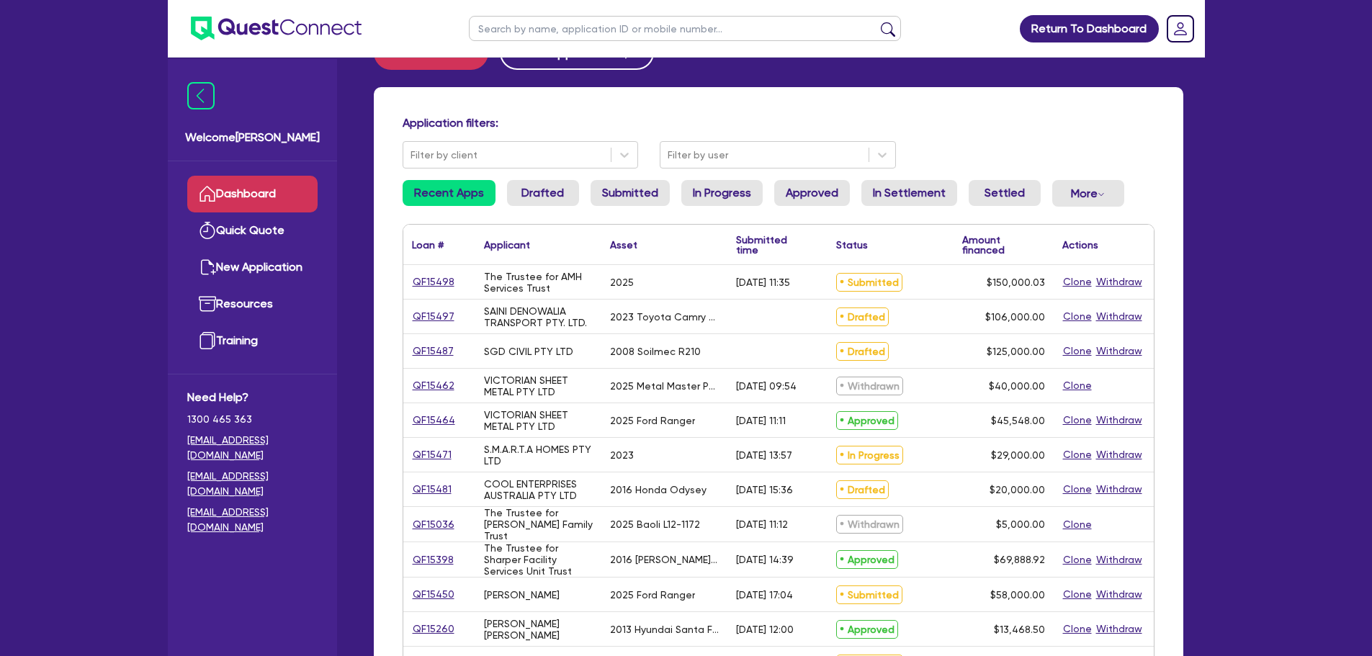
scroll to position [72, 0]
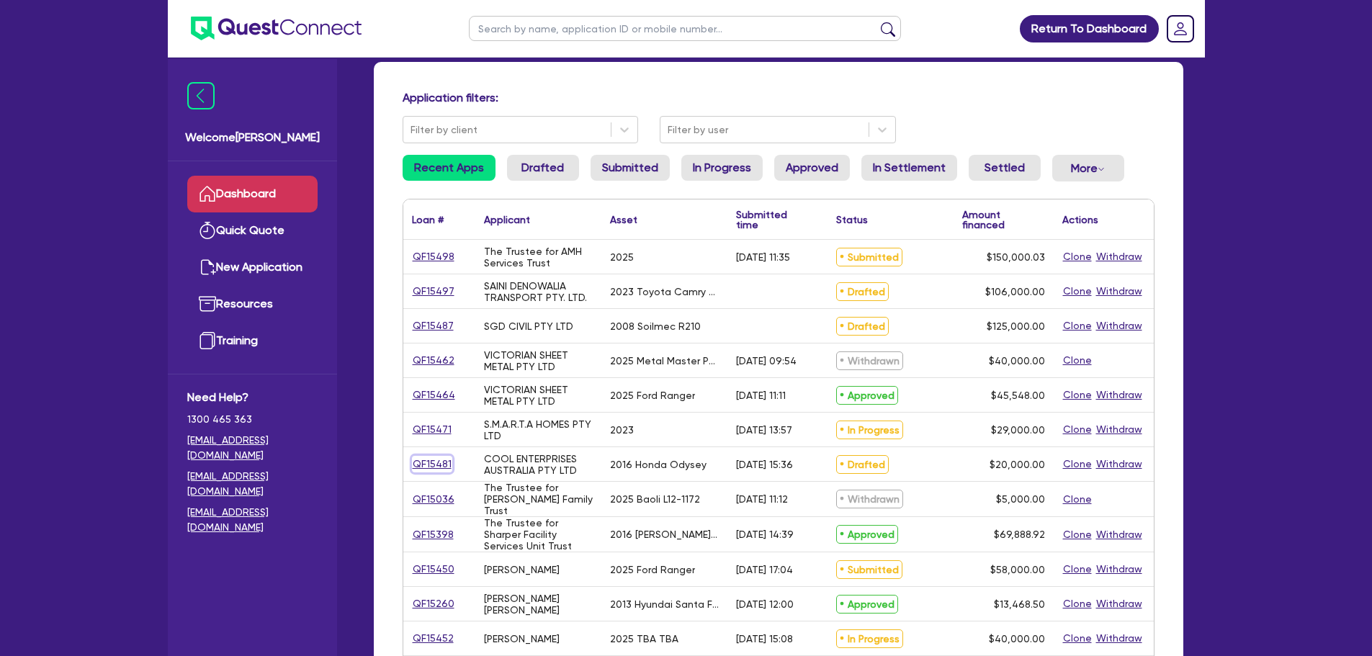
click at [440, 465] on link "QF15481" at bounding box center [432, 464] width 40 height 17
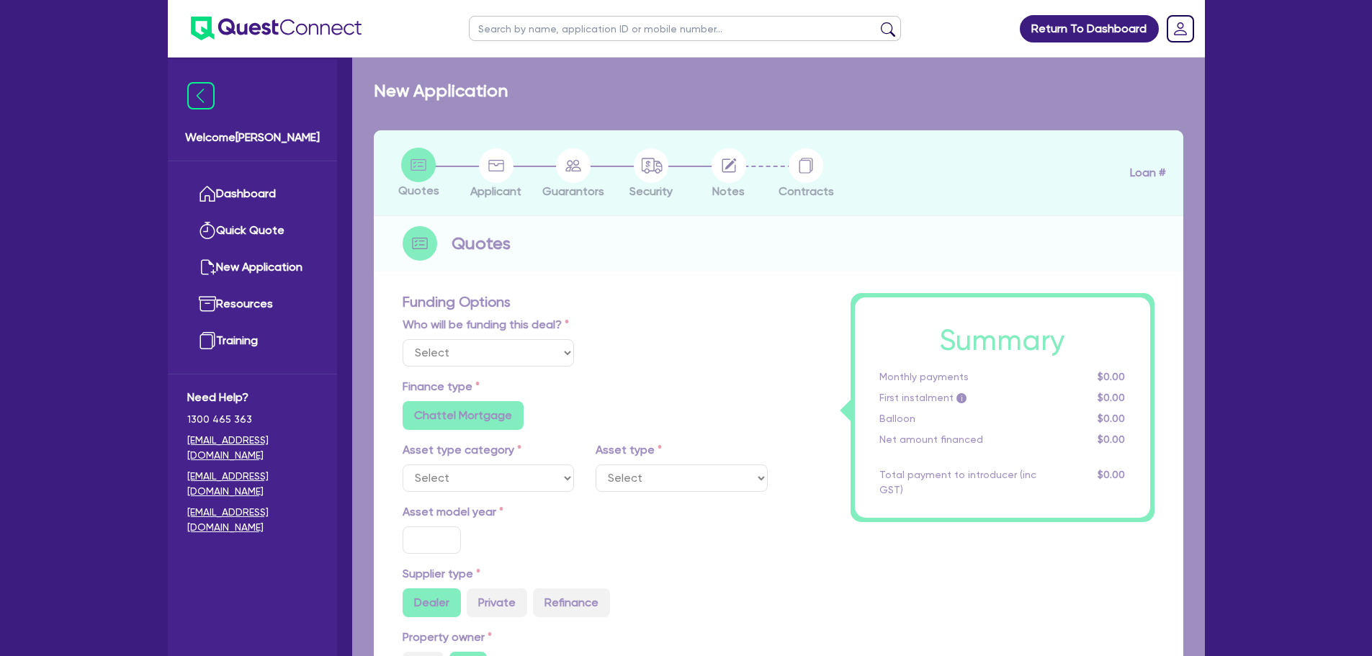
select select "Quest Finance - Own Book"
select select "CARS_AND_LIGHT_TRUCKS"
type input "2016"
type input "30,000"
type input "10,000"
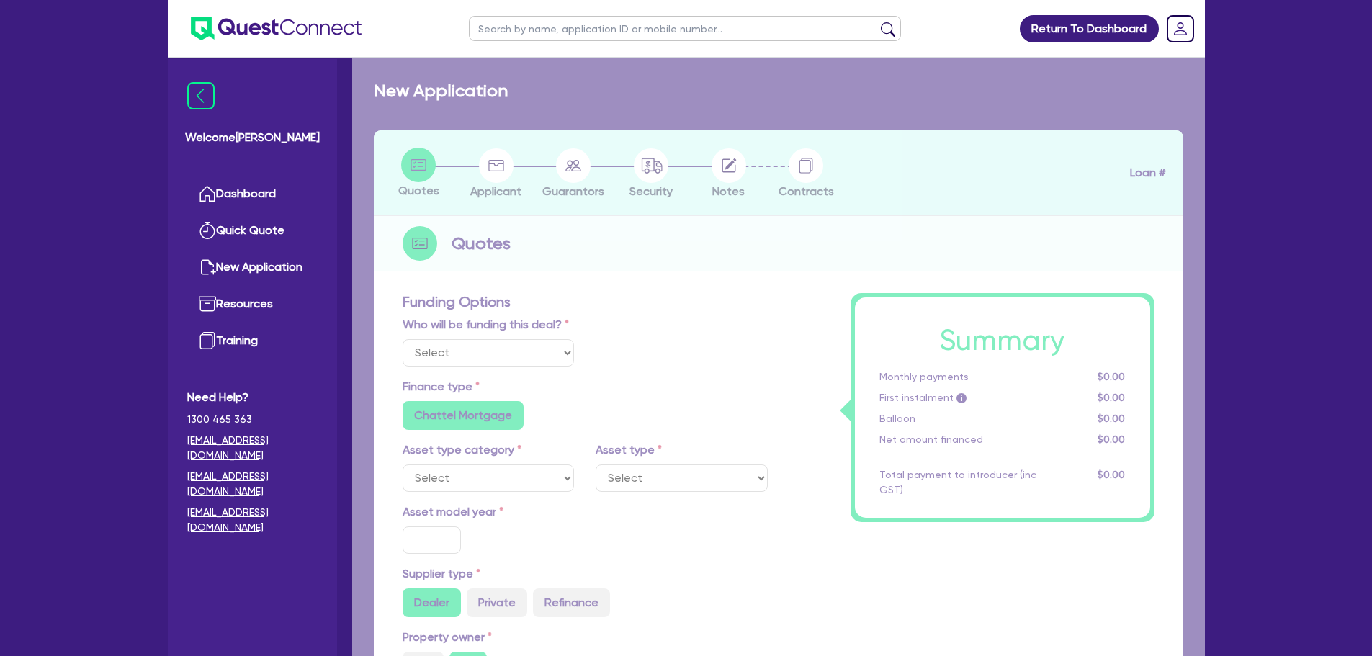
type input "10"
type input "2,000"
type input "12"
type input "1,000"
select select "PASSENGER_VEHICLES"
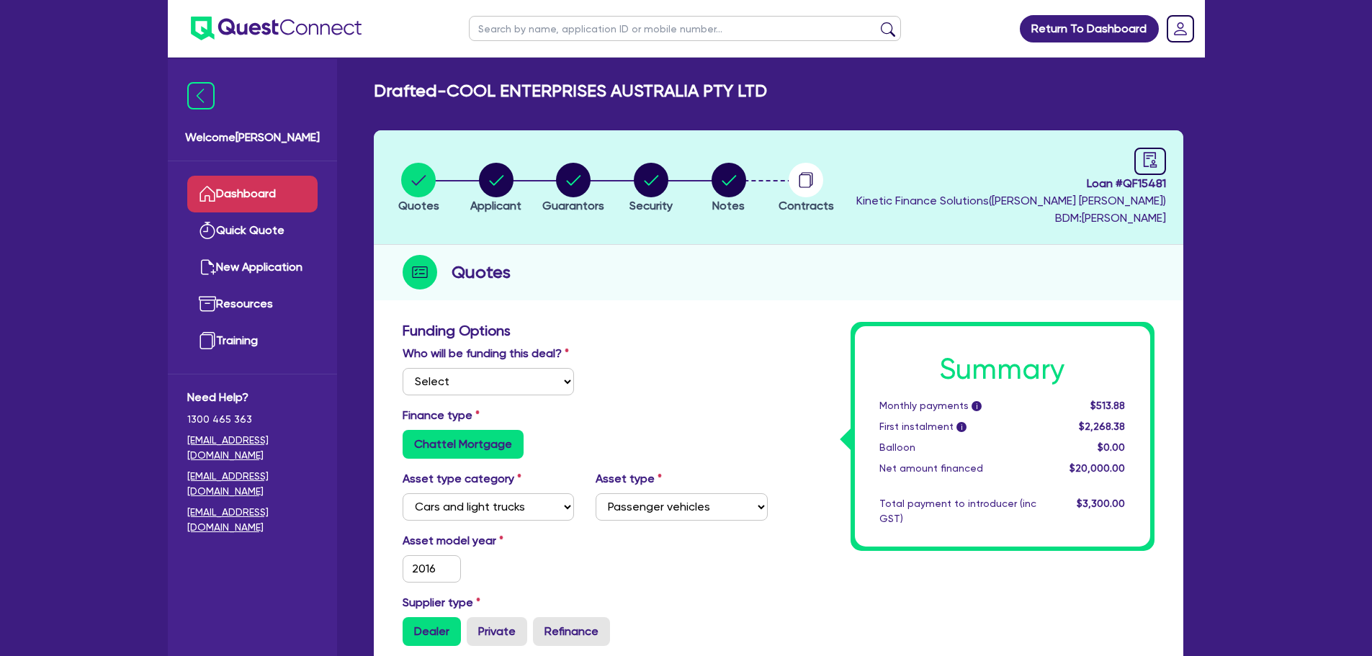
click at [282, 191] on link "Dashboard" at bounding box center [252, 194] width 130 height 37
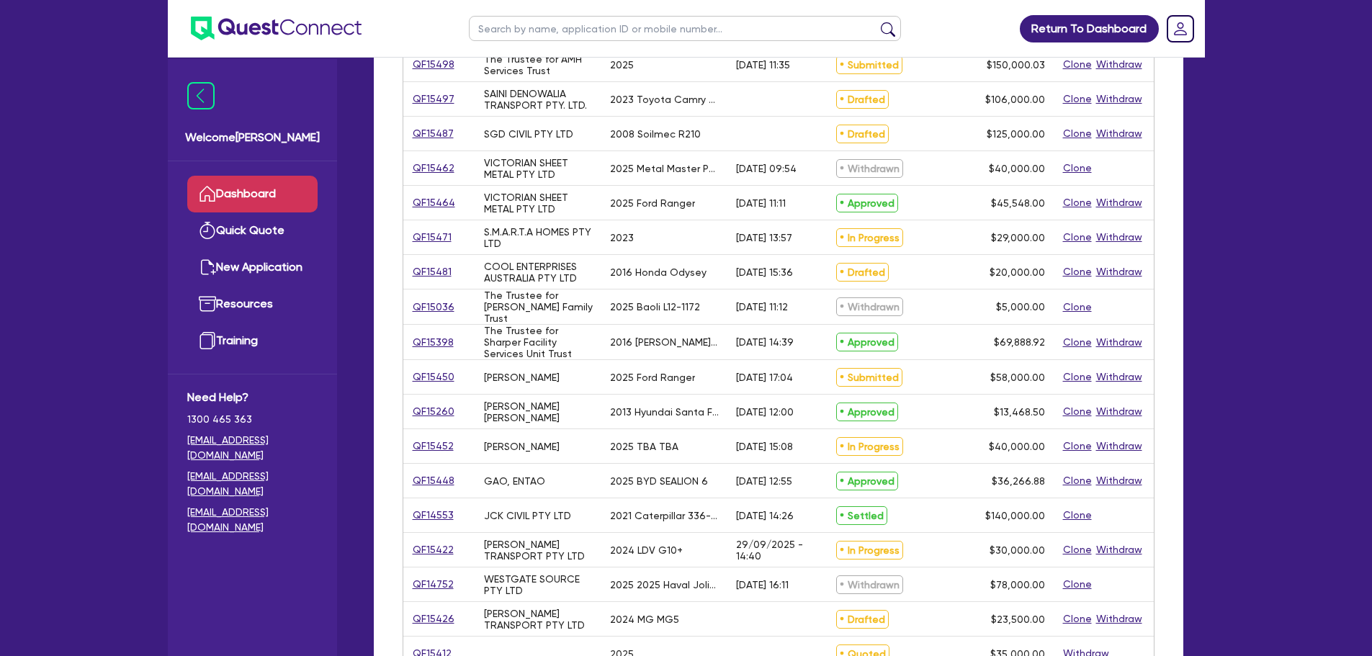
scroll to position [288, 0]
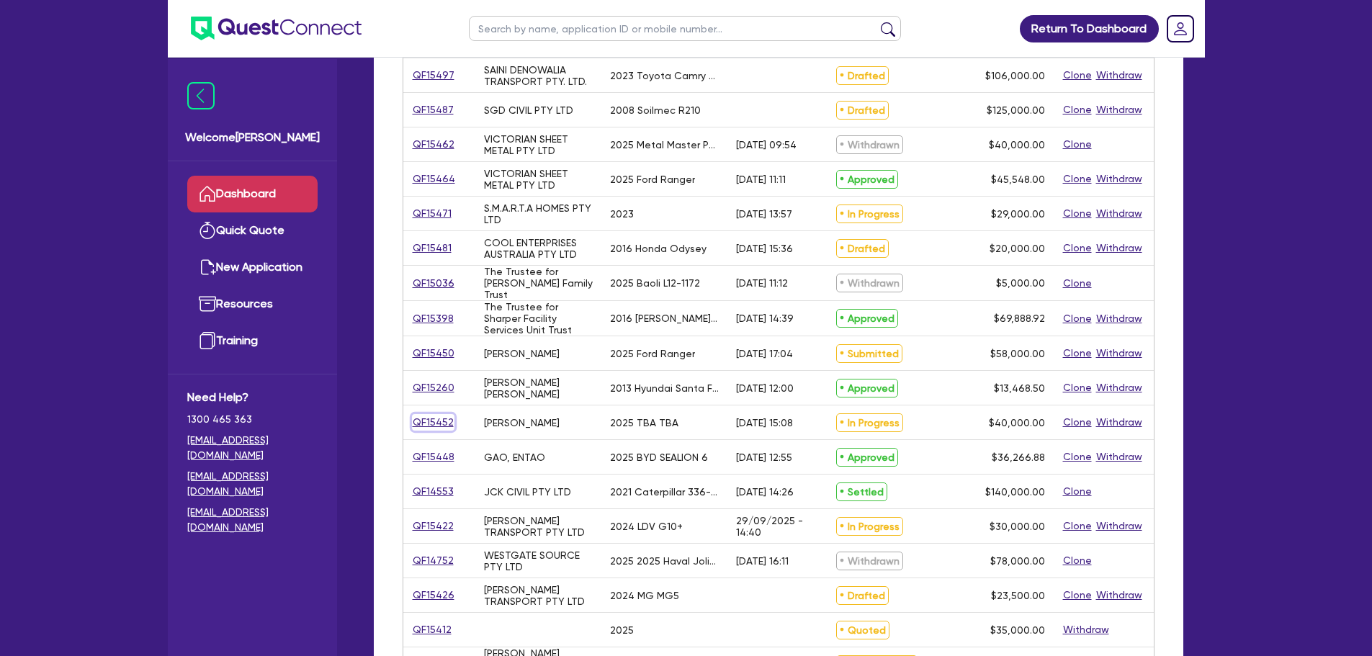
click at [443, 422] on link "QF15452" at bounding box center [433, 422] width 43 height 17
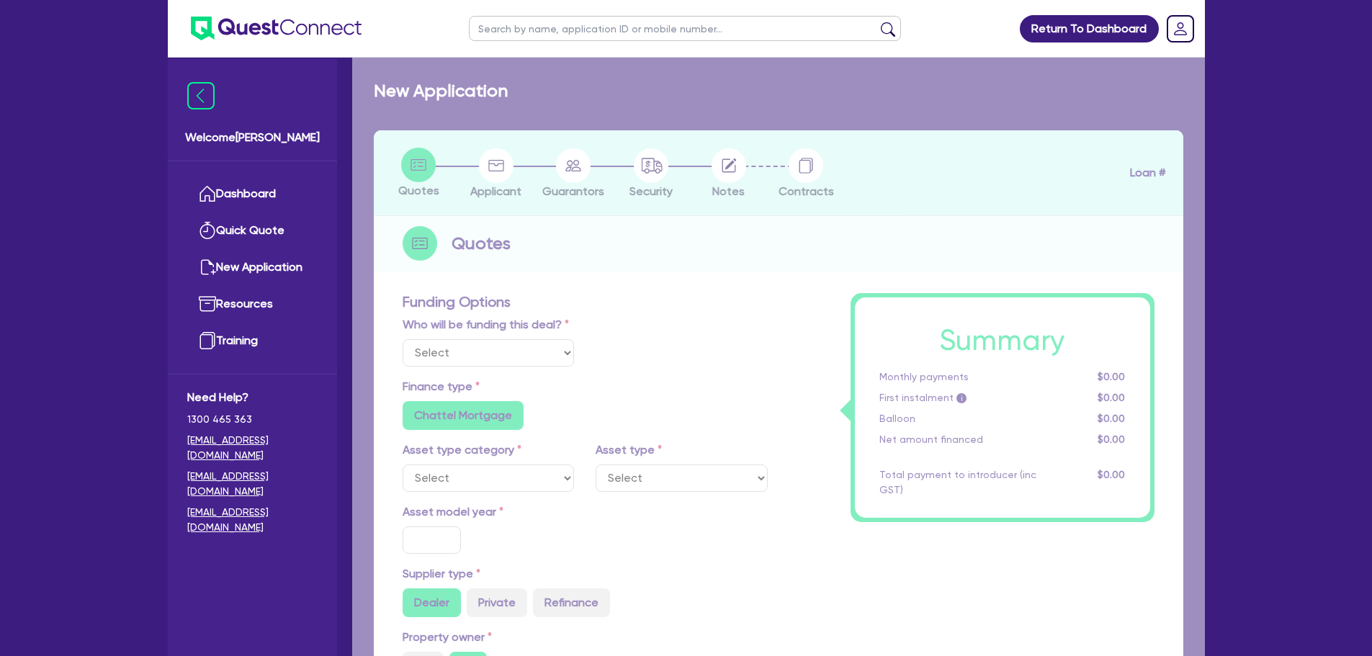
select select "Quest Finance - Own Book"
select select "CARS_AND_LIGHT_TRUCKS"
type input "2025"
radio input "true"
type input "40,000"
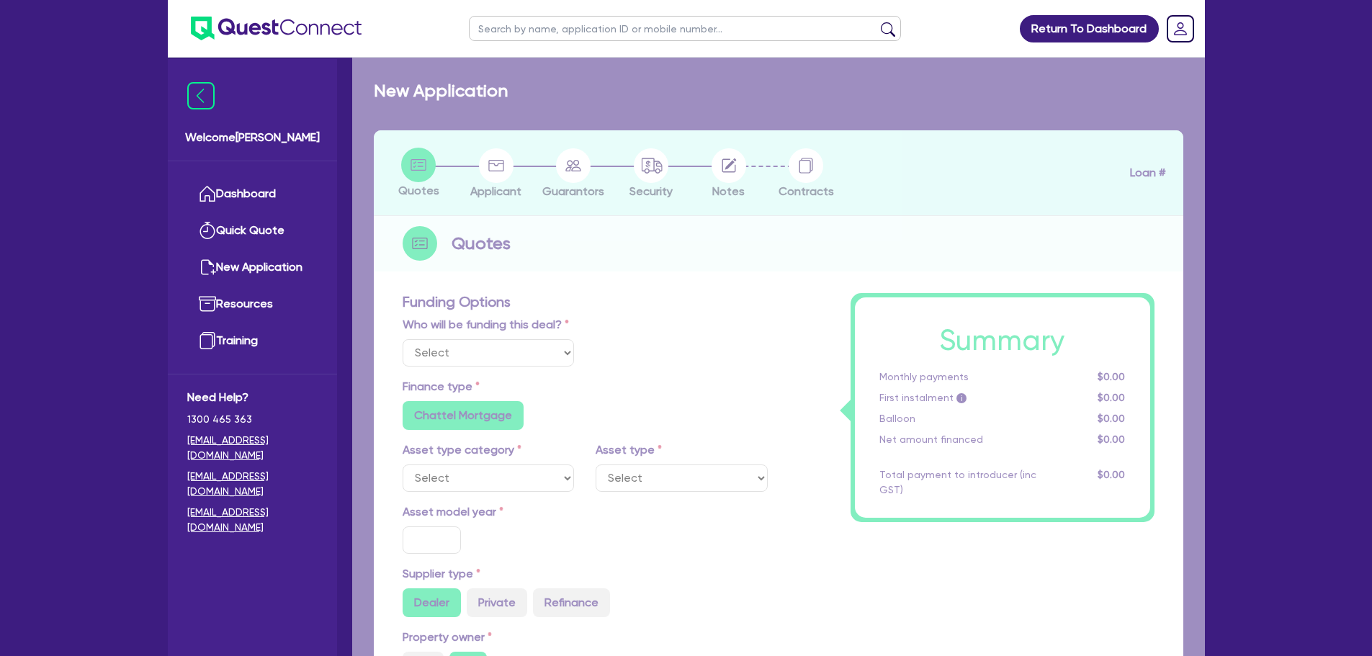
type input "5"
type input "2,000"
type input "17.95"
type input "900"
select select "PASSENGER_VEHICLES"
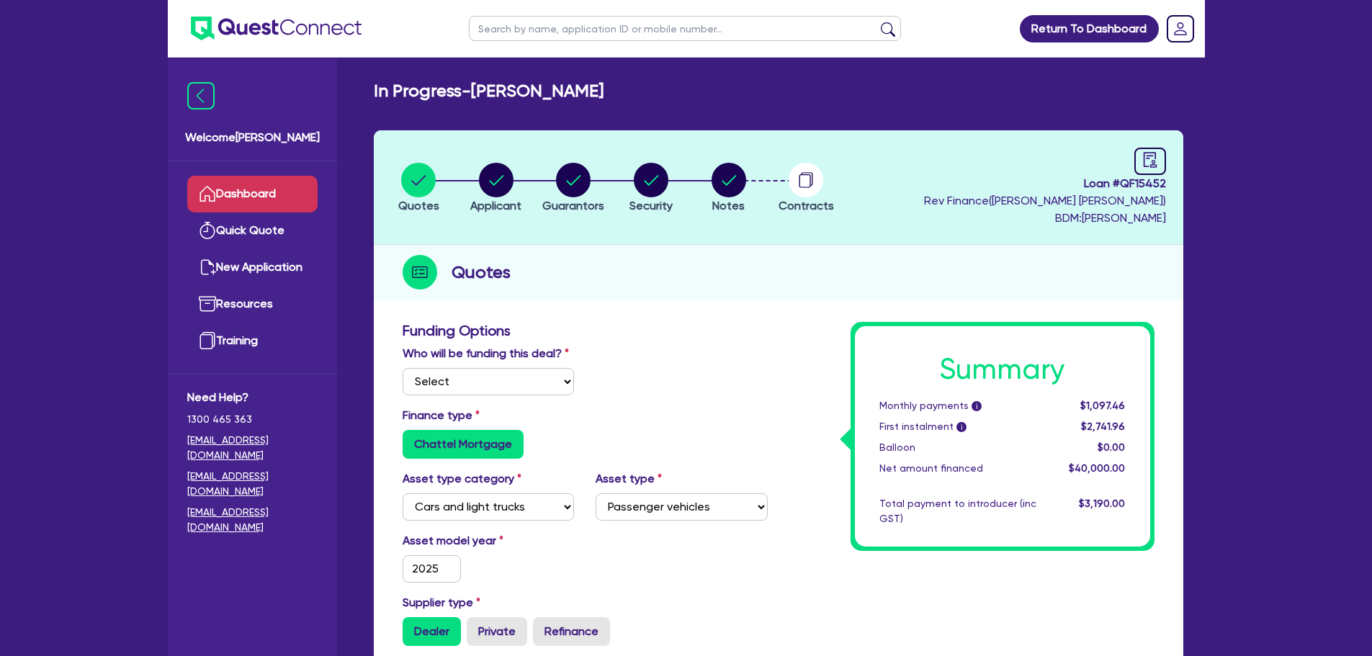
click at [280, 186] on link "Dashboard" at bounding box center [252, 194] width 130 height 37
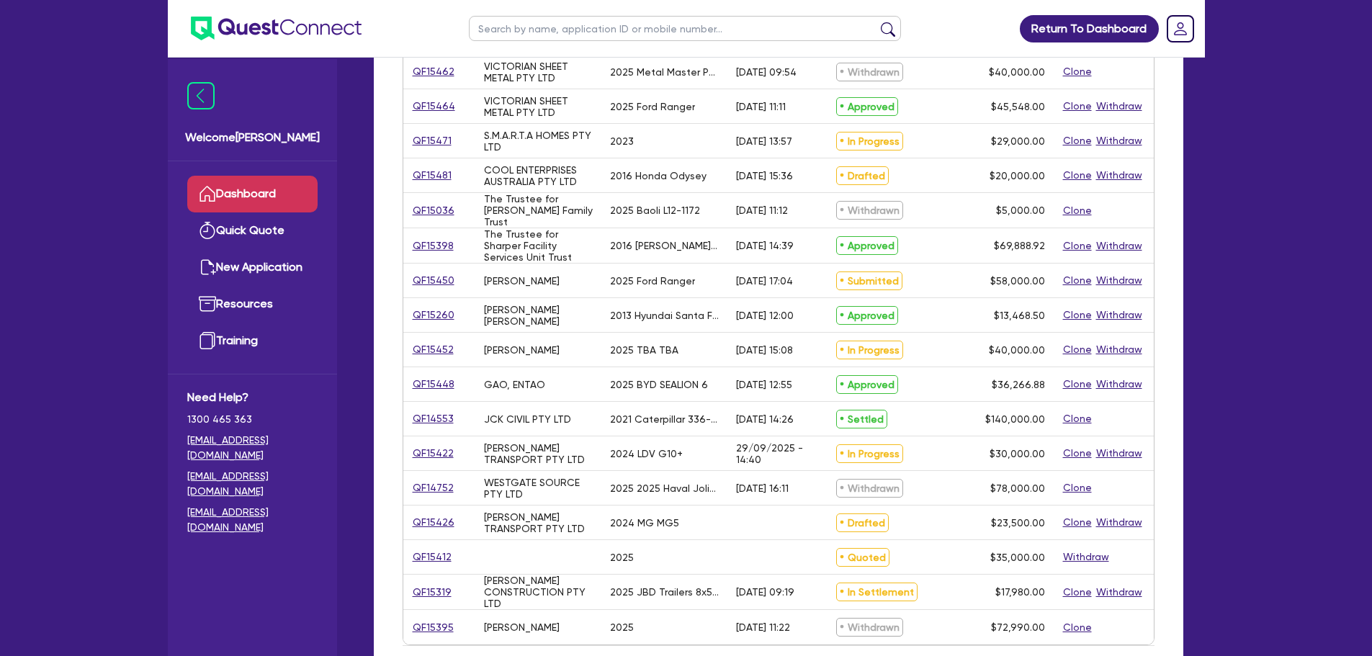
scroll to position [432, 0]
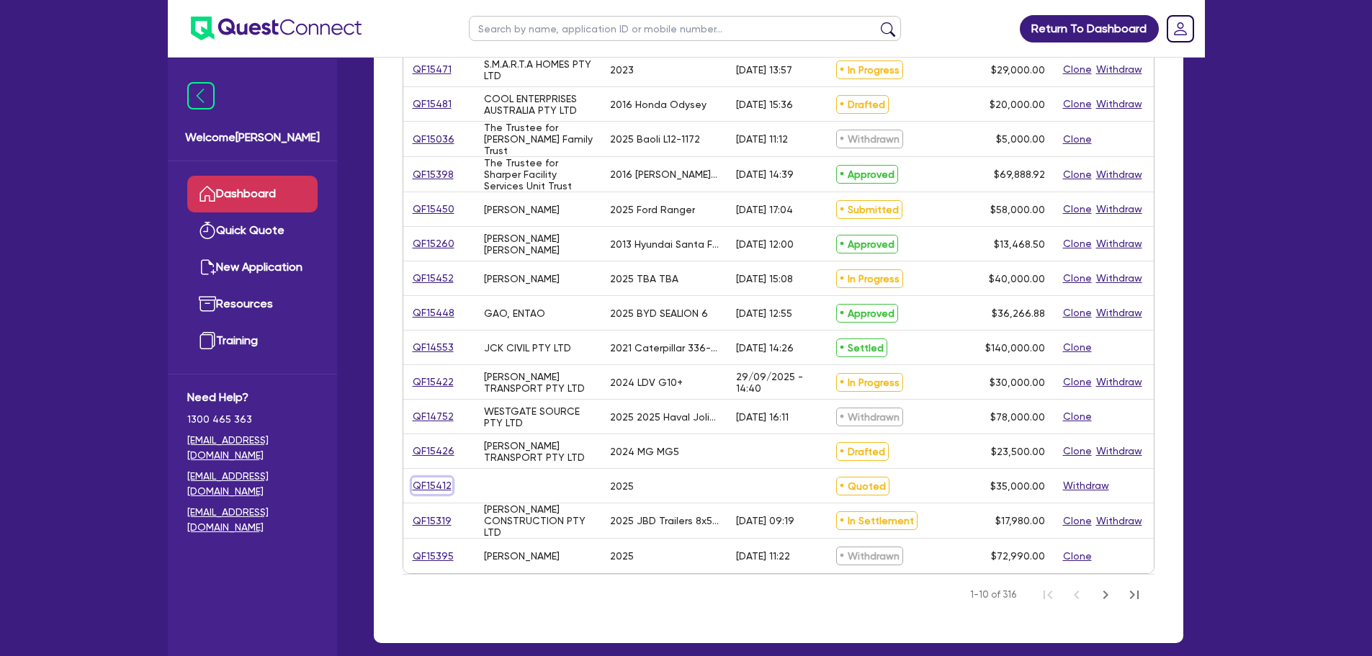
click at [431, 485] on link "QF15412" at bounding box center [432, 486] width 40 height 17
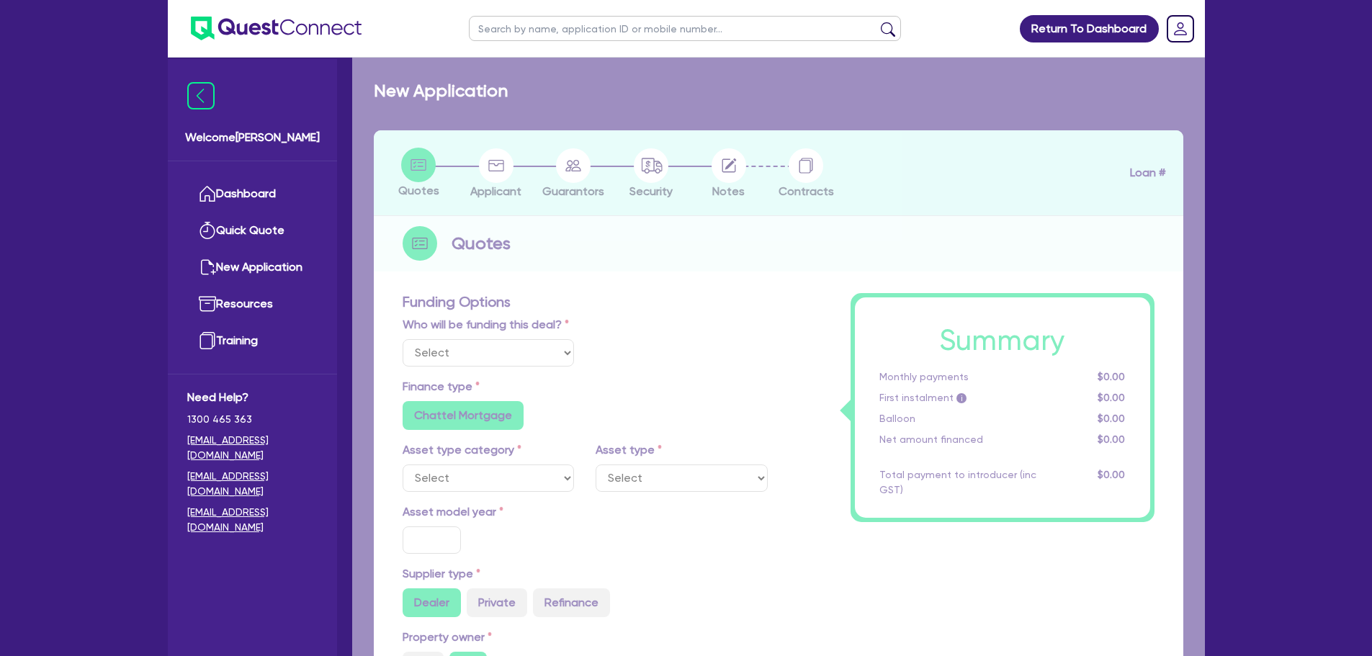
select select "Quest Finance - Own Book"
select select "CARS_AND_LIGHT_TRUCKS"
type input "2025"
radio input "true"
type input "35,000"
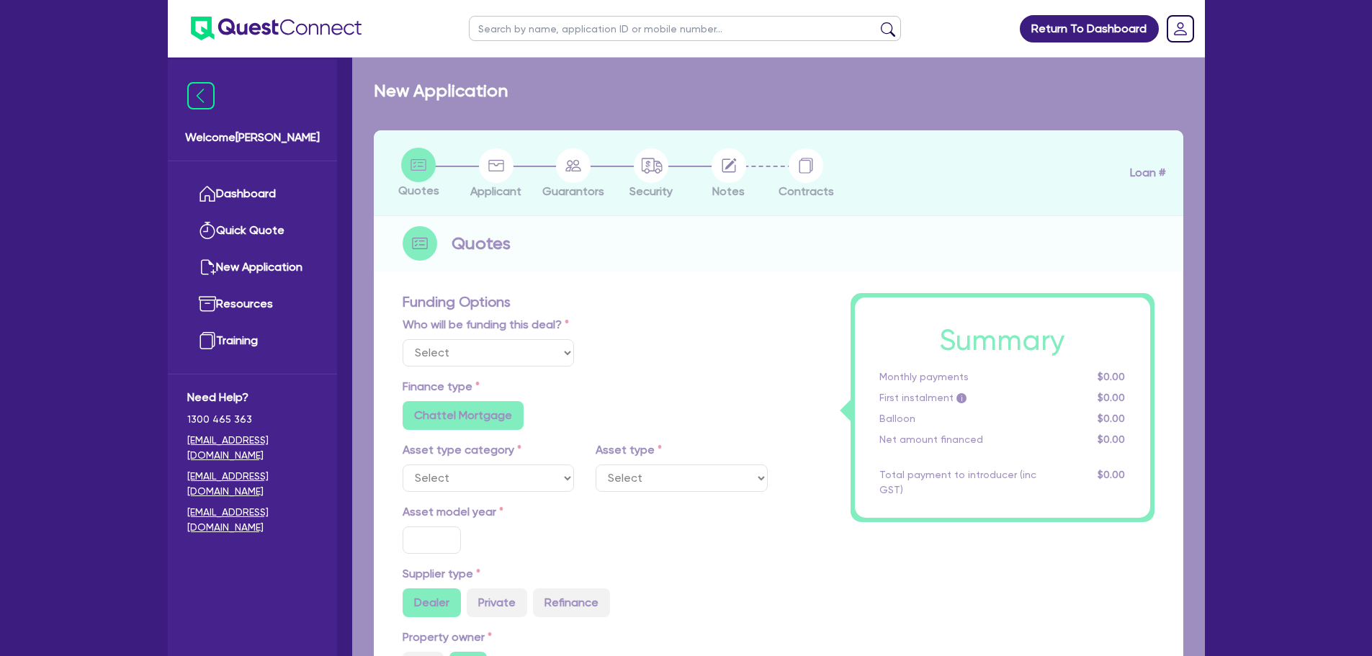
type input "8"
type input "2,800"
type input "17"
type input "990"
select select "PASSENGER_VEHICLES"
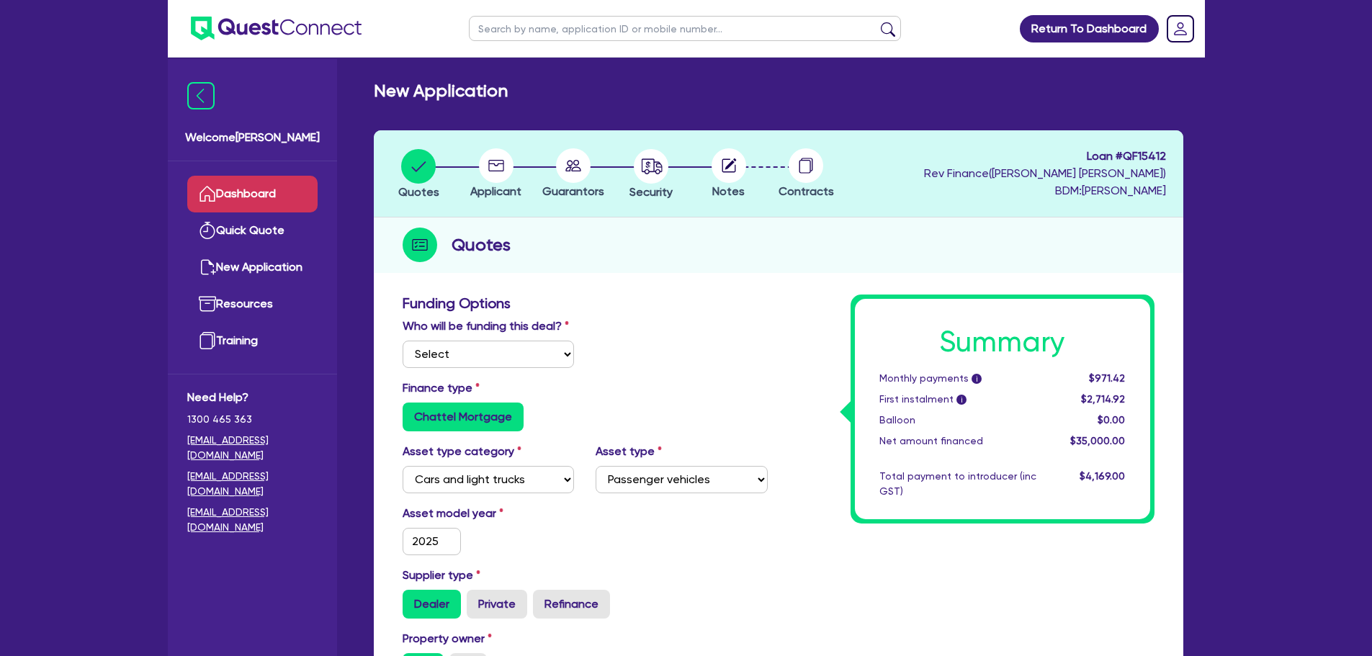
click at [252, 208] on link "Dashboard" at bounding box center [252, 194] width 130 height 37
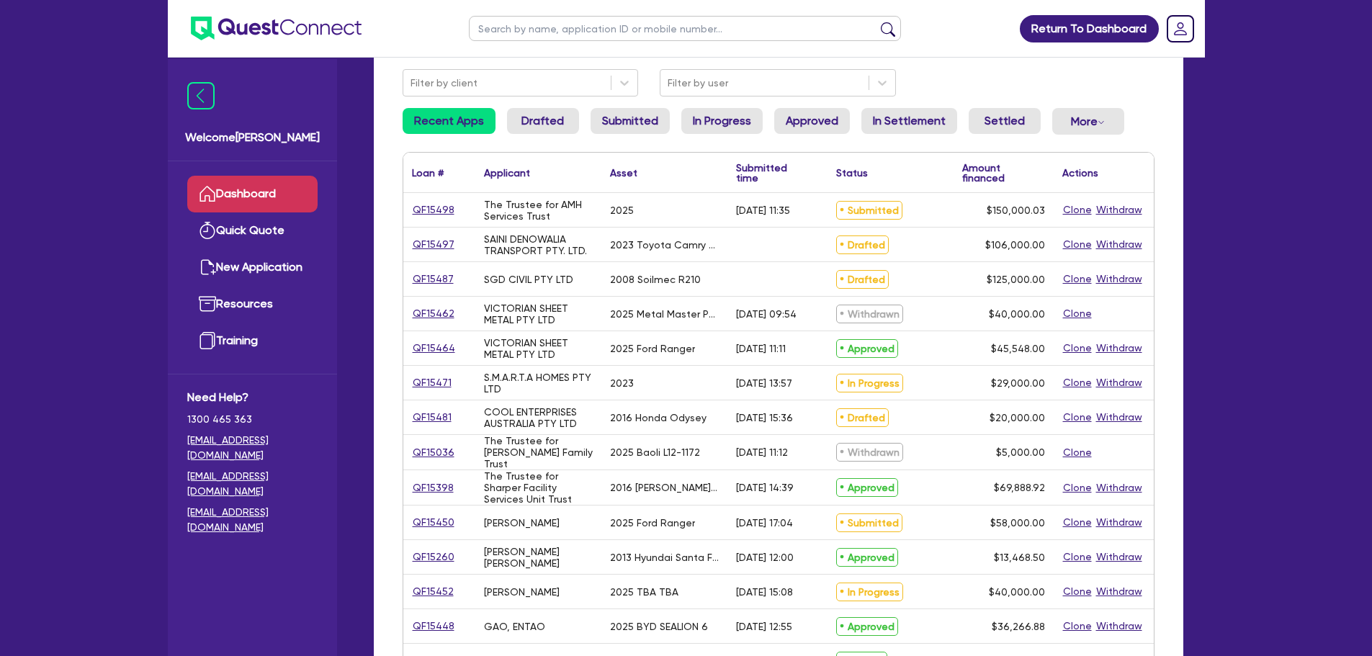
scroll to position [144, 0]
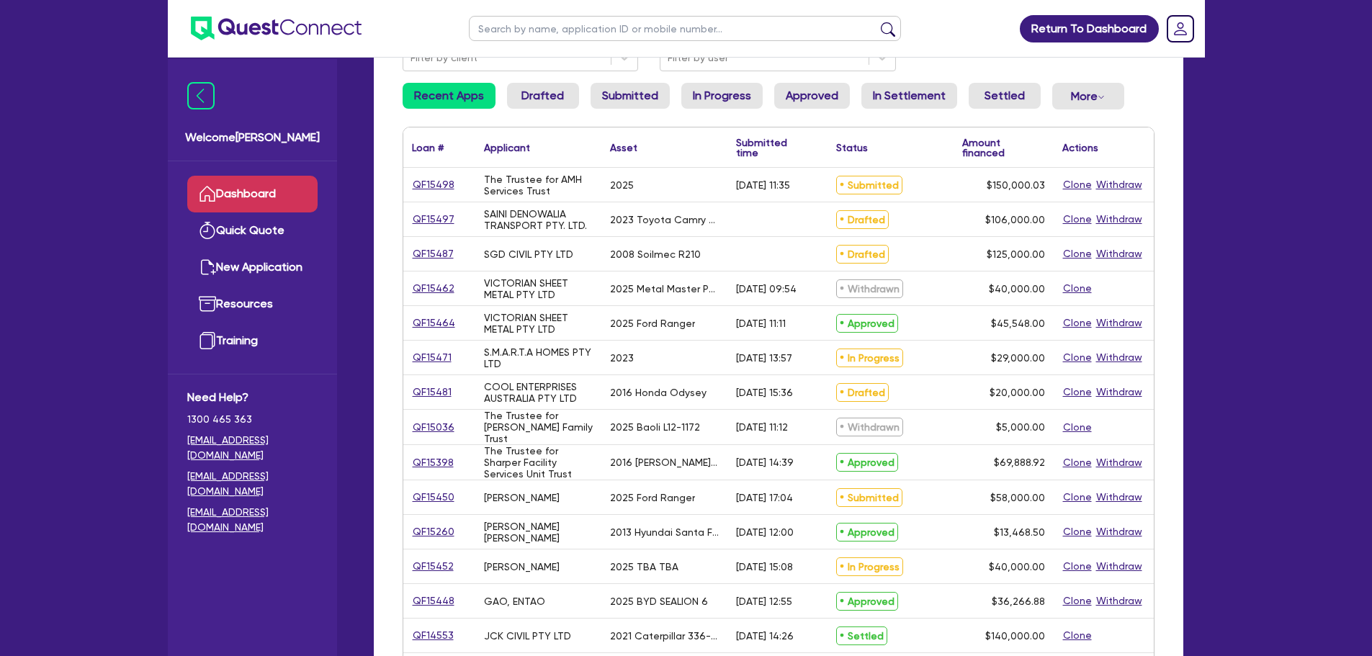
click at [423, 206] on div "QF15497" at bounding box center [439, 219] width 72 height 34
click at [431, 218] on link "QF15497" at bounding box center [433, 219] width 43 height 17
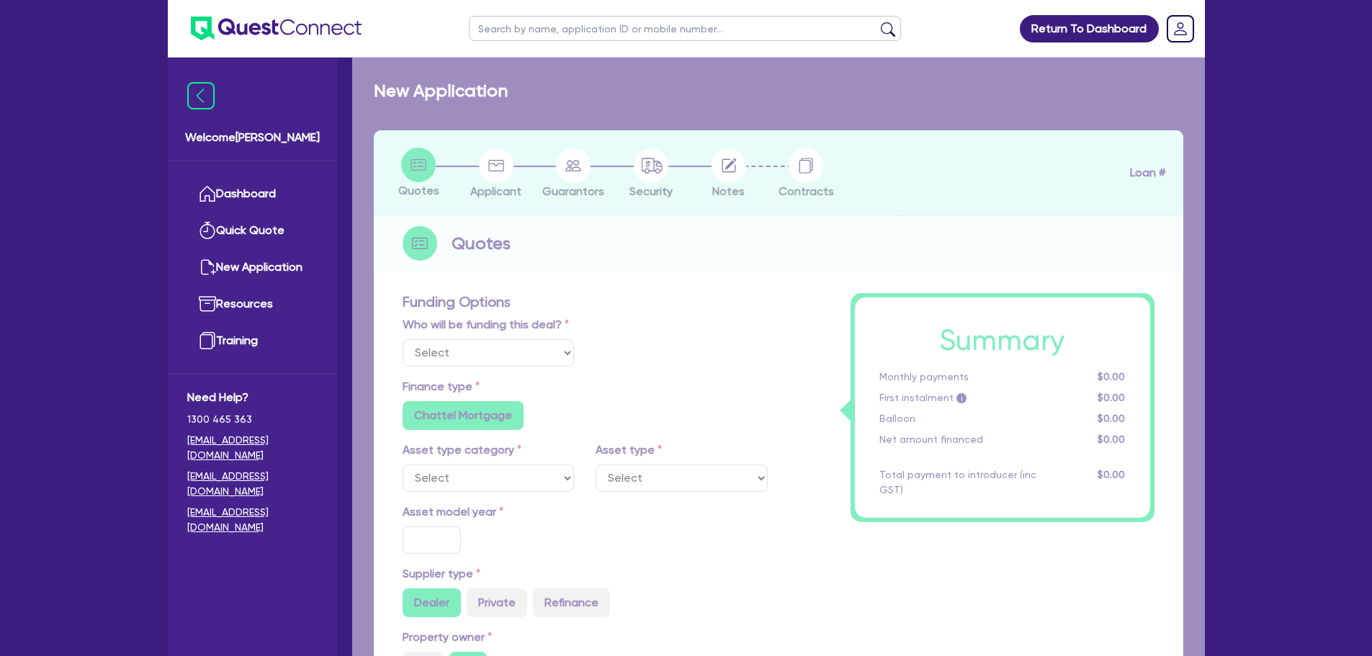
select select "Quest Finance - Own Book"
select select "CARS_AND_LIGHT_TRUCKS"
type input "2023"
radio input "true"
type input "106,000"
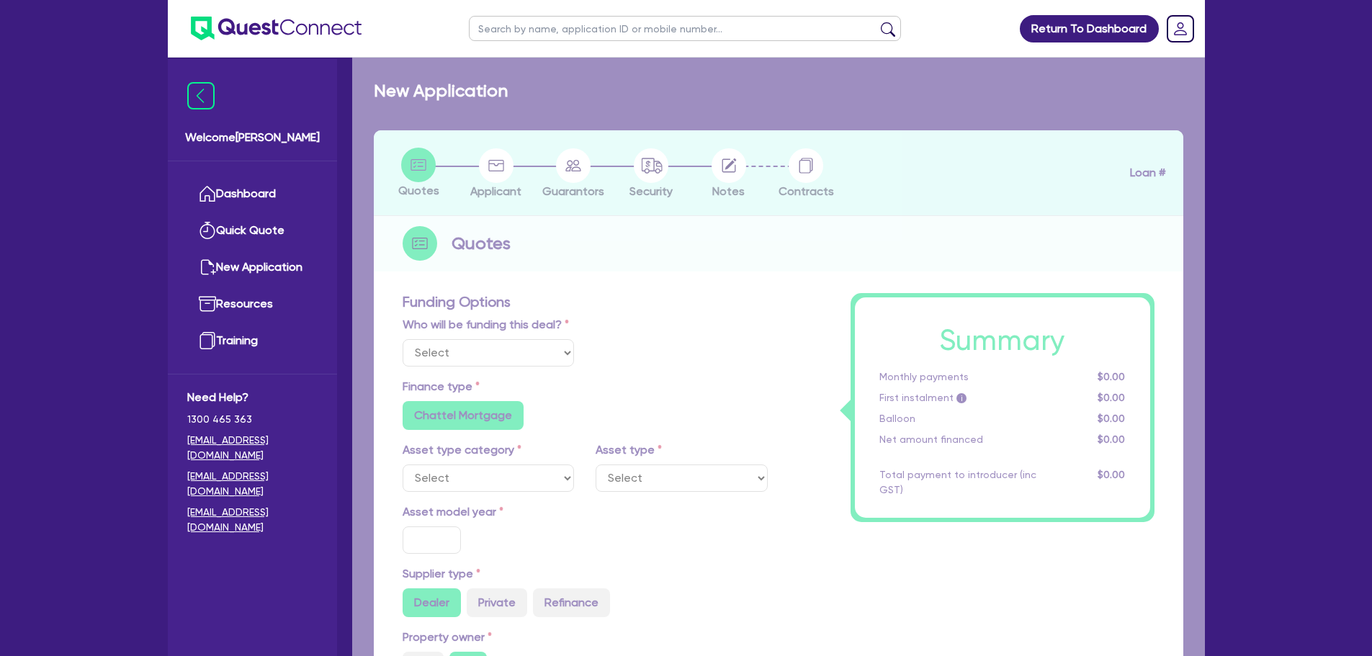
type input "30"
type input "31,800"
type input "2.5"
type input "2,650"
type input "17.95"
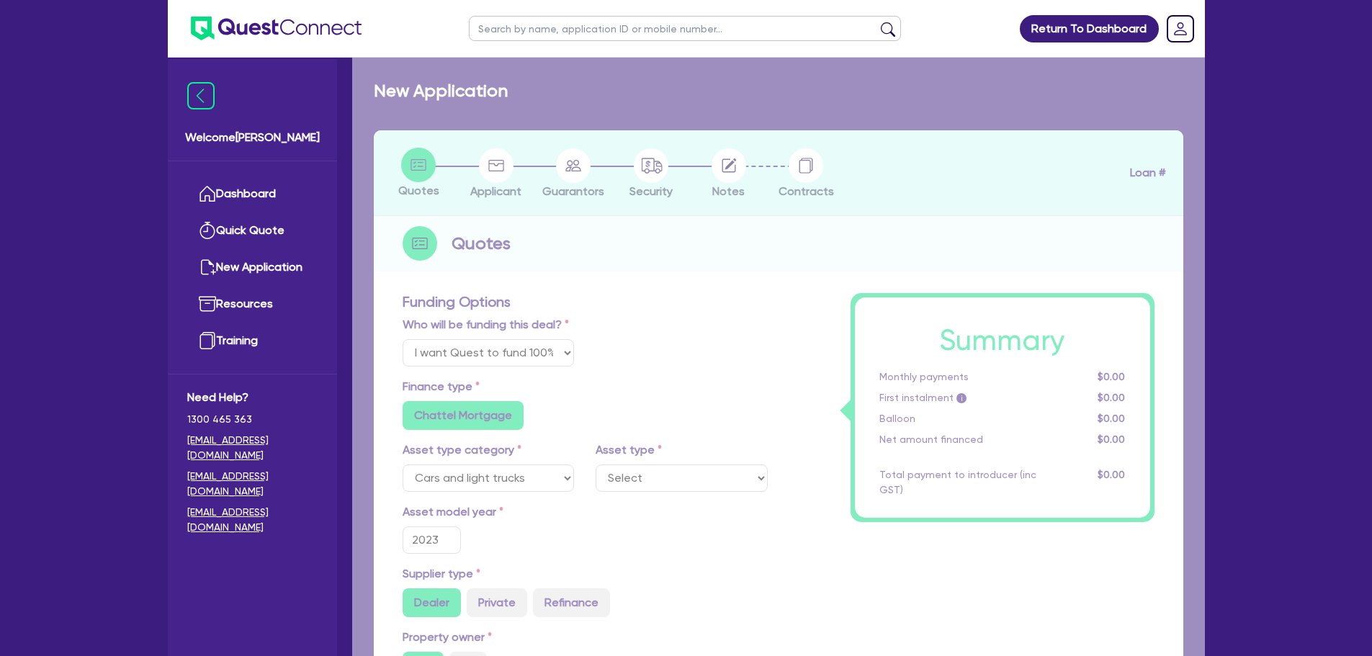
select select "PASSENGER_VEHICLES"
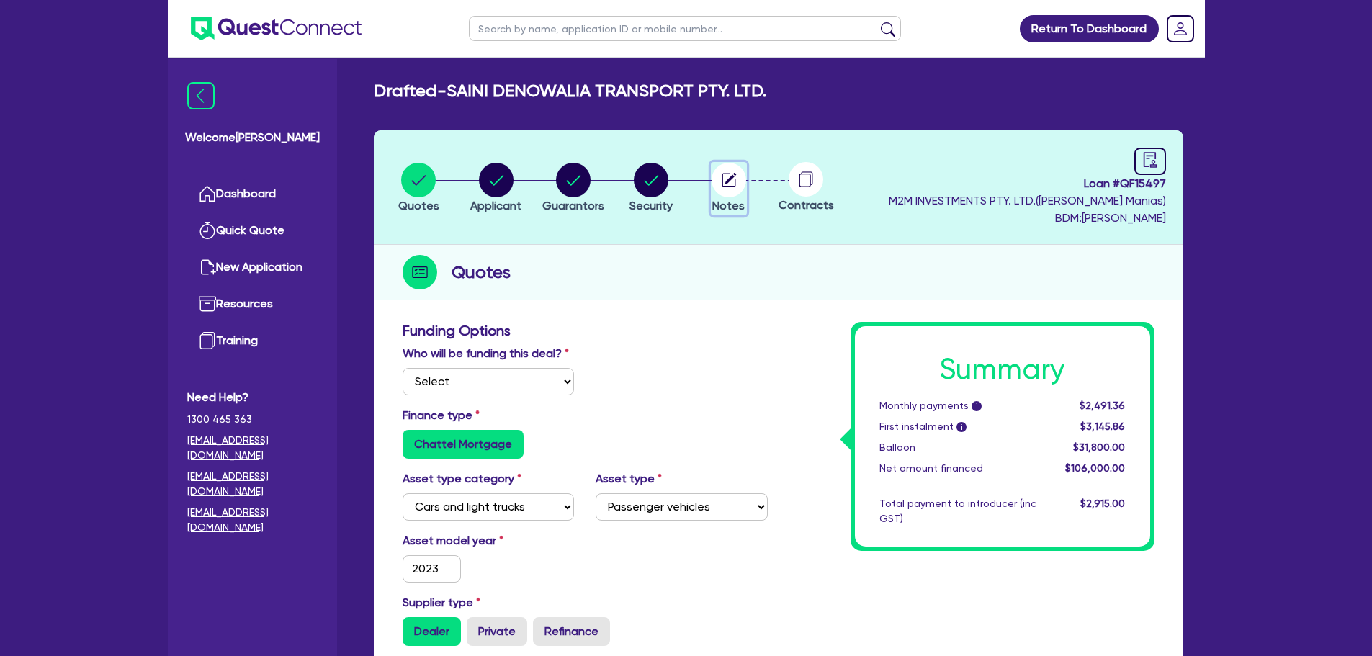
click at [731, 181] on circle "button" at bounding box center [729, 180] width 35 height 35
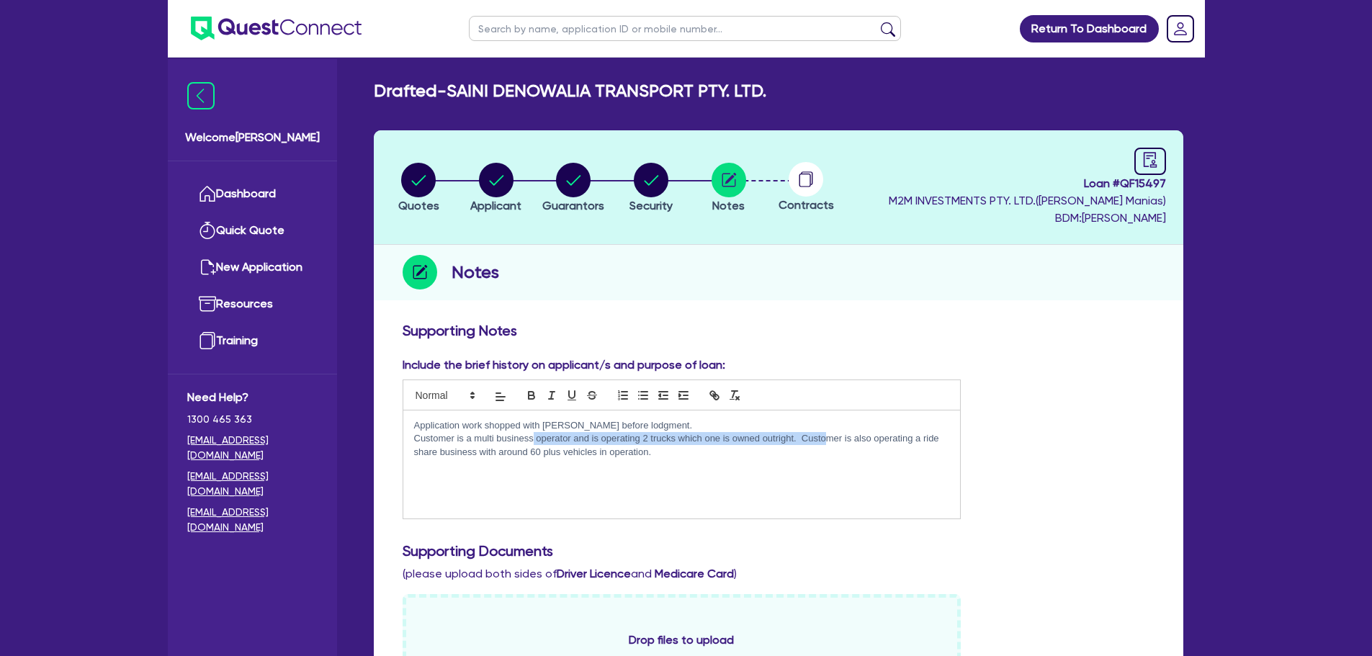
drag, startPoint x: 555, startPoint y: 439, endPoint x: 828, endPoint y: 443, distance: 273.8
click at [828, 443] on p "Customer is a multi business operator and is operating 2 trucks which one is ow…" at bounding box center [682, 445] width 536 height 27
click at [803, 468] on div "Application work shopped with [PERSON_NAME] before lodgment. Customer is a mult…" at bounding box center [682, 465] width 558 height 108
drag, startPoint x: 517, startPoint y: 449, endPoint x: 667, endPoint y: 462, distance: 150.4
click at [645, 460] on div "Application work shopped with [PERSON_NAME] before lodgment. Customer is a mult…" at bounding box center [682, 465] width 558 height 108
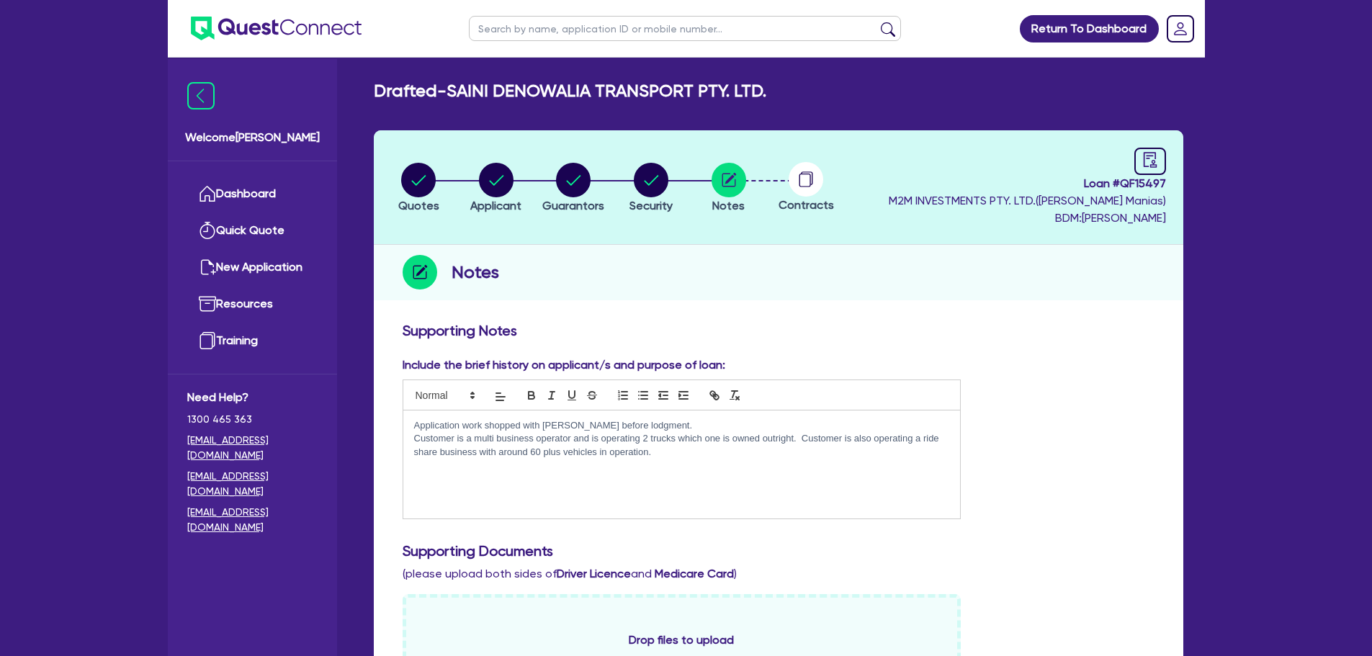
click at [692, 462] on div "Application work shopped with [PERSON_NAME] before lodgment. Customer is a mult…" at bounding box center [682, 465] width 558 height 108
click at [479, 175] on icon "button" at bounding box center [496, 180] width 35 height 35
select select "COMPANY"
select select "TRANSPORT_WAREHOUSING"
select select "PASSENGERS_FREIGHT_TRANSPORT"
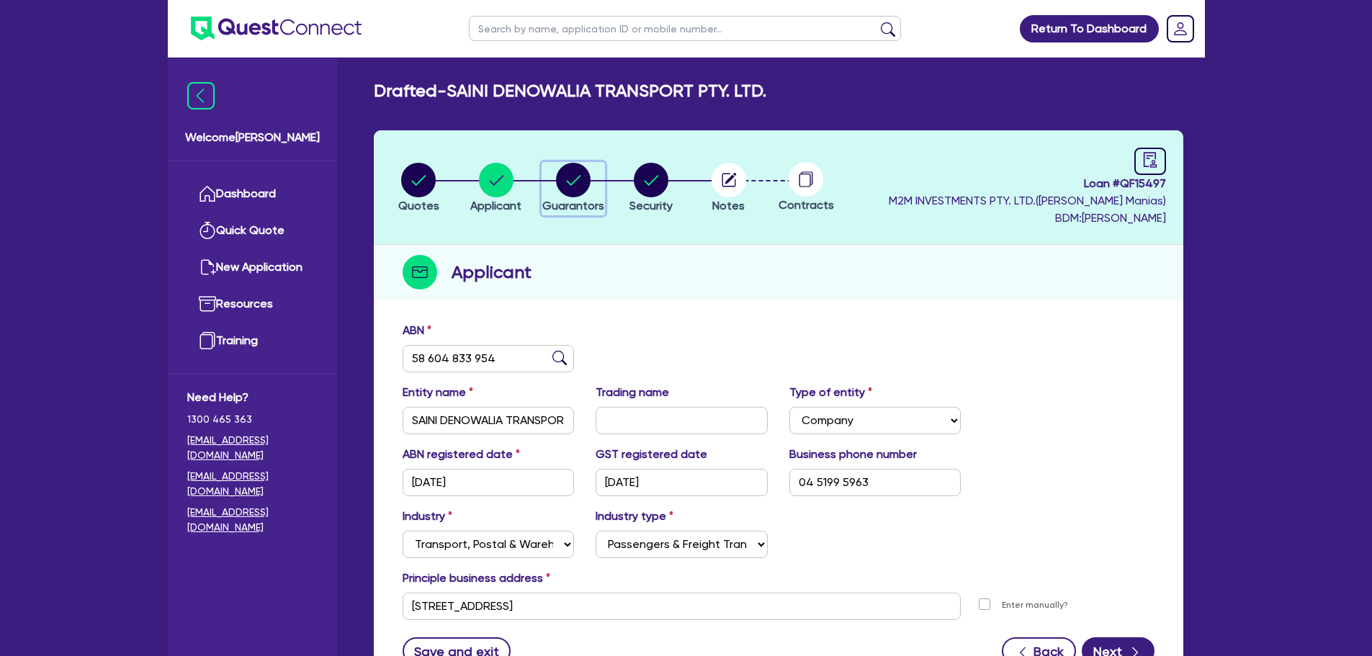
click at [585, 188] on circle "button" at bounding box center [573, 180] width 35 height 35
select select "MR"
select select "VIC"
select select "SINGLE"
select select "CASH"
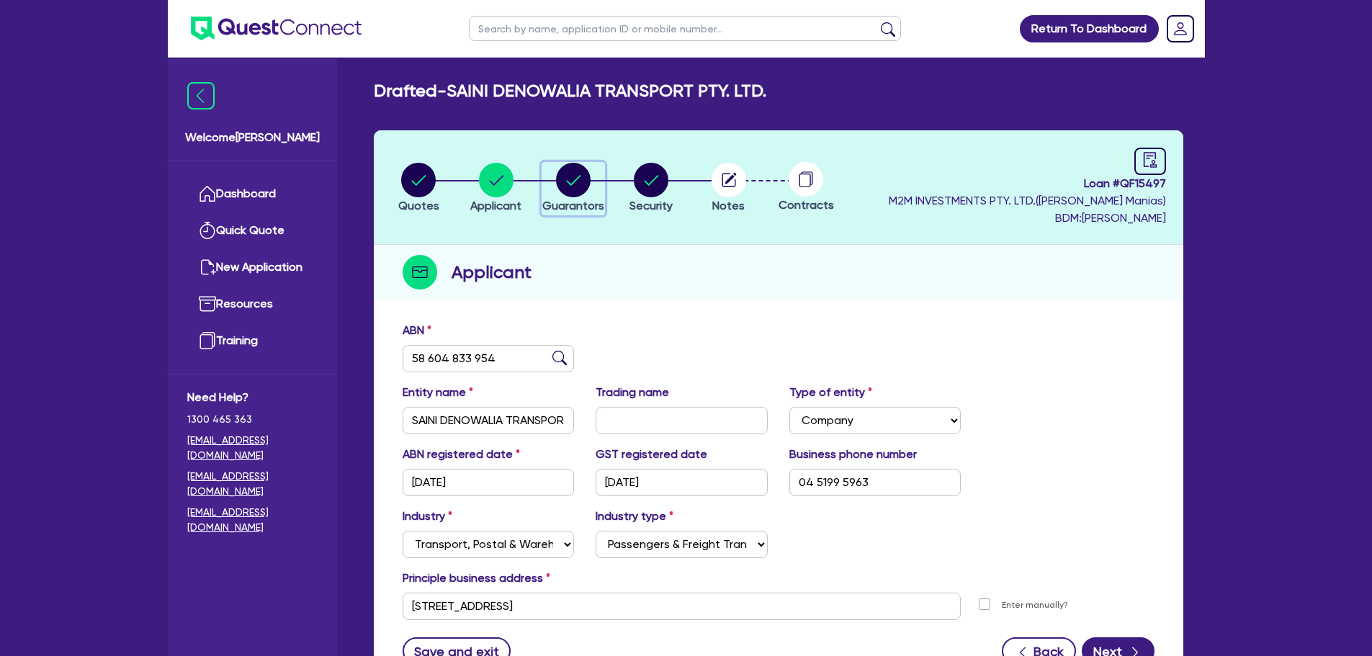
select select "PROPERTY"
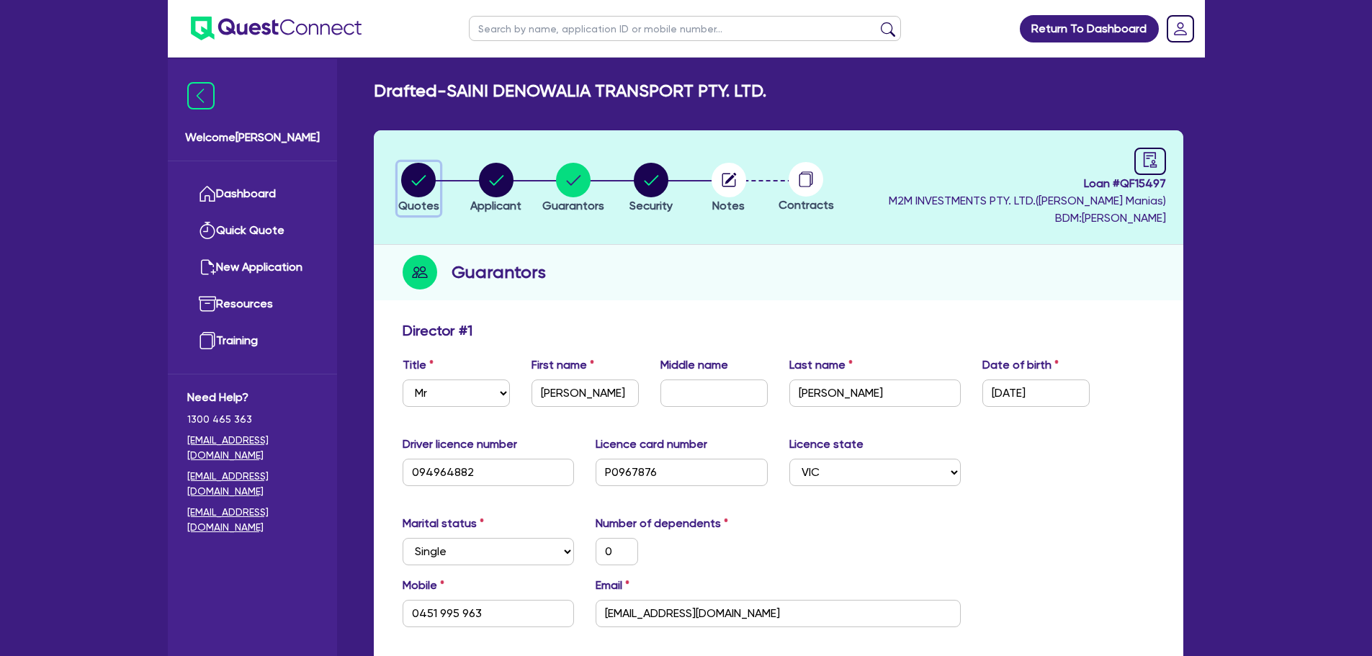
drag, startPoint x: 412, startPoint y: 176, endPoint x: 419, endPoint y: 181, distance: 8.4
click at [411, 177] on circle "button" at bounding box center [418, 180] width 35 height 35
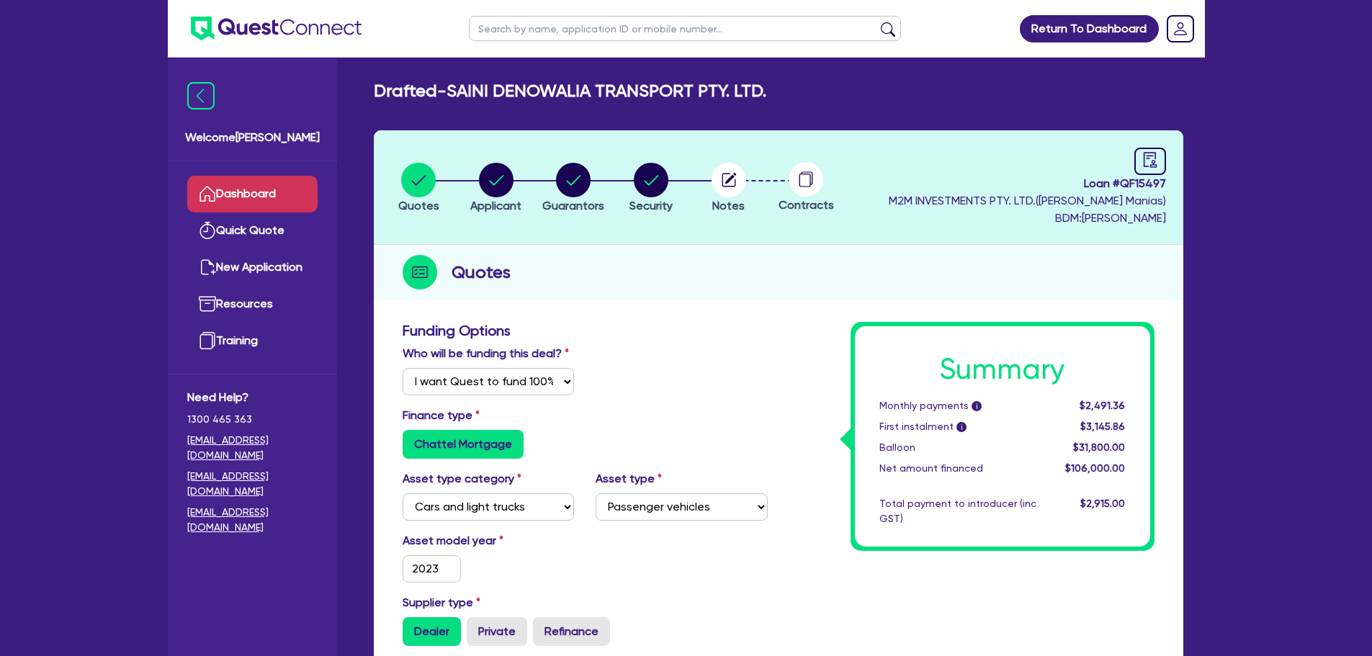
click at [272, 199] on link "Dashboard" at bounding box center [252, 194] width 130 height 37
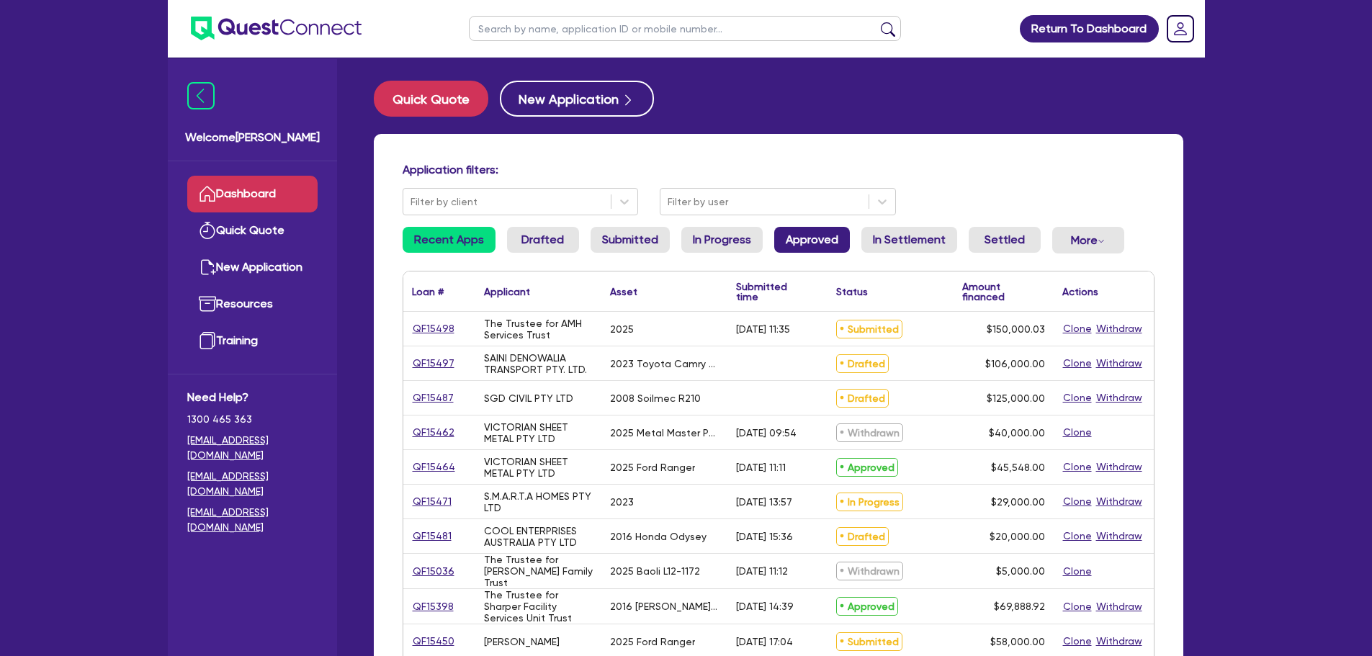
click at [796, 236] on link "Approved" at bounding box center [812, 240] width 76 height 26
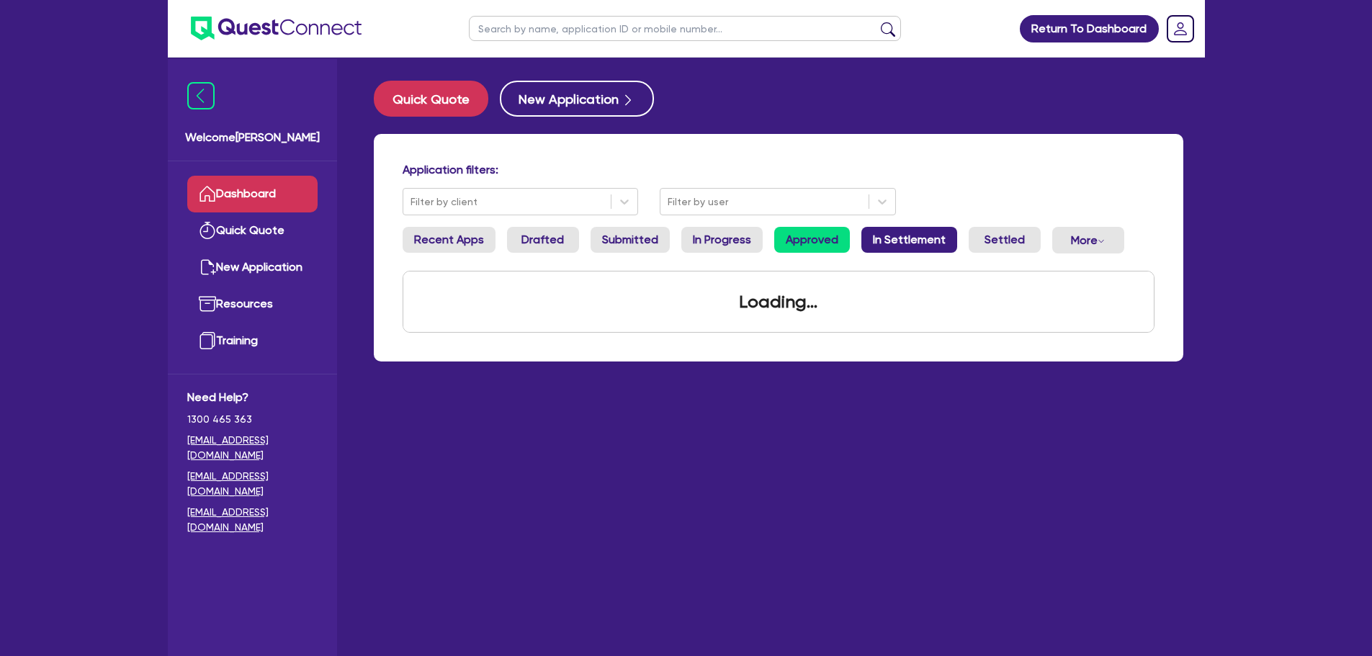
click at [905, 236] on link "In Settlement" at bounding box center [910, 240] width 96 height 26
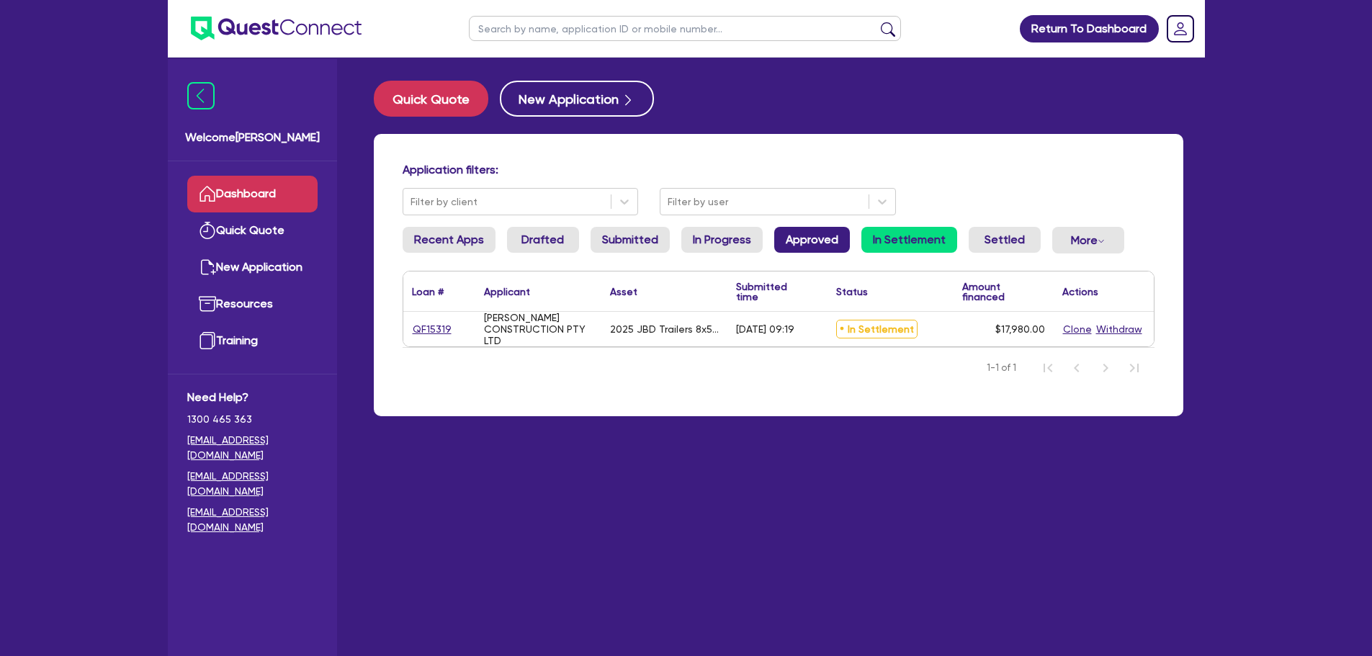
click at [813, 232] on link "Approved" at bounding box center [812, 240] width 76 height 26
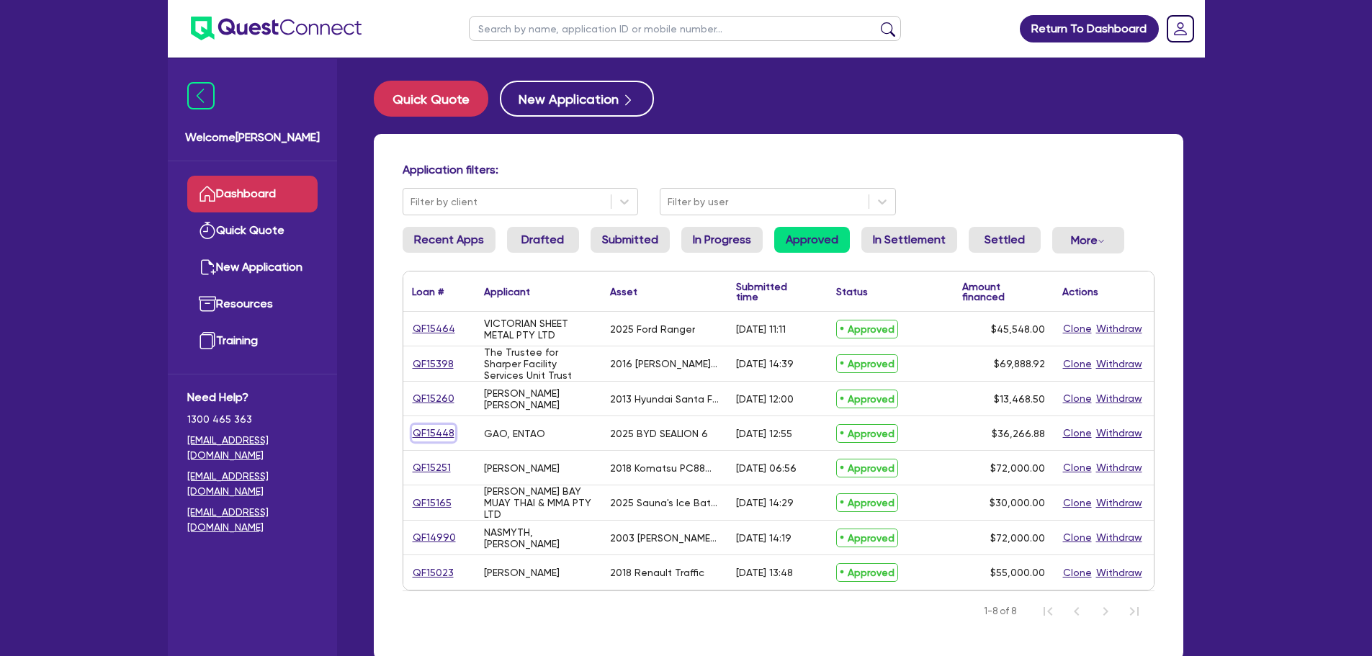
click at [425, 434] on link "QF15448" at bounding box center [433, 433] width 43 height 17
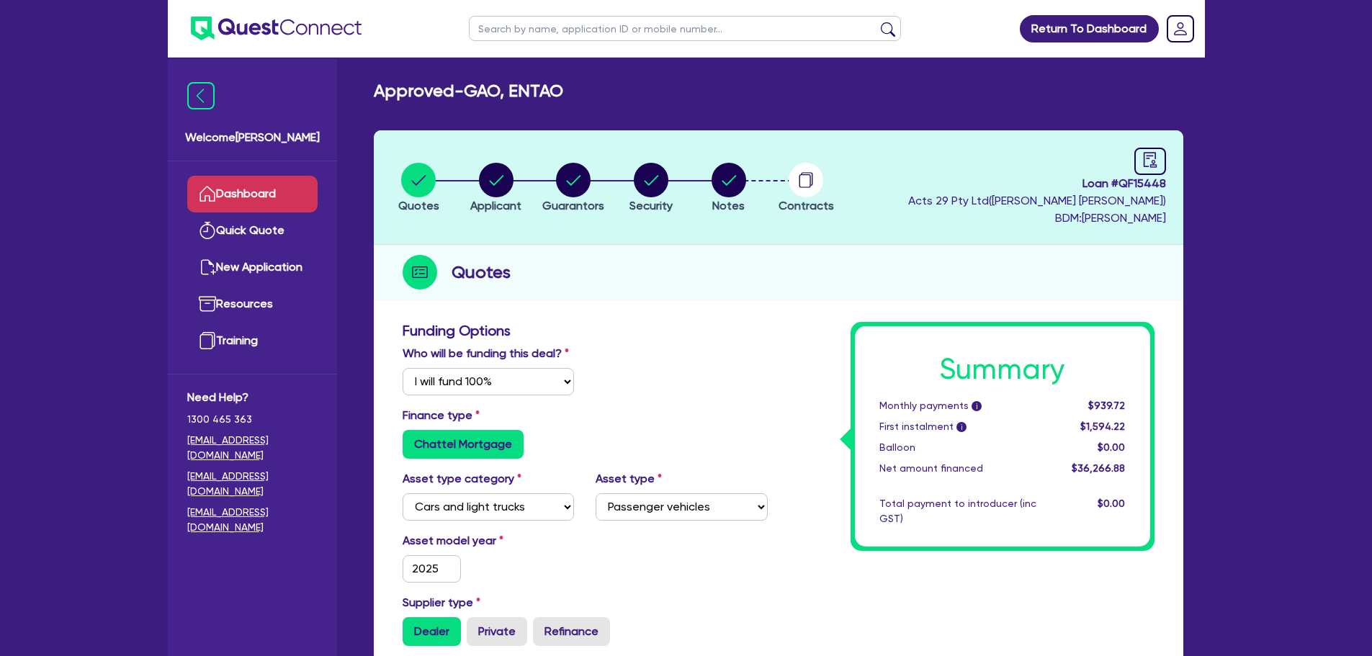
click at [246, 197] on link "Dashboard" at bounding box center [252, 194] width 130 height 37
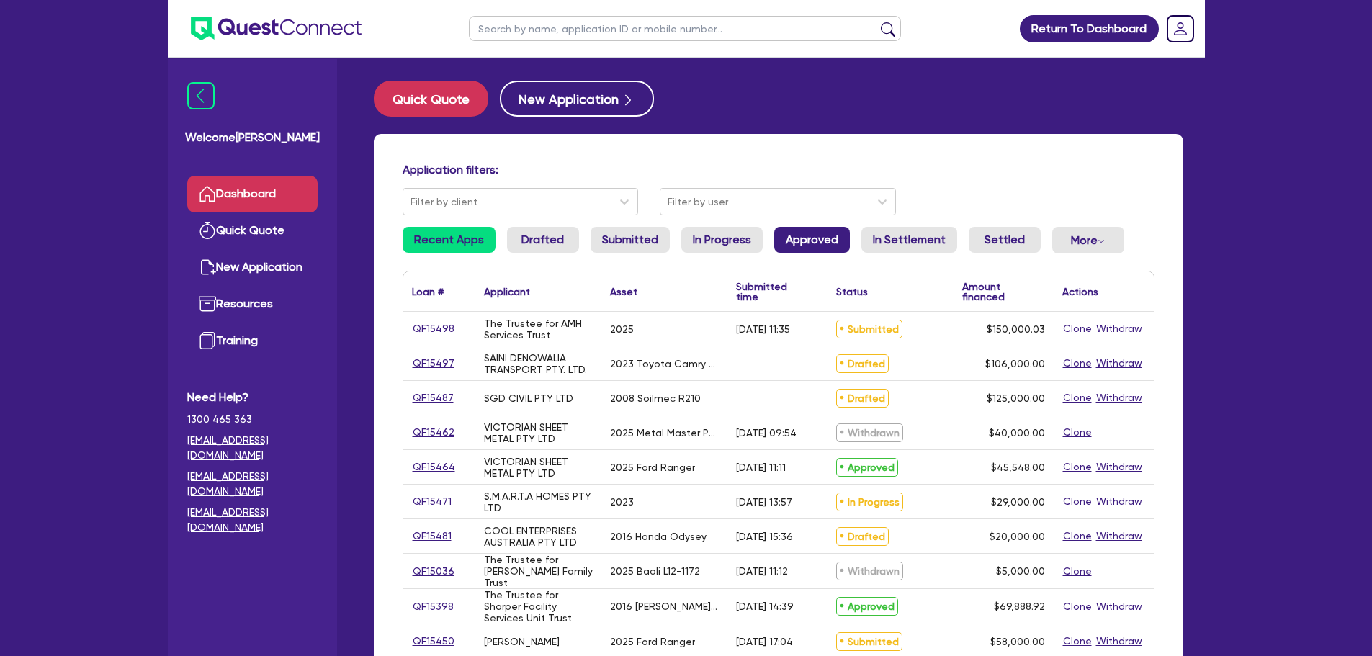
click at [774, 248] on link "Approved" at bounding box center [812, 240] width 76 height 26
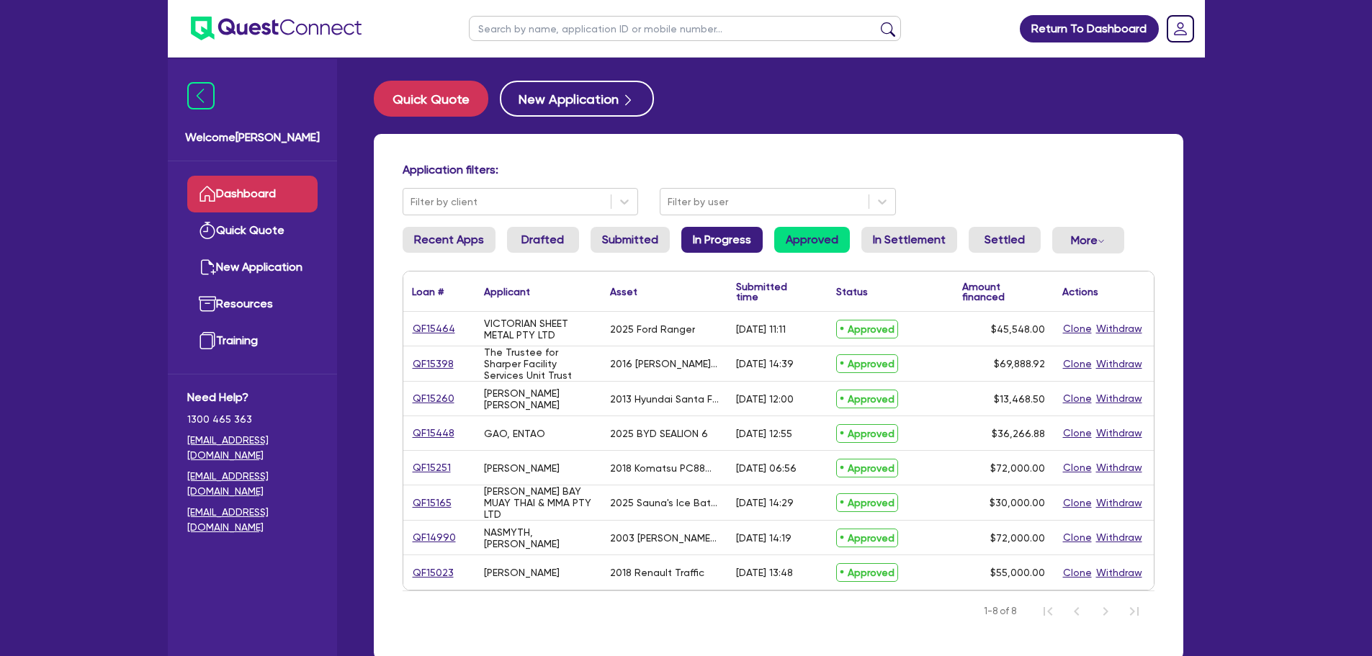
click at [730, 242] on link "In Progress" at bounding box center [721, 240] width 81 height 26
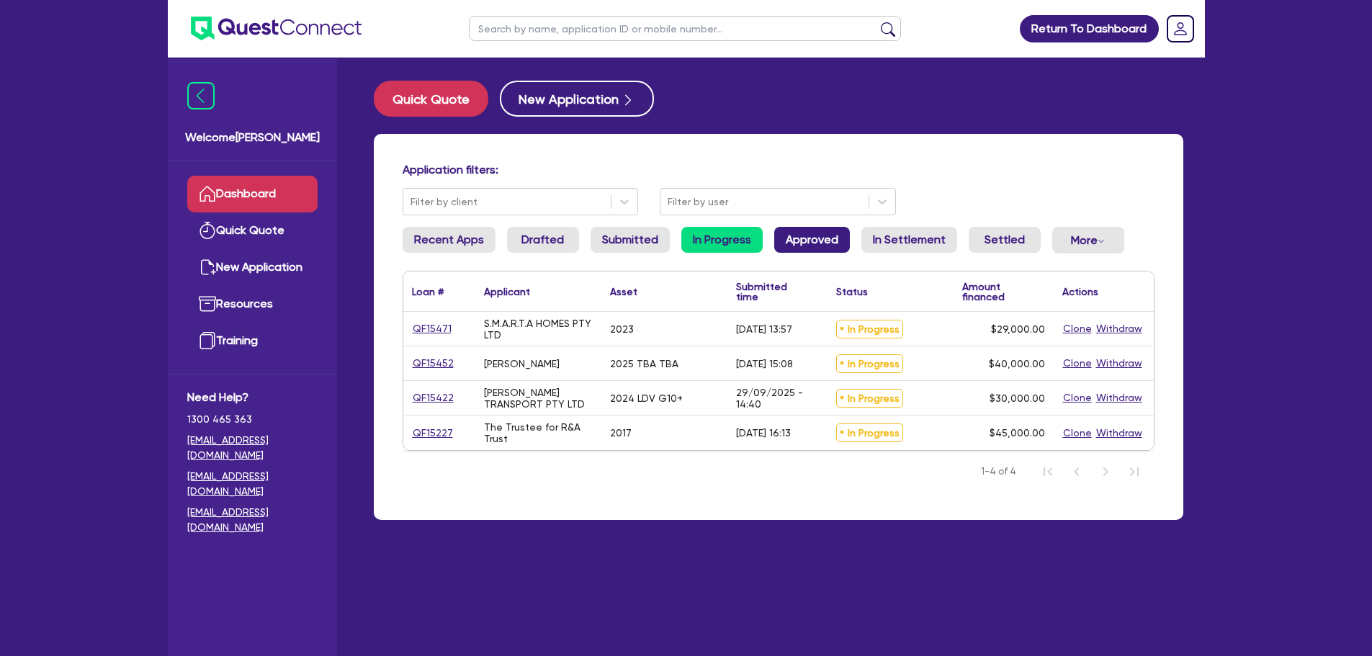
click at [805, 232] on link "Approved" at bounding box center [812, 240] width 76 height 26
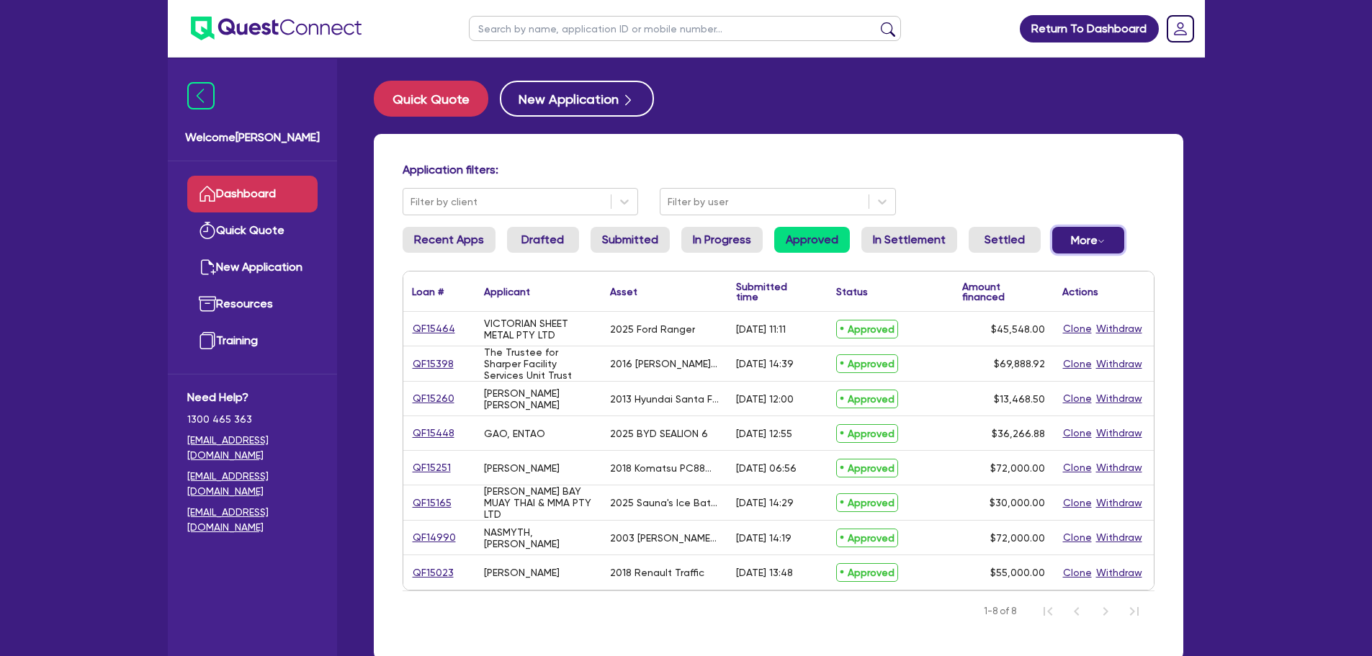
click at [1088, 240] on button "More Withdrawn Declined" at bounding box center [1088, 240] width 72 height 27
click at [1049, 207] on div "Application filters: Filter by client Filter by user" at bounding box center [779, 189] width 774 height 53
